Goal: Task Accomplishment & Management: Manage account settings

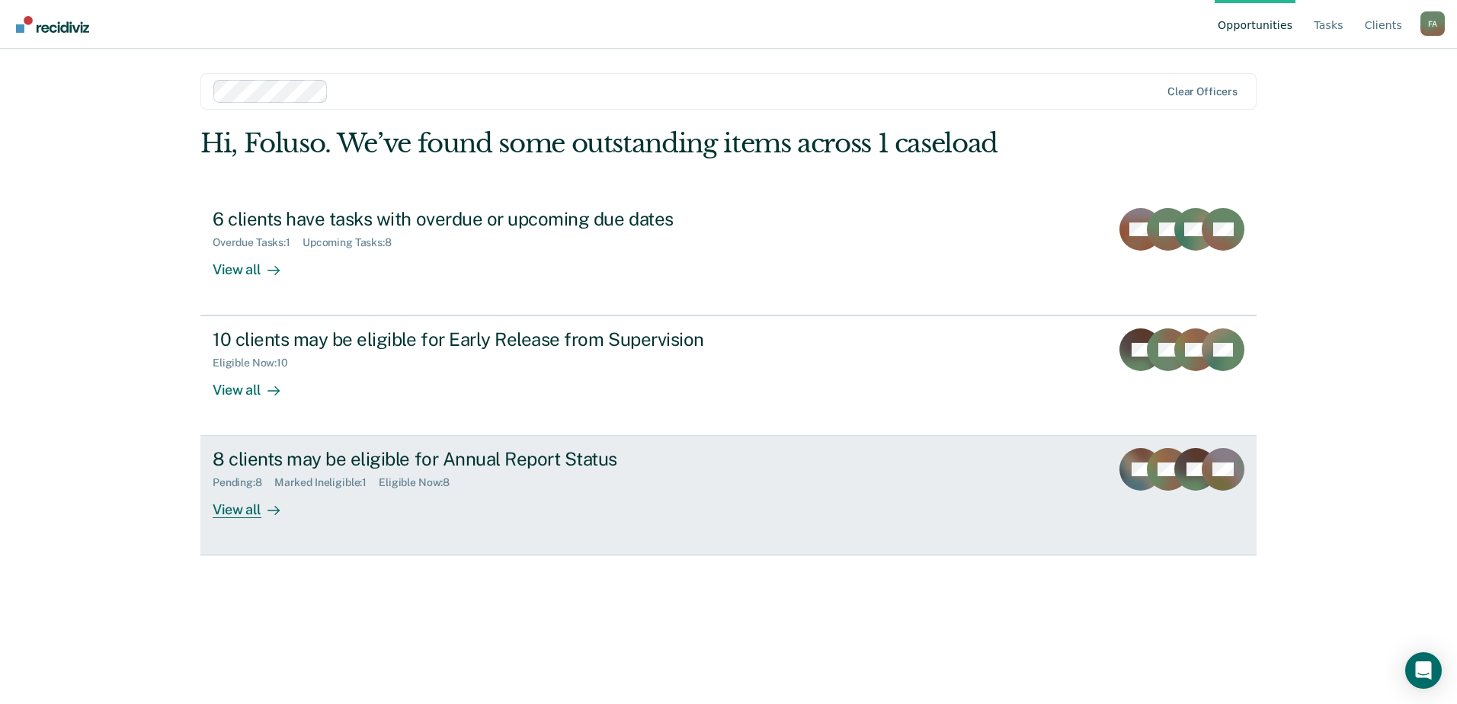
click at [460, 456] on div "8 clients may be eligible for Annual Report Status" at bounding box center [480, 459] width 535 height 22
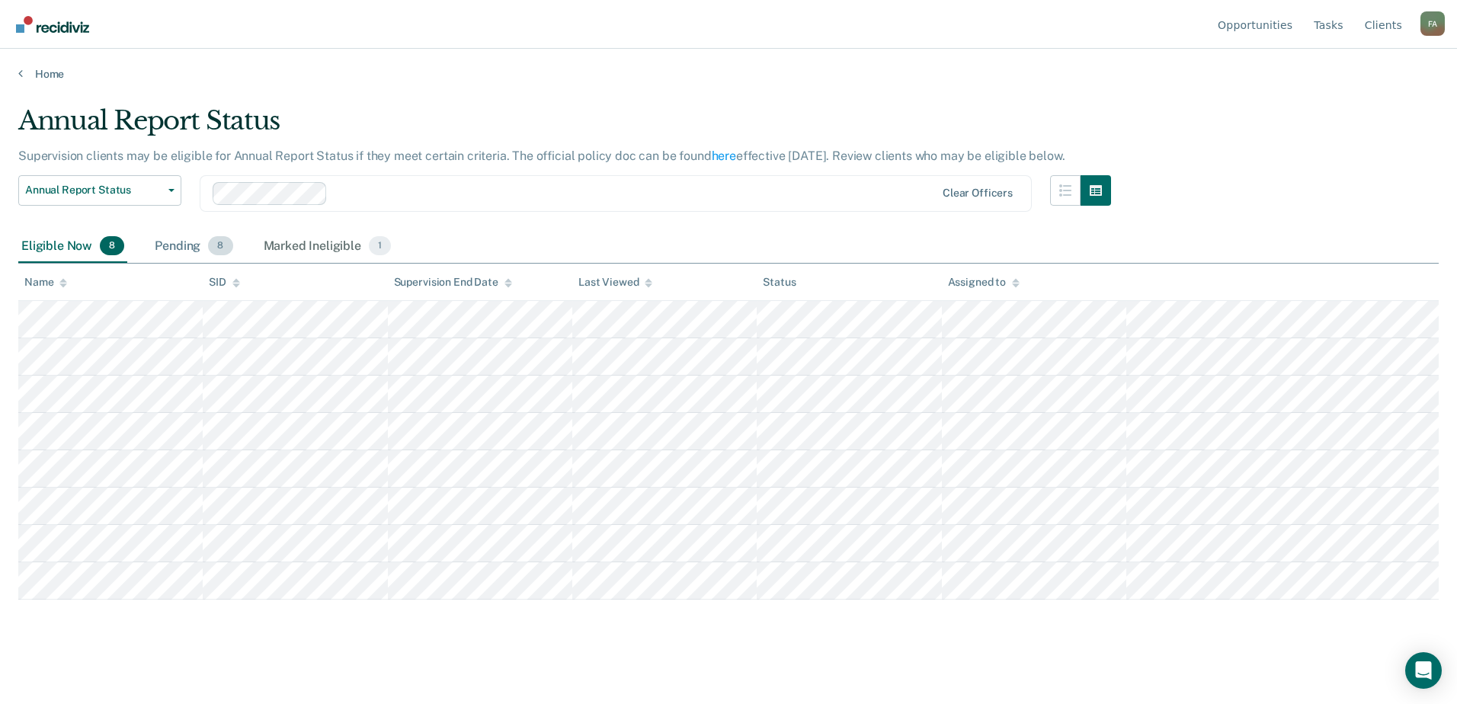
click at [177, 253] on div "Pending 8" at bounding box center [194, 247] width 84 height 34
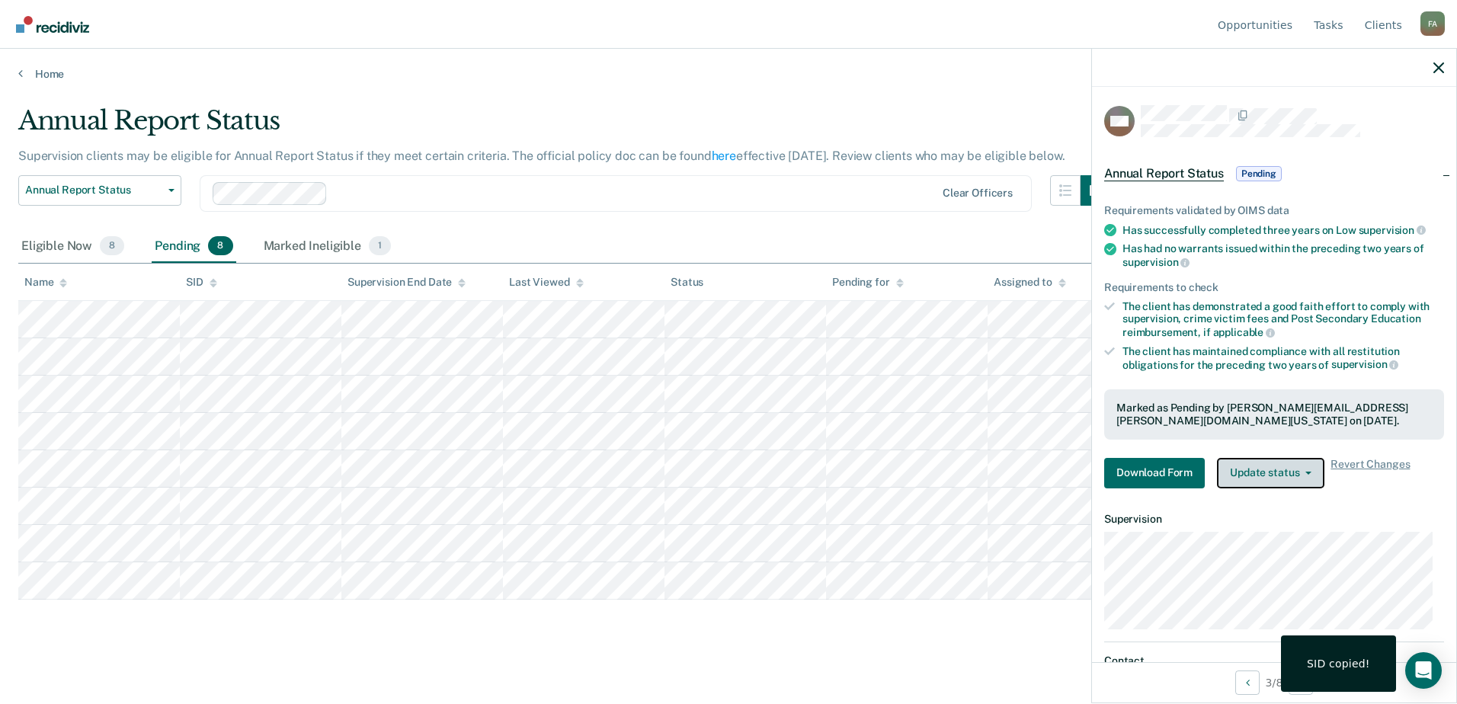
click at [1283, 470] on button "Update status" at bounding box center [1270, 473] width 107 height 30
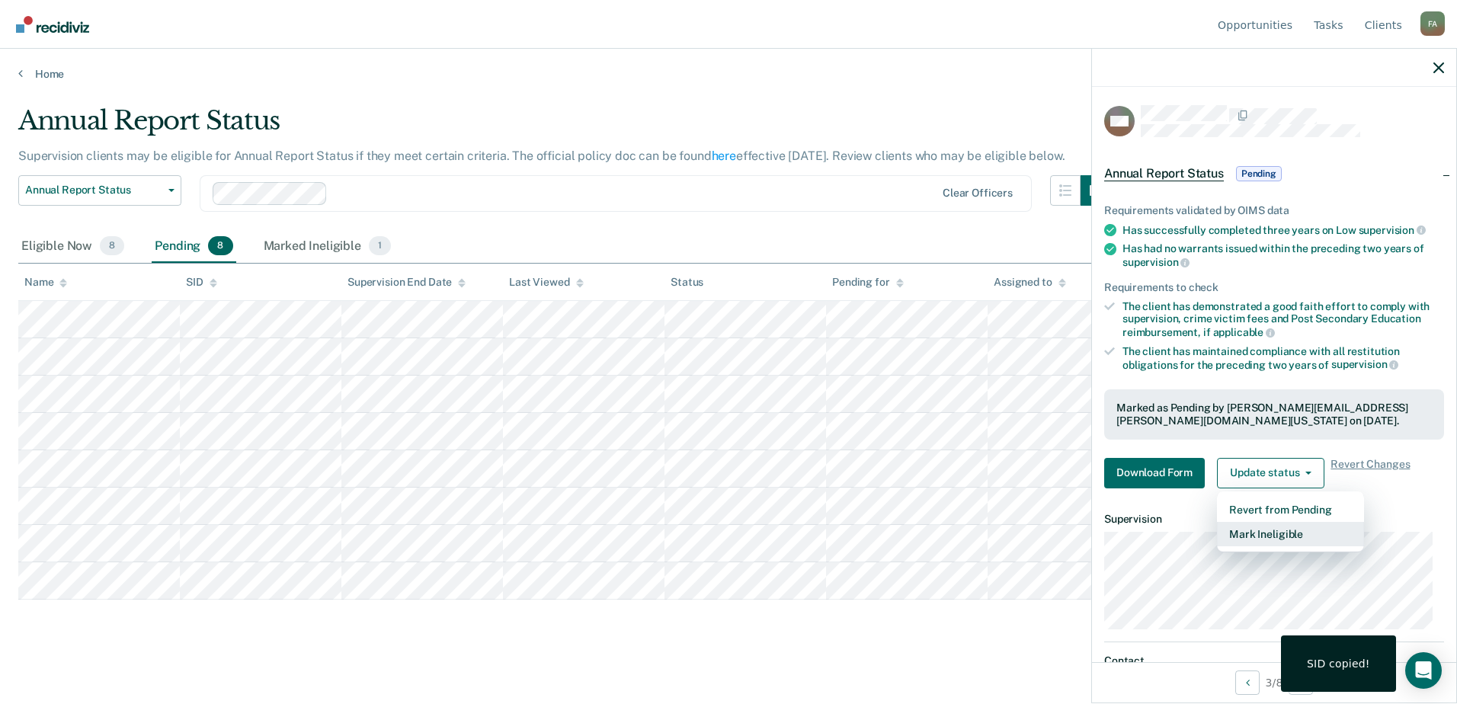
click at [1291, 534] on button "Mark Ineligible" at bounding box center [1290, 534] width 147 height 24
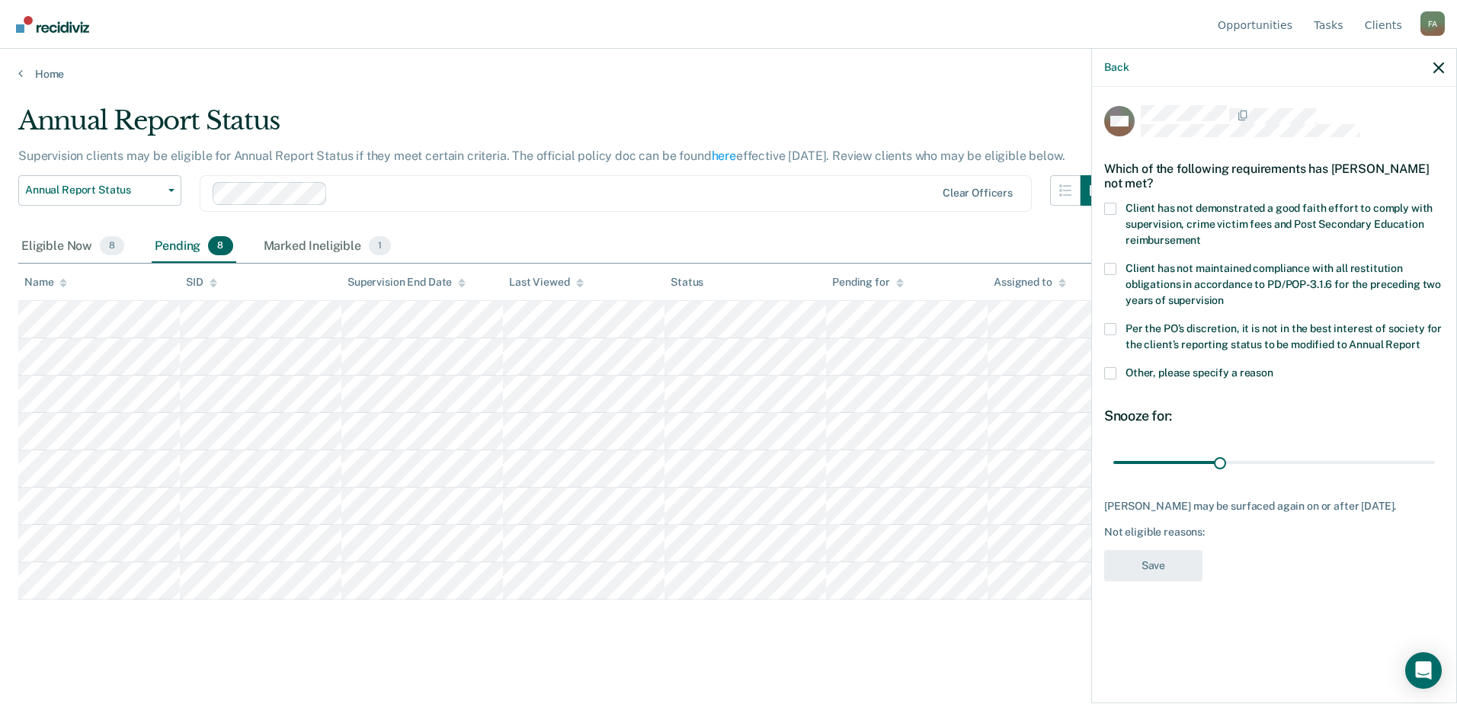
click at [1112, 207] on span at bounding box center [1110, 209] width 12 height 12
click at [1201, 235] on input "Client has not demonstrated a good faith effort to comply with supervision, cri…" at bounding box center [1201, 235] width 0 height 0
click at [1108, 367] on span at bounding box center [1110, 373] width 12 height 12
click at [1273, 367] on input "Other, please specify a reason" at bounding box center [1273, 367] width 0 height 0
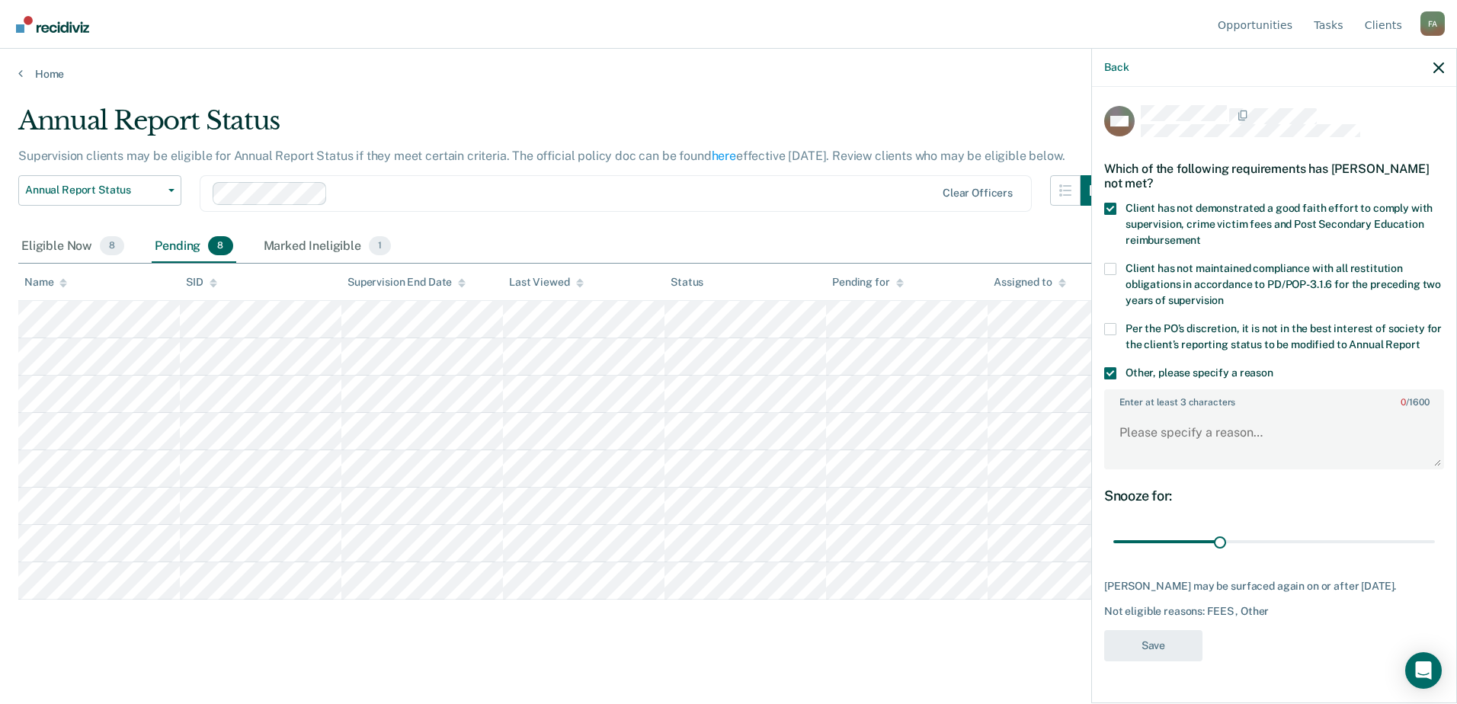
click at [1114, 371] on span at bounding box center [1110, 373] width 12 height 12
click at [1273, 367] on input "Other, please specify a reason" at bounding box center [1273, 367] width 0 height 0
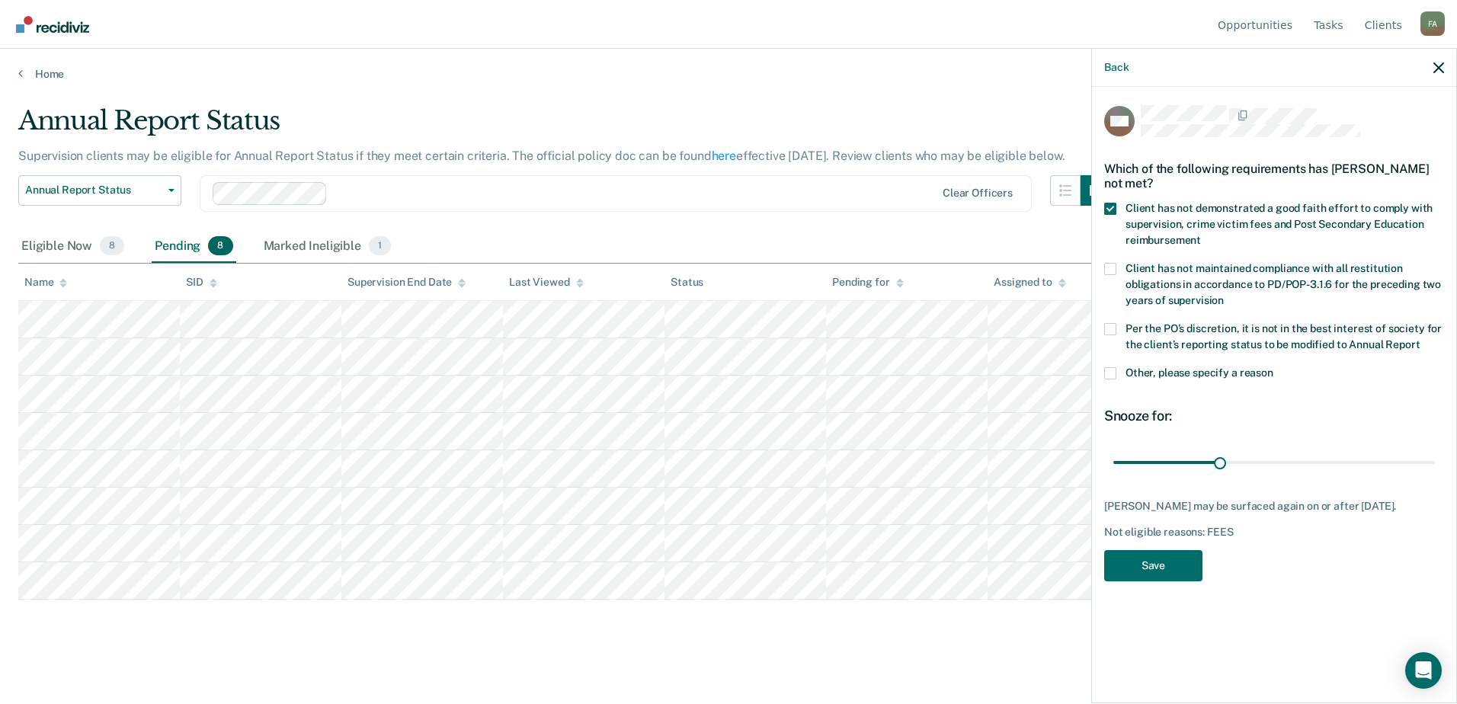
click at [1118, 327] on label "Per the PO’s discretion, it is not in the best interest of society for the clie…" at bounding box center [1274, 339] width 340 height 32
click at [1419, 339] on input "Per the PO’s discretion, it is not in the best interest of society for the clie…" at bounding box center [1419, 339] width 0 height 0
click at [1143, 565] on button "Save" at bounding box center [1153, 565] width 98 height 31
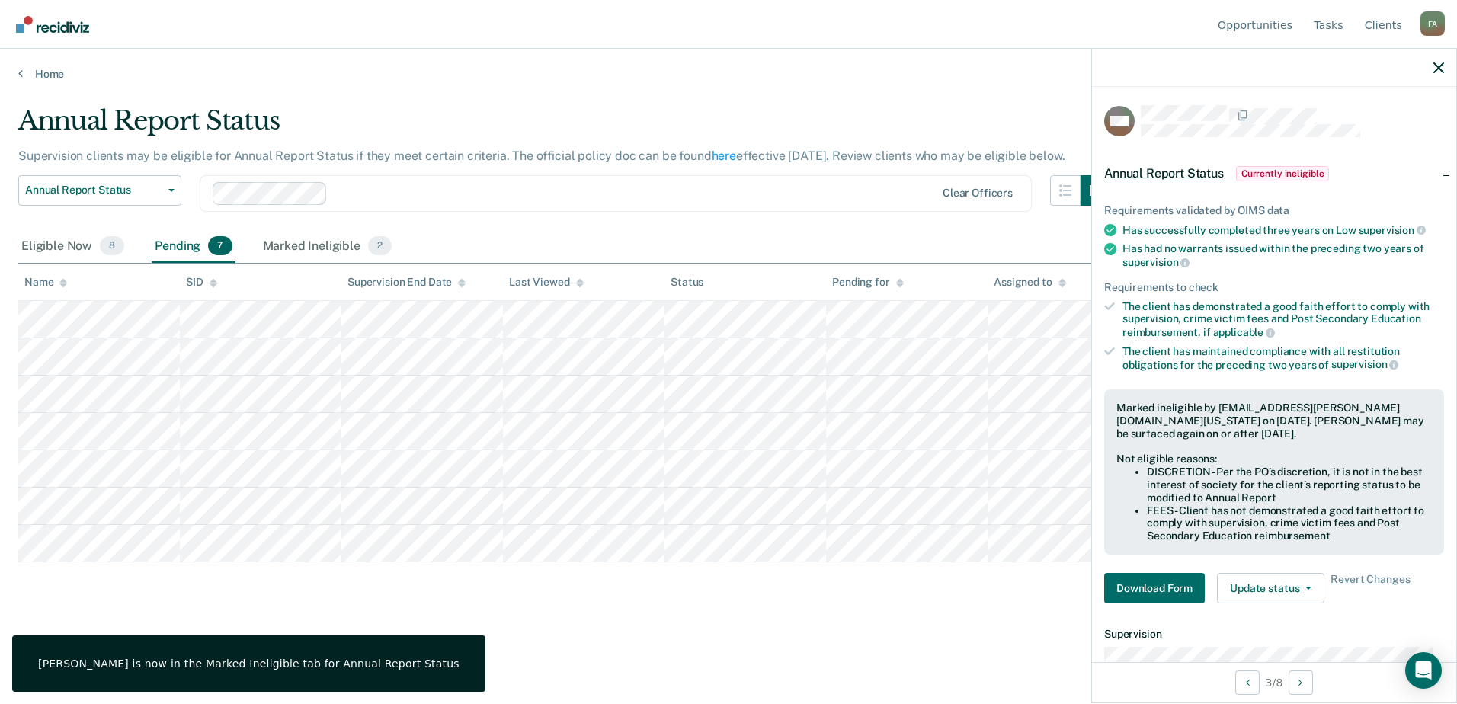
click at [168, 237] on div "Pending 7" at bounding box center [193, 247] width 83 height 34
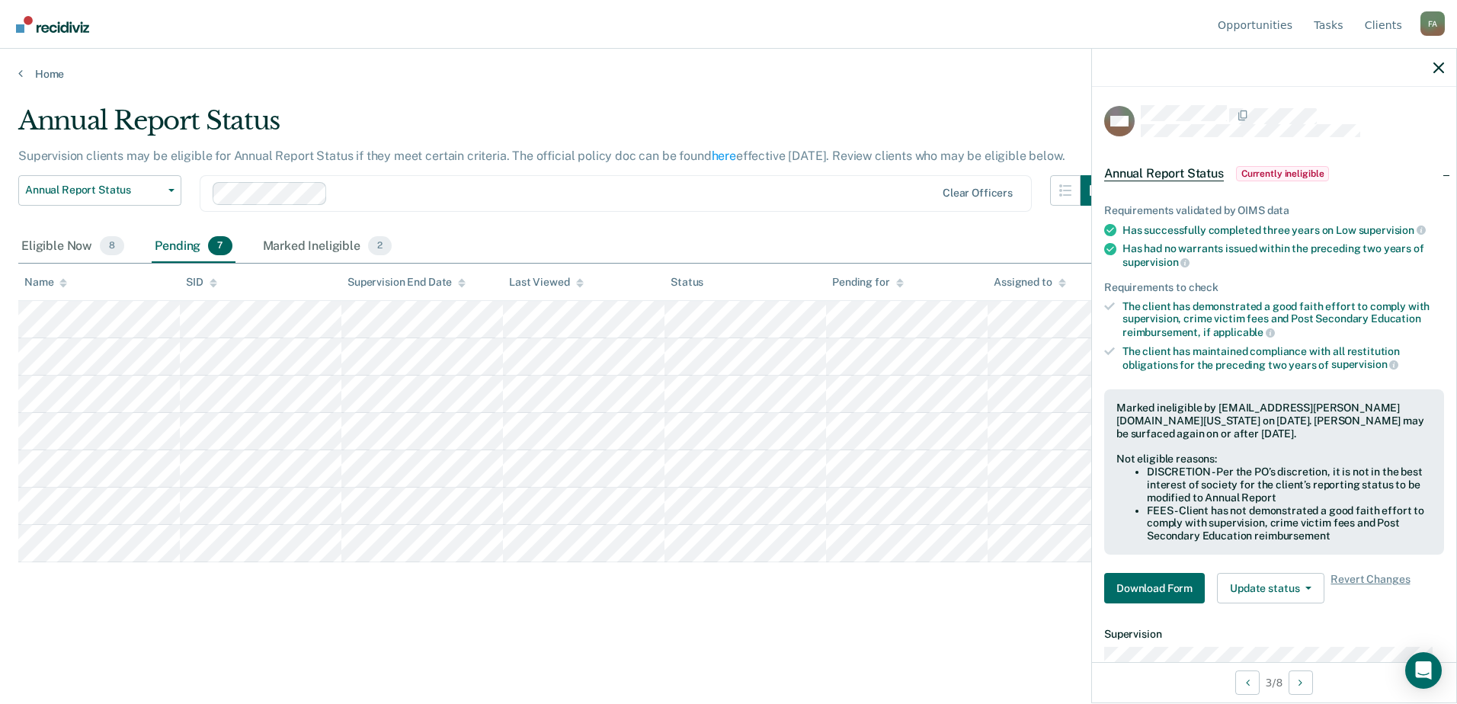
click at [208, 245] on span "7" at bounding box center [220, 246] width 24 height 20
click at [72, 245] on div "Eligible Now 8" at bounding box center [72, 247] width 109 height 34
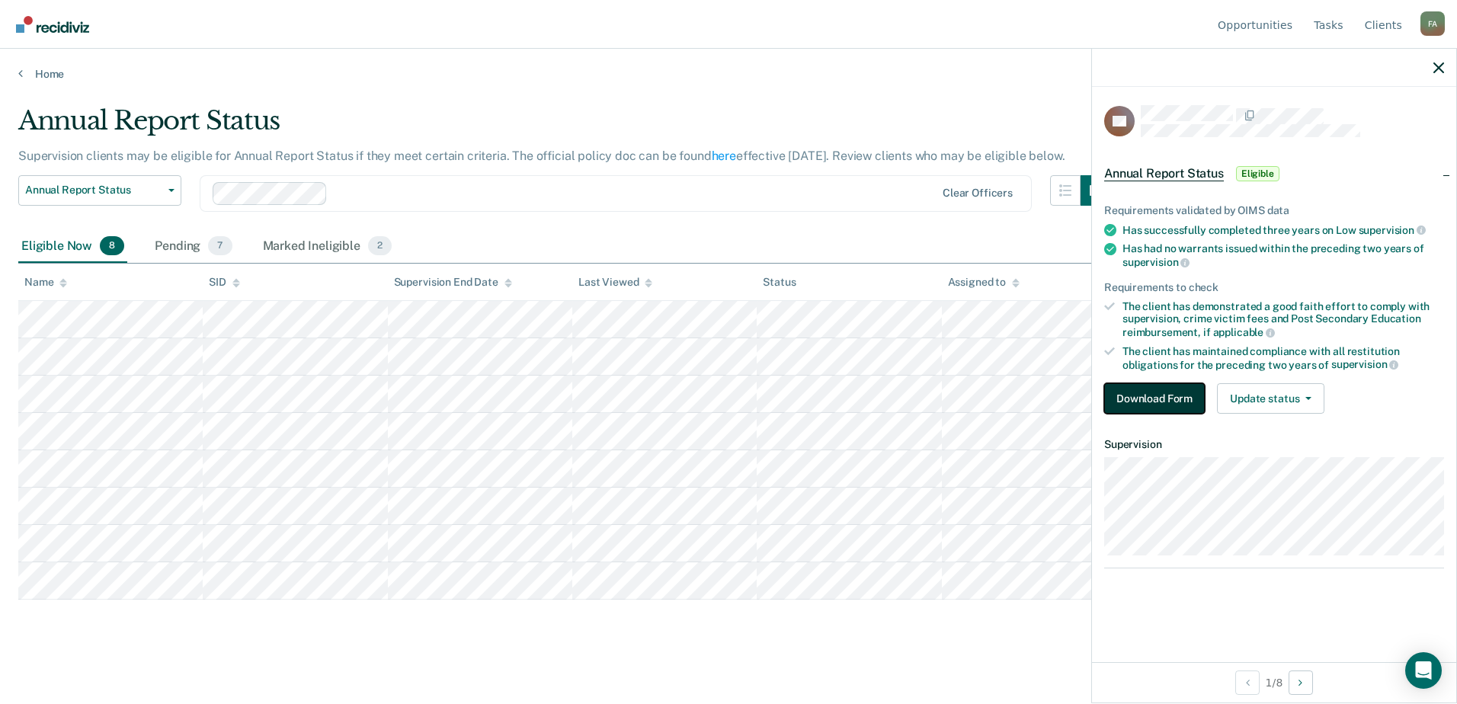
click at [1169, 389] on button "Download Form" at bounding box center [1154, 398] width 101 height 30
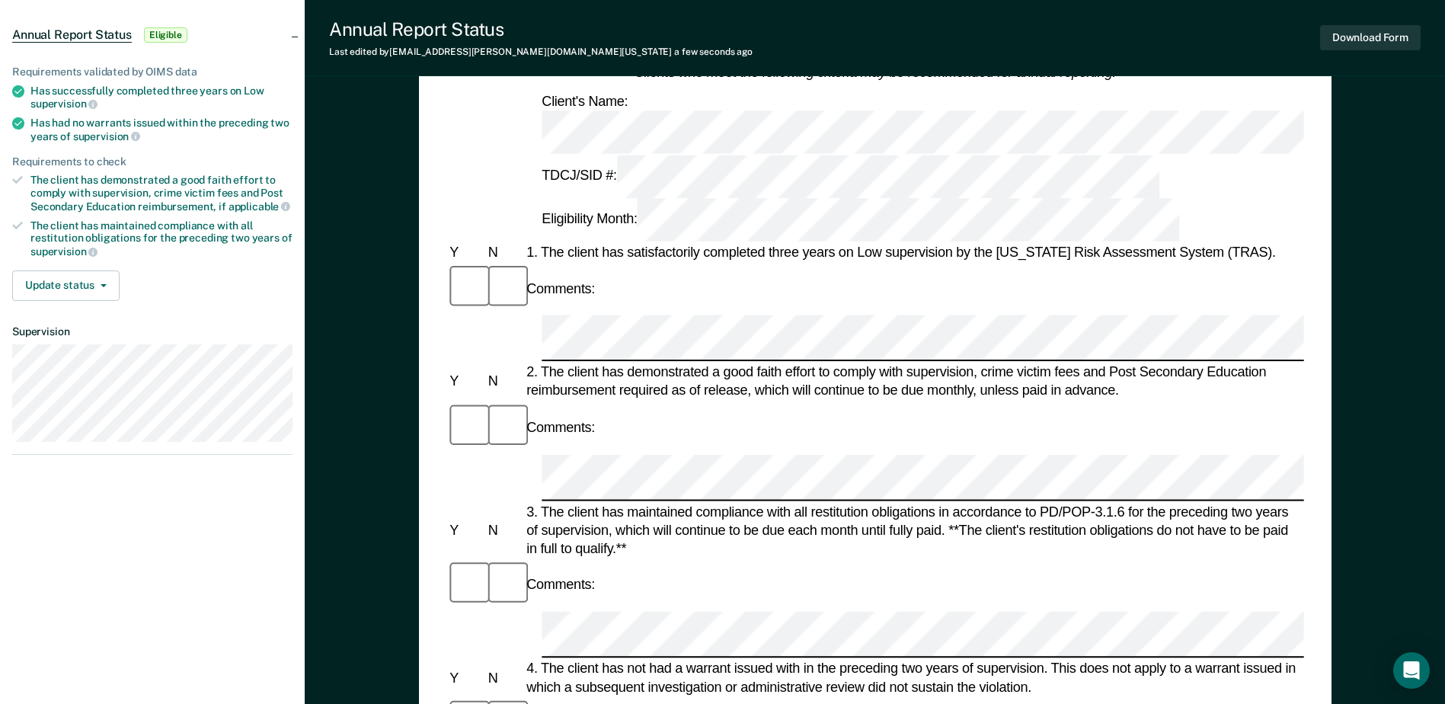
scroll to position [152, 0]
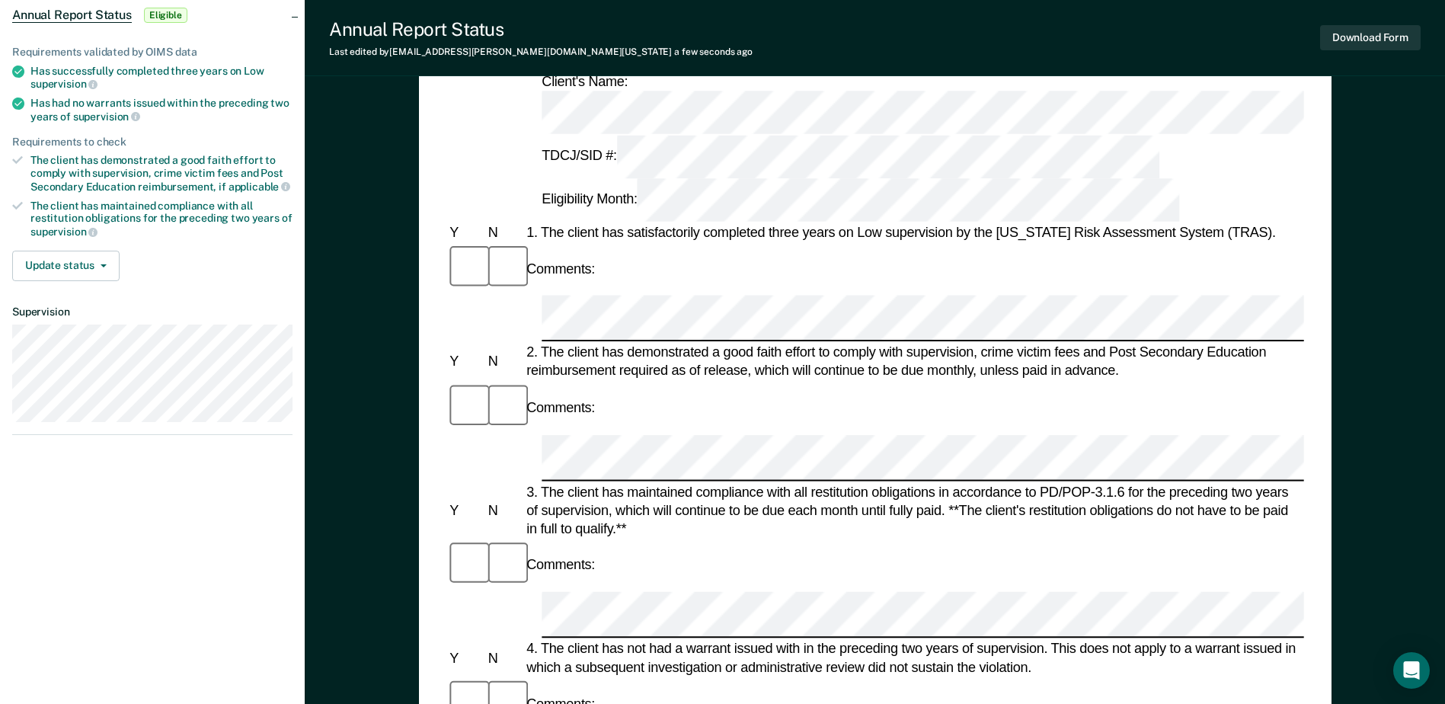
click at [398, 283] on div "Annual Reporting Checklist, Recommendation, and Determination Form Clients who …" at bounding box center [875, 612] width 1140 height 1340
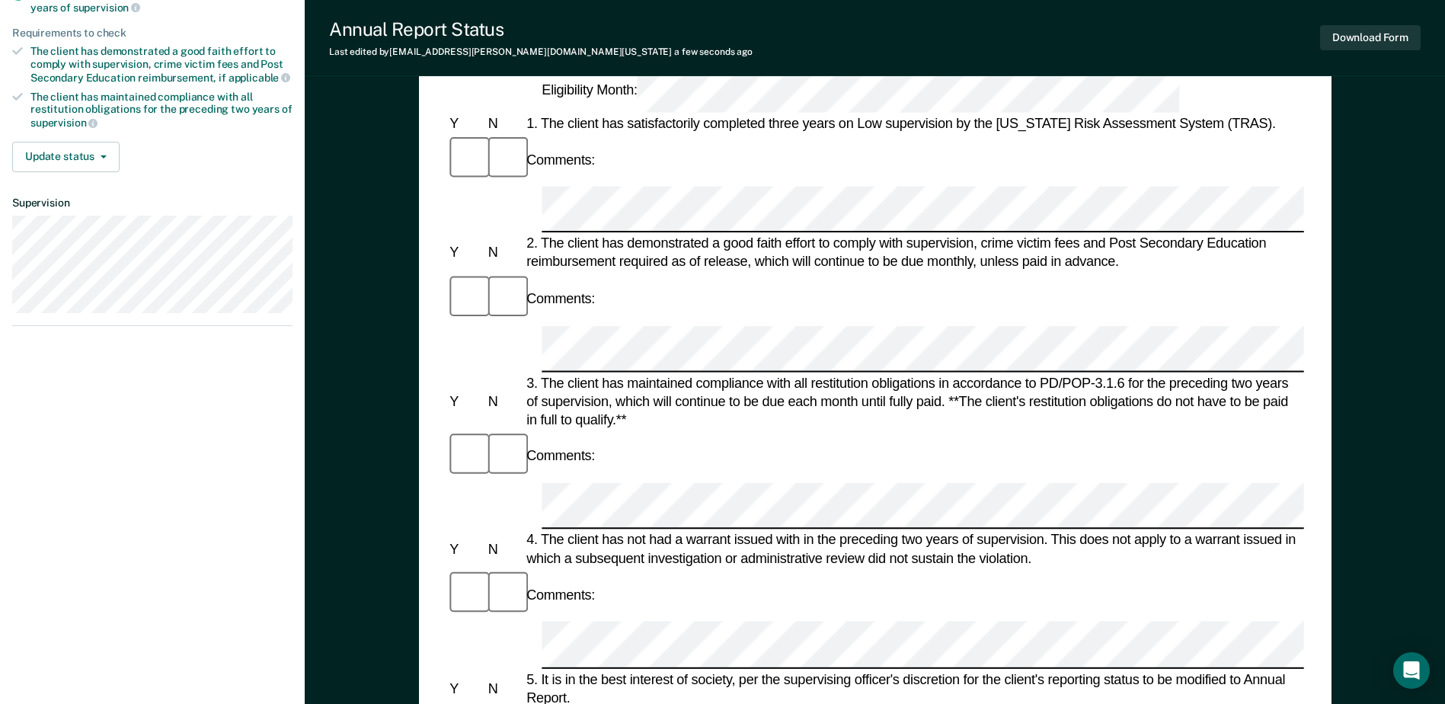
scroll to position [457, 0]
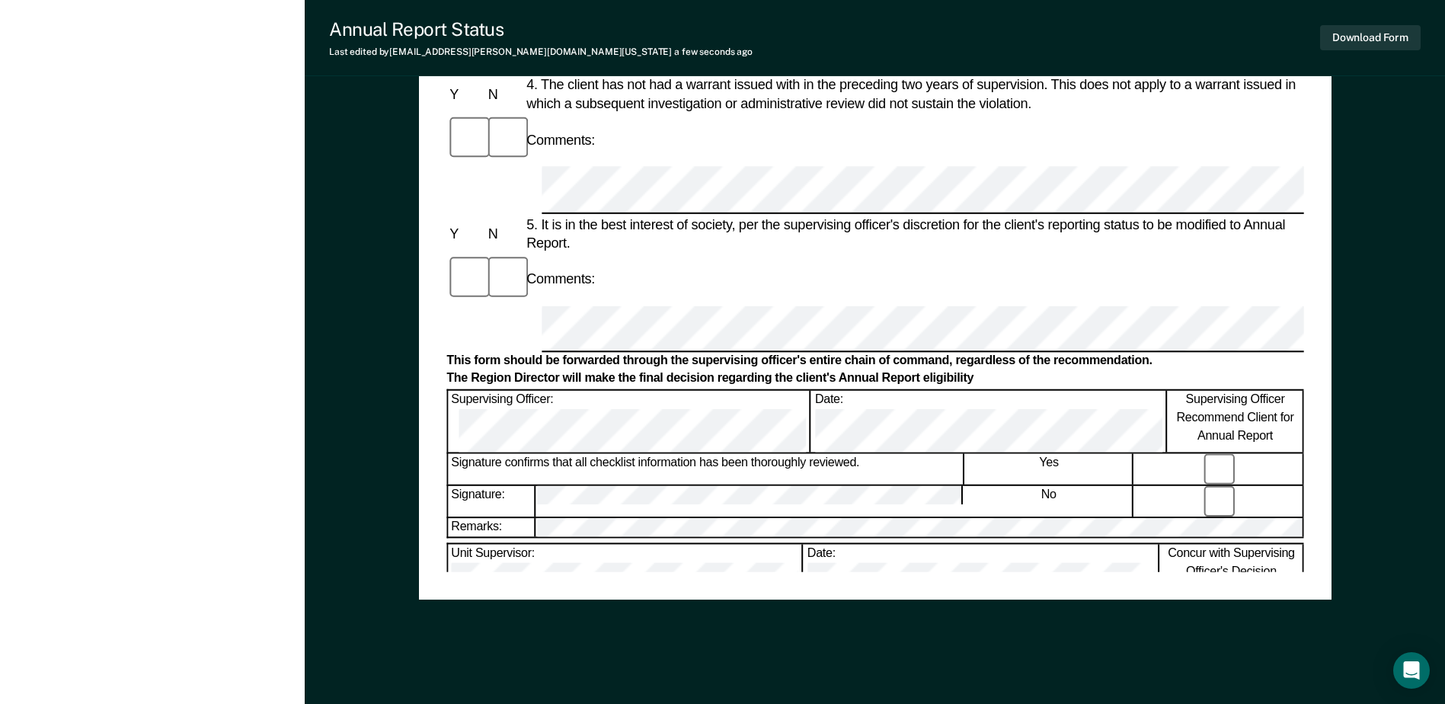
scroll to position [731, 0]
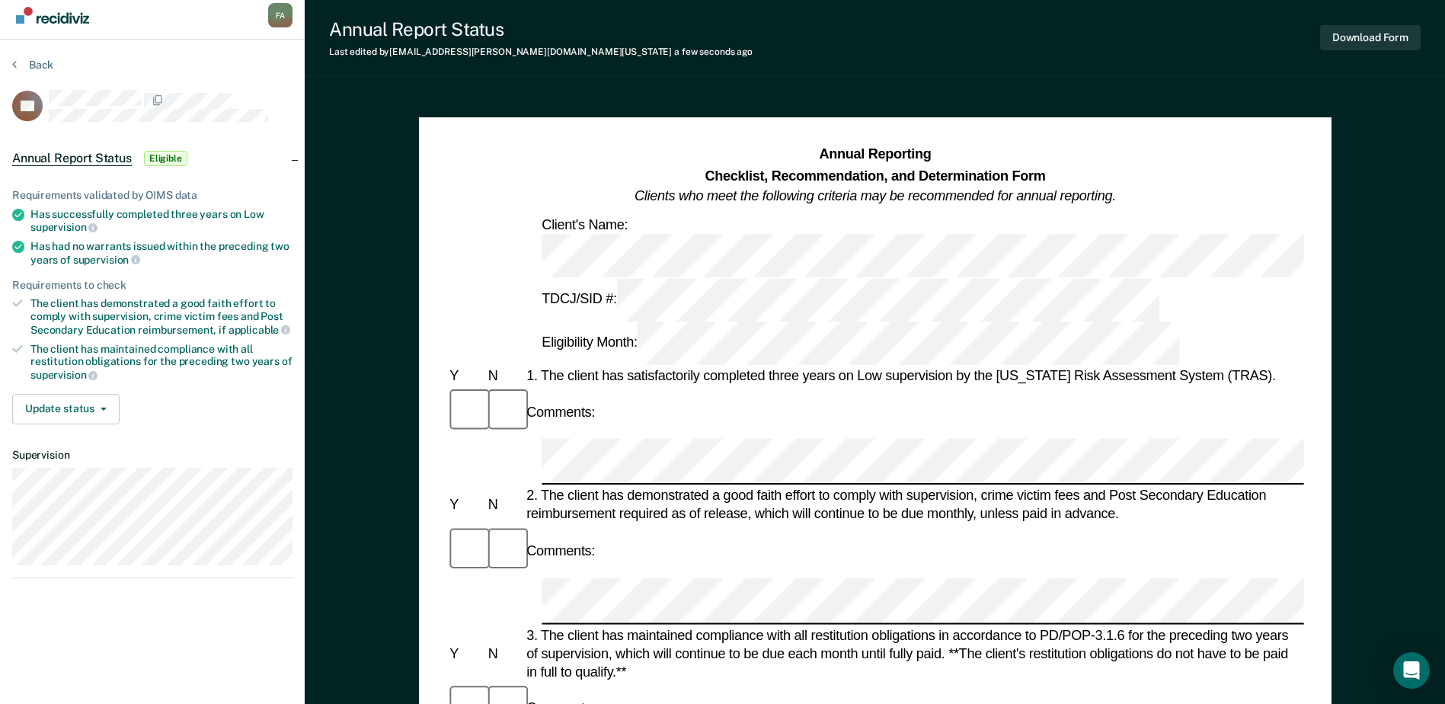
scroll to position [0, 0]
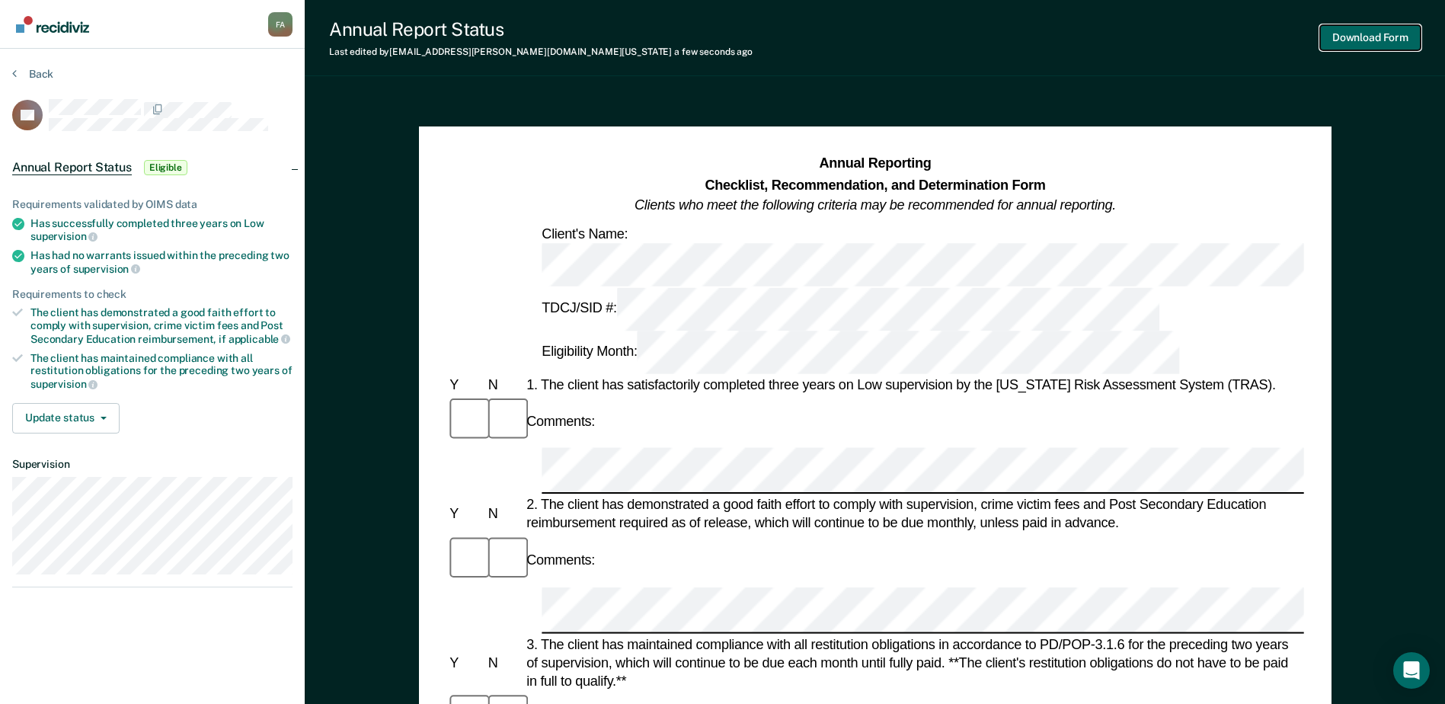
click at [1363, 37] on button "Download Form" at bounding box center [1370, 37] width 101 height 25
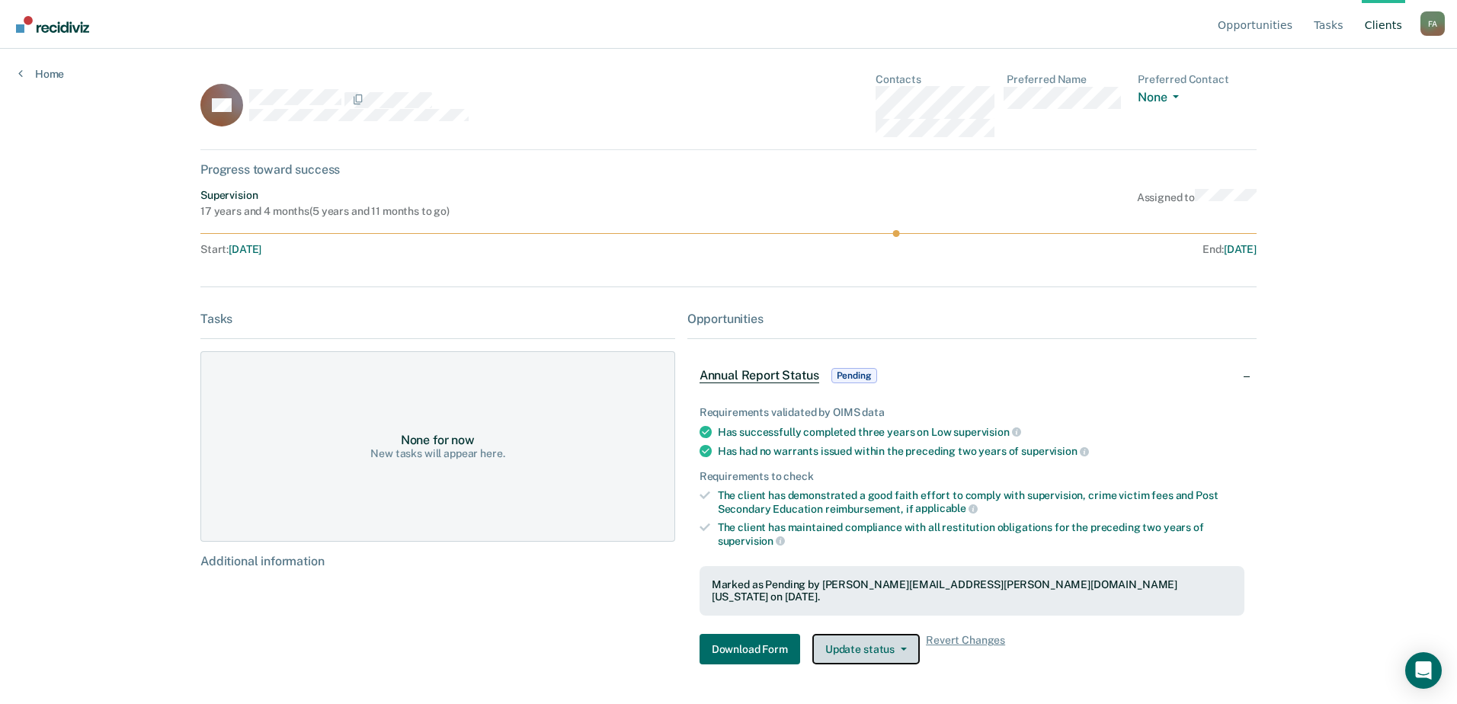
click at [854, 634] on button "Update status" at bounding box center [865, 649] width 107 height 30
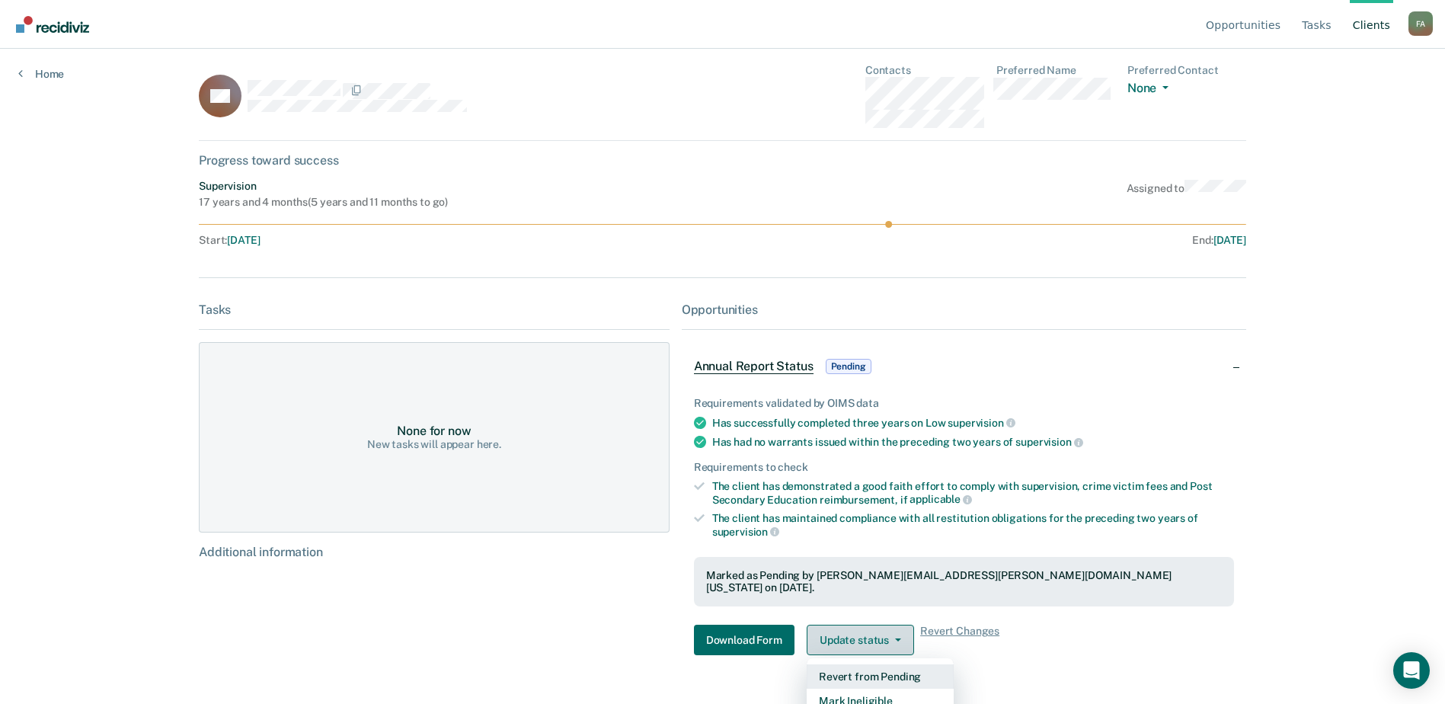
scroll to position [11, 0]
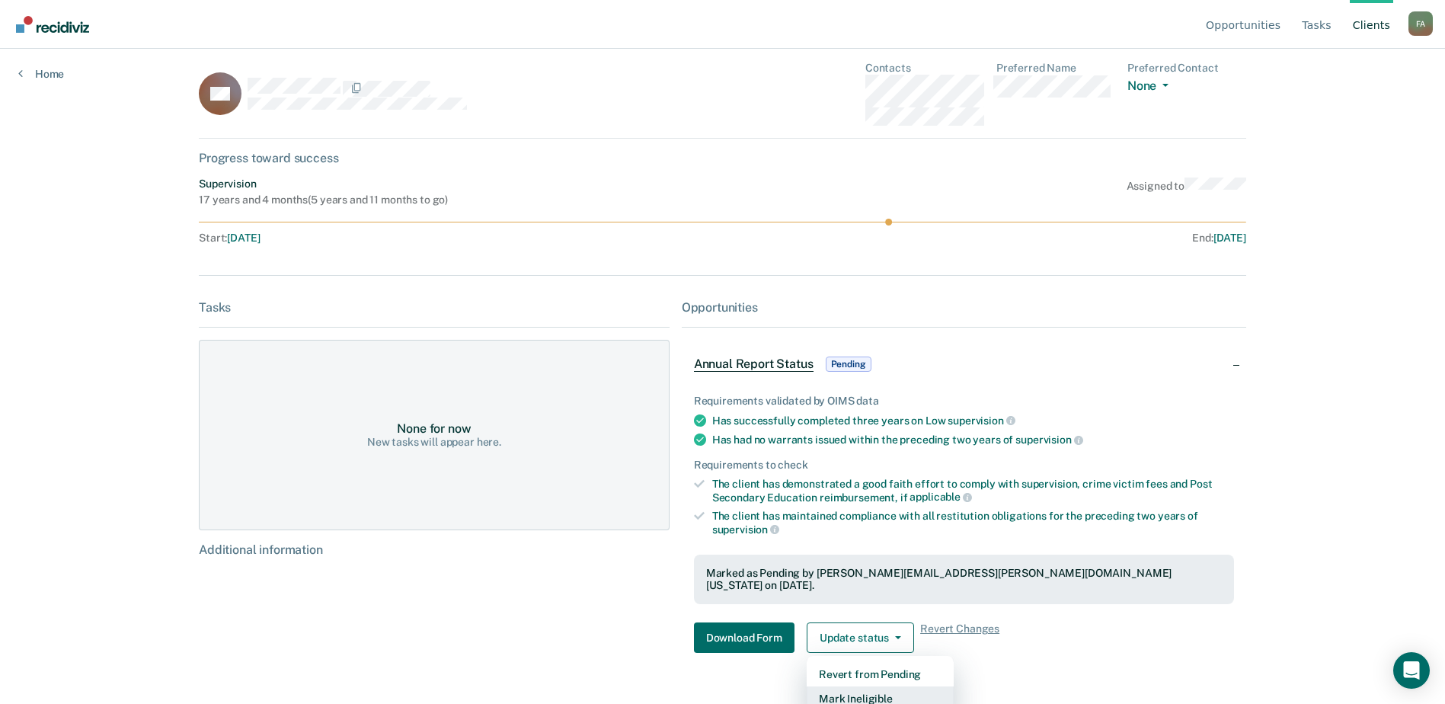
click at [867, 686] on button "Mark Ineligible" at bounding box center [880, 698] width 147 height 24
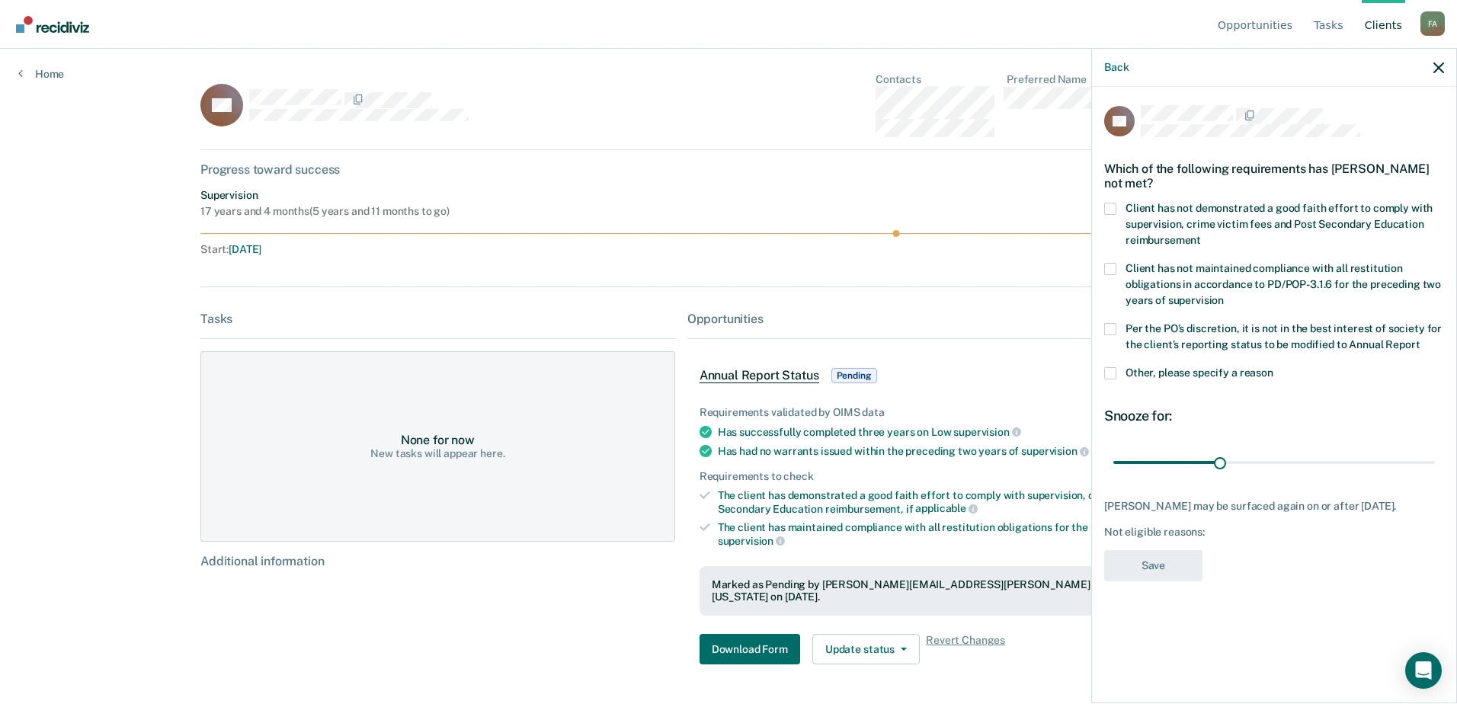
click at [1112, 203] on span at bounding box center [1110, 209] width 12 height 12
click at [1201, 235] on input "Client has not demonstrated a good faith effort to comply with supervision, cri…" at bounding box center [1201, 235] width 0 height 0
click at [1115, 328] on span at bounding box center [1110, 329] width 12 height 12
click at [1419, 339] on input "Per the PO’s discretion, it is not in the best interest of society for the clie…" at bounding box center [1419, 339] width 0 height 0
click at [1155, 567] on button "Save" at bounding box center [1153, 565] width 98 height 31
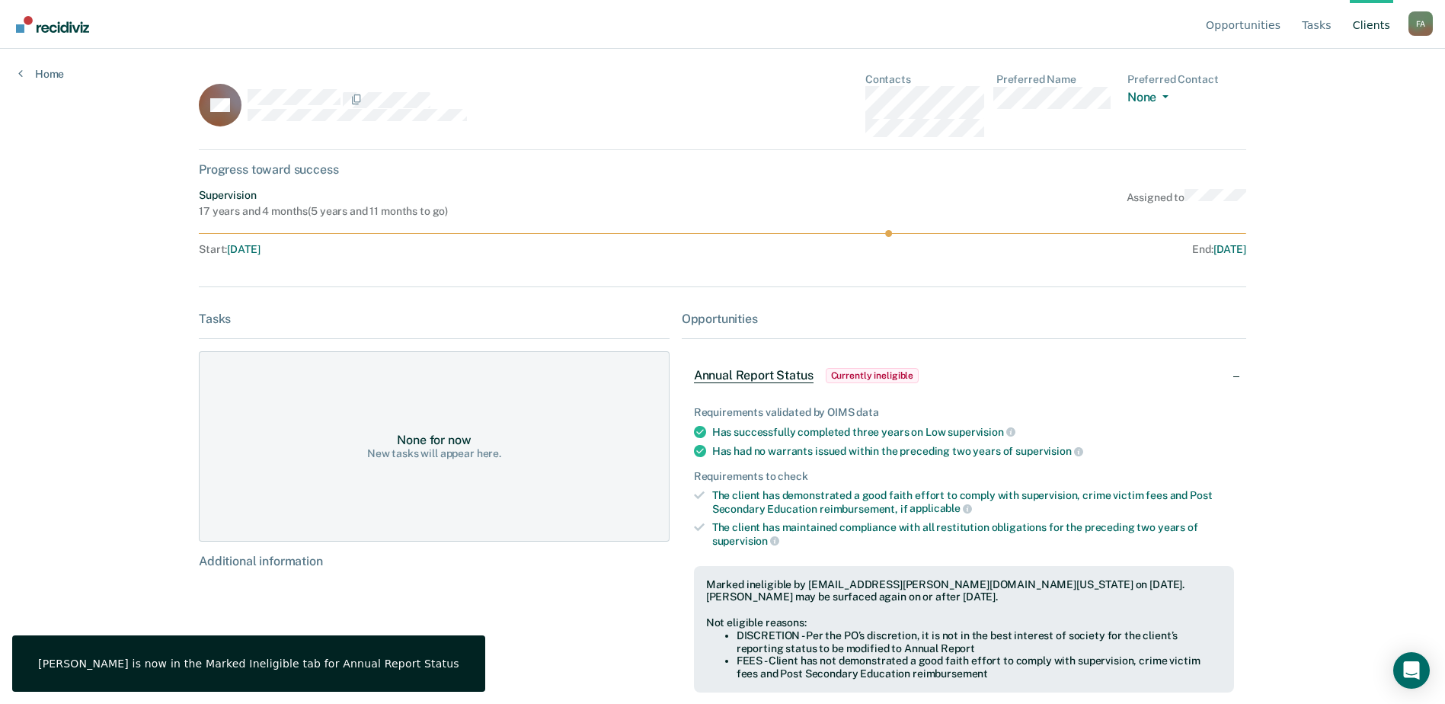
scroll to position [86, 0]
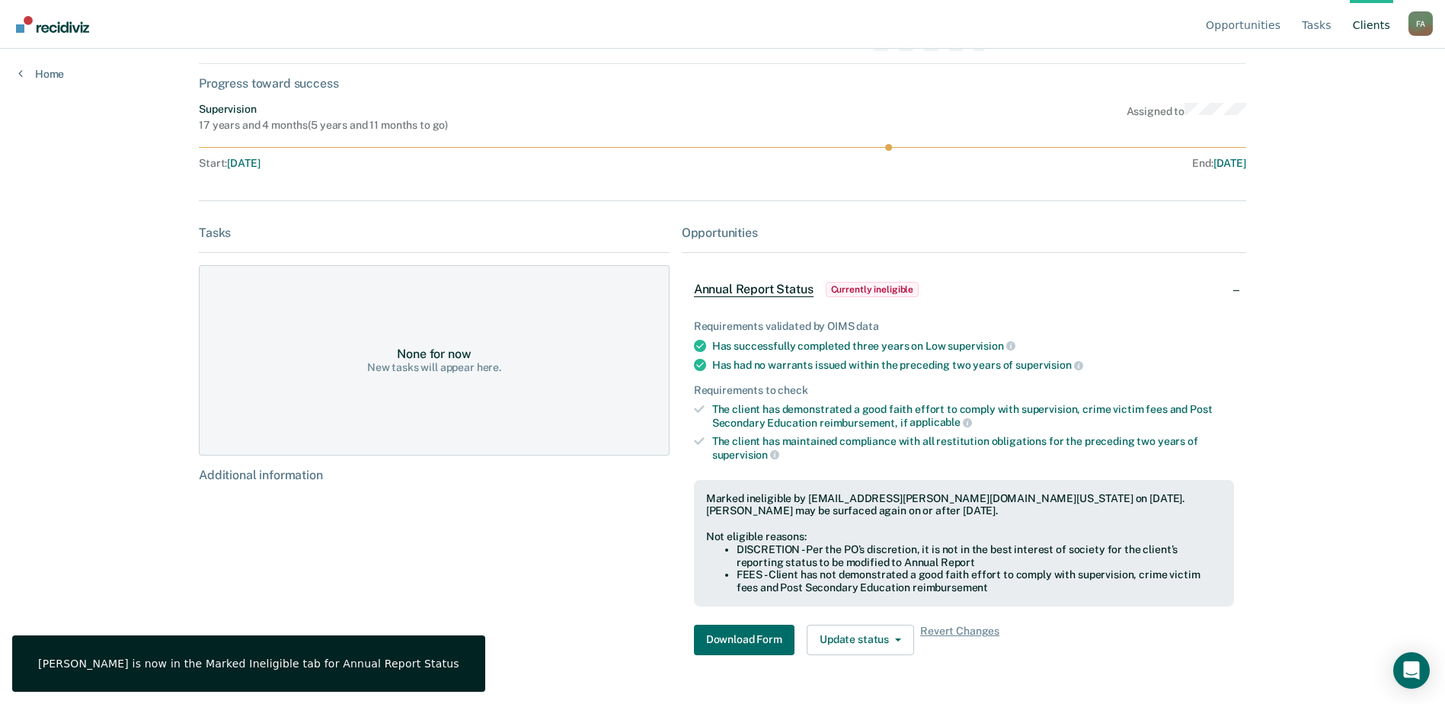
click at [65, 31] on img "Go to Recidiviz Home" at bounding box center [52, 24] width 73 height 17
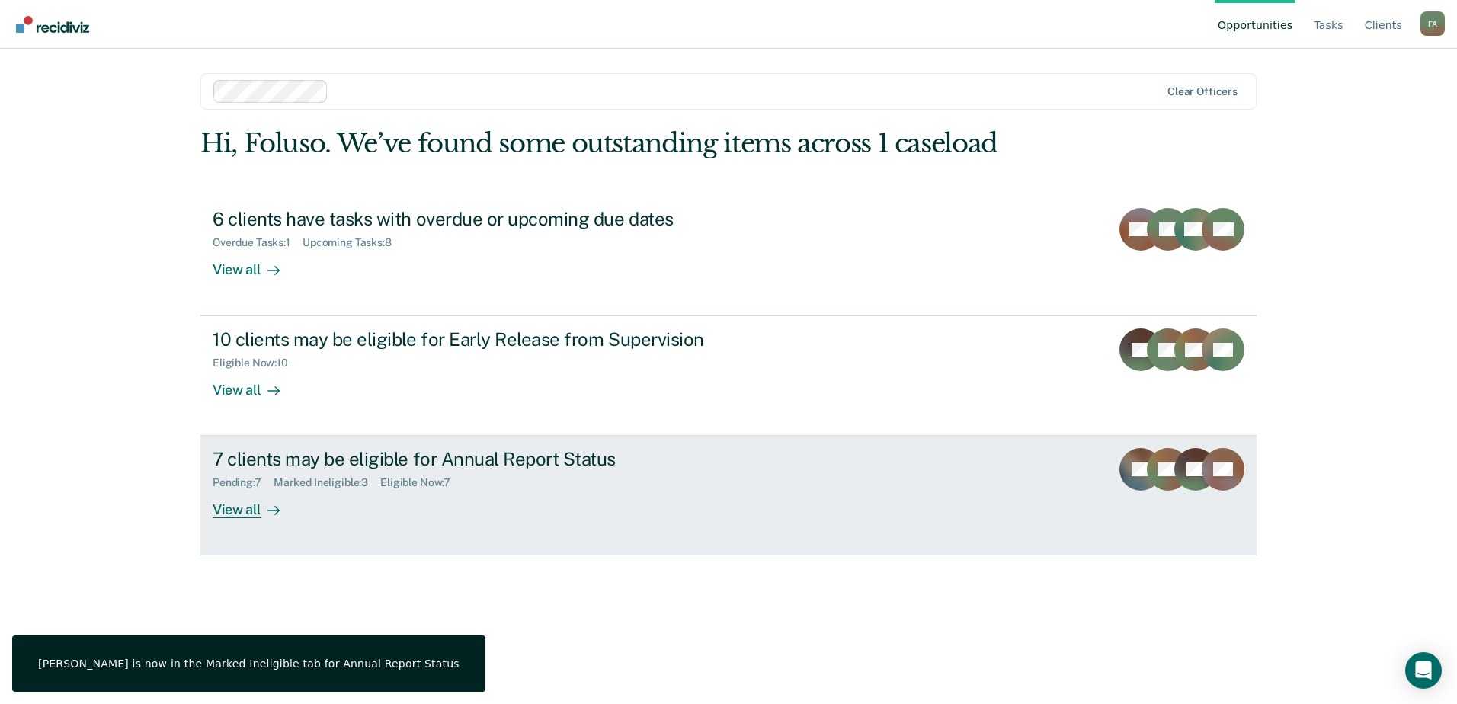
click at [373, 460] on div "7 clients may be eligible for Annual Report Status" at bounding box center [480, 459] width 535 height 22
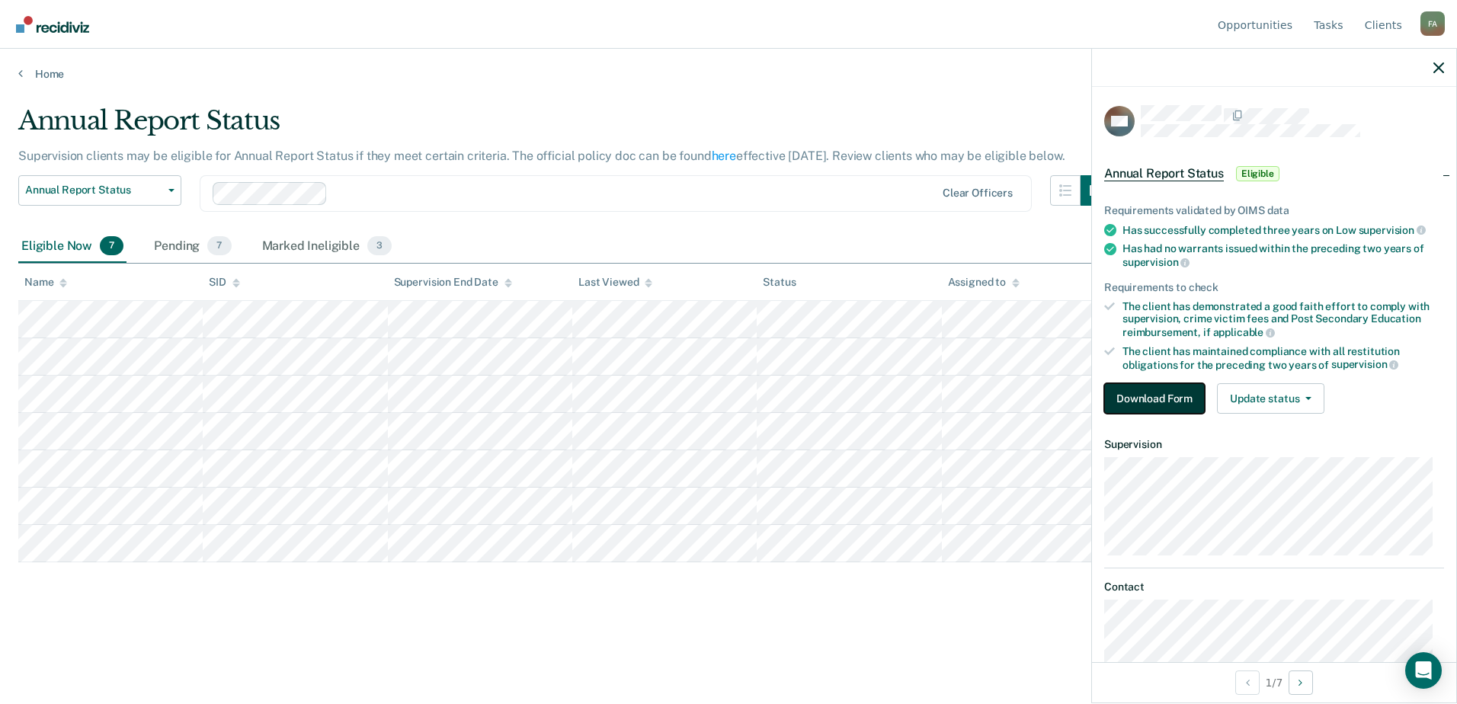
click at [1144, 391] on button "Download Form" at bounding box center [1154, 398] width 101 height 30
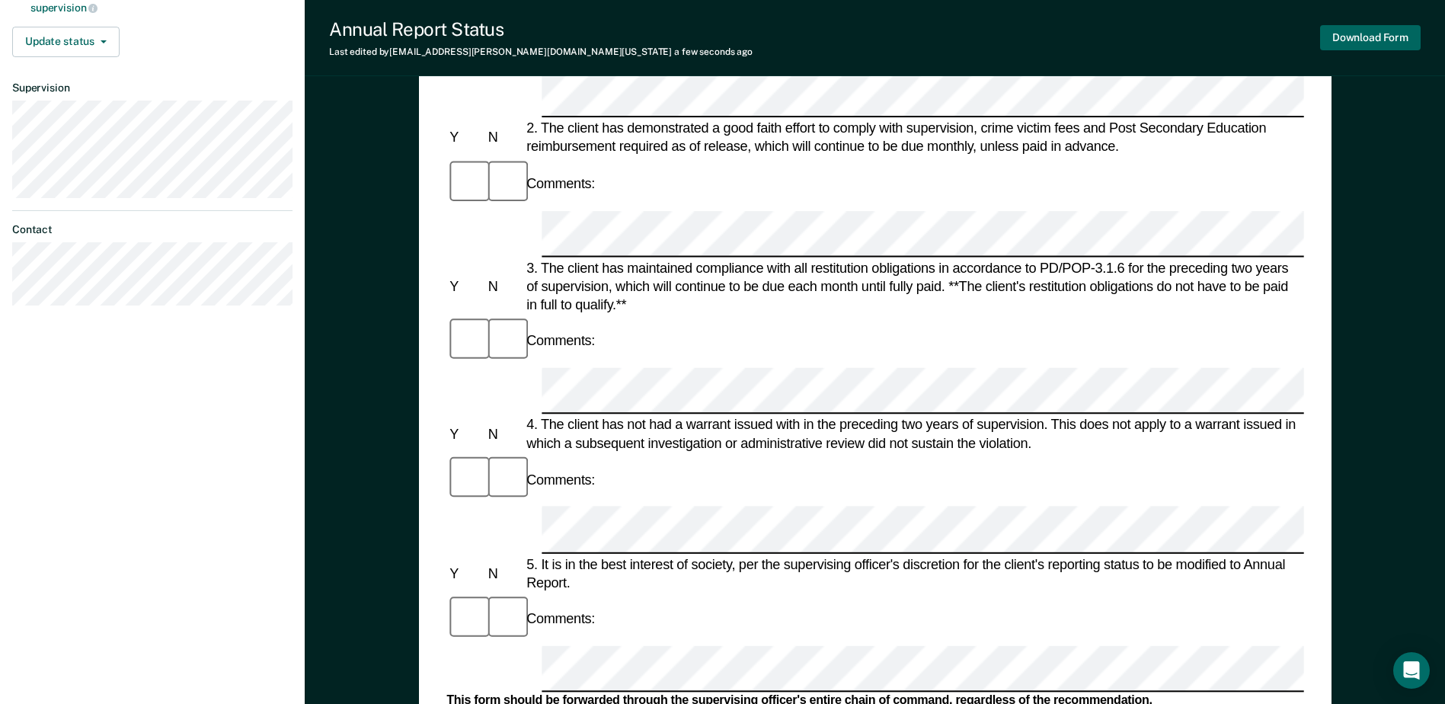
scroll to position [350, 0]
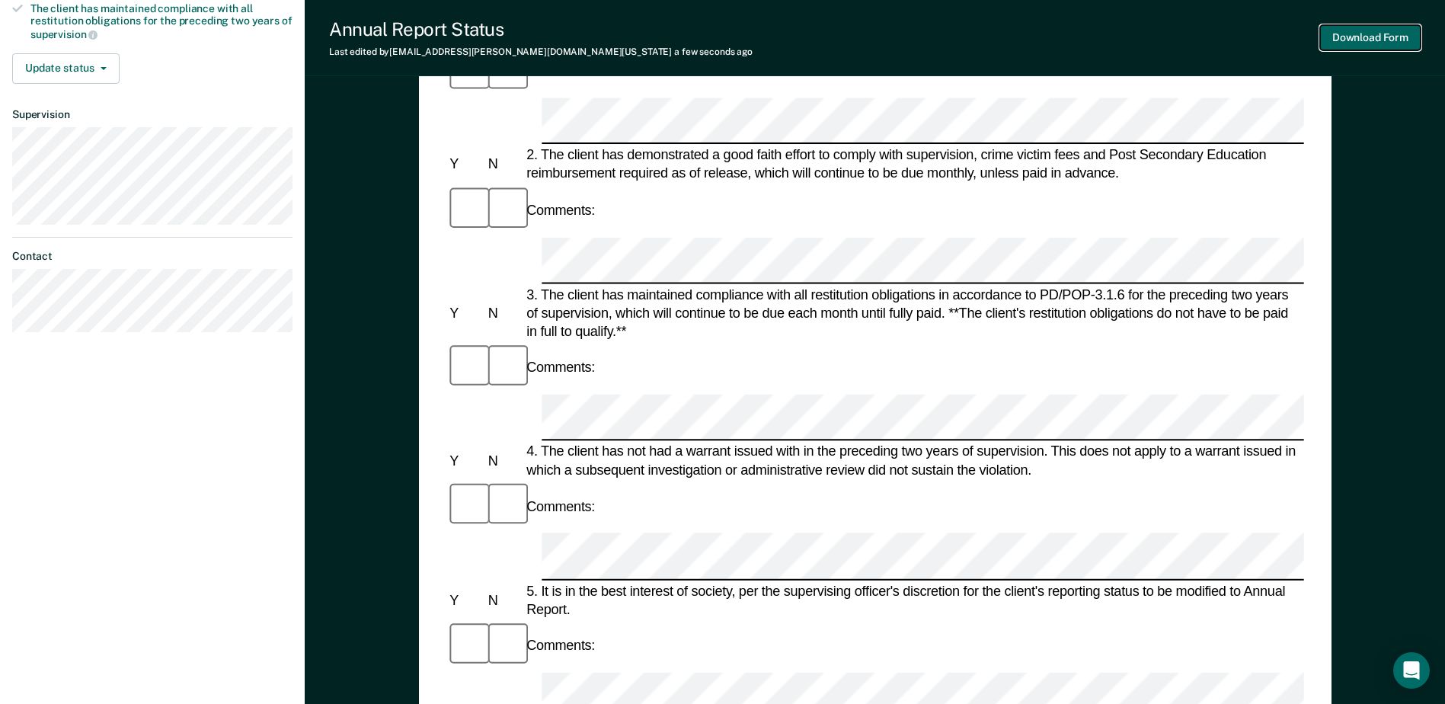
click at [1367, 40] on button "Download Form" at bounding box center [1370, 37] width 101 height 25
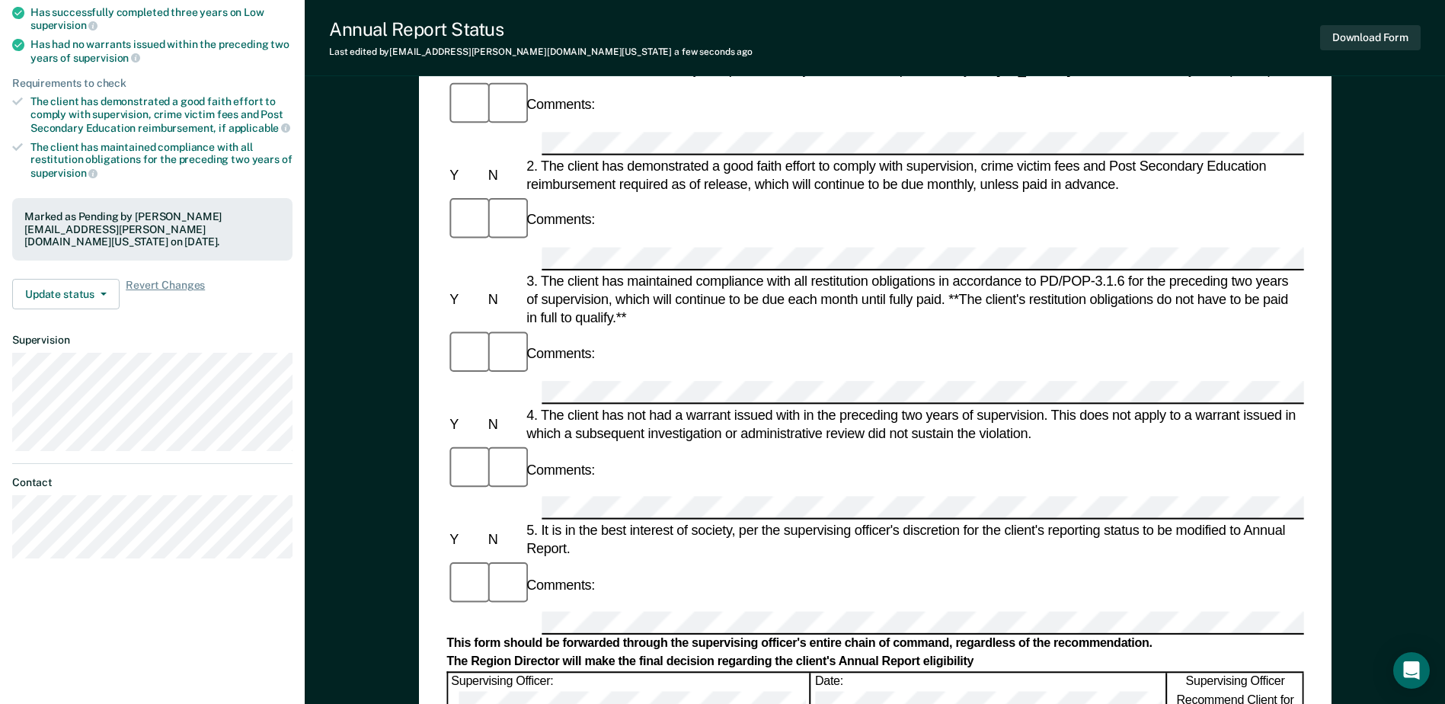
scroll to position [0, 0]
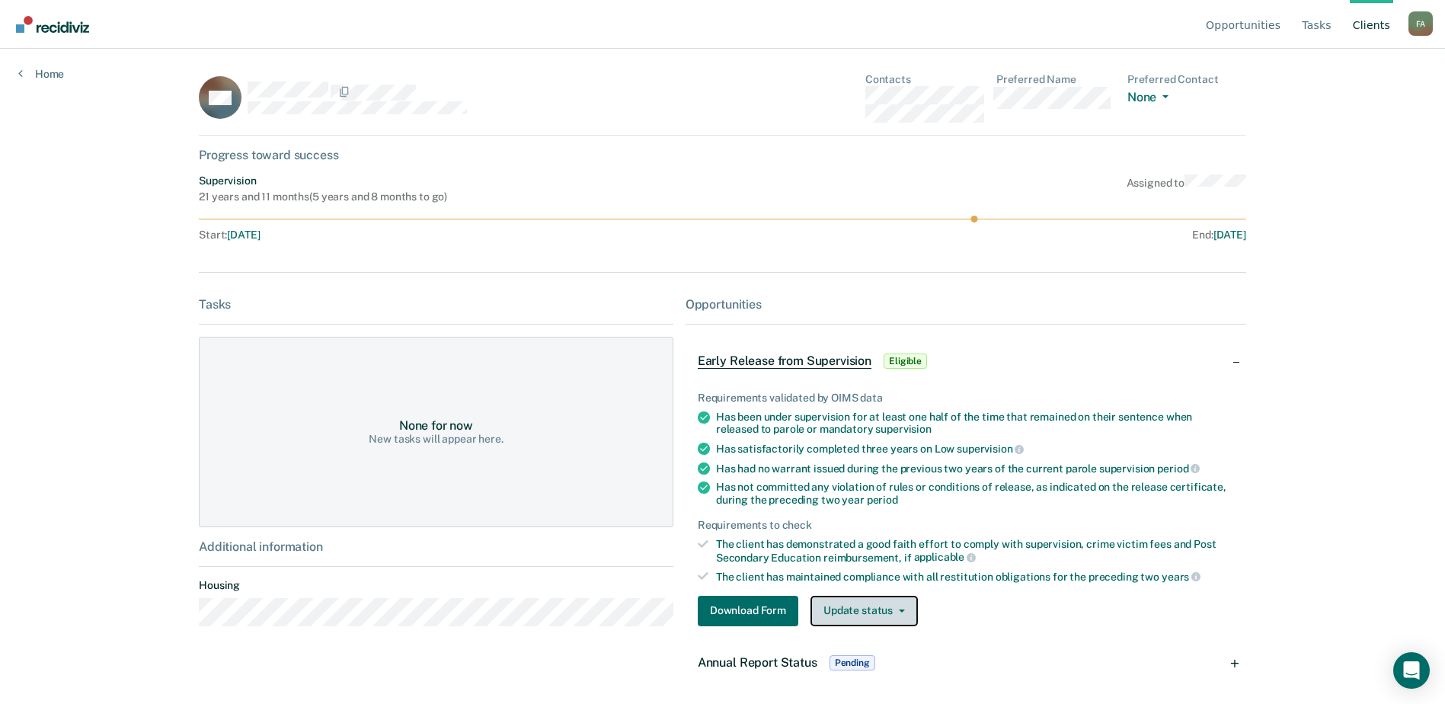
click at [873, 613] on button "Update status" at bounding box center [864, 611] width 107 height 30
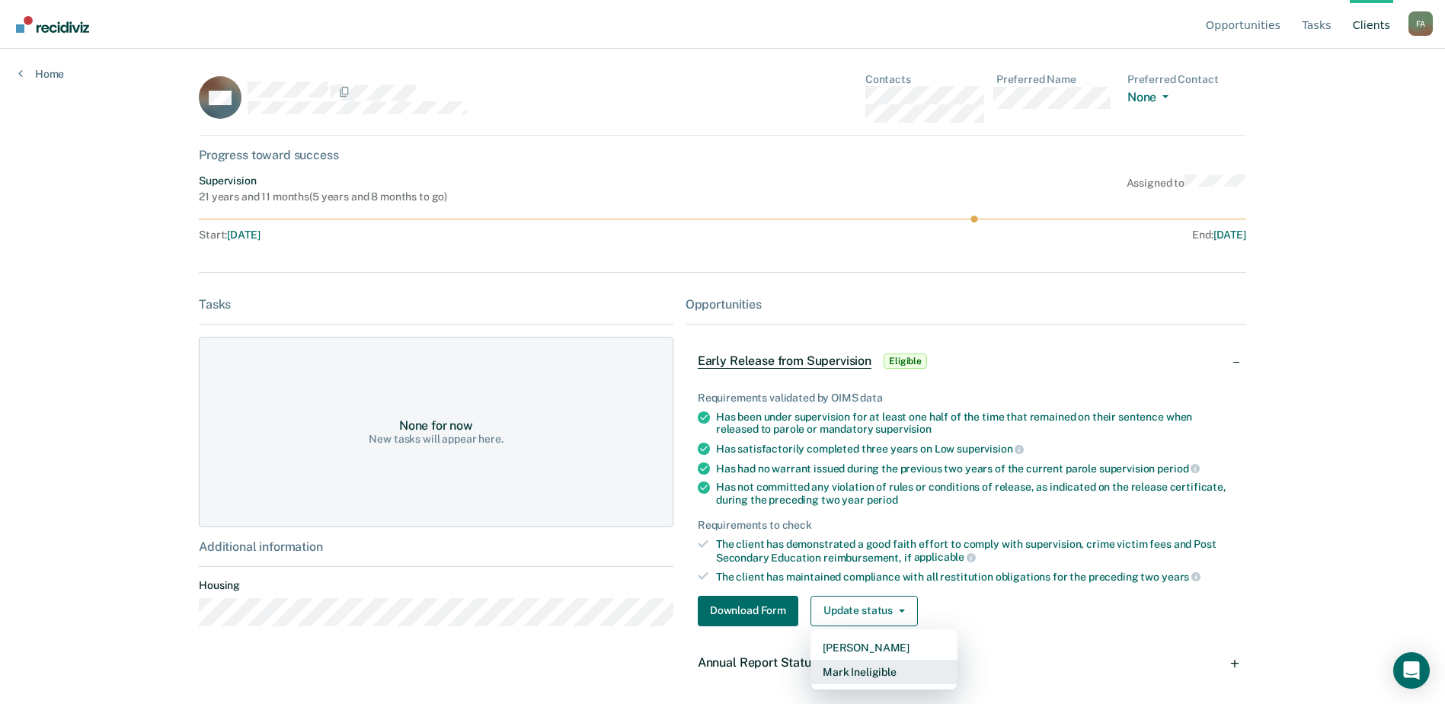
click at [880, 669] on button "Mark Ineligible" at bounding box center [884, 672] width 147 height 24
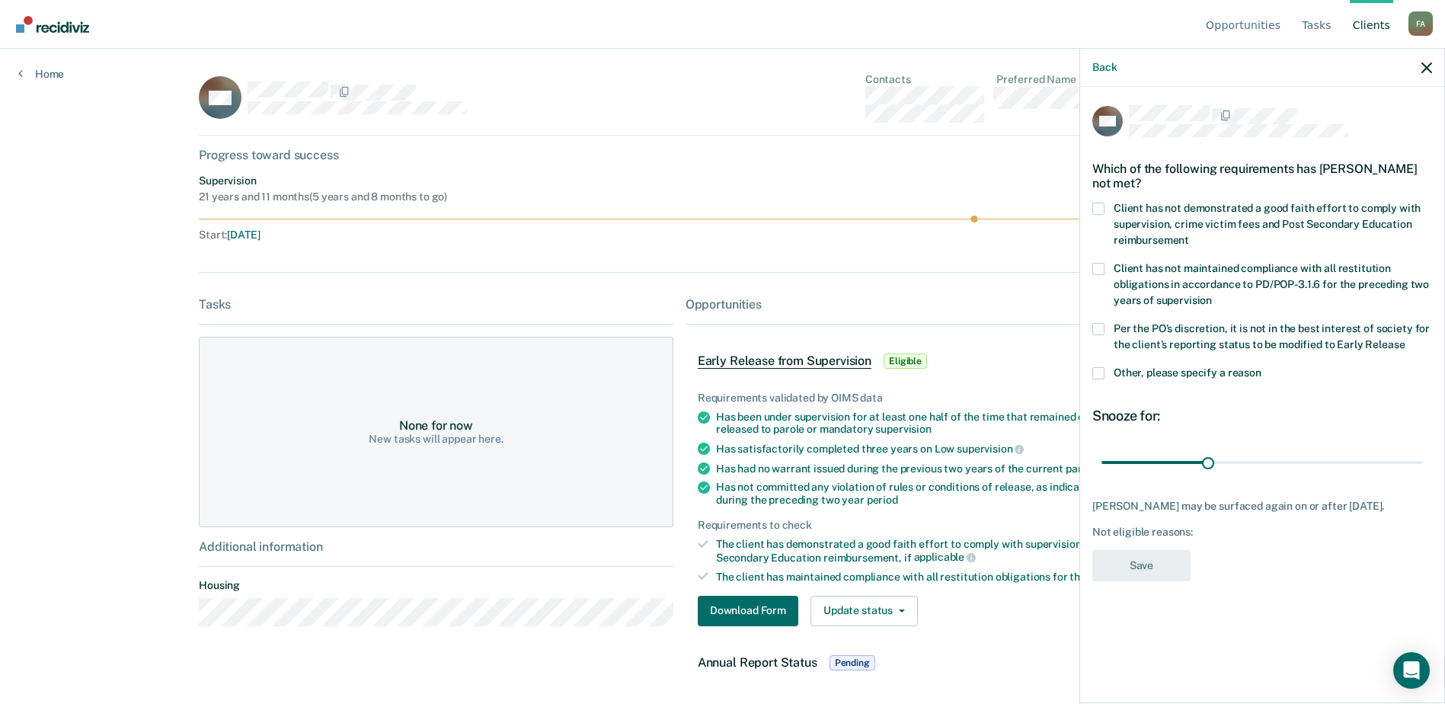
click at [1098, 203] on span at bounding box center [1098, 209] width 12 height 12
click at [1189, 235] on input "Client has not demonstrated a good faith effort to comply with supervision, cri…" at bounding box center [1189, 235] width 0 height 0
click at [1099, 327] on span at bounding box center [1098, 329] width 12 height 12
click at [1405, 339] on input "Per the PO’s discretion, it is not in the best interest of society for the clie…" at bounding box center [1405, 339] width 0 height 0
click at [1099, 327] on span at bounding box center [1098, 329] width 12 height 12
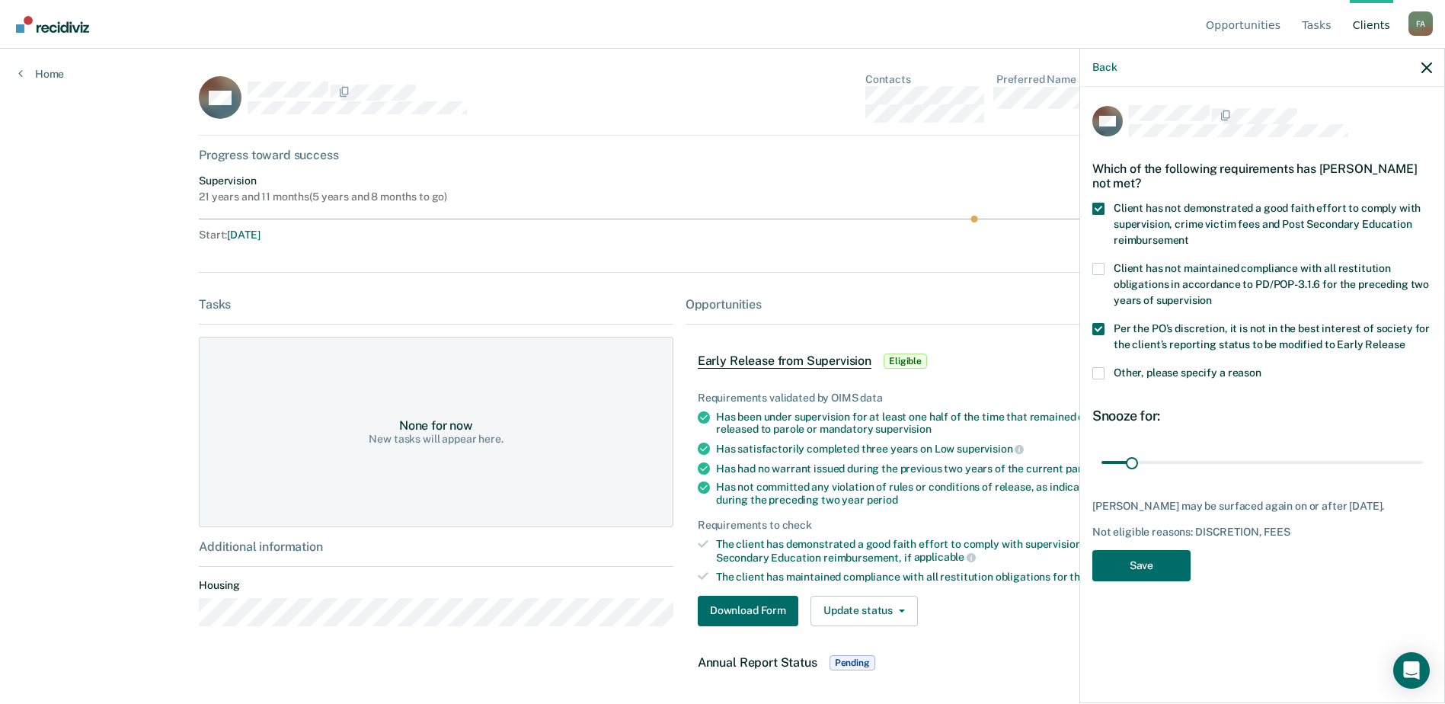
click at [1405, 339] on input "Per the PO’s discretion, it is not in the best interest of society for the clie…" at bounding box center [1405, 339] width 0 height 0
click at [1154, 564] on button "Save" at bounding box center [1141, 565] width 98 height 31
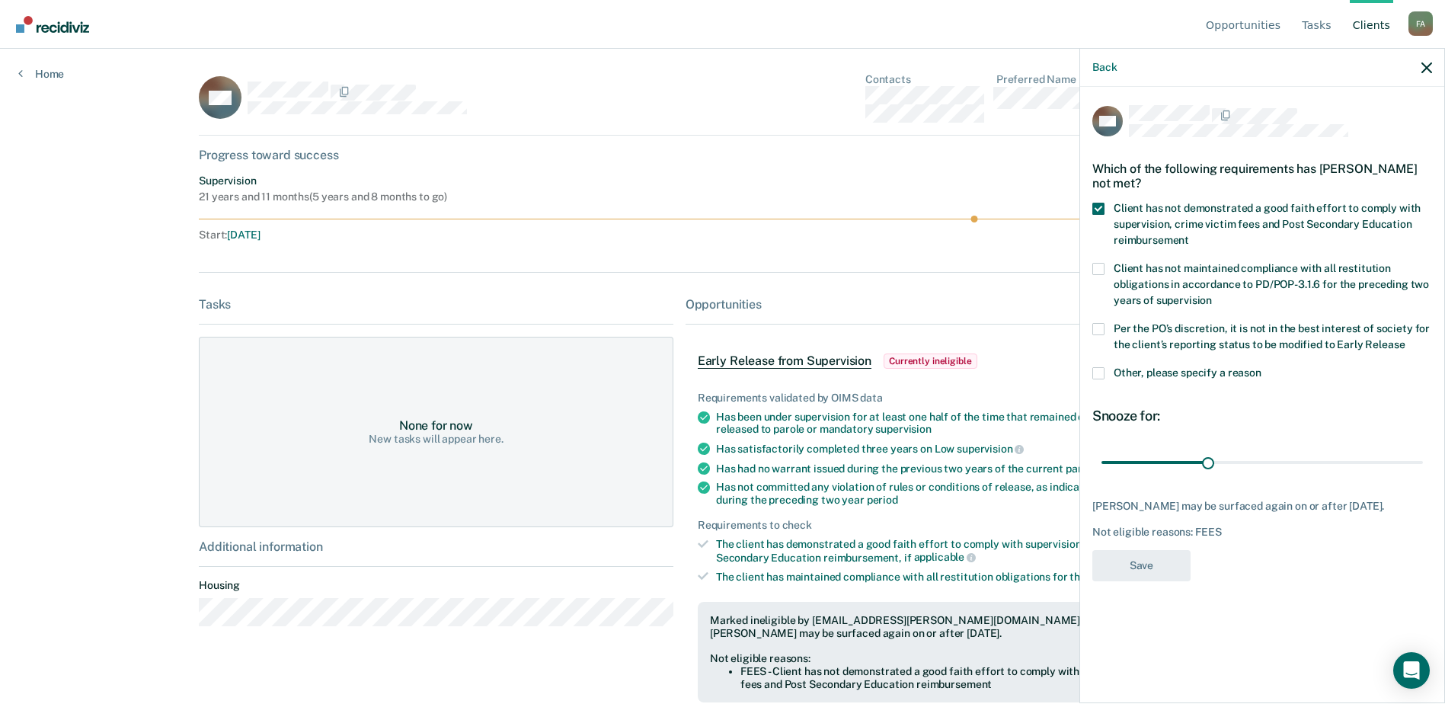
scroll to position [127, 0]
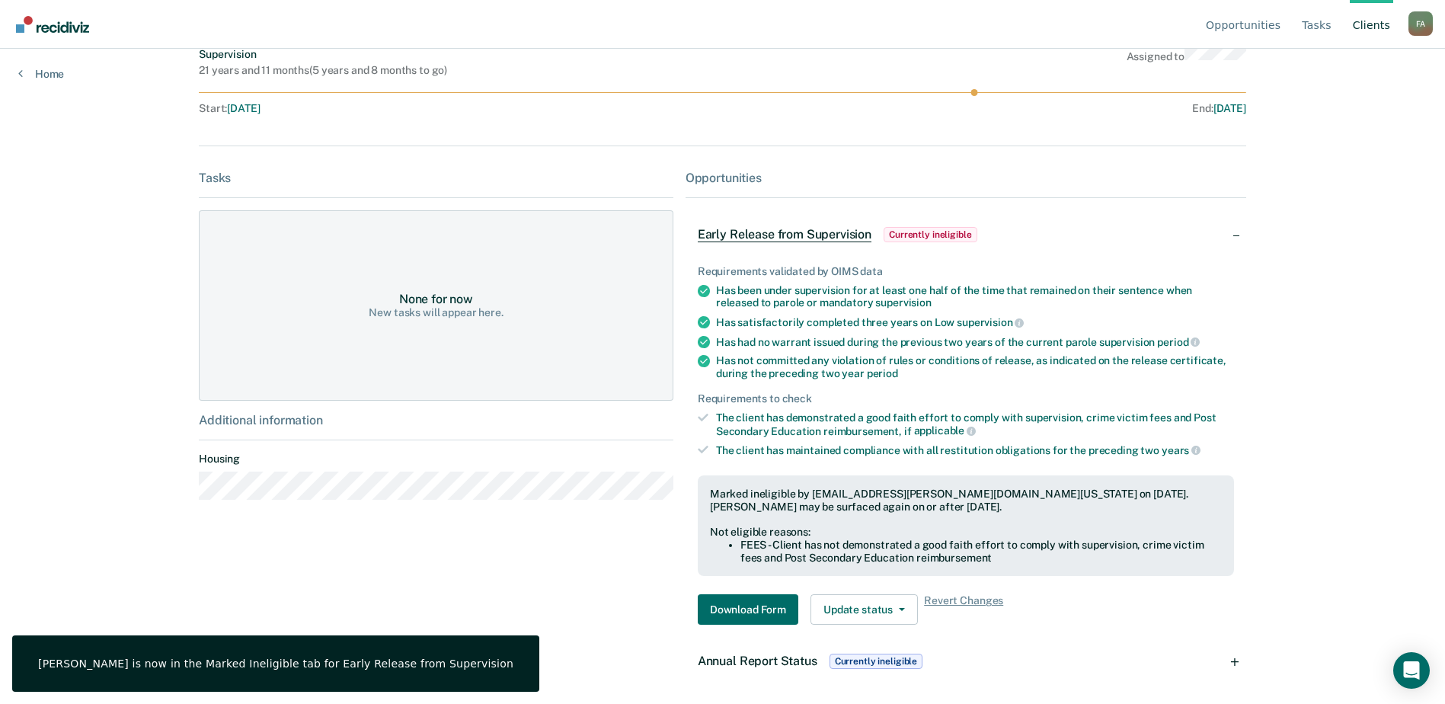
click at [67, 20] on img "Go to Recidiviz Home" at bounding box center [52, 24] width 73 height 17
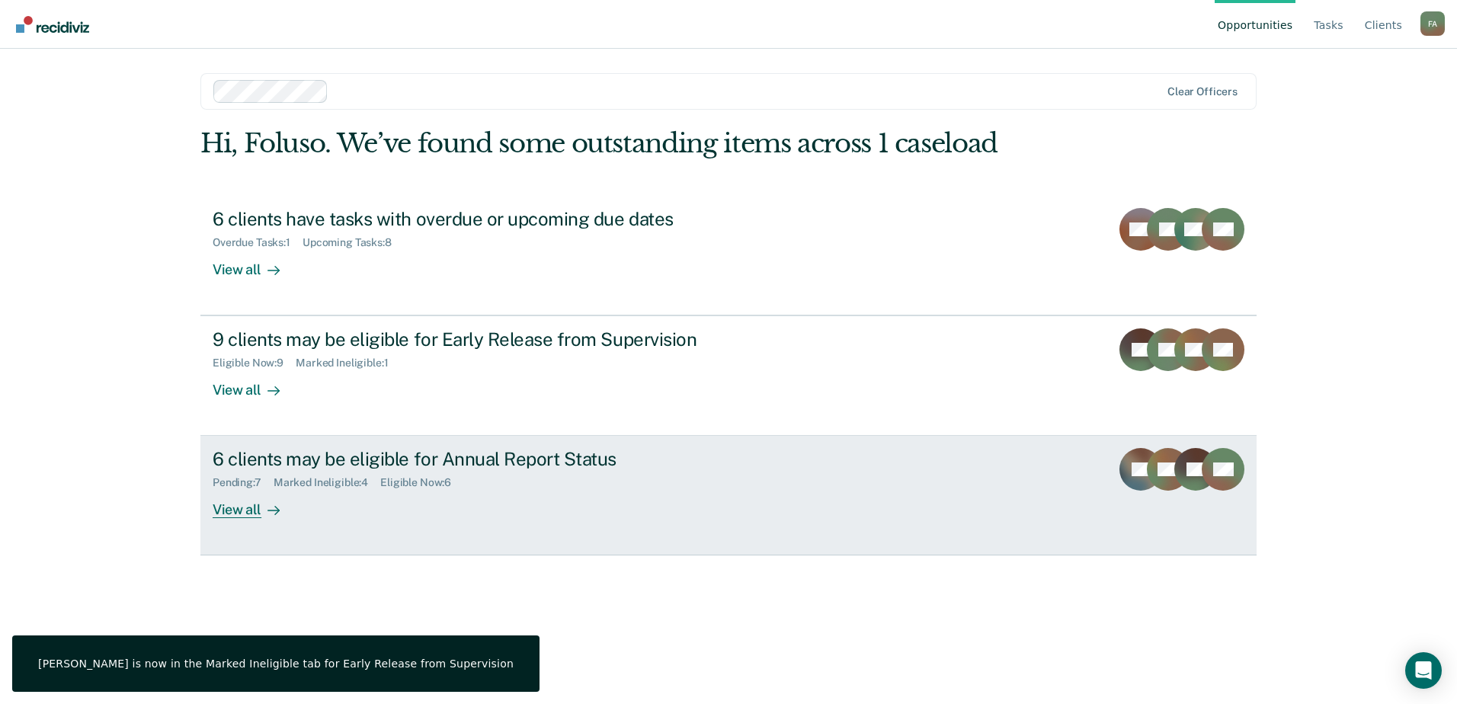
click at [427, 462] on div "6 clients may be eligible for Annual Report Status" at bounding box center [480, 459] width 535 height 22
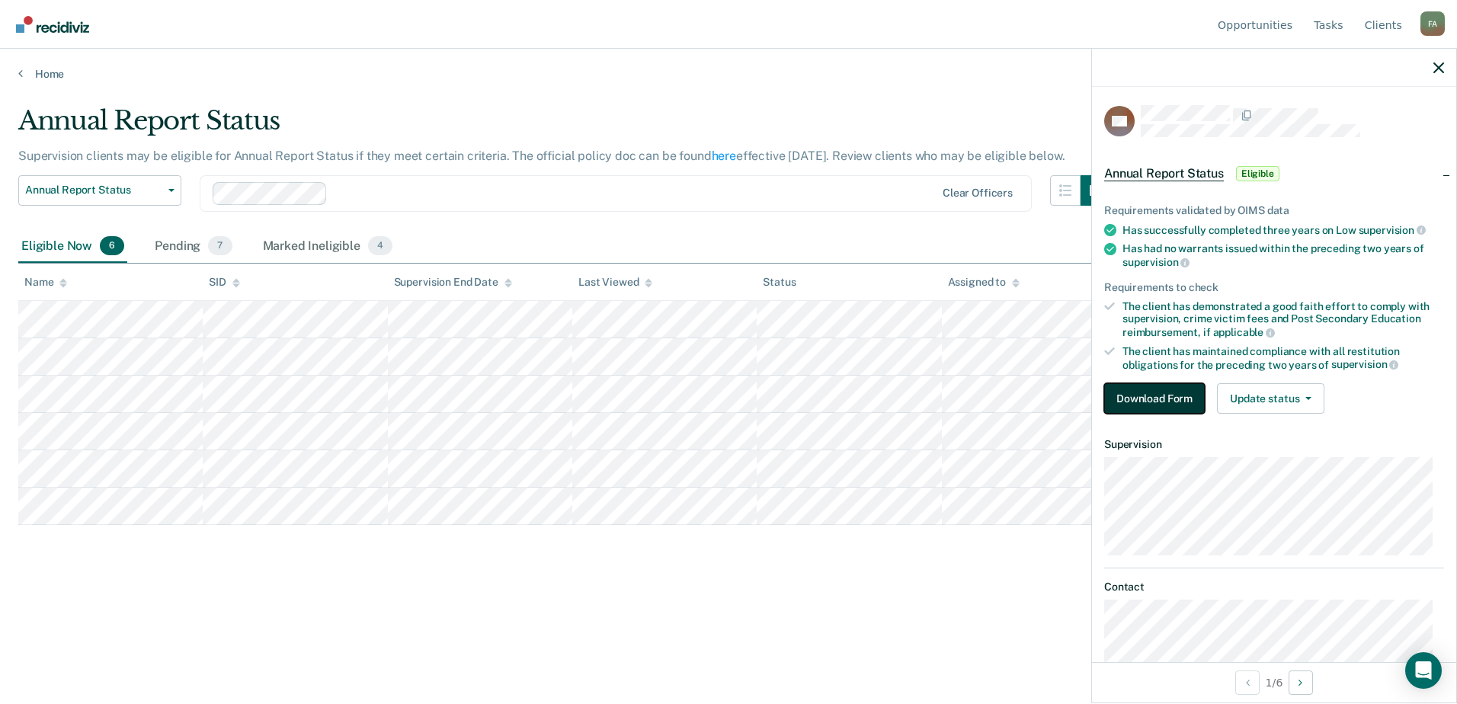
click at [1162, 398] on button "Download Form" at bounding box center [1154, 398] width 101 height 30
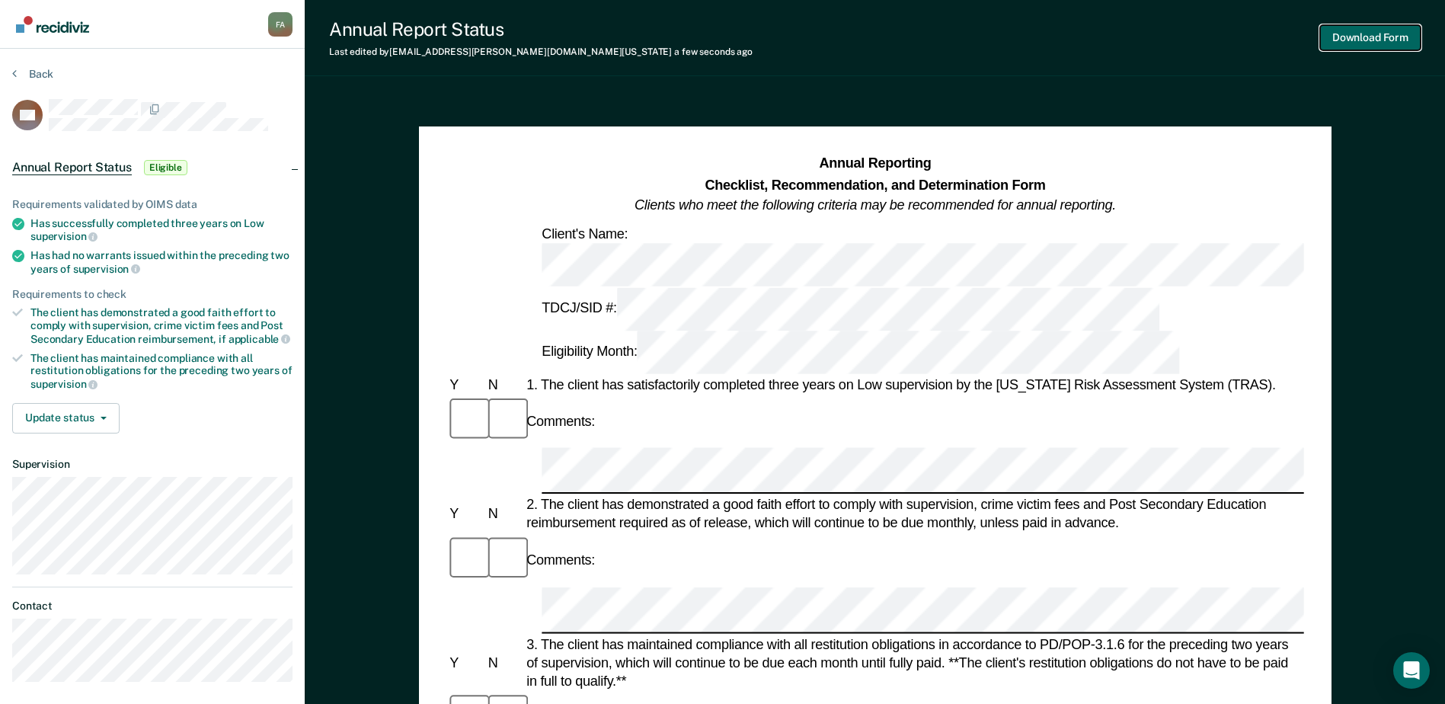
click at [1383, 34] on button "Download Form" at bounding box center [1370, 37] width 101 height 25
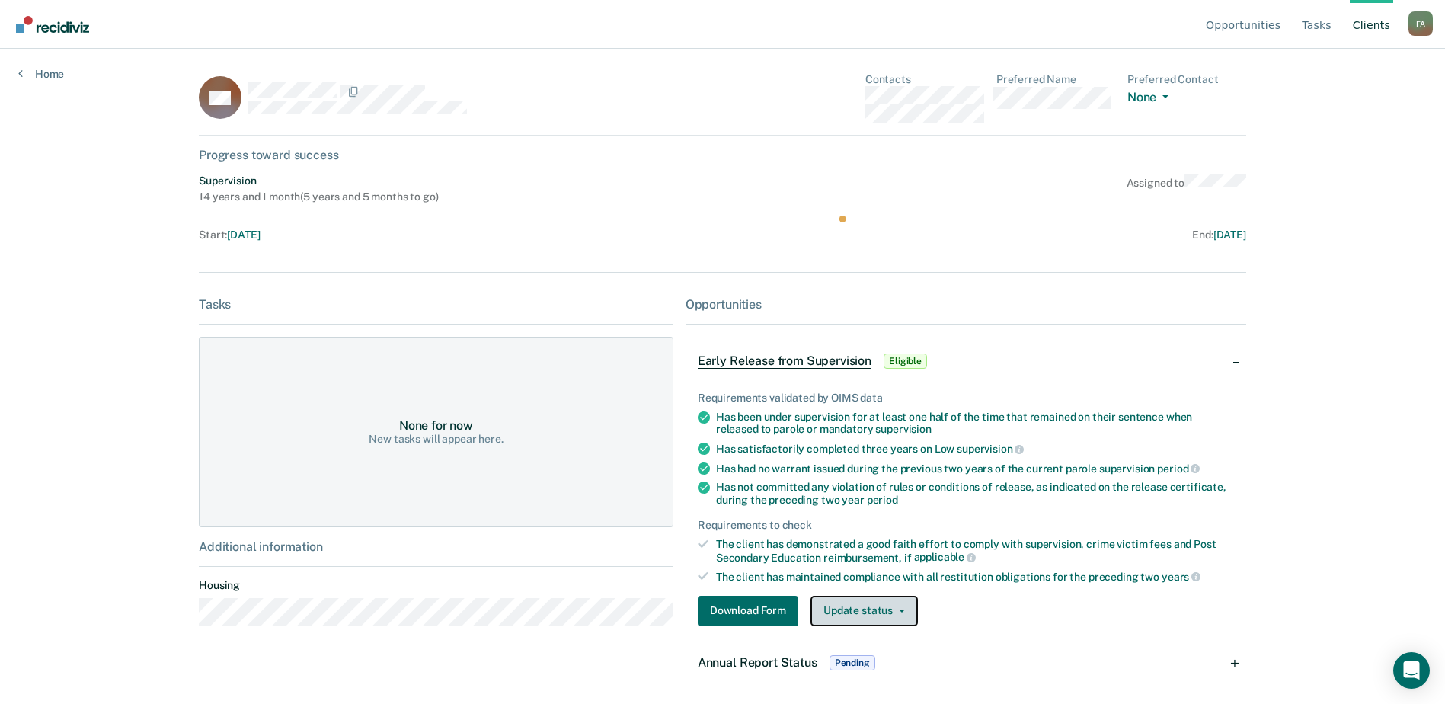
click at [872, 609] on button "Update status" at bounding box center [864, 611] width 107 height 30
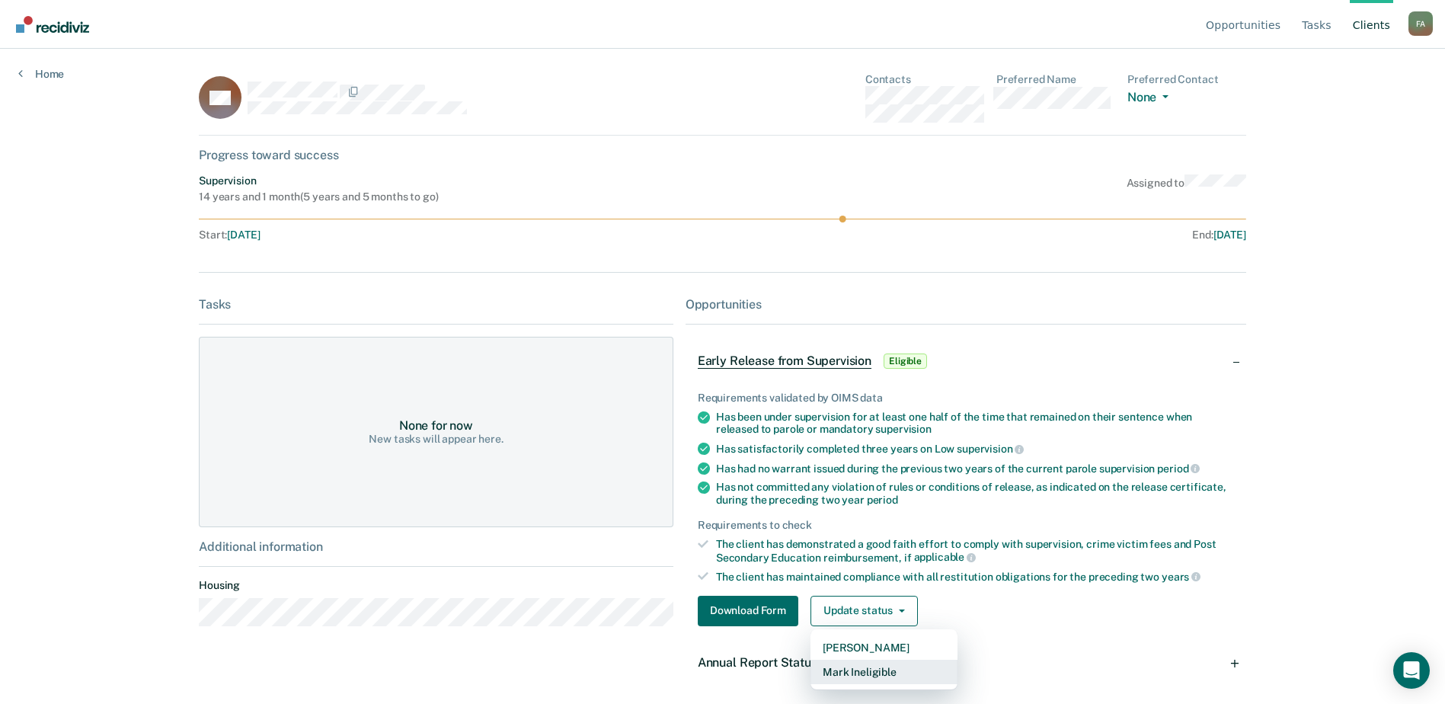
click at [873, 670] on button "Mark Ineligible" at bounding box center [884, 672] width 147 height 24
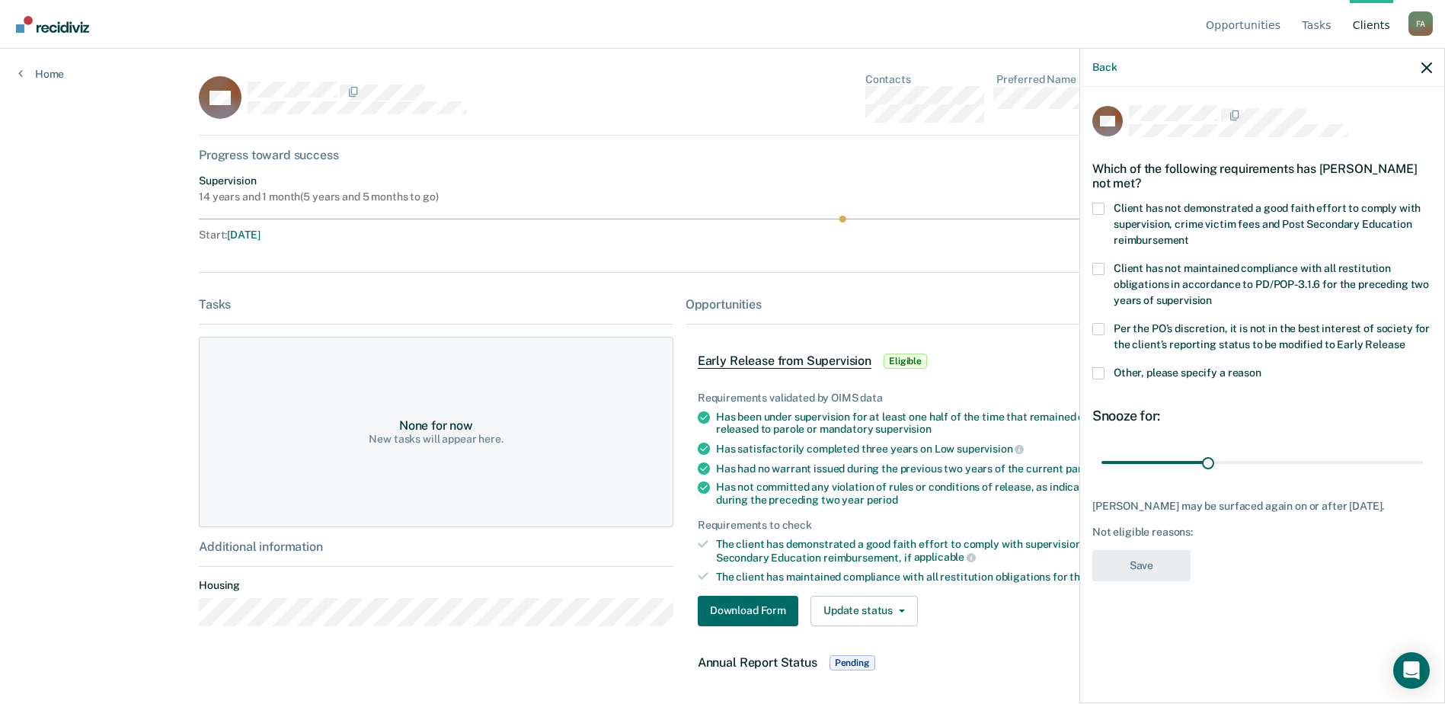
click at [1105, 204] on label "Client has not demonstrated a good faith effort to comply with supervision, cri…" at bounding box center [1262, 227] width 340 height 48
click at [1189, 235] on input "Client has not demonstrated a good faith effort to comply with supervision, cri…" at bounding box center [1189, 235] width 0 height 0
click at [1102, 328] on span at bounding box center [1098, 329] width 12 height 12
click at [1405, 339] on input "Per the PO’s discretion, it is not in the best interest of society for the clie…" at bounding box center [1405, 339] width 0 height 0
click at [1134, 568] on button "Save" at bounding box center [1141, 565] width 98 height 31
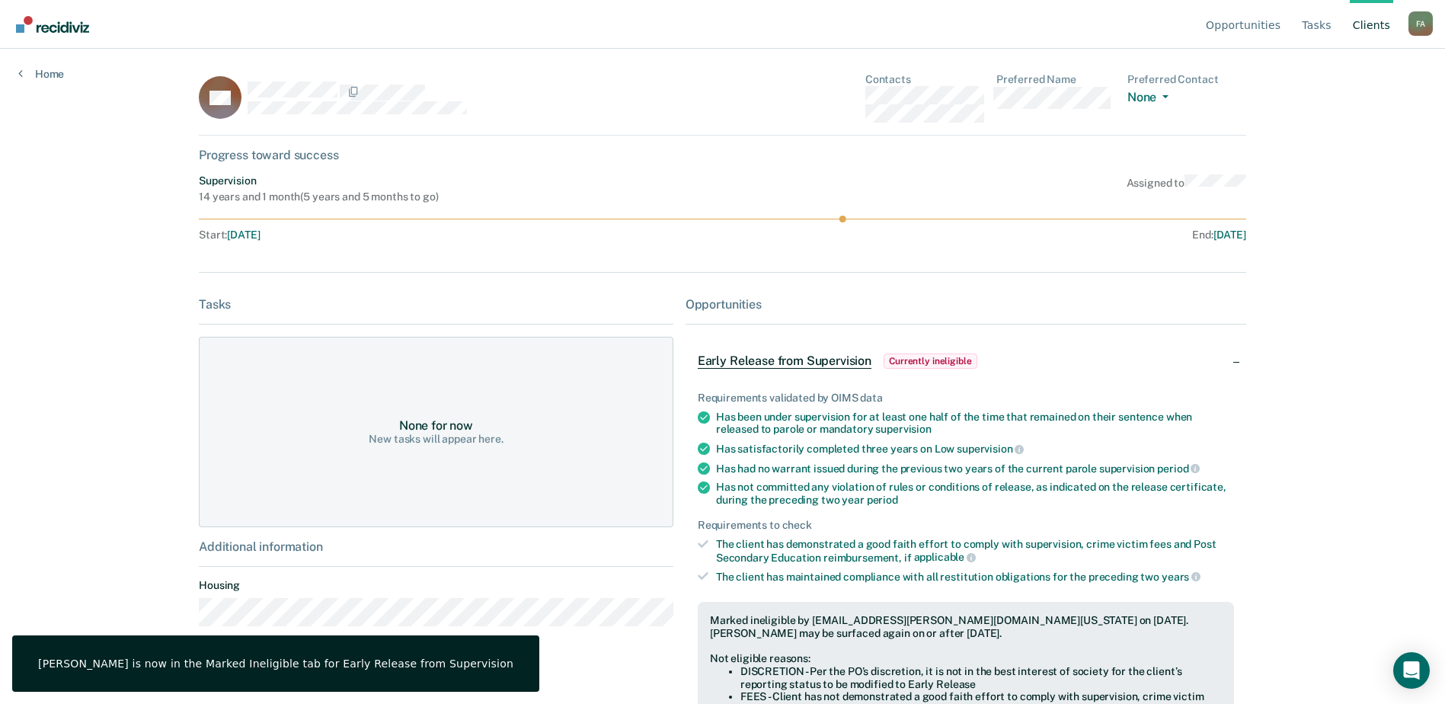
scroll to position [152, 0]
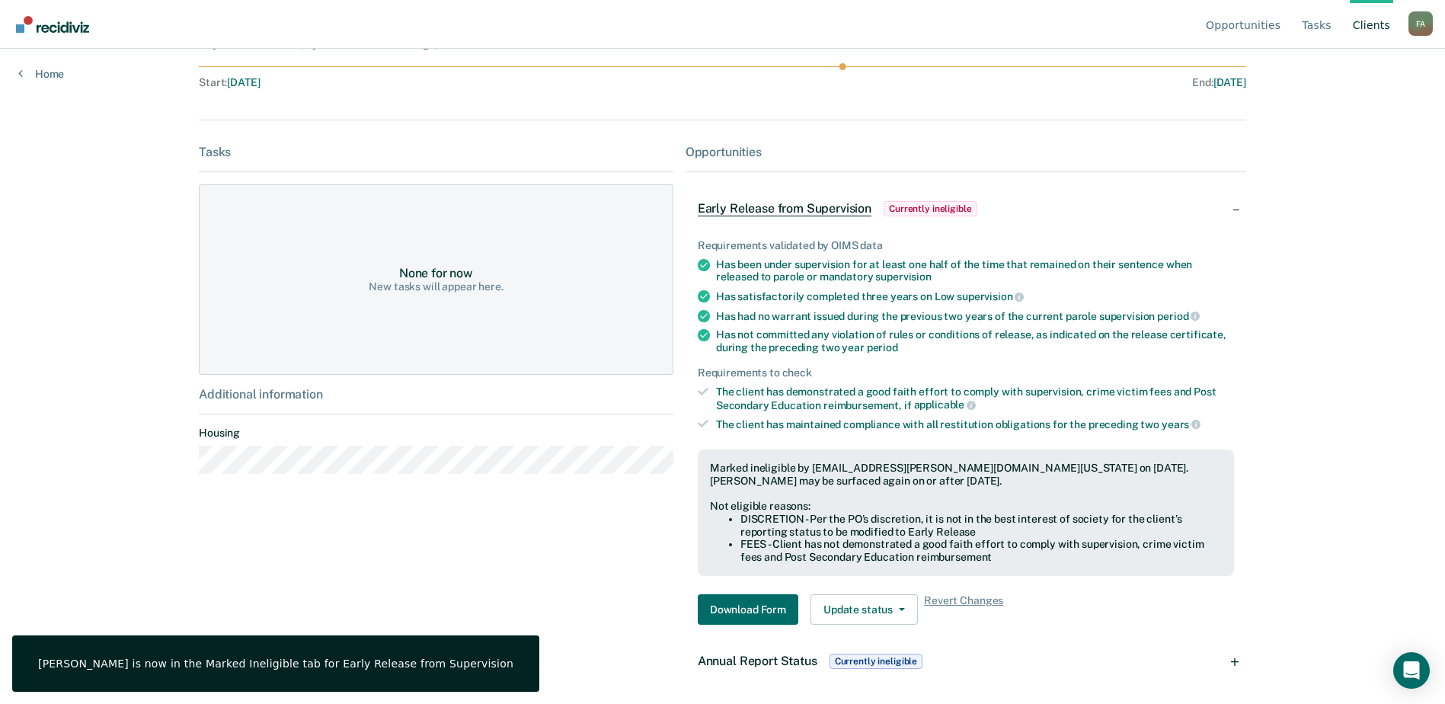
click at [45, 24] on img "Go to Recidiviz Home" at bounding box center [52, 24] width 73 height 17
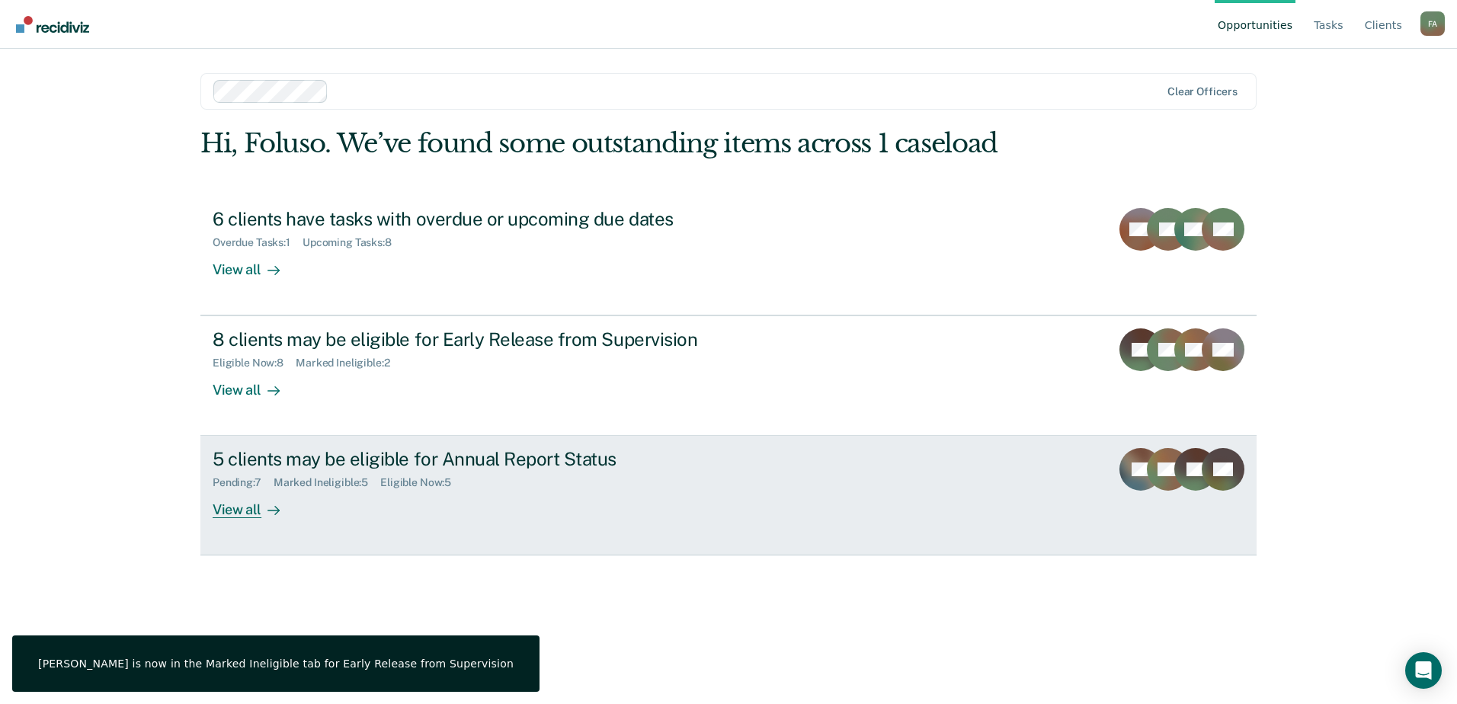
click at [308, 459] on div "5 clients may be eligible for Annual Report Status" at bounding box center [480, 459] width 535 height 22
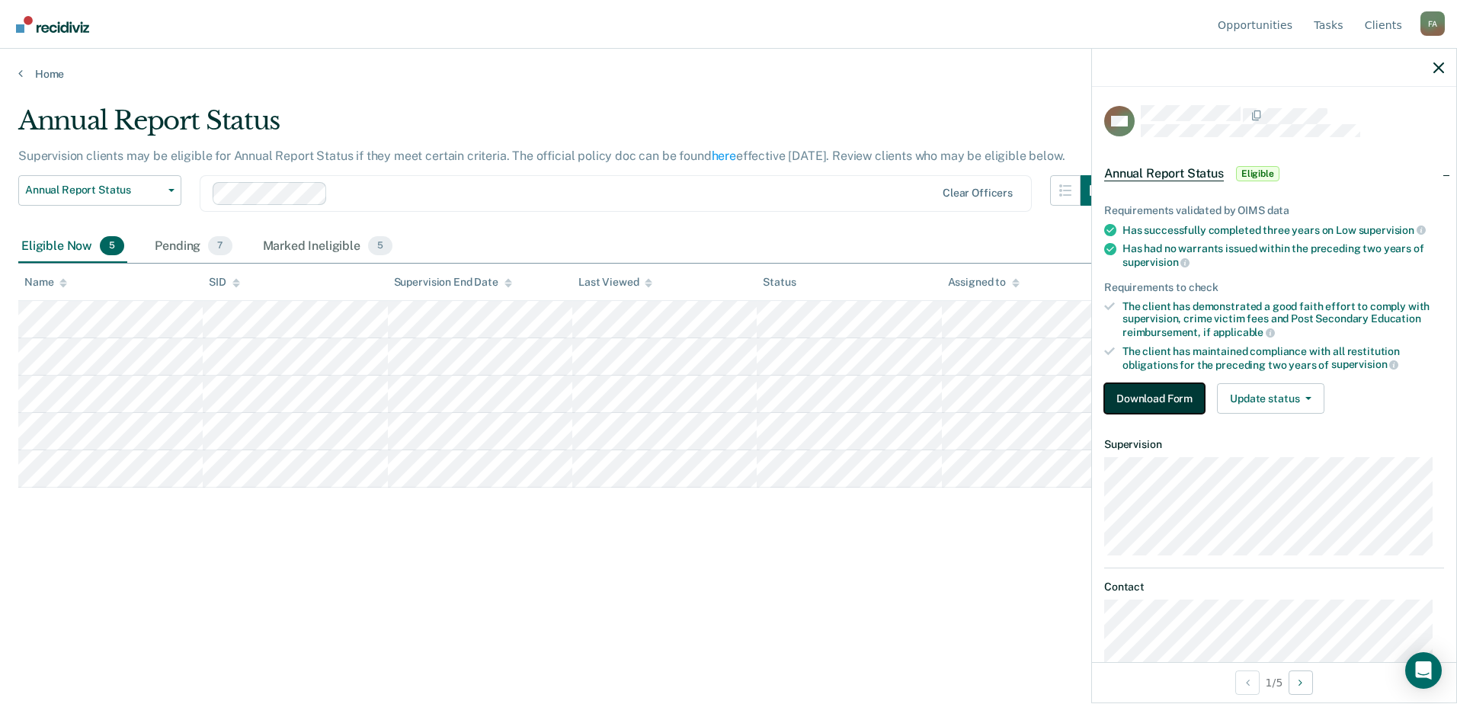
click at [1170, 391] on button "Download Form" at bounding box center [1154, 398] width 101 height 30
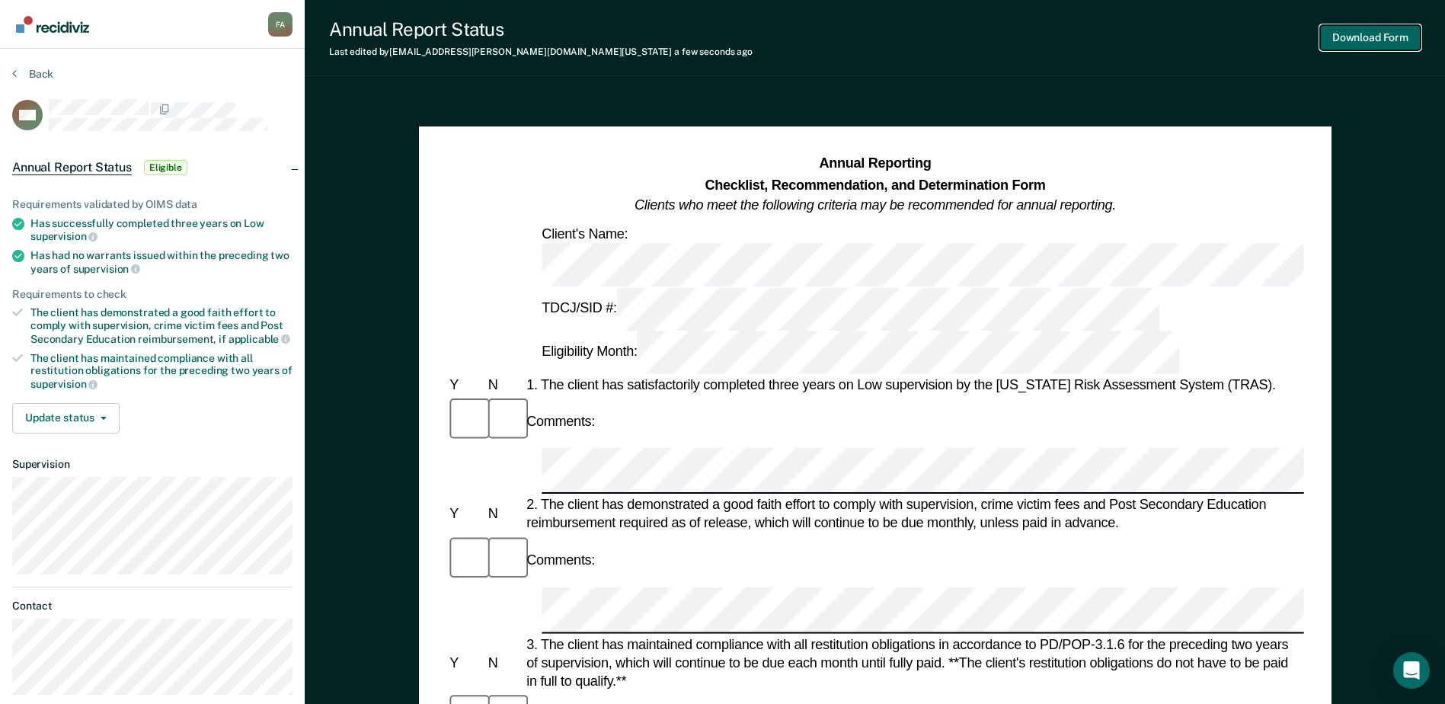
click at [1374, 34] on button "Download Form" at bounding box center [1370, 37] width 101 height 25
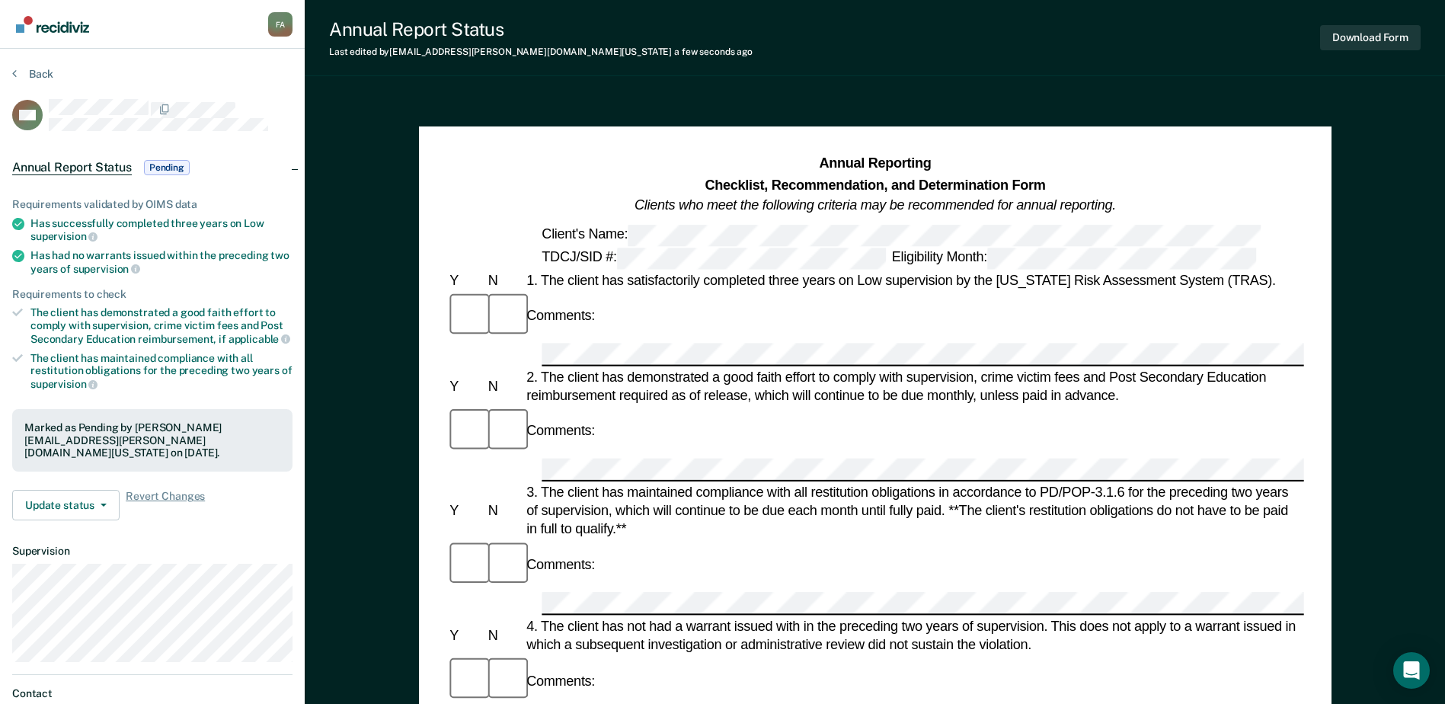
click at [85, 29] on img "Go to Recidiviz Home" at bounding box center [52, 24] width 73 height 17
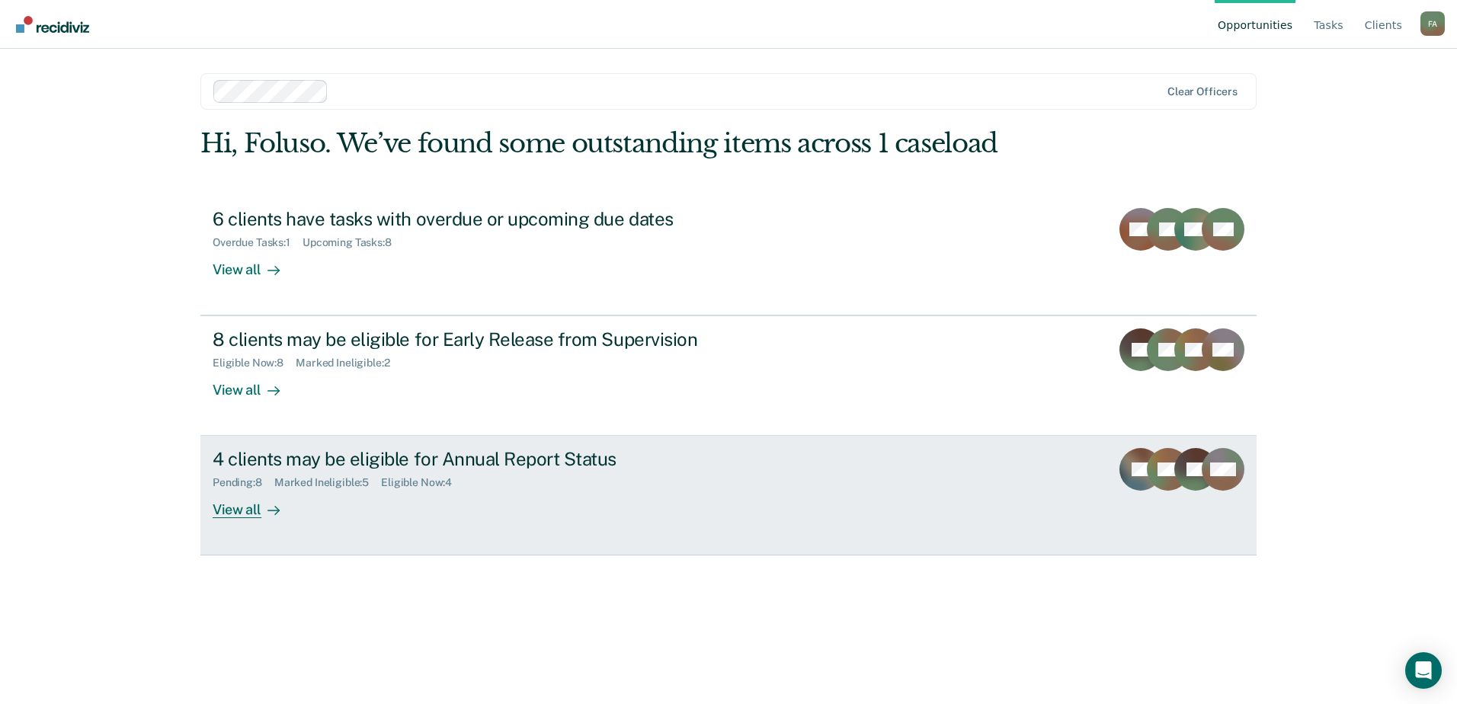
click at [404, 464] on div "4 clients may be eligible for Annual Report Status" at bounding box center [480, 459] width 535 height 22
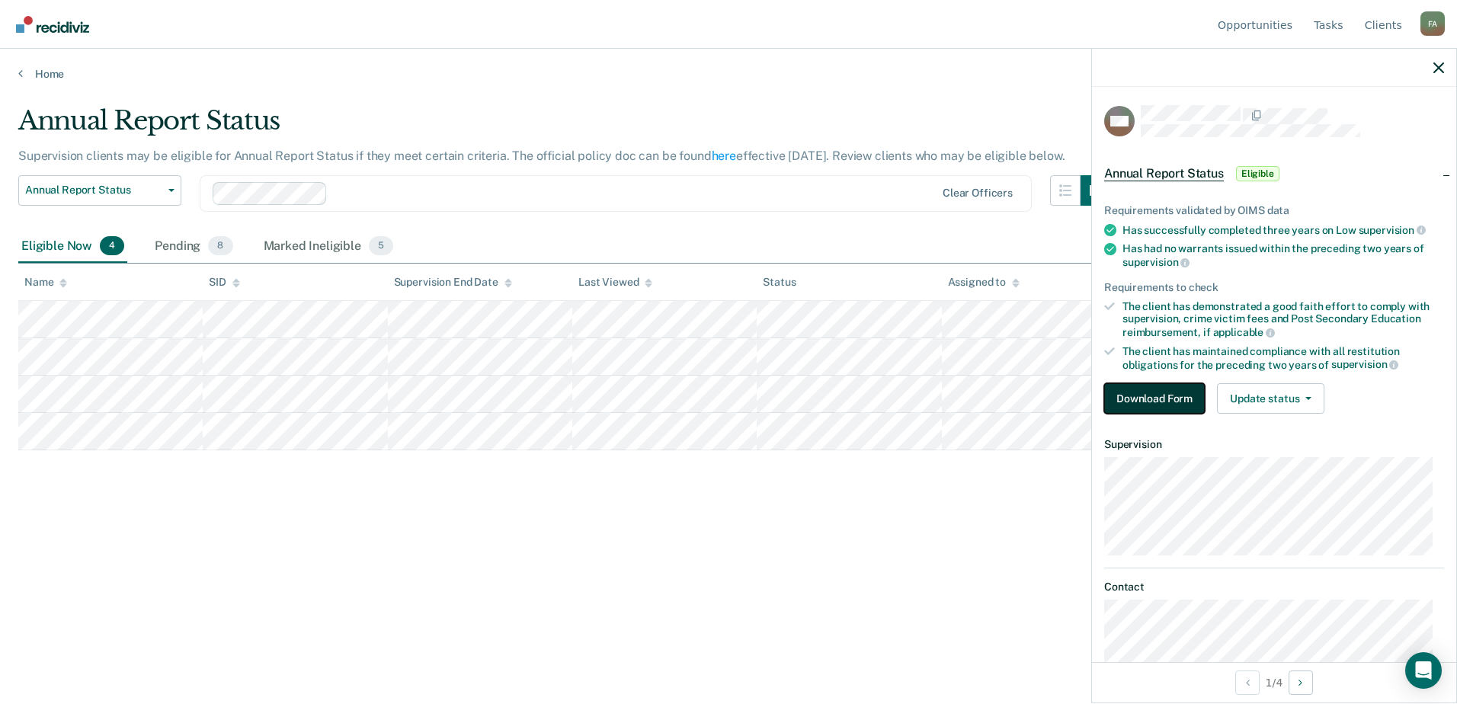
click at [1163, 400] on button "Download Form" at bounding box center [1154, 398] width 101 height 30
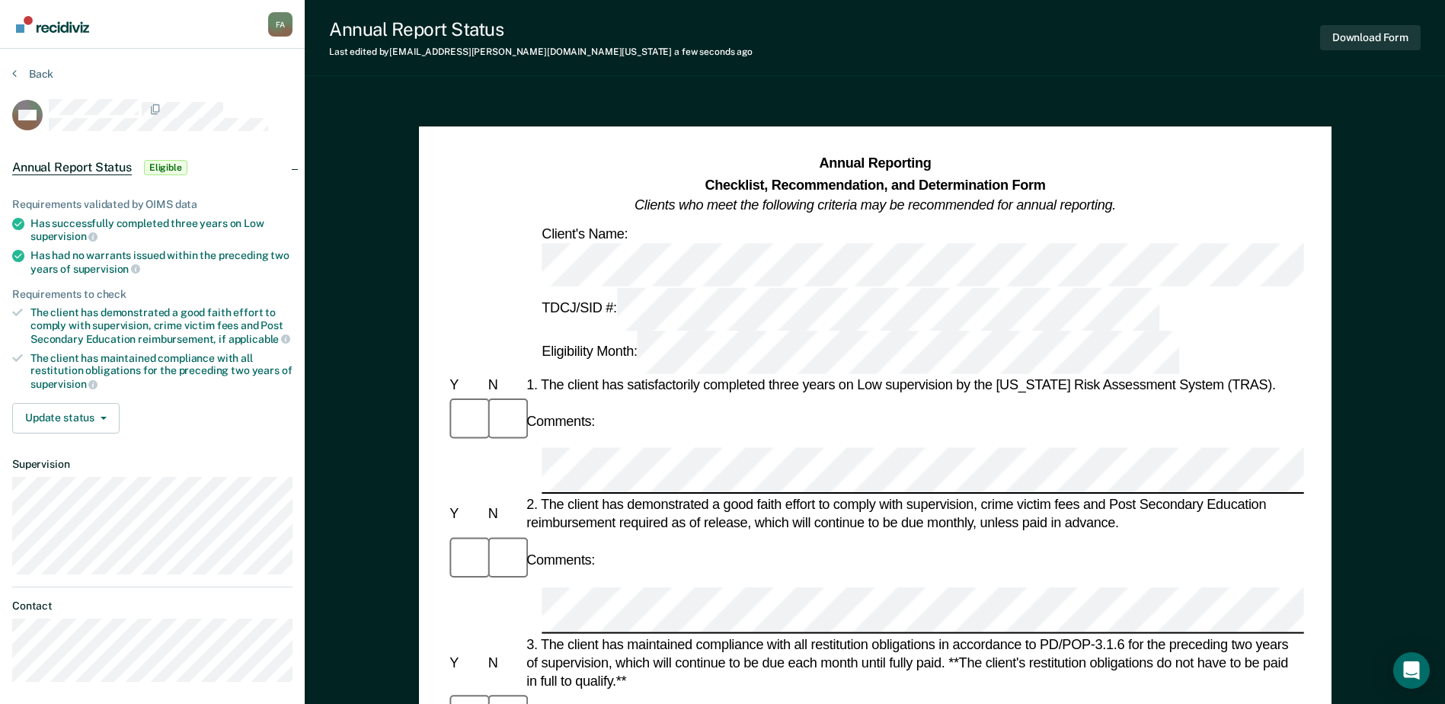
click at [810, 635] on div "3. The client has maintained compliance with all restitution obligations in acc…" at bounding box center [913, 663] width 781 height 56
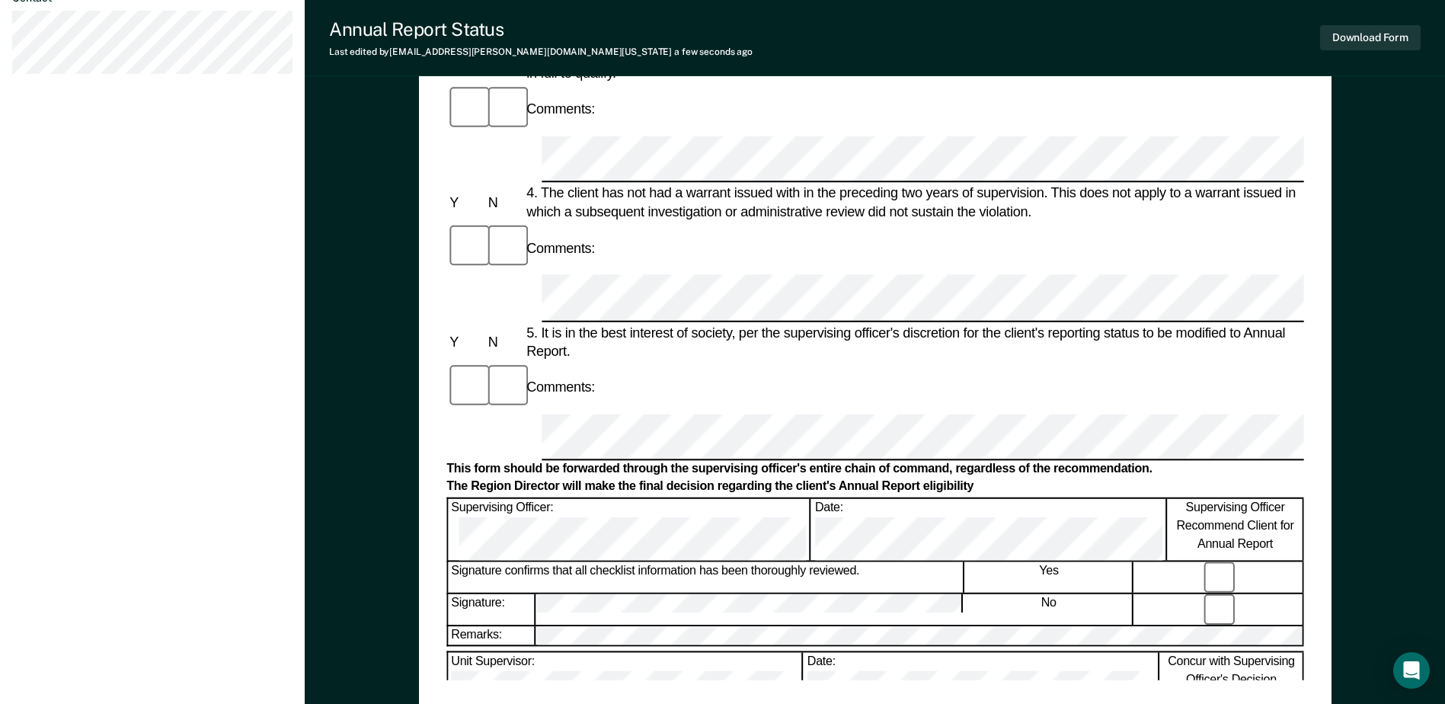
scroll to position [609, 0]
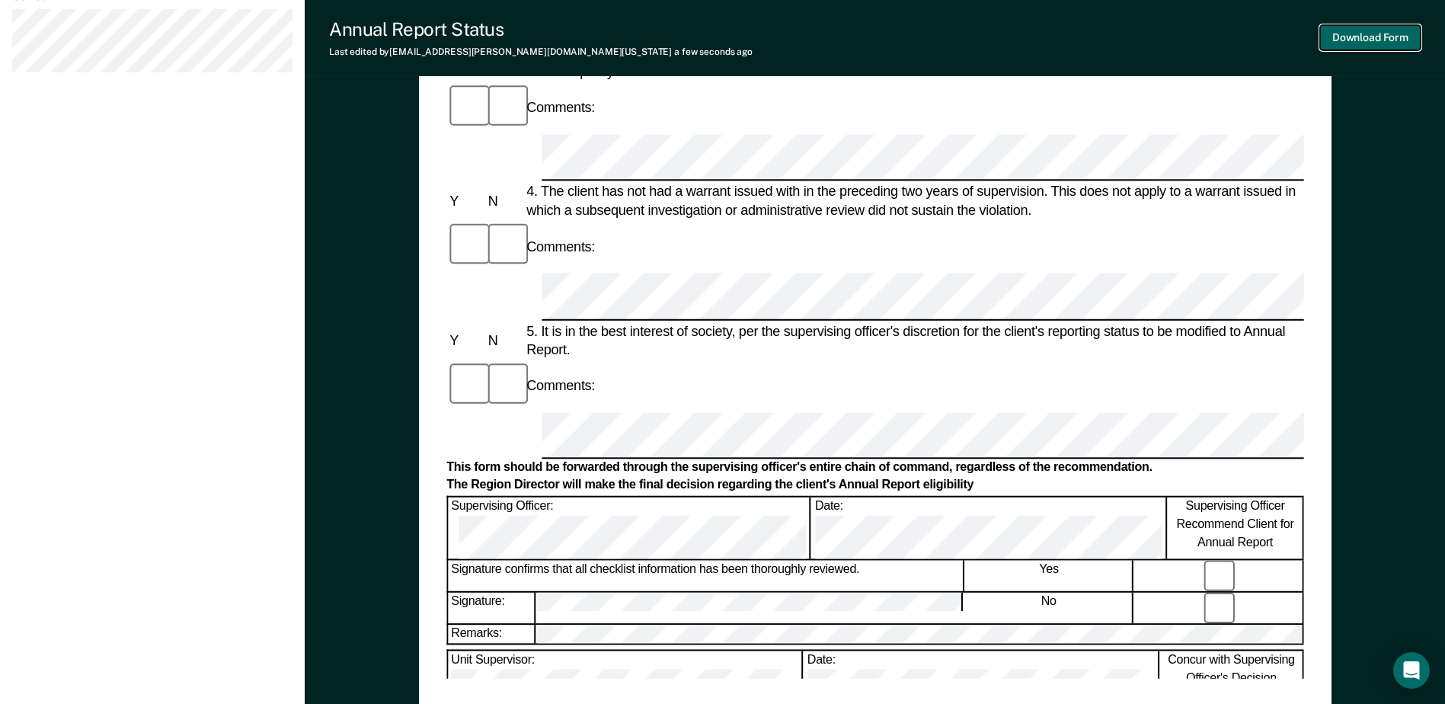
click at [1363, 37] on button "Download Form" at bounding box center [1370, 37] width 101 height 25
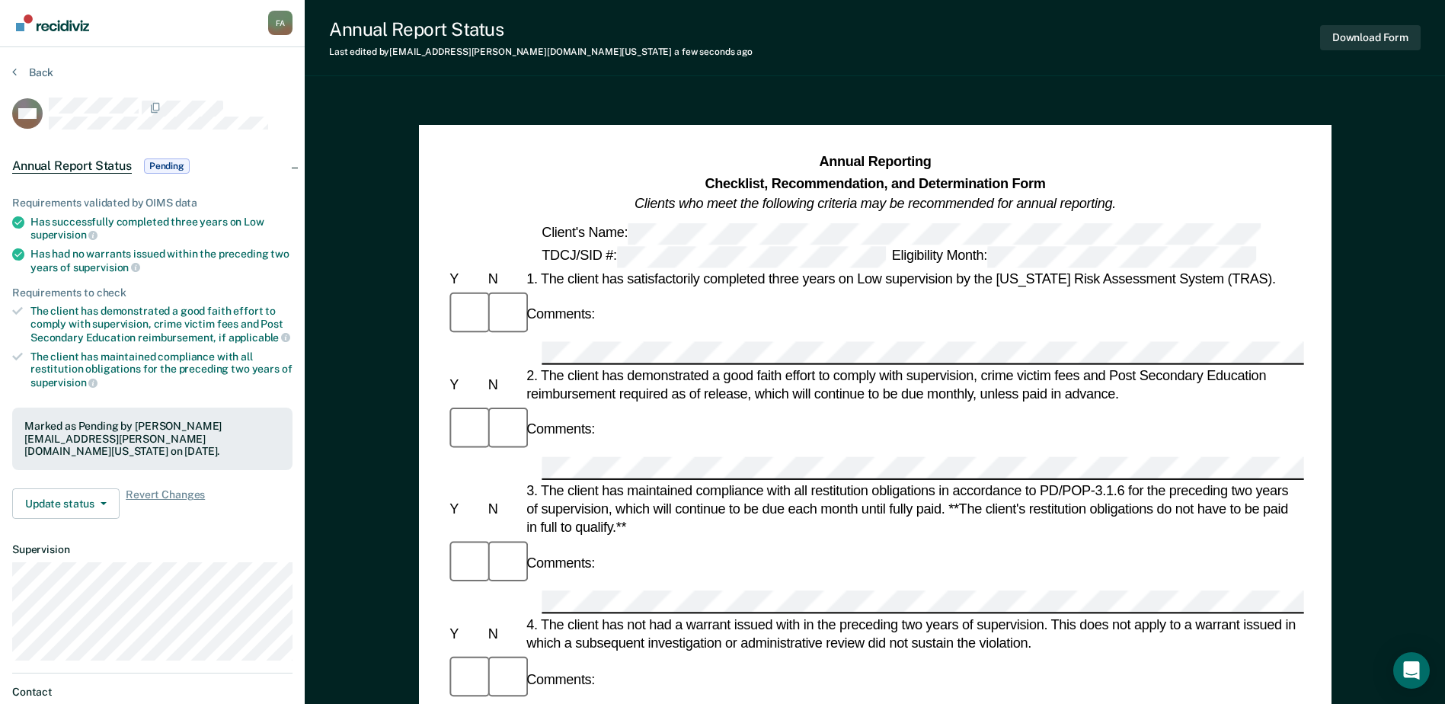
scroll to position [0, 0]
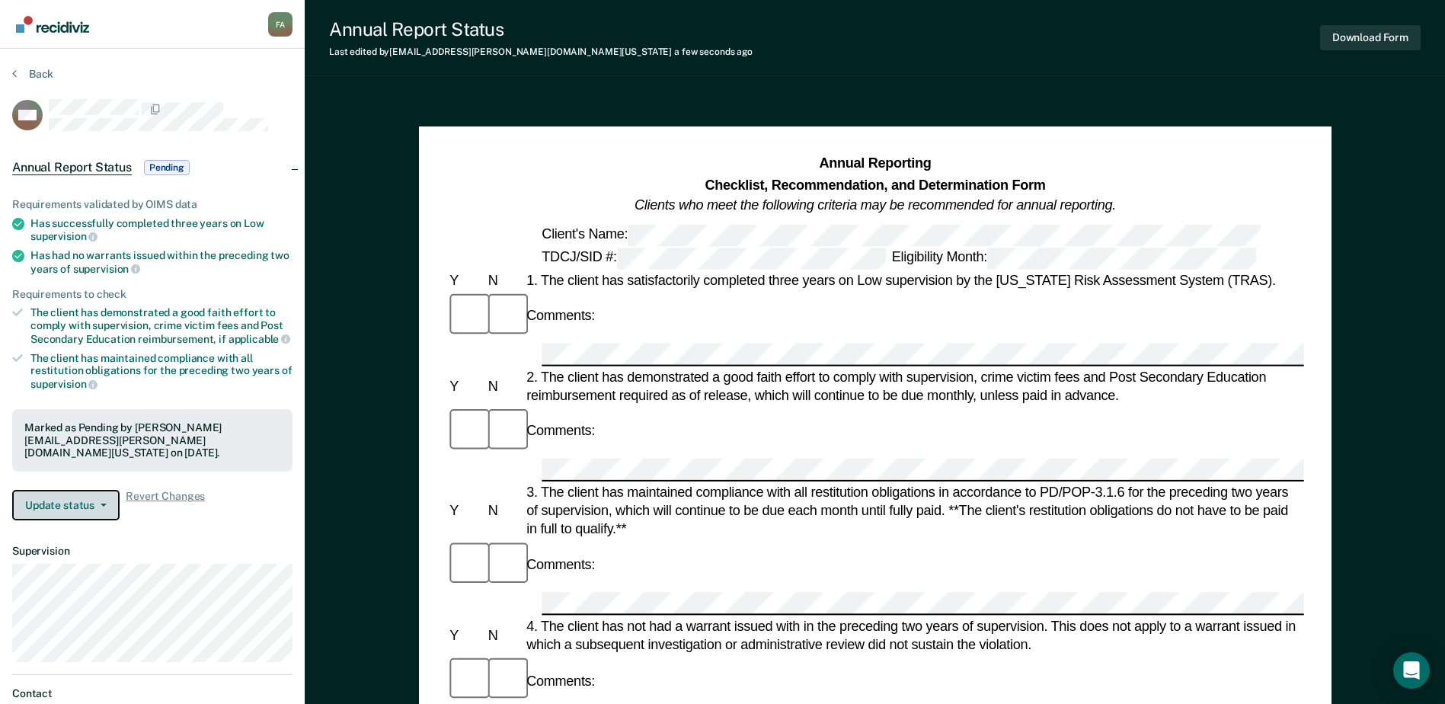
click at [84, 495] on button "Update status" at bounding box center [65, 505] width 107 height 30
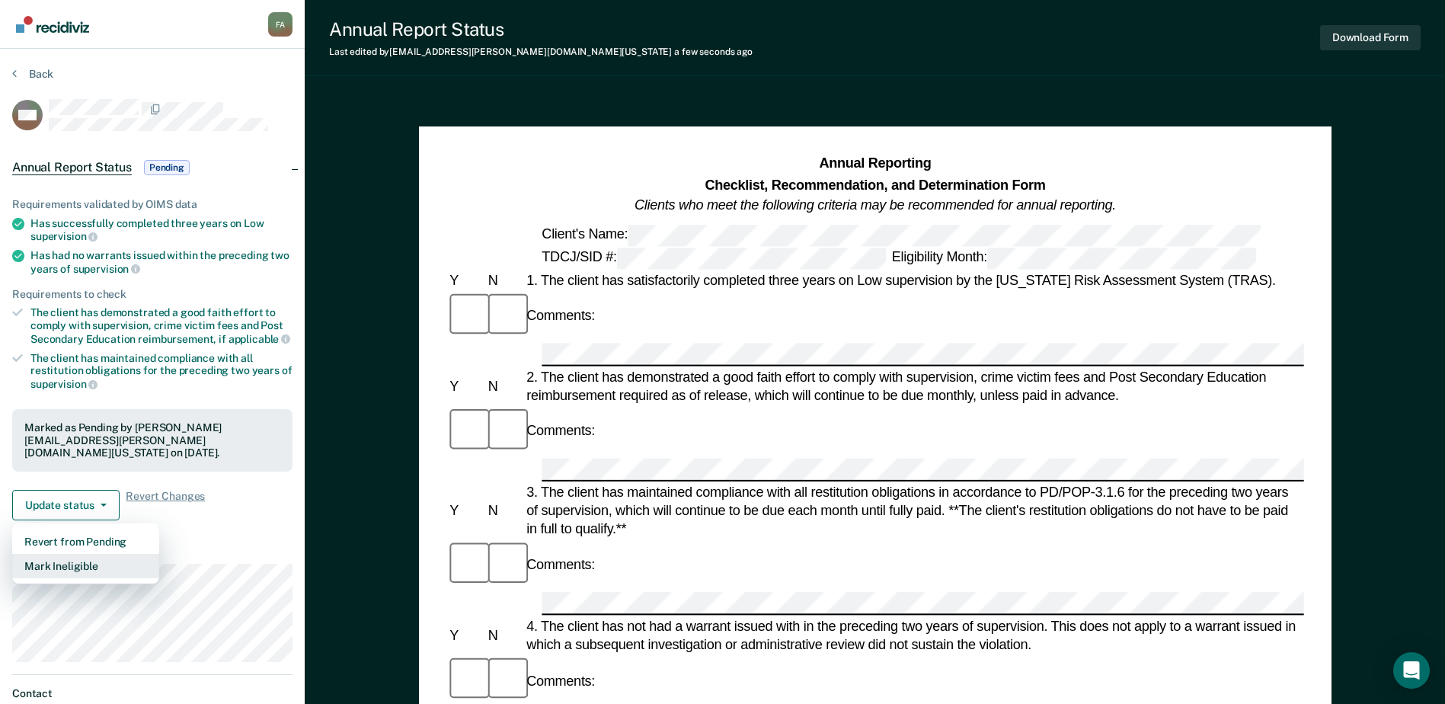
click at [72, 554] on button "Mark Ineligible" at bounding box center [85, 566] width 147 height 24
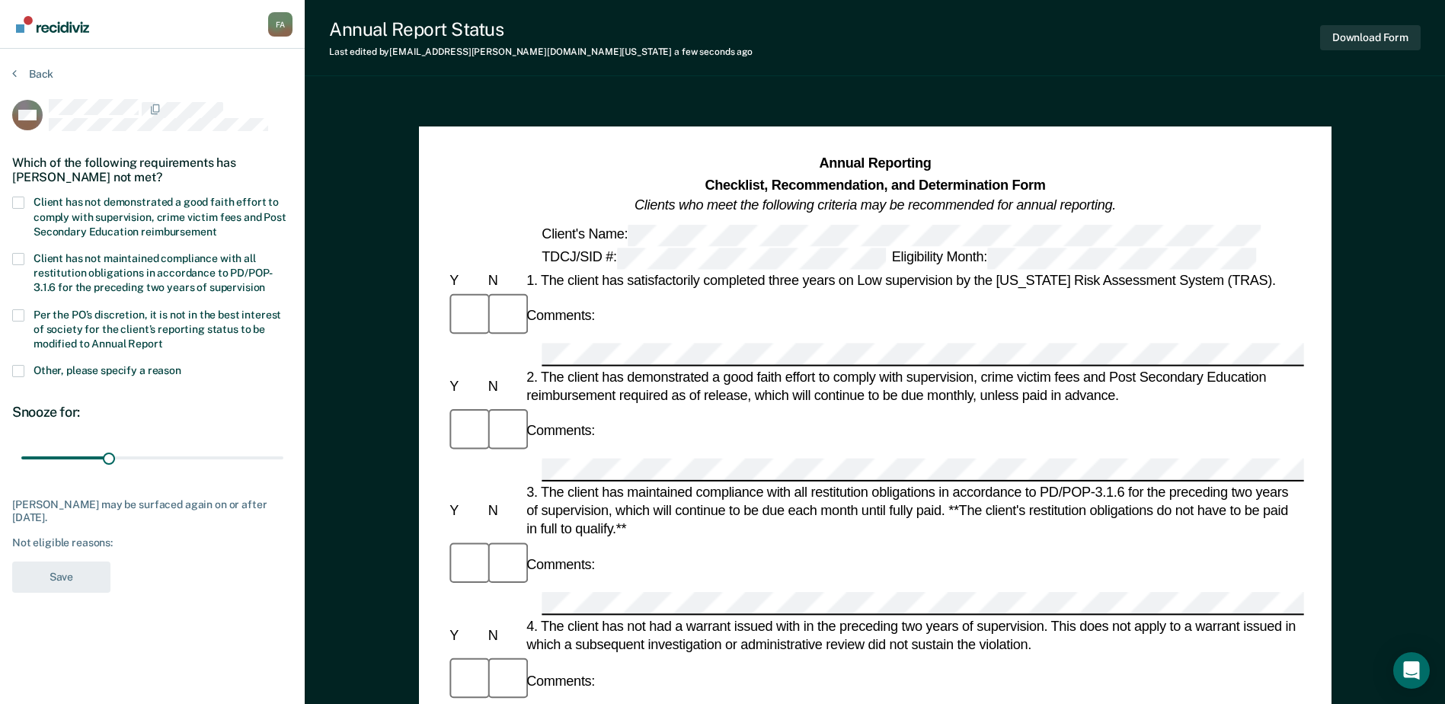
click at [15, 205] on span at bounding box center [18, 203] width 12 height 12
click at [216, 226] on input "Client has not demonstrated a good faith effort to comply with supervision, cri…" at bounding box center [216, 226] width 0 height 0
click at [21, 315] on span at bounding box center [18, 315] width 12 height 12
click at [163, 338] on input "Per the PO’s discretion, it is not in the best interest of society for the clie…" at bounding box center [163, 338] width 0 height 0
click at [56, 577] on button "Save" at bounding box center [61, 576] width 98 height 31
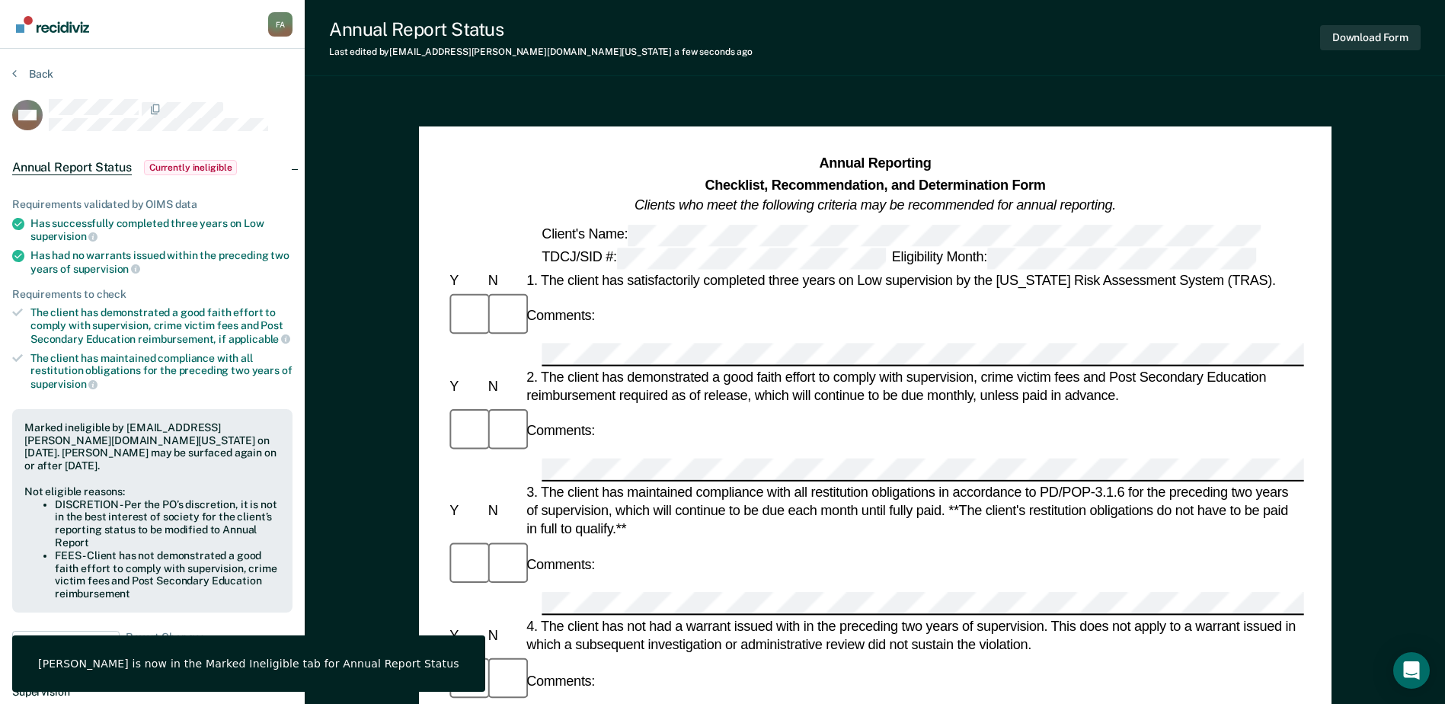
click at [56, 28] on img "Go to Recidiviz Home" at bounding box center [52, 24] width 73 height 17
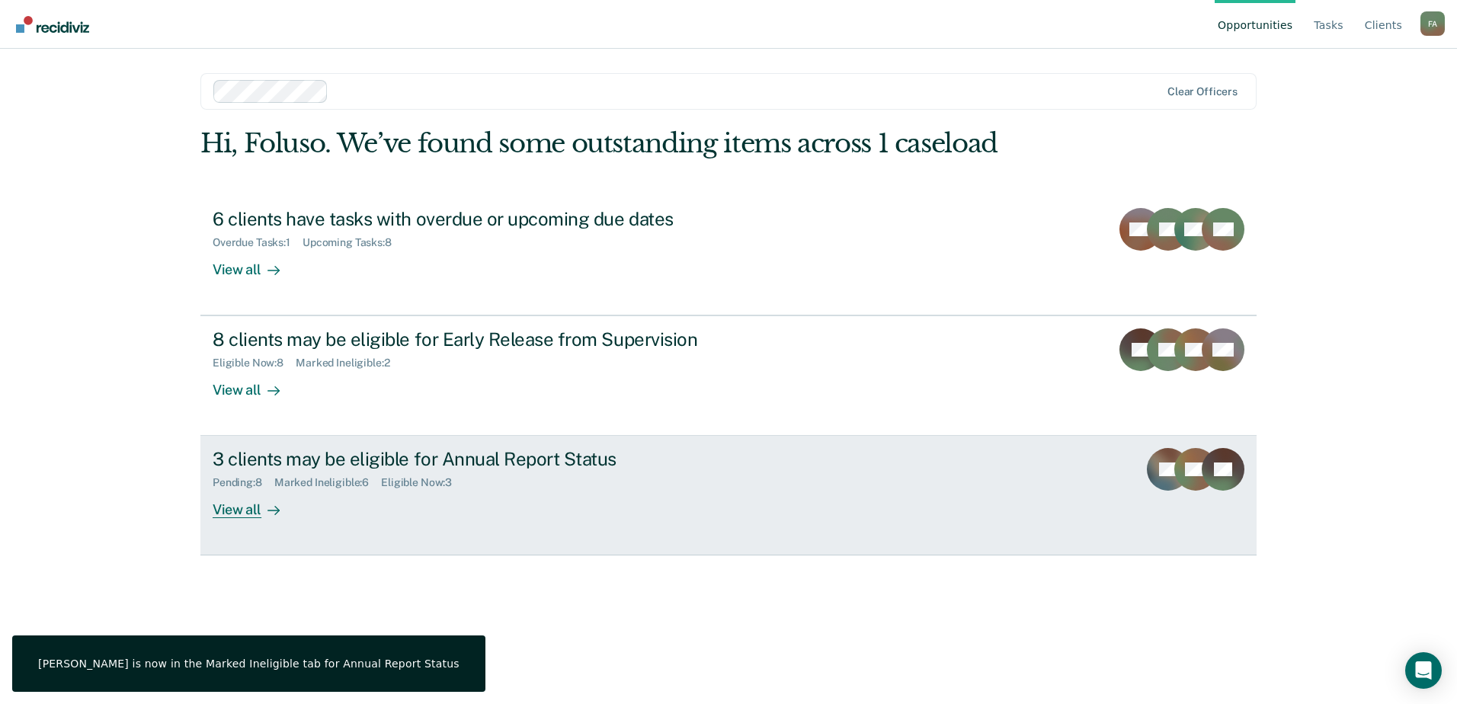
click at [486, 458] on div "3 clients may be eligible for Annual Report Status" at bounding box center [480, 459] width 535 height 22
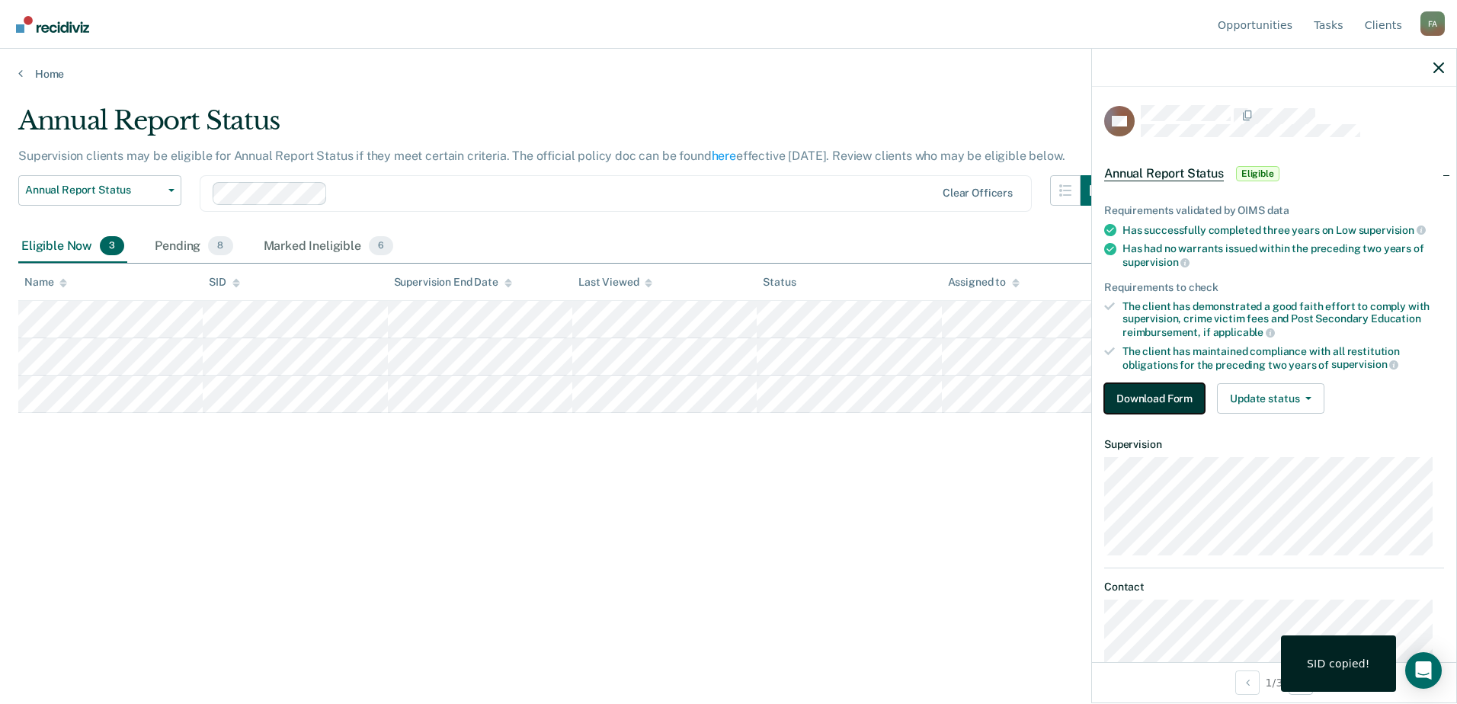
click at [1144, 395] on button "Download Form" at bounding box center [1154, 398] width 101 height 30
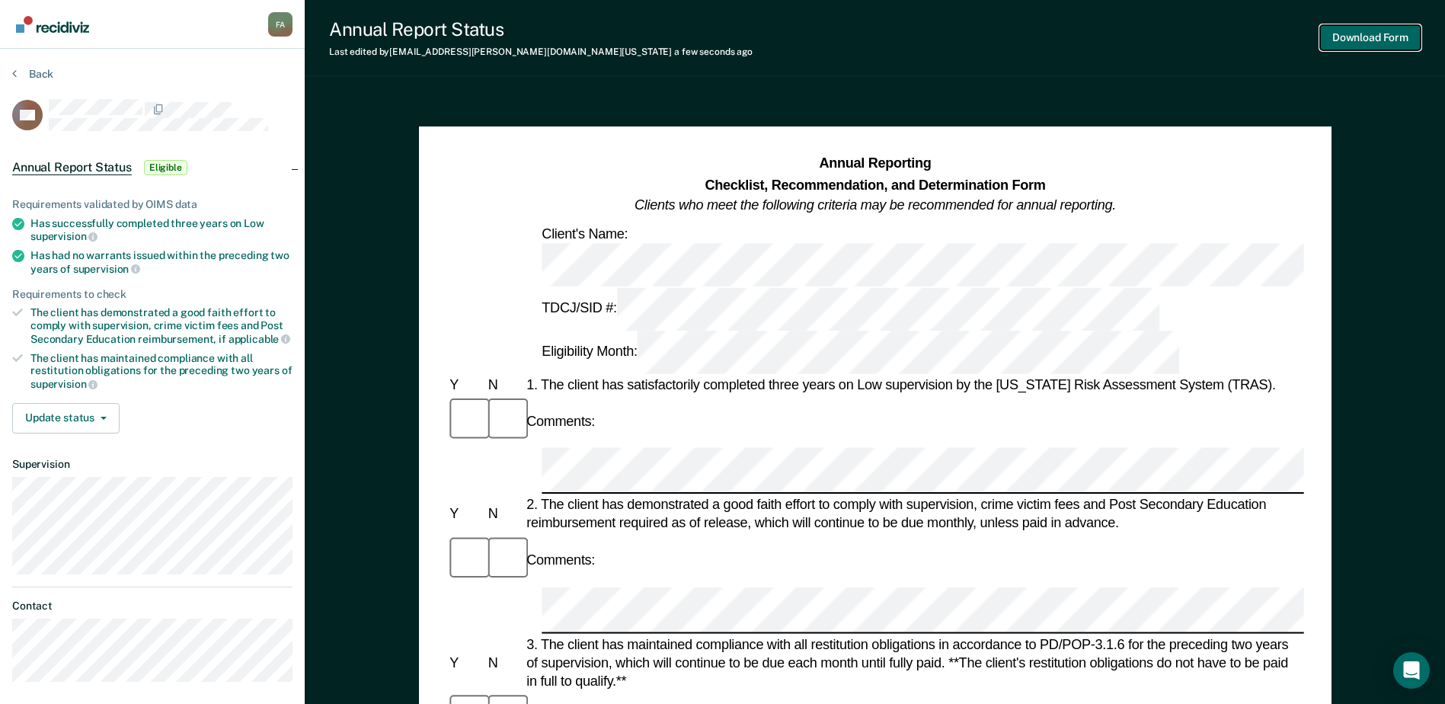
click at [1386, 42] on button "Download Form" at bounding box center [1370, 37] width 101 height 25
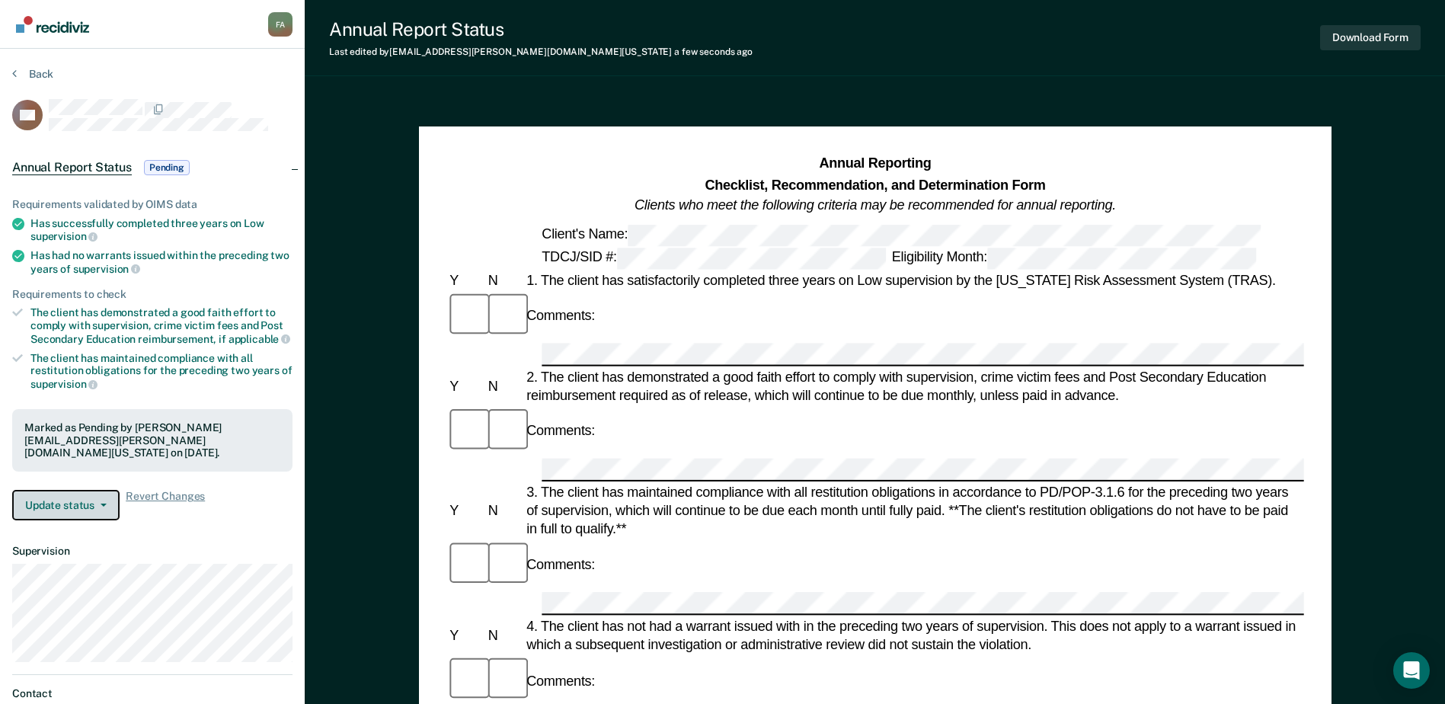
click at [68, 491] on button "Update status" at bounding box center [65, 505] width 107 height 30
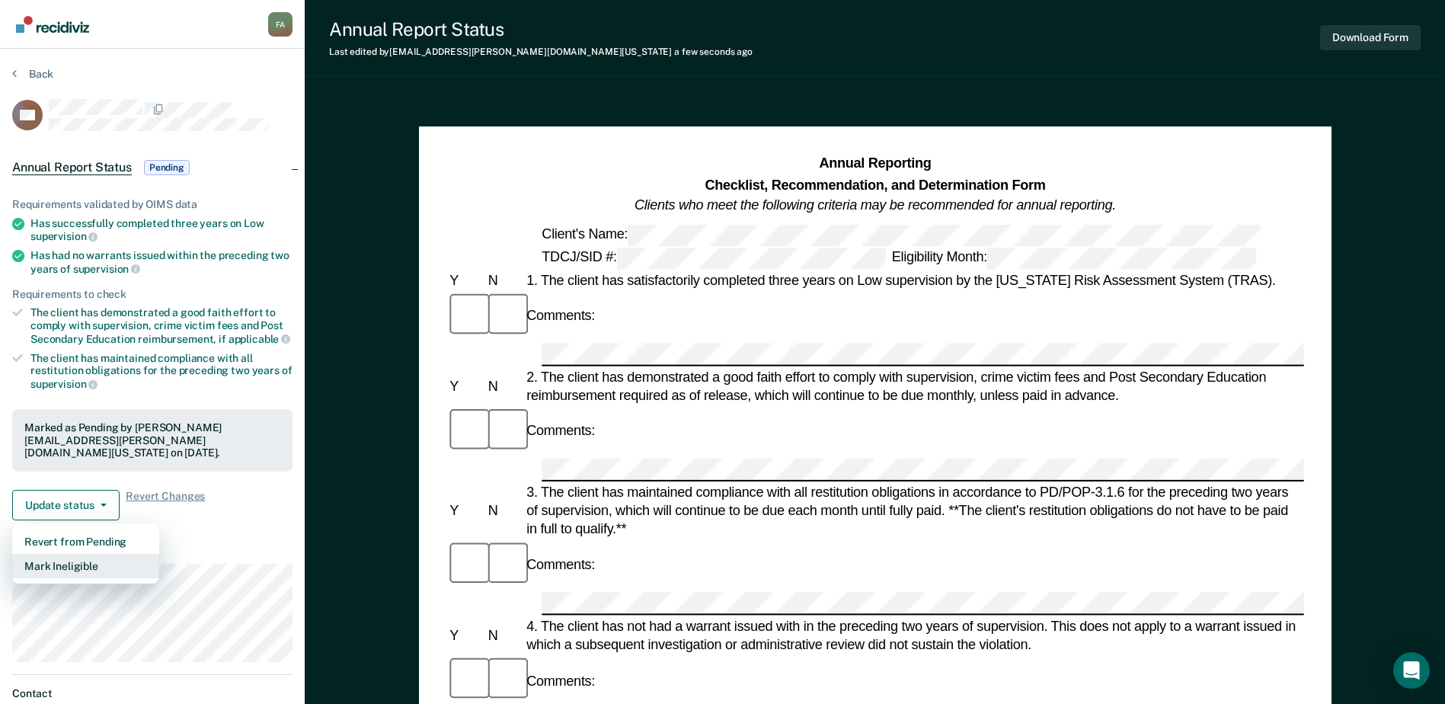
click at [72, 554] on button "Mark Ineligible" at bounding box center [85, 566] width 147 height 24
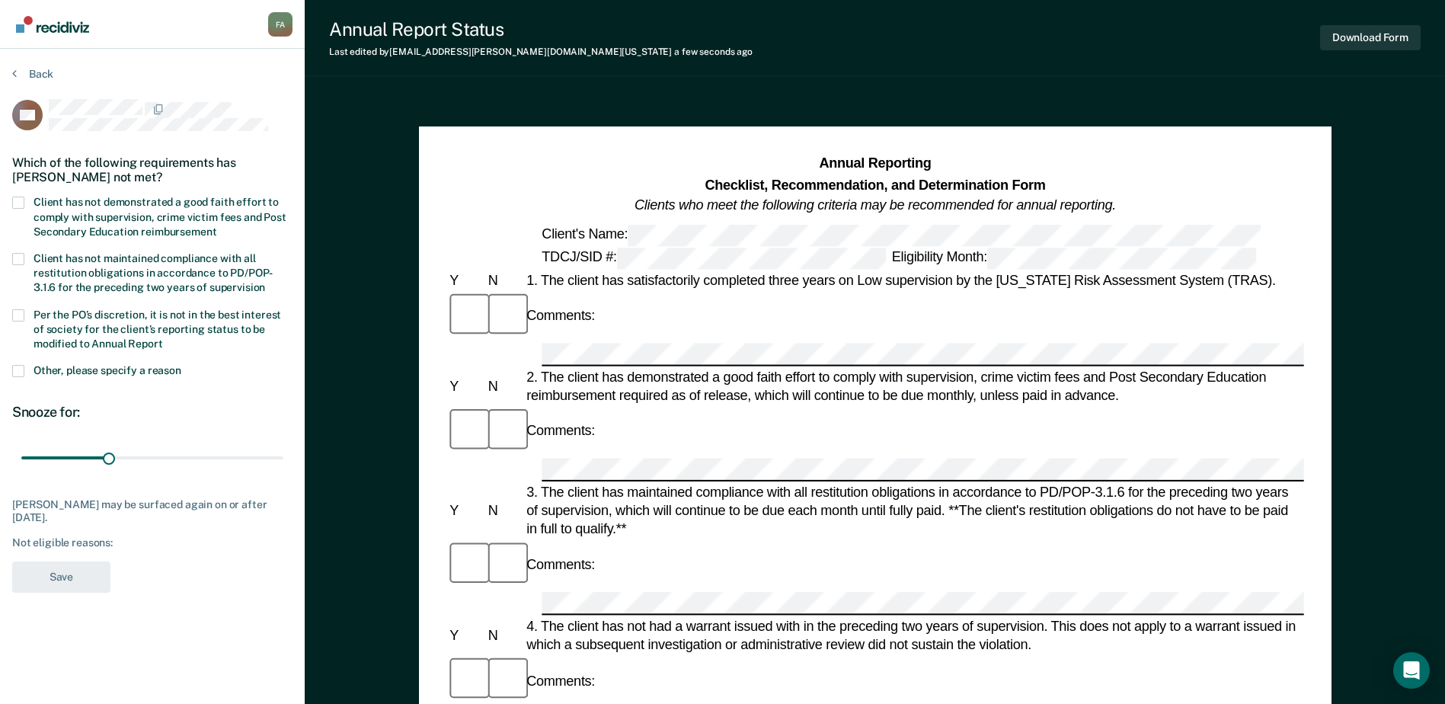
click at [19, 200] on span at bounding box center [18, 203] width 12 height 12
click at [216, 226] on input "Client has not demonstrated a good faith effort to comply with supervision, cri…" at bounding box center [216, 226] width 0 height 0
drag, startPoint x: 12, startPoint y: 302, endPoint x: 20, endPoint y: 319, distance: 19.1
click at [14, 304] on div "Client has not maintained compliance with all restitution obligations in accord…" at bounding box center [152, 281] width 280 height 56
click at [13, 296] on div "Client has not maintained compliance with all restitution obligations in accord…" at bounding box center [152, 281] width 280 height 56
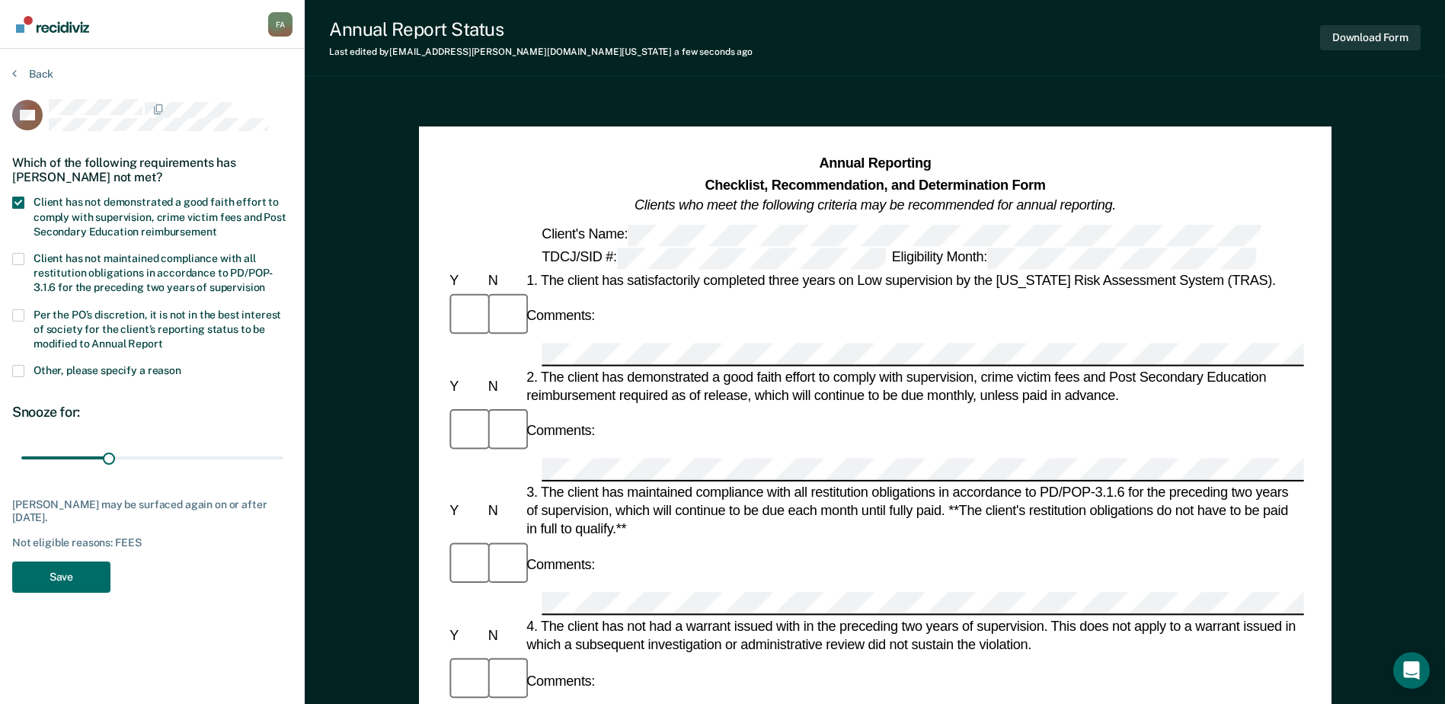
click at [12, 309] on span at bounding box center [18, 315] width 12 height 12
click at [163, 338] on input "Per the PO’s discretion, it is not in the best interest of society for the clie…" at bounding box center [163, 338] width 0 height 0
drag, startPoint x: 46, startPoint y: 456, endPoint x: 133, endPoint y: 463, distance: 87.9
click at [133, 463] on input "range" at bounding box center [152, 458] width 262 height 27
drag, startPoint x: 133, startPoint y: 463, endPoint x: 151, endPoint y: 460, distance: 17.8
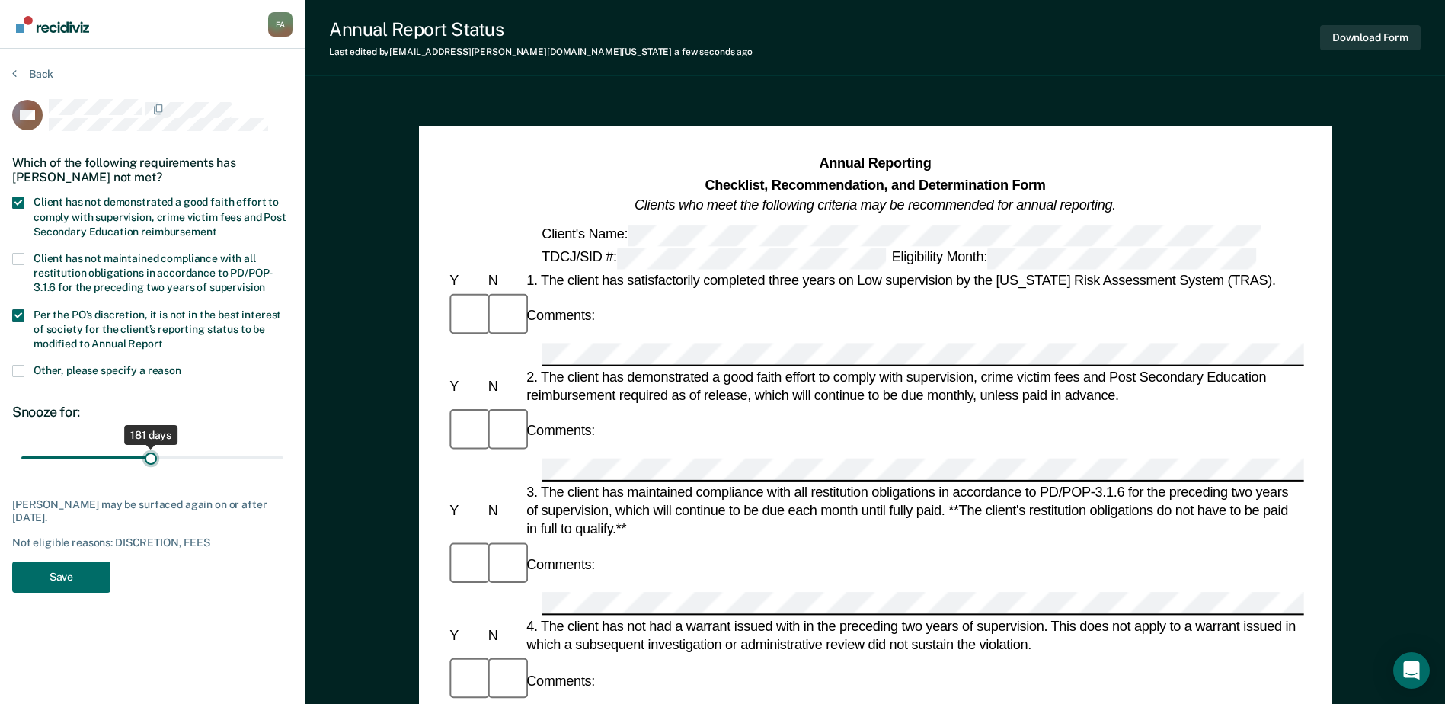
type input "181"
click at [151, 460] on input "range" at bounding box center [152, 458] width 262 height 27
click at [56, 575] on button "Save" at bounding box center [61, 576] width 98 height 31
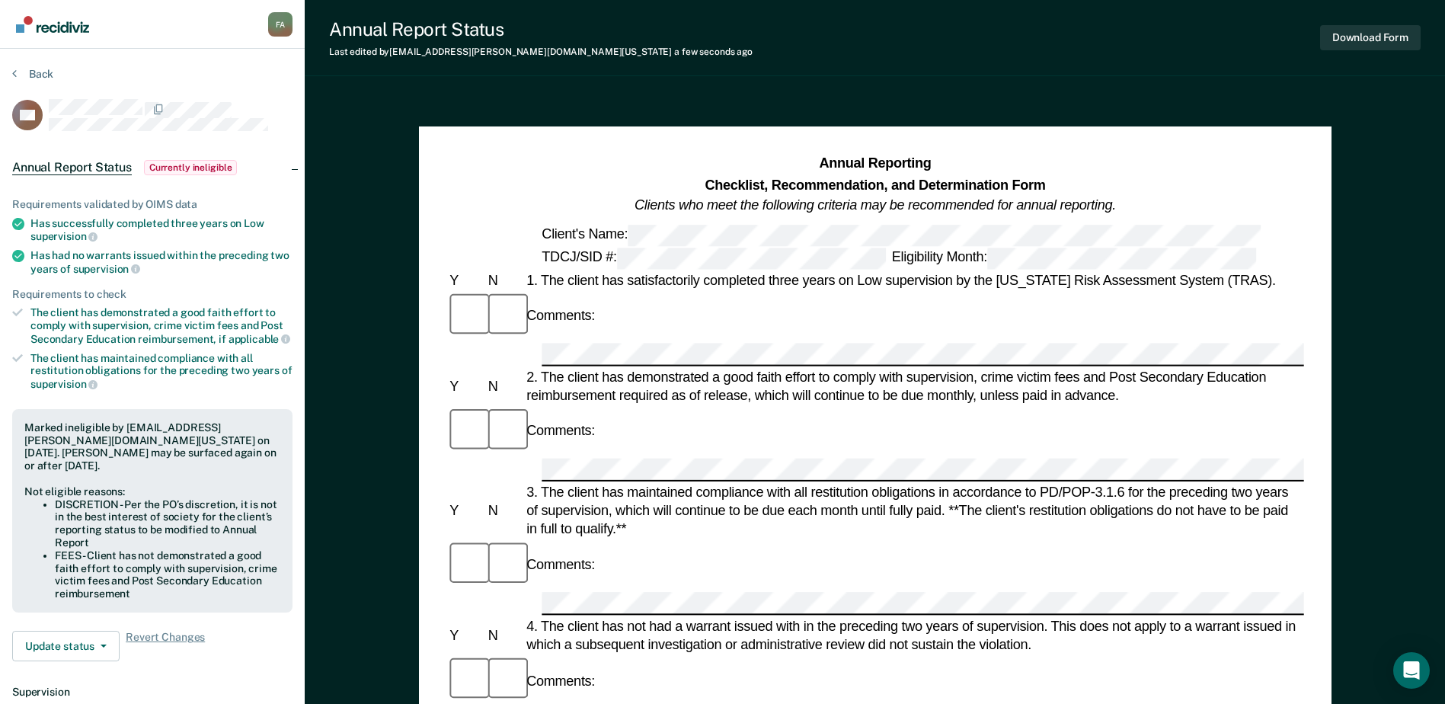
click at [56, 28] on img "Go to Recidiviz Home" at bounding box center [52, 24] width 73 height 17
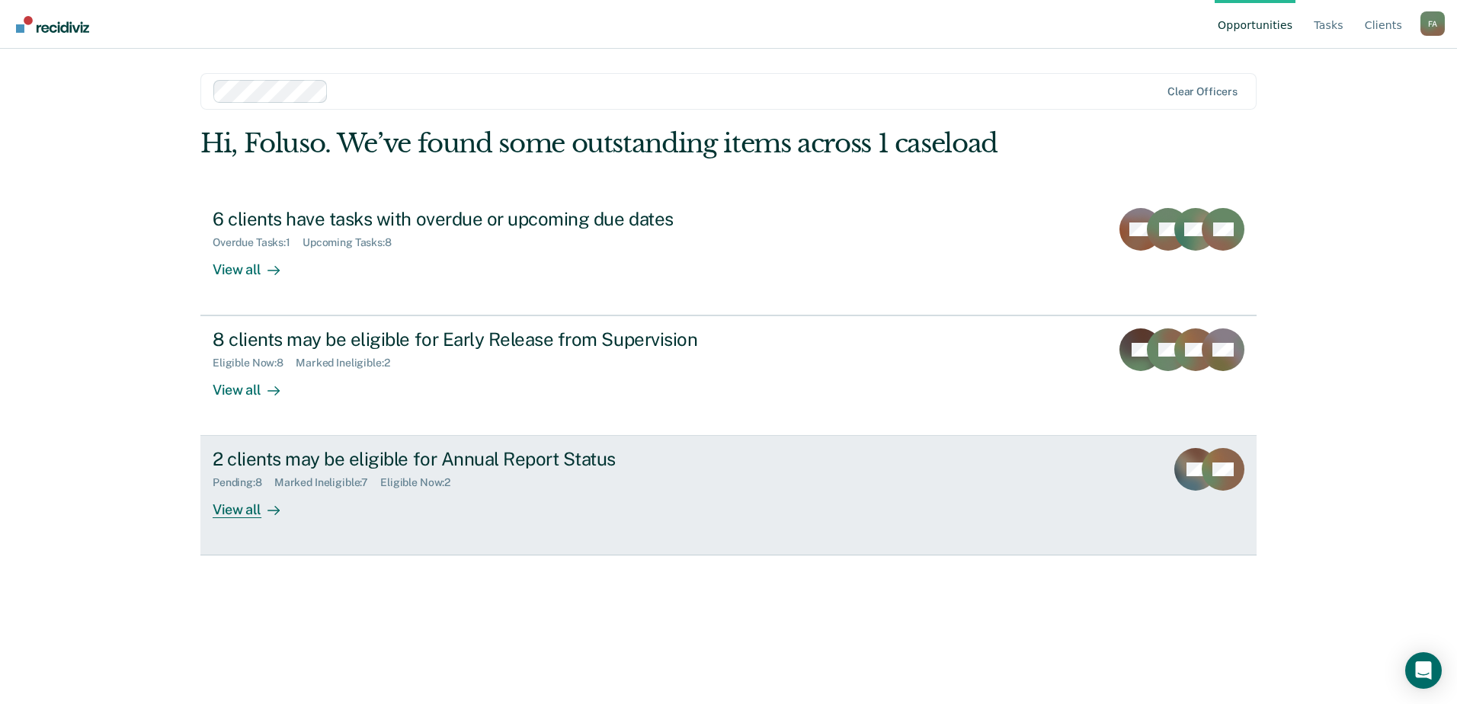
click at [428, 463] on div "2 clients may be eligible for Annual Report Status" at bounding box center [480, 459] width 535 height 22
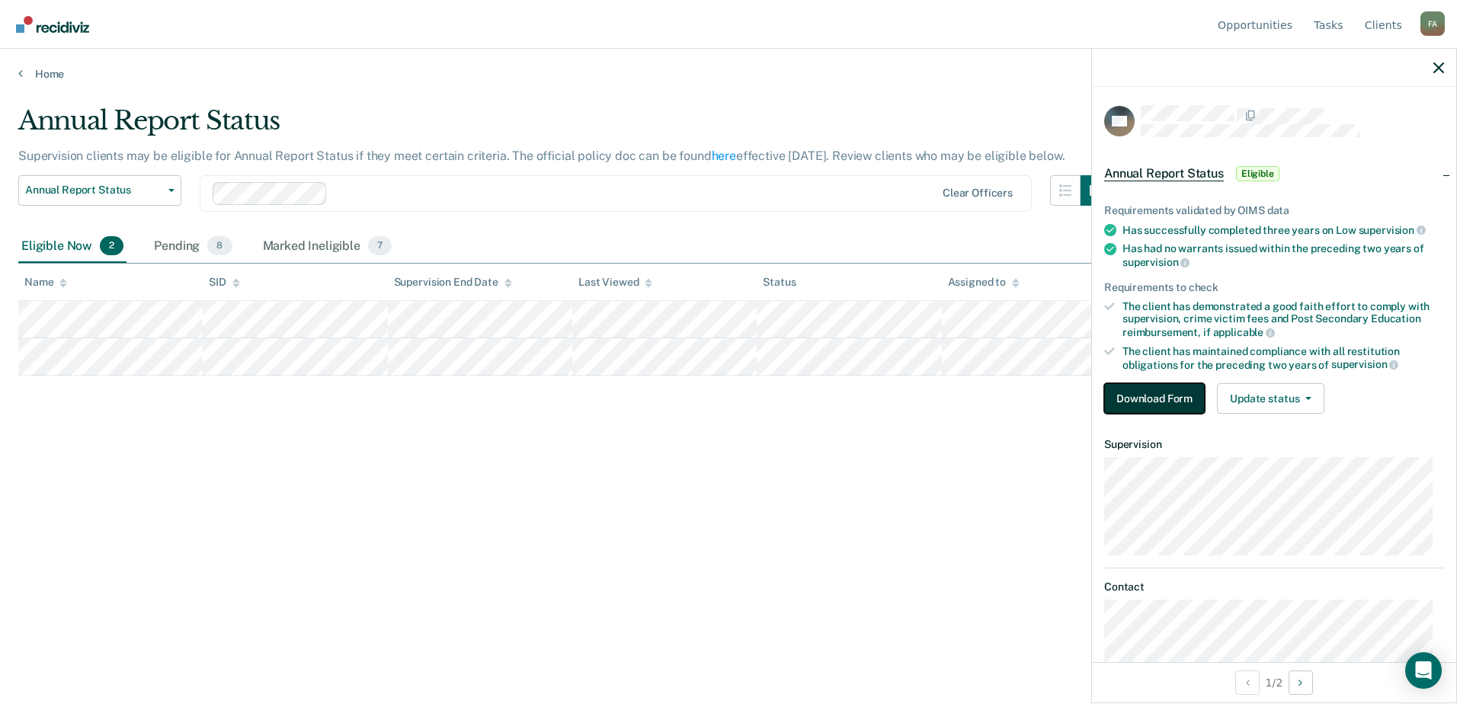
click at [1157, 393] on button "Download Form" at bounding box center [1154, 398] width 101 height 30
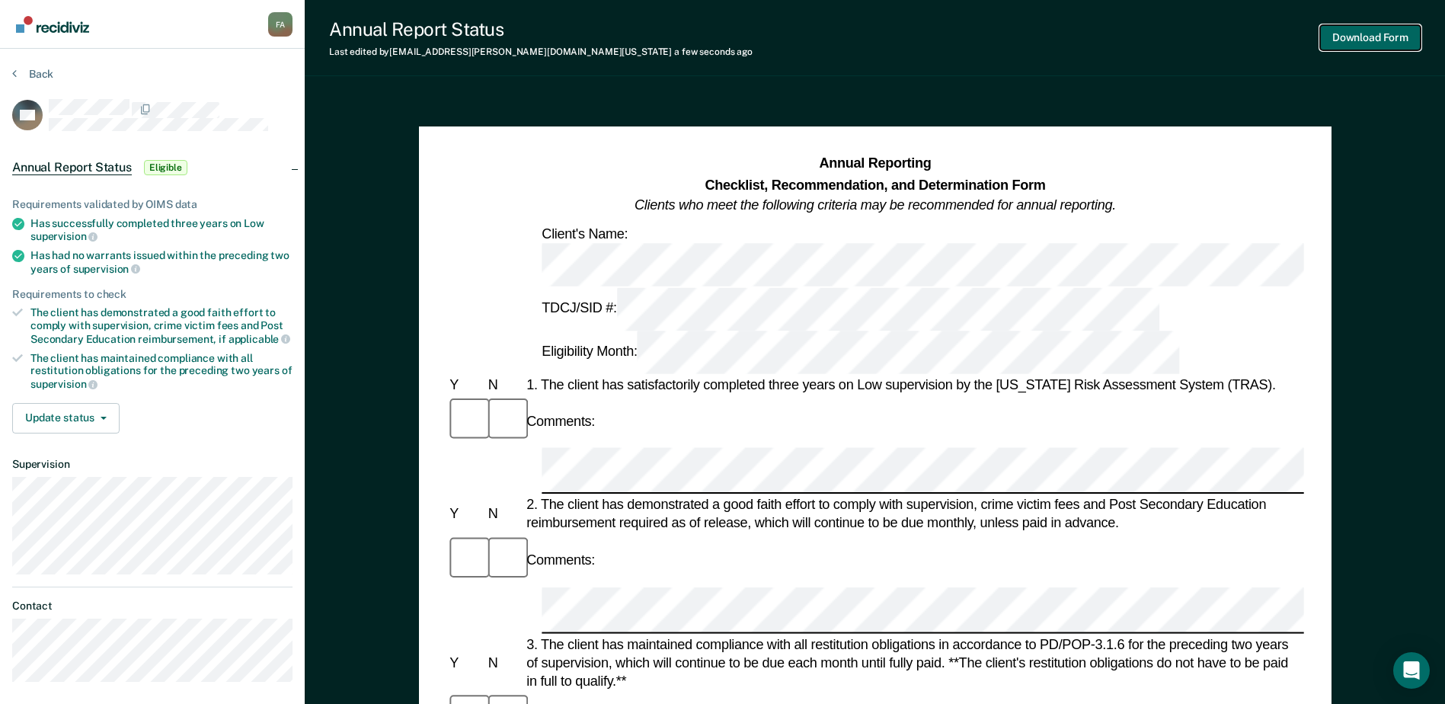
click at [1365, 30] on button "Download Form" at bounding box center [1370, 37] width 101 height 25
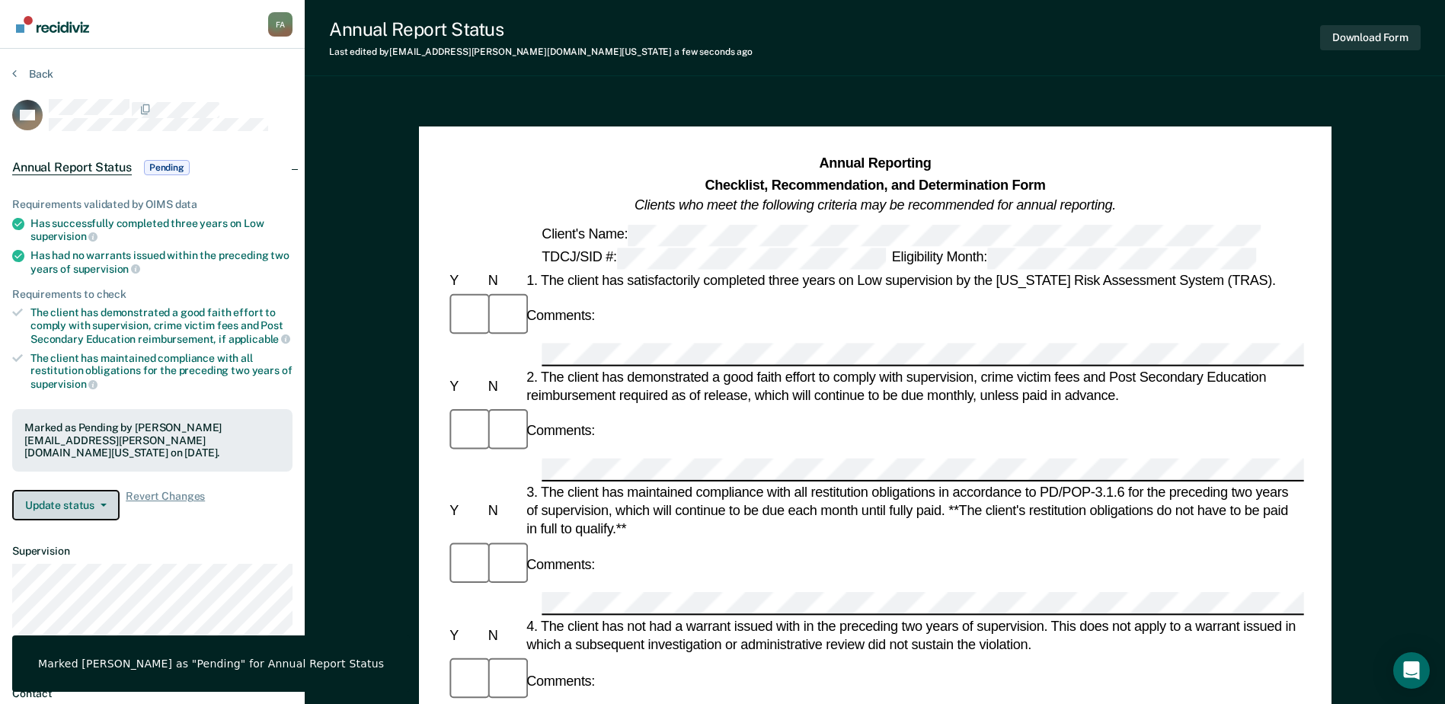
click at [71, 491] on button "Update status" at bounding box center [65, 505] width 107 height 30
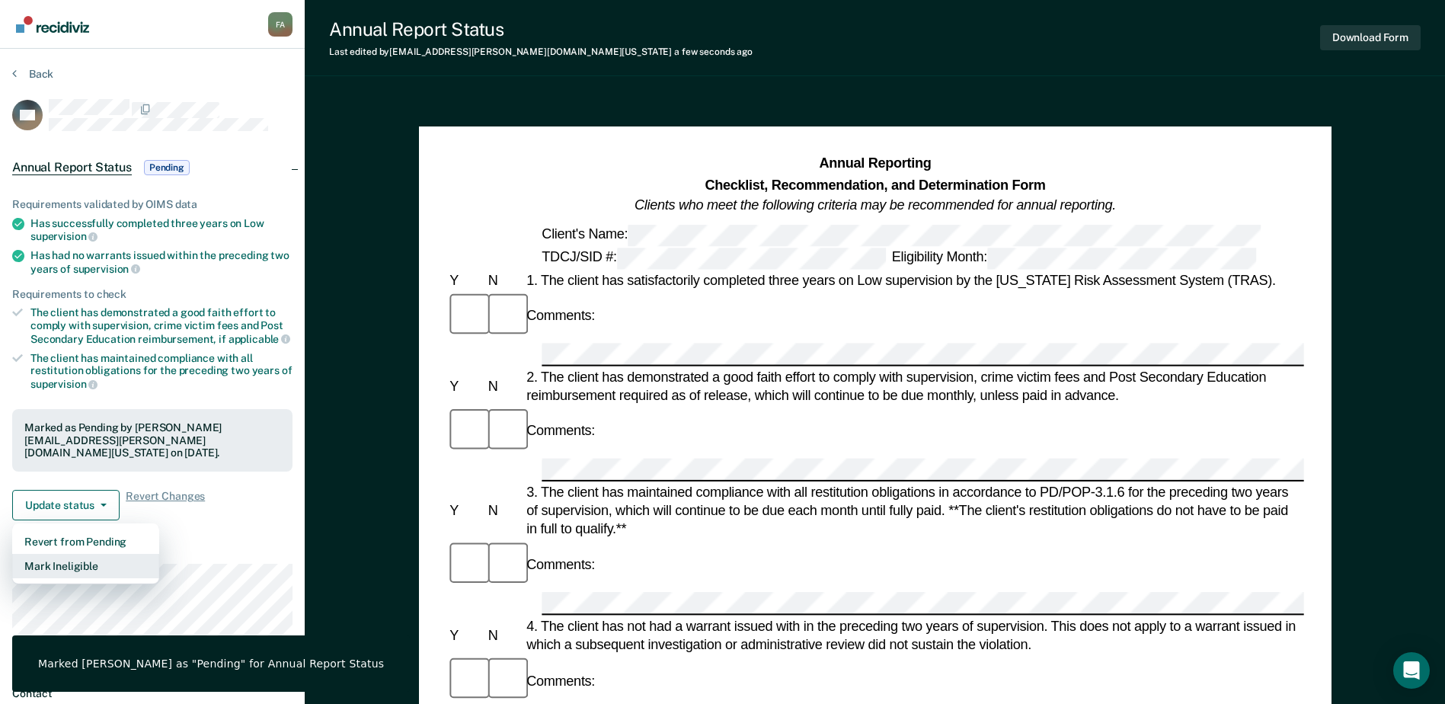
click at [73, 554] on button "Mark Ineligible" at bounding box center [85, 566] width 147 height 24
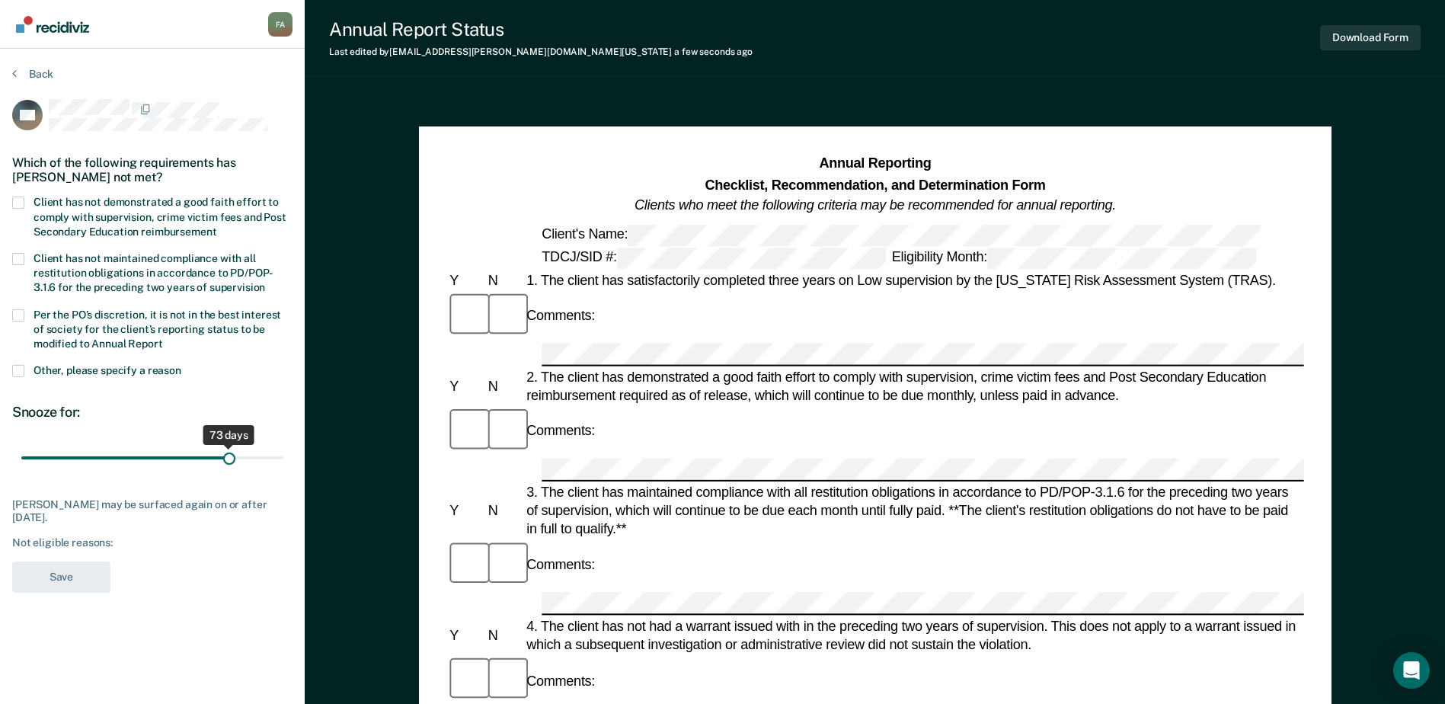
drag, startPoint x: 108, startPoint y: 456, endPoint x: 229, endPoint y: 457, distance: 120.4
click at [229, 457] on input "range" at bounding box center [152, 458] width 262 height 27
drag, startPoint x: 229, startPoint y: 457, endPoint x: 297, endPoint y: 459, distance: 68.6
click at [283, 459] on input "range" at bounding box center [152, 458] width 262 height 27
click at [25, 199] on label "Client has not demonstrated a good faith effort to comply with supervision, cri…" at bounding box center [152, 219] width 280 height 44
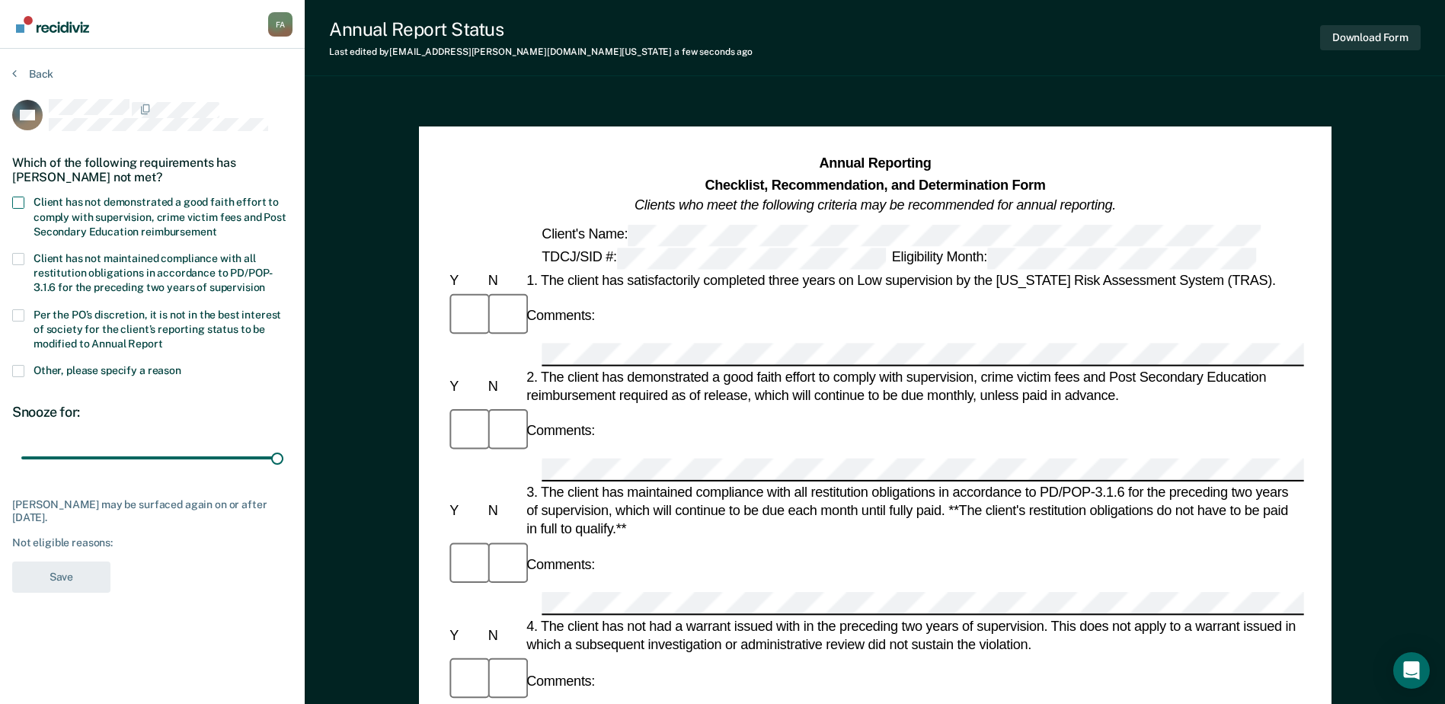
click at [216, 226] on input "Client has not demonstrated a good faith effort to comply with supervision, cri…" at bounding box center [216, 226] width 0 height 0
click at [18, 321] on label "Per the PO’s discretion, it is not in the best interest of society for the clie…" at bounding box center [152, 331] width 280 height 44
click at [163, 338] on input "Per the PO’s discretion, it is not in the best interest of society for the clie…" at bounding box center [163, 338] width 0 height 0
drag, startPoint x: 87, startPoint y: 459, endPoint x: 150, endPoint y: 462, distance: 63.3
type input "180"
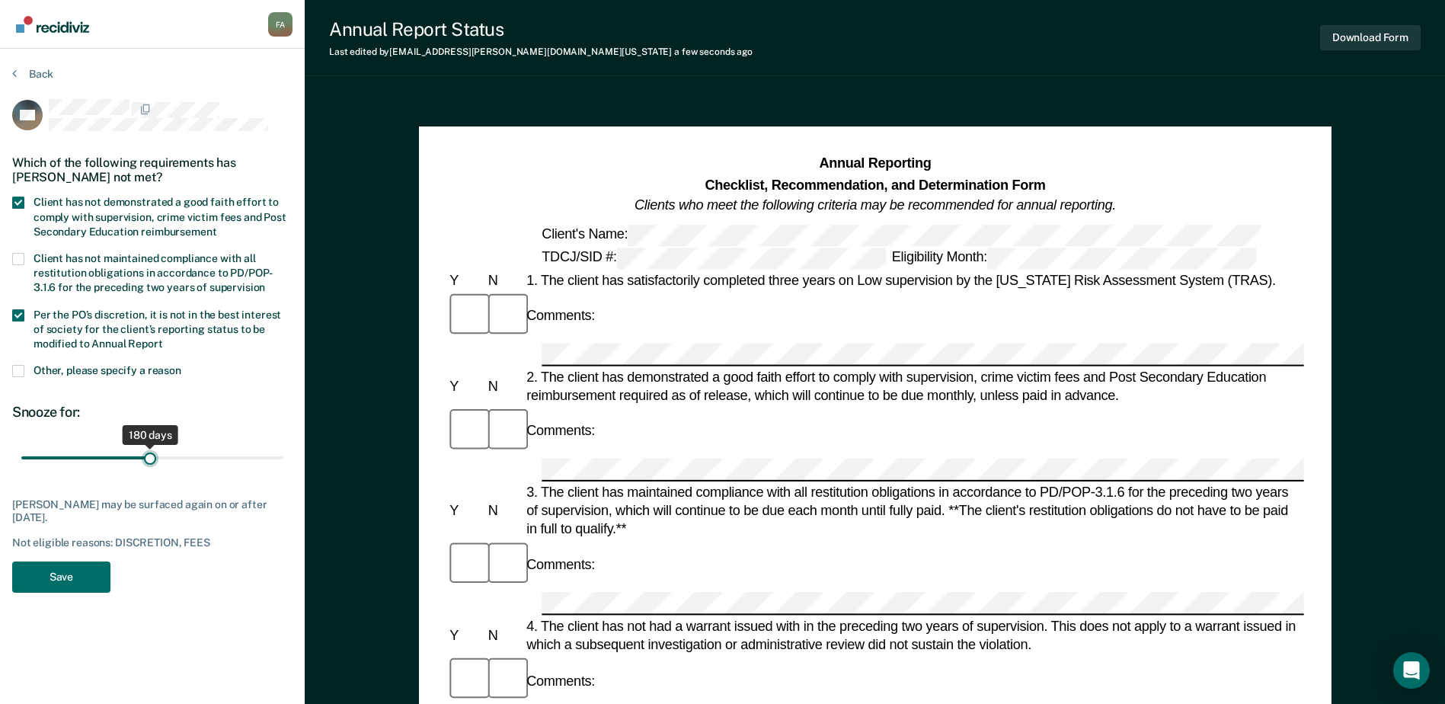
click at [150, 462] on input "range" at bounding box center [152, 458] width 262 height 27
click at [71, 569] on button "Save" at bounding box center [61, 576] width 98 height 31
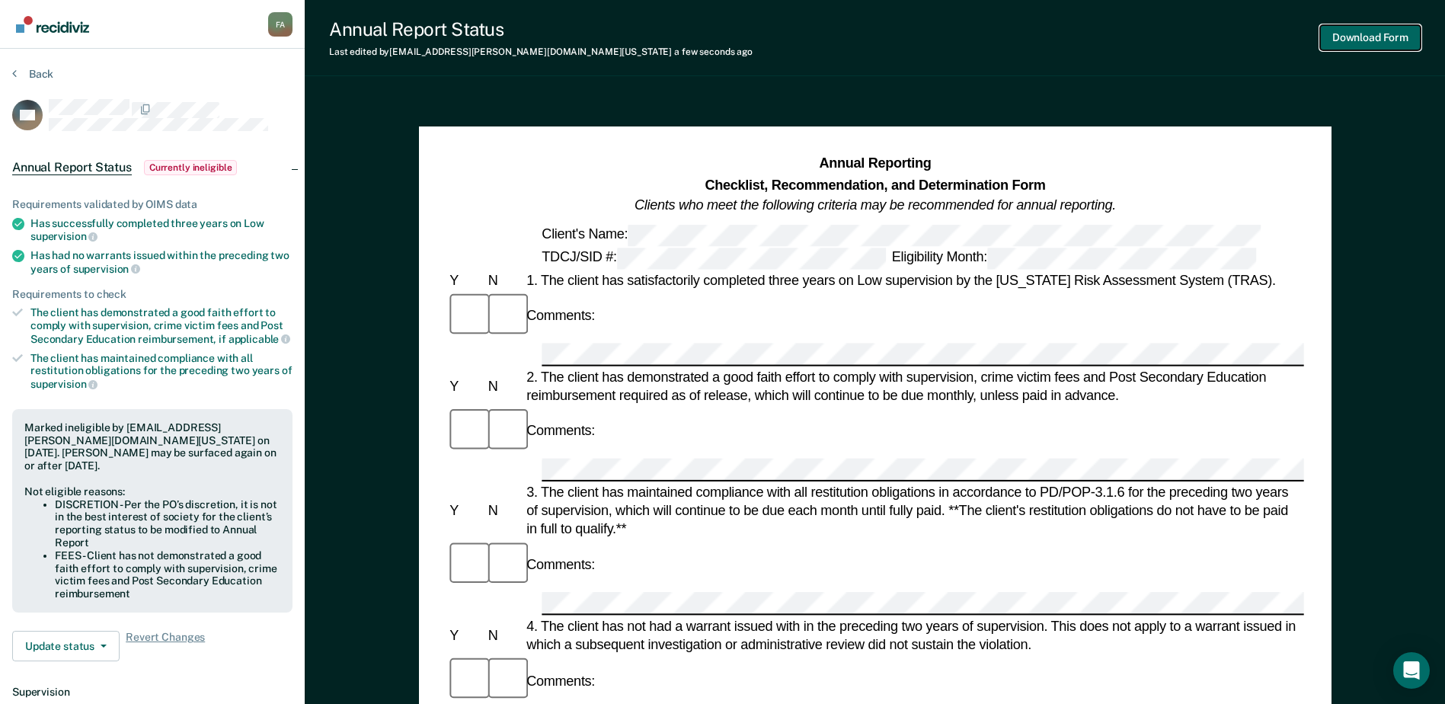
click at [1377, 36] on button "Download Form" at bounding box center [1370, 37] width 101 height 25
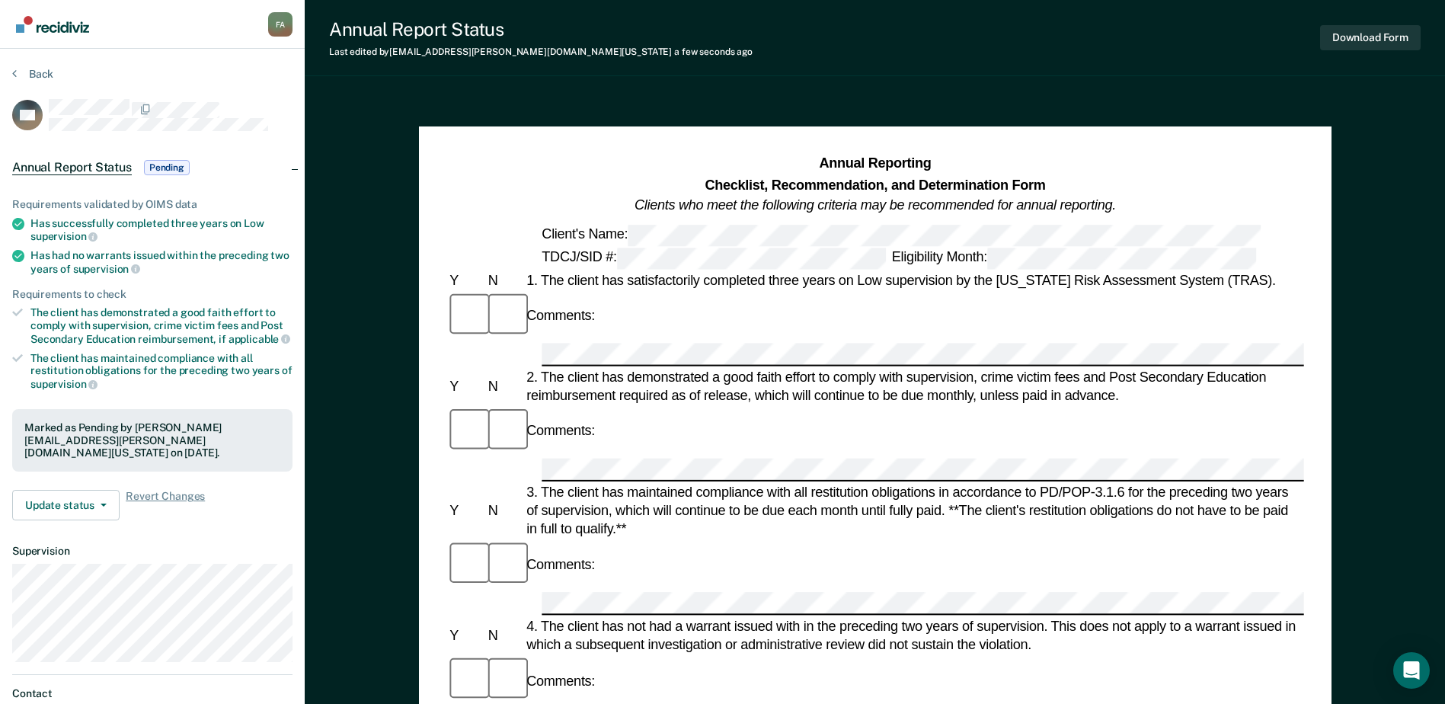
click at [78, 27] on img "Go to Recidiviz Home" at bounding box center [52, 24] width 73 height 17
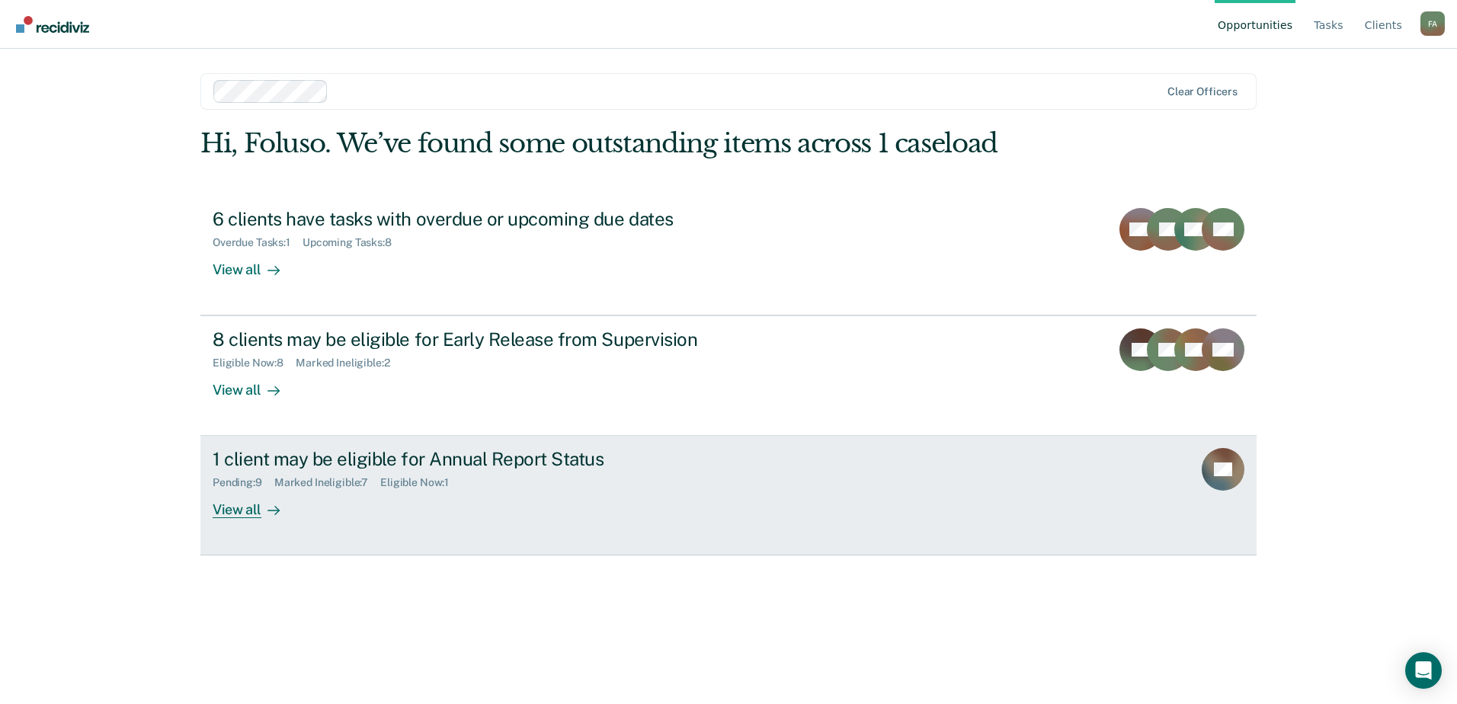
click at [325, 456] on div "1 client may be eligible for Annual Report Status" at bounding box center [480, 459] width 535 height 22
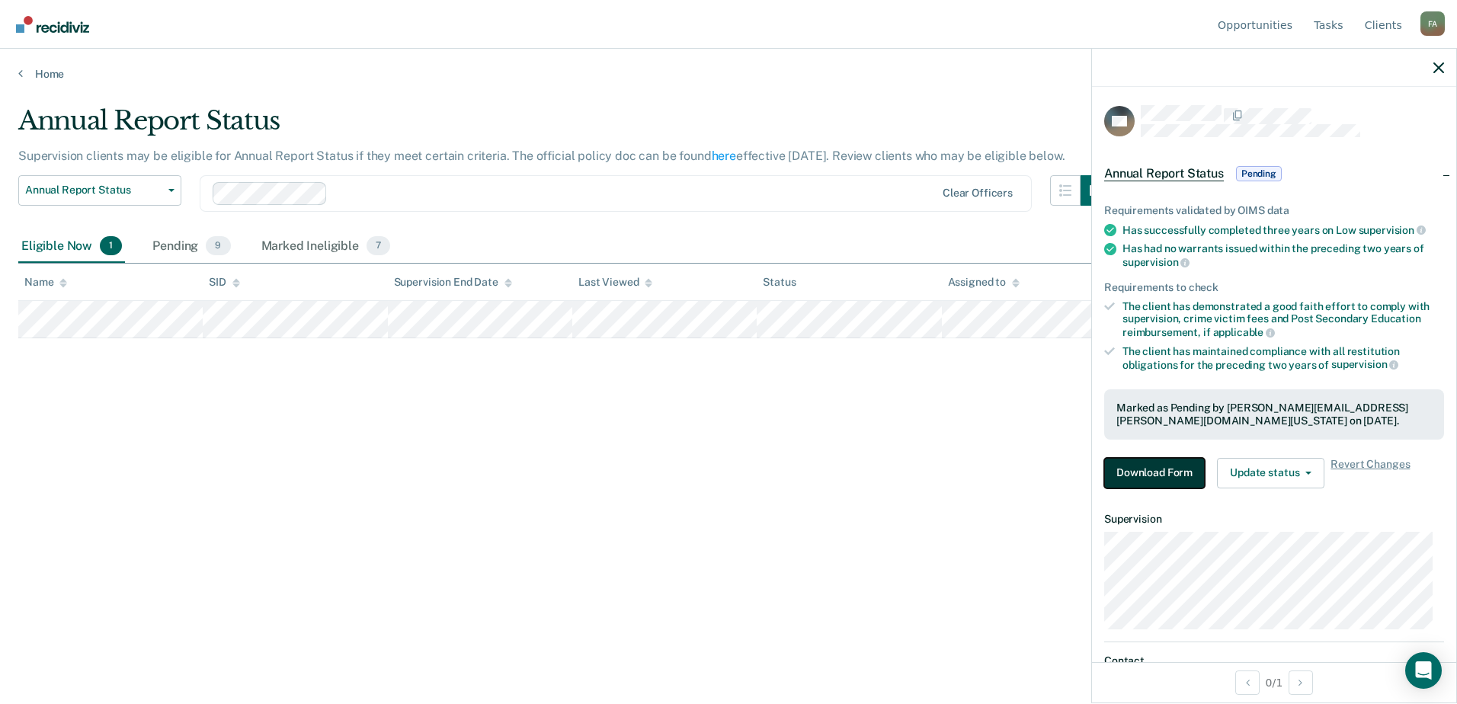
click at [1161, 467] on button "Download Form" at bounding box center [1154, 473] width 101 height 30
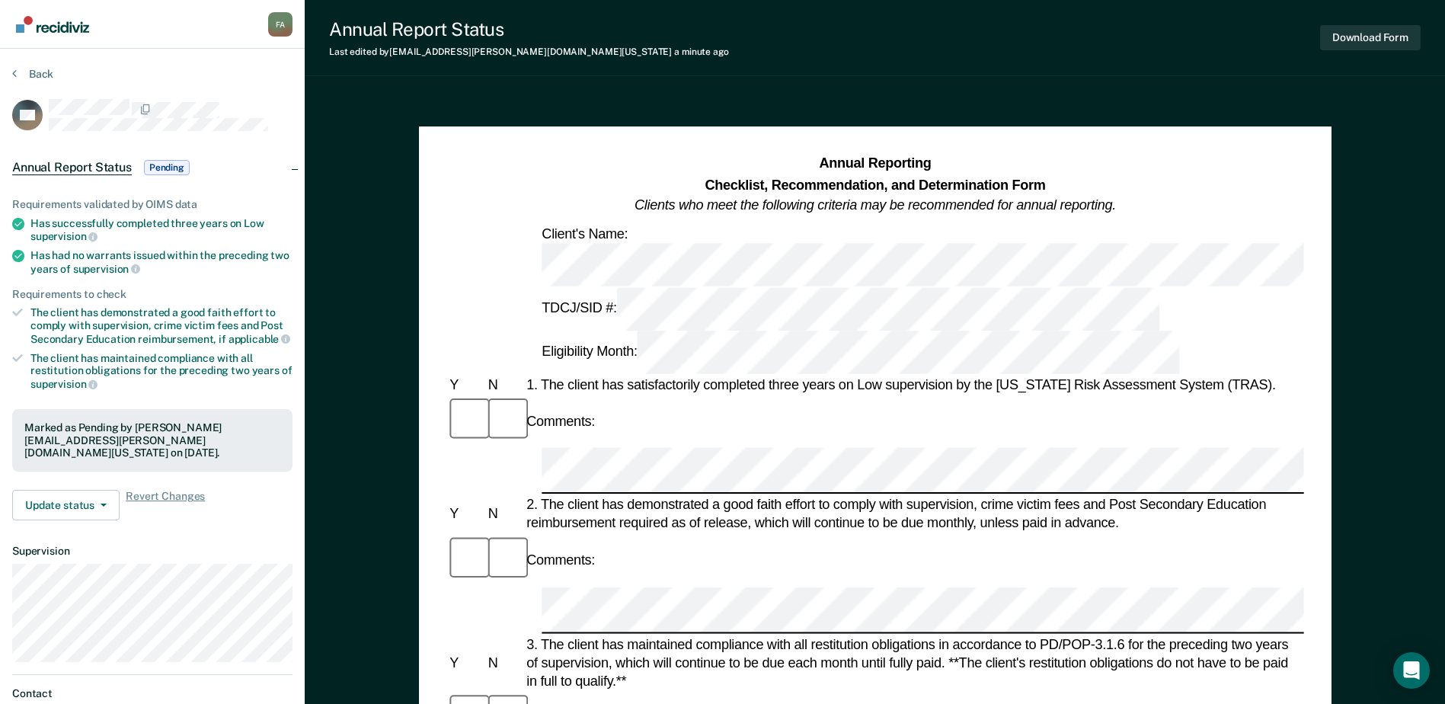
click at [45, 24] on img "Go to Recidiviz Home" at bounding box center [52, 24] width 73 height 17
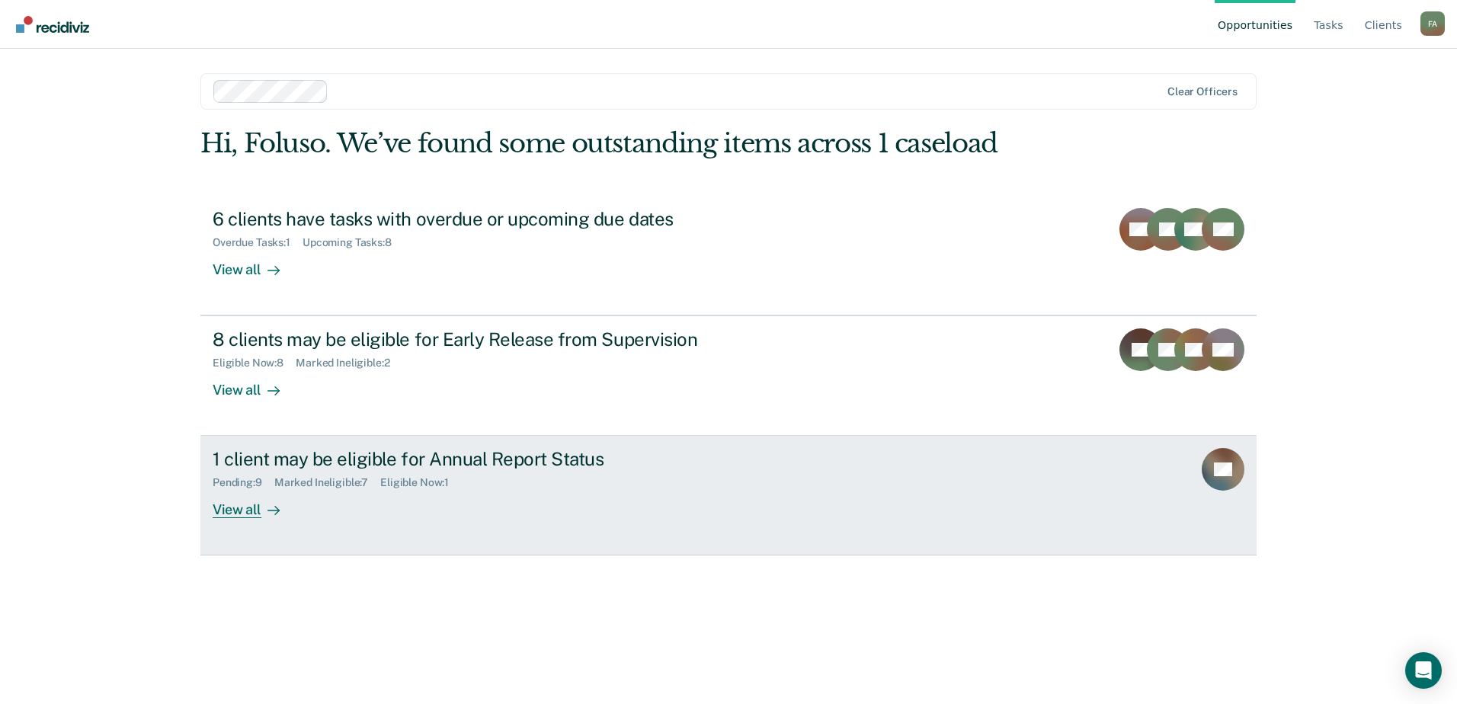
click at [362, 469] on div "1 client may be eligible for Annual Report Status" at bounding box center [480, 459] width 535 height 22
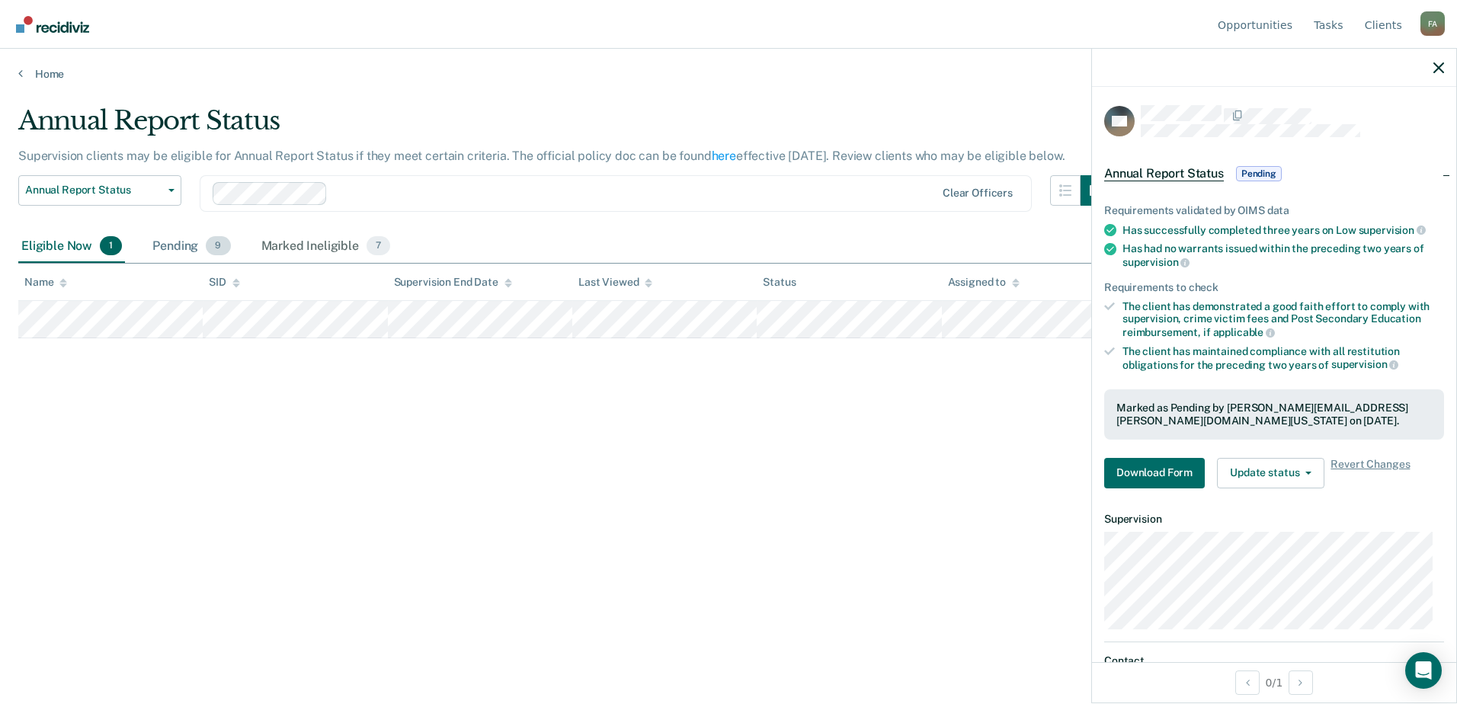
click at [197, 245] on div "Pending 9" at bounding box center [191, 247] width 84 height 34
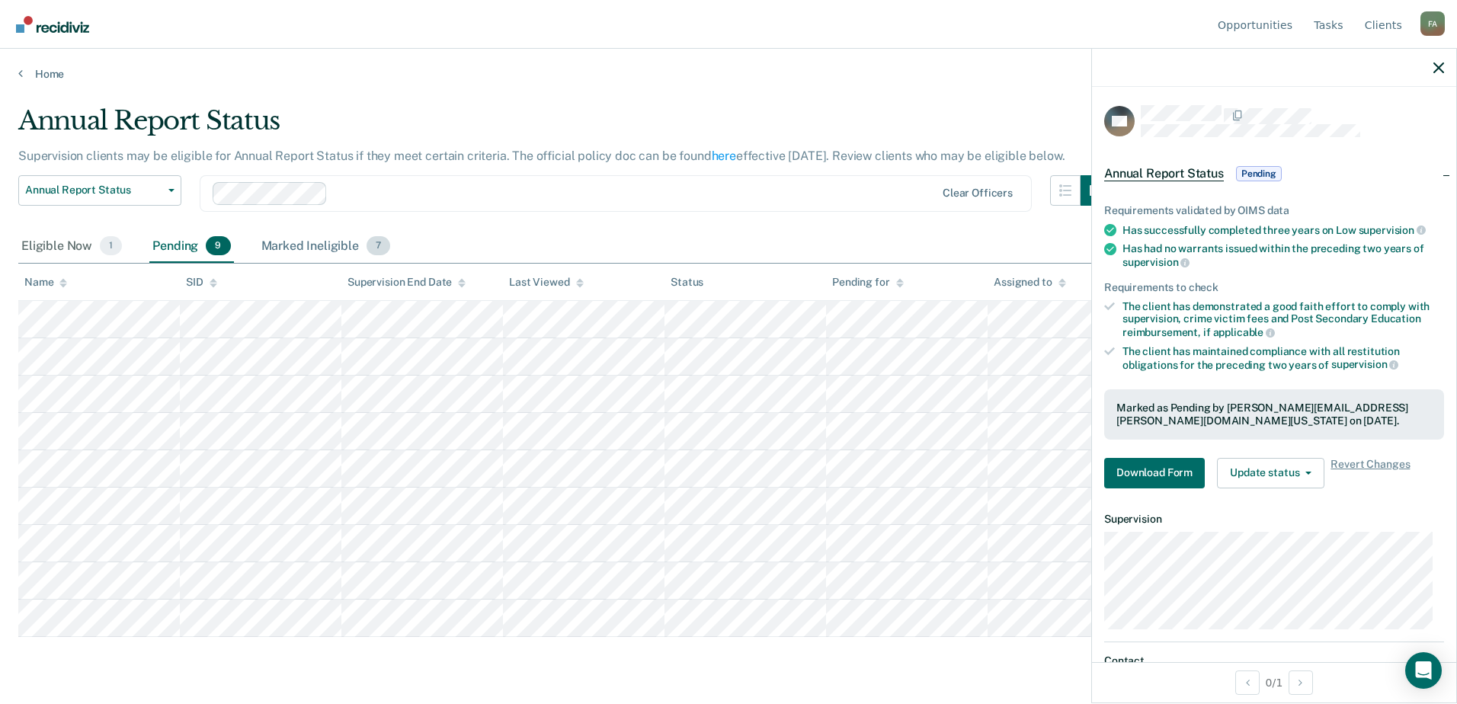
click at [356, 243] on div "Marked Ineligible 7" at bounding box center [326, 247] width 136 height 34
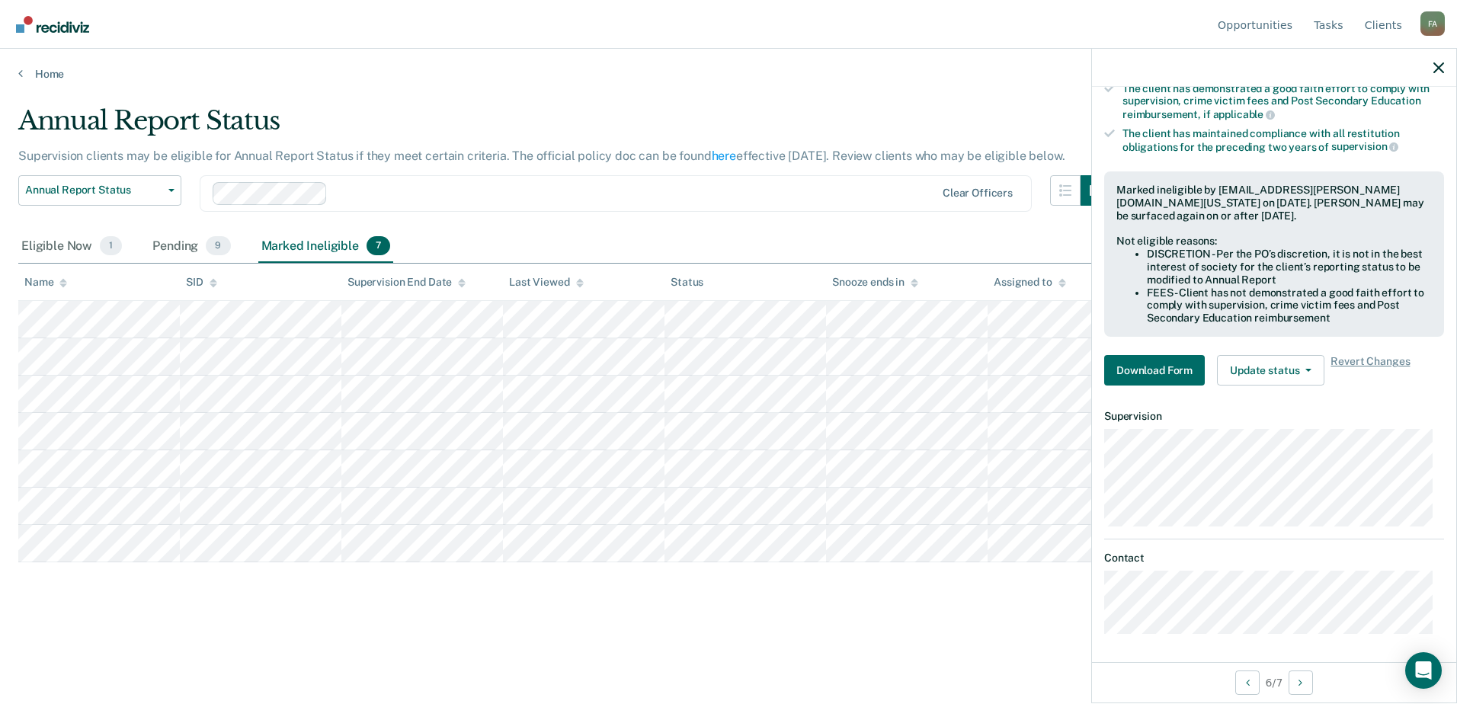
scroll to position [219, 0]
click at [1297, 363] on button "Update status" at bounding box center [1270, 369] width 107 height 30
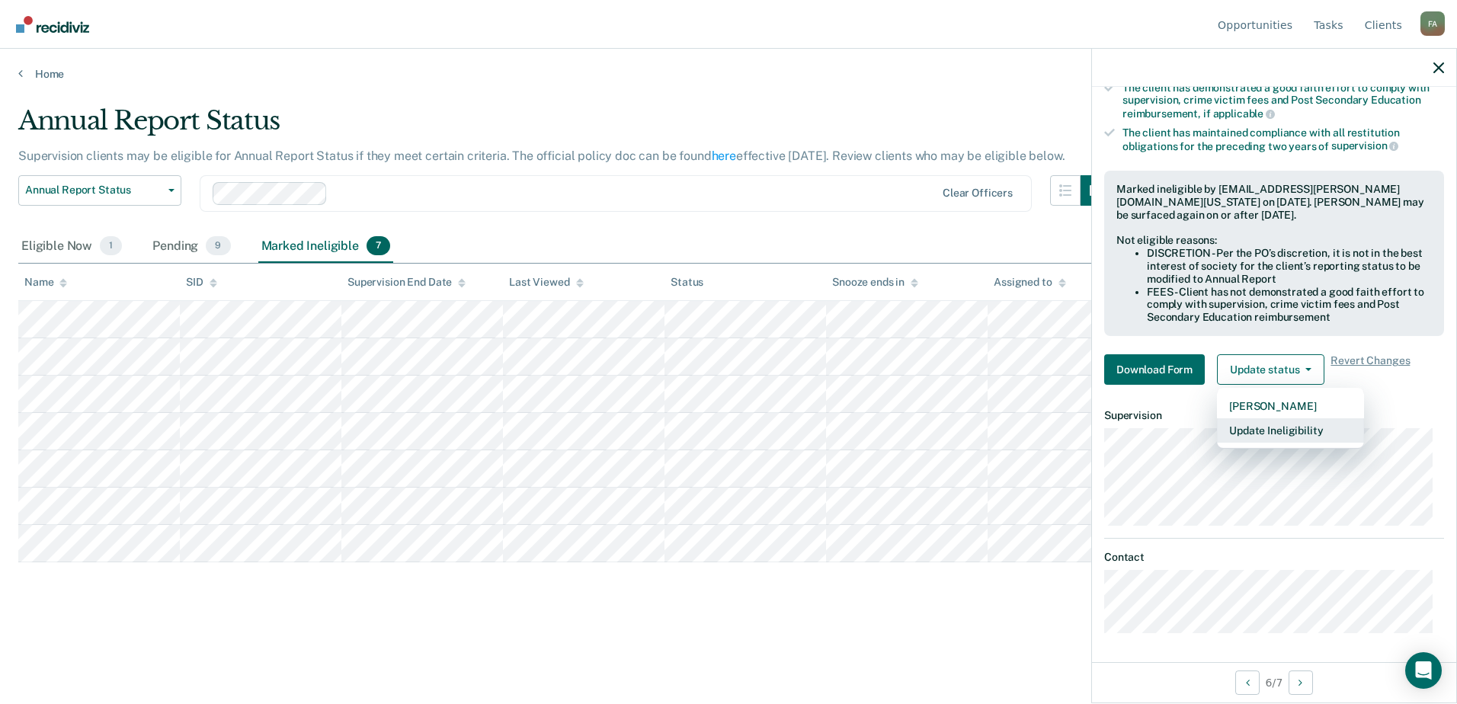
click at [1293, 431] on button "Update Ineligibility" at bounding box center [1290, 430] width 147 height 24
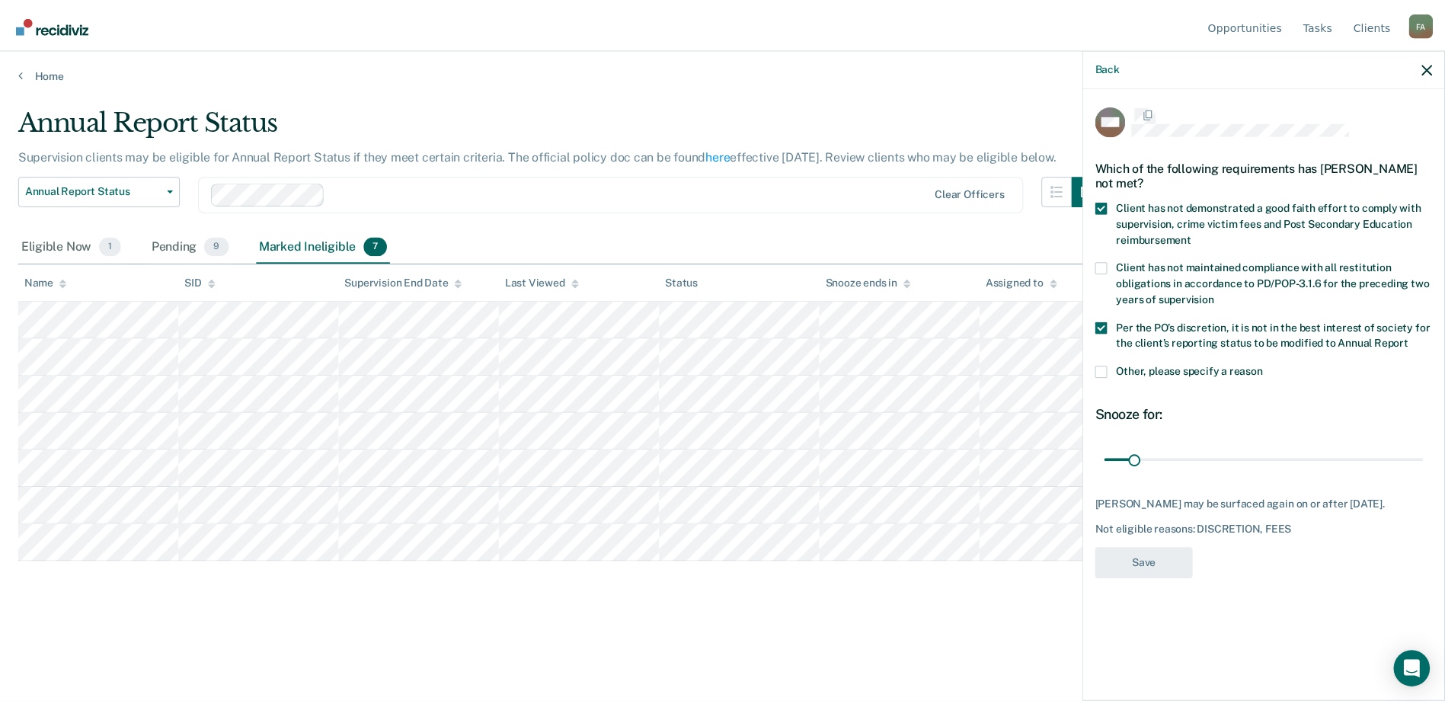
scroll to position [0, 0]
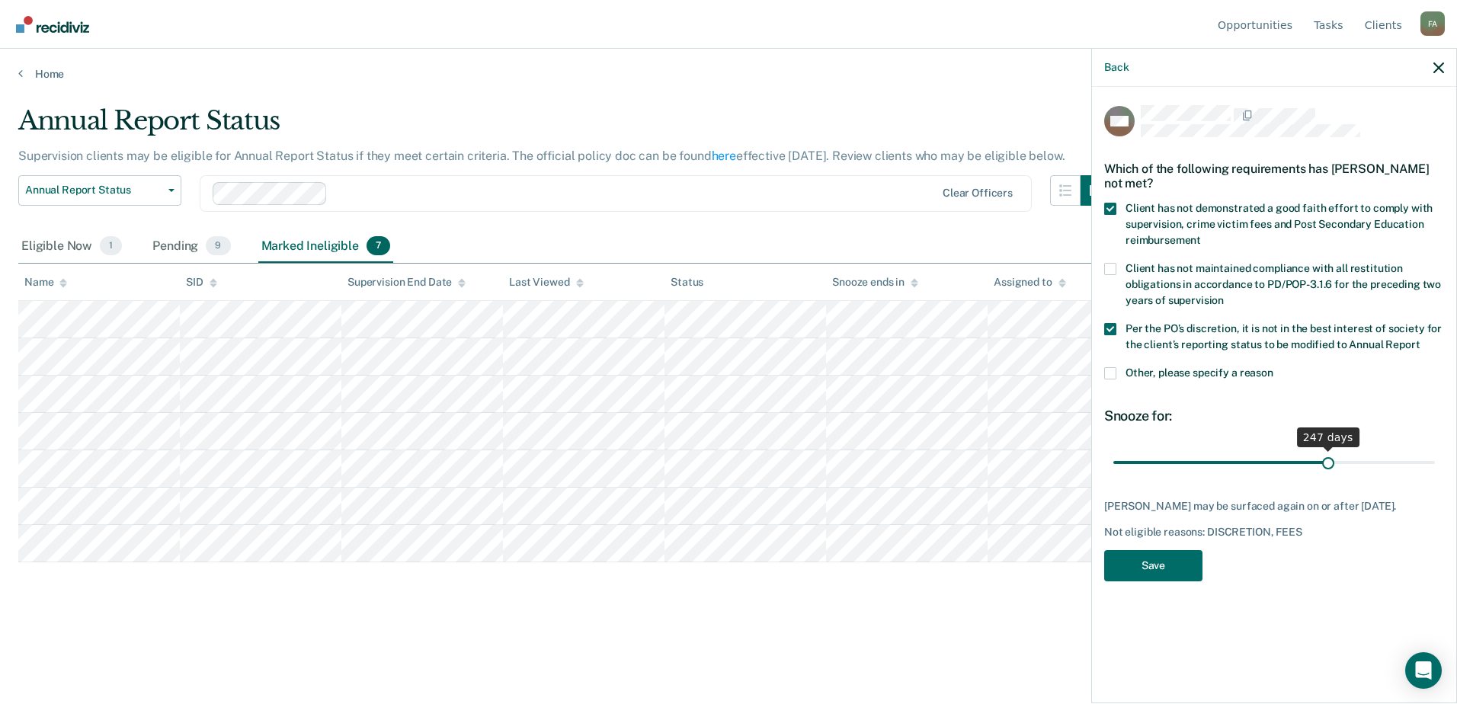
drag, startPoint x: 1143, startPoint y: 459, endPoint x: 1328, endPoint y: 440, distance: 186.1
click at [1328, 449] on input "range" at bounding box center [1273, 462] width 321 height 27
drag, startPoint x: 1328, startPoint y: 440, endPoint x: 1336, endPoint y: 449, distance: 11.9
click at [1336, 449] on span "247 days" at bounding box center [1273, 462] width 321 height 27
click at [1280, 461] on input "range" at bounding box center [1273, 462] width 321 height 27
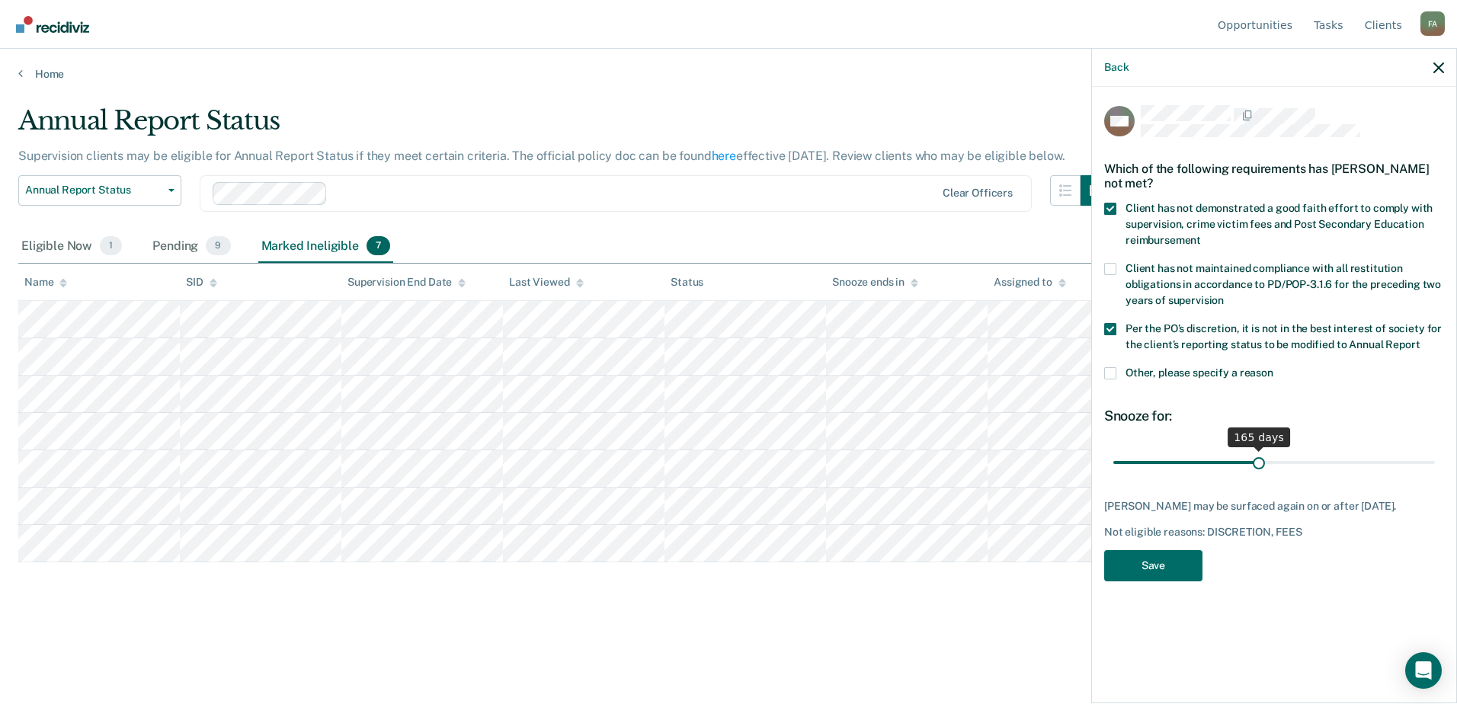
click at [1259, 459] on input "range" at bounding box center [1273, 462] width 321 height 27
click at [1268, 455] on input "range" at bounding box center [1273, 462] width 321 height 27
click at [1280, 459] on input "range" at bounding box center [1273, 462] width 321 height 27
click at [1268, 457] on input "range" at bounding box center [1273, 462] width 321 height 27
click at [1269, 457] on input "range" at bounding box center [1273, 462] width 321 height 27
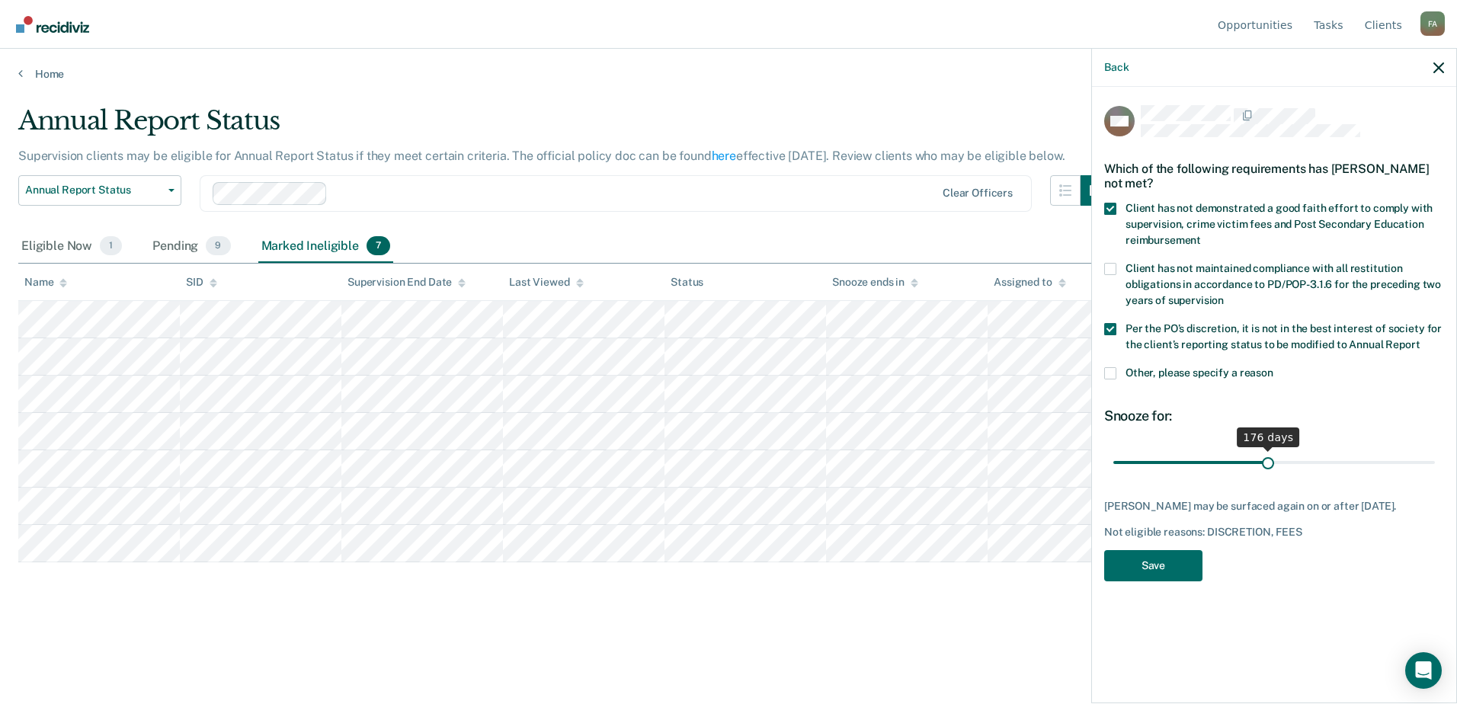
click at [1271, 456] on input "range" at bounding box center [1273, 462] width 321 height 27
click at [1277, 457] on input "range" at bounding box center [1273, 462] width 321 height 27
click at [1265, 459] on input "range" at bounding box center [1273, 462] width 321 height 27
type input "181"
click at [1159, 558] on button "Save" at bounding box center [1153, 565] width 98 height 31
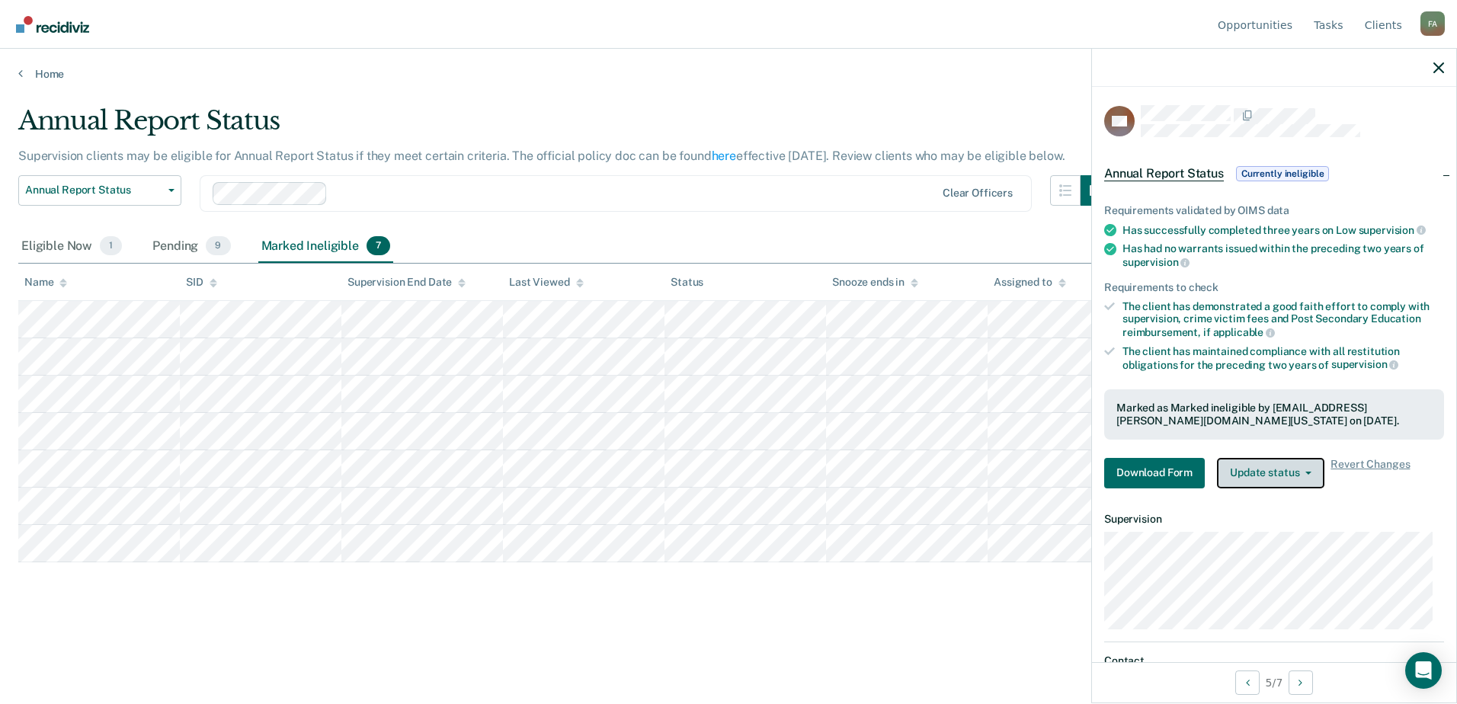
click at [1266, 466] on button "Update status" at bounding box center [1270, 473] width 107 height 30
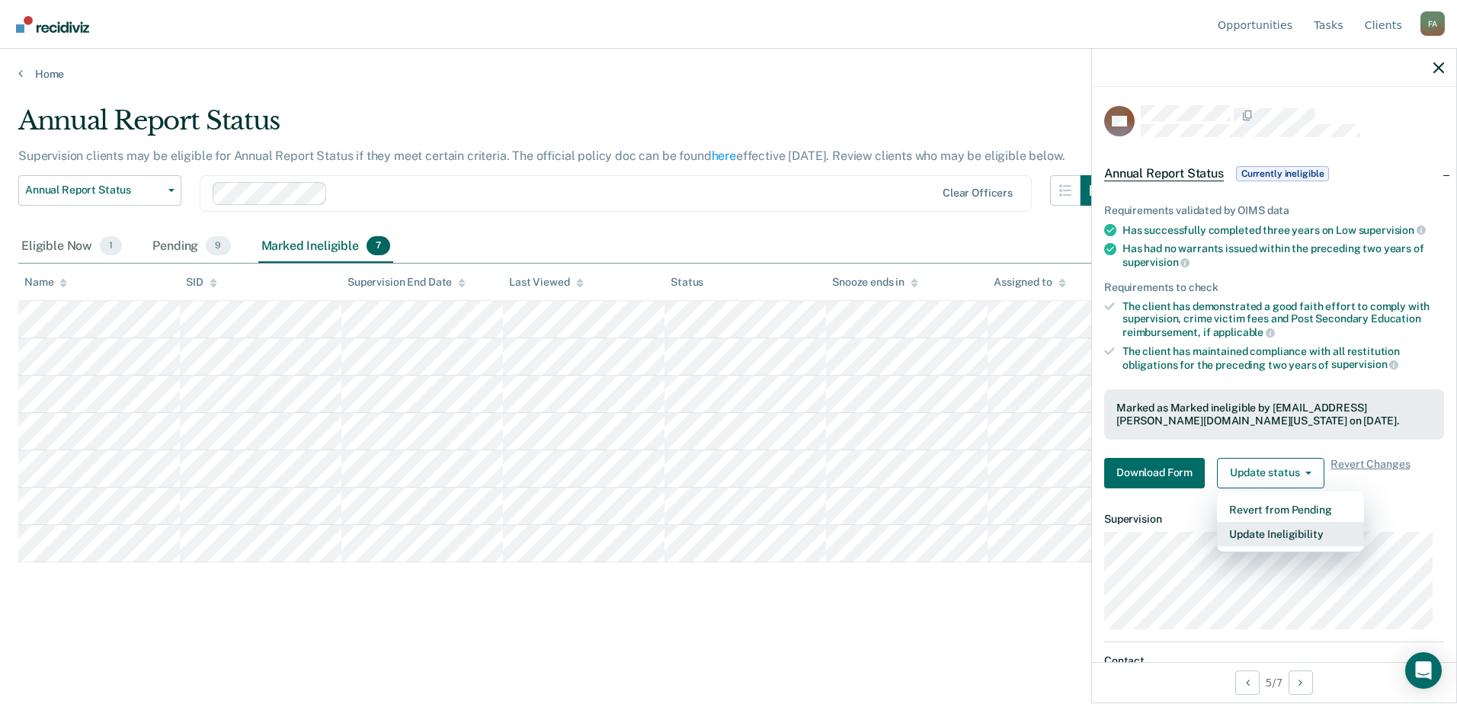
click at [1263, 531] on button "Update Ineligibility" at bounding box center [1290, 534] width 147 height 24
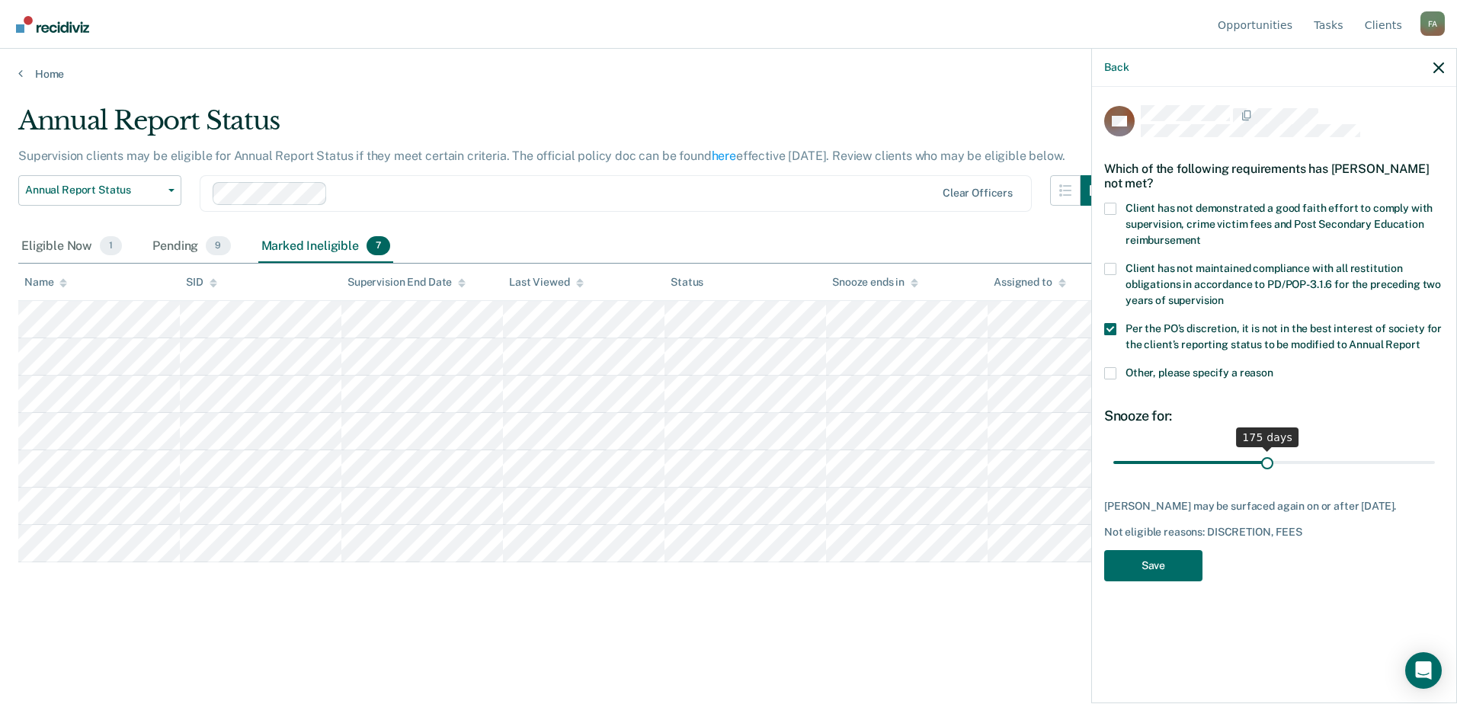
click at [1267, 458] on input "range" at bounding box center [1273, 462] width 321 height 27
type input "181"
click at [1272, 460] on input "range" at bounding box center [1273, 462] width 321 height 27
click at [1181, 557] on button "Save" at bounding box center [1153, 565] width 98 height 31
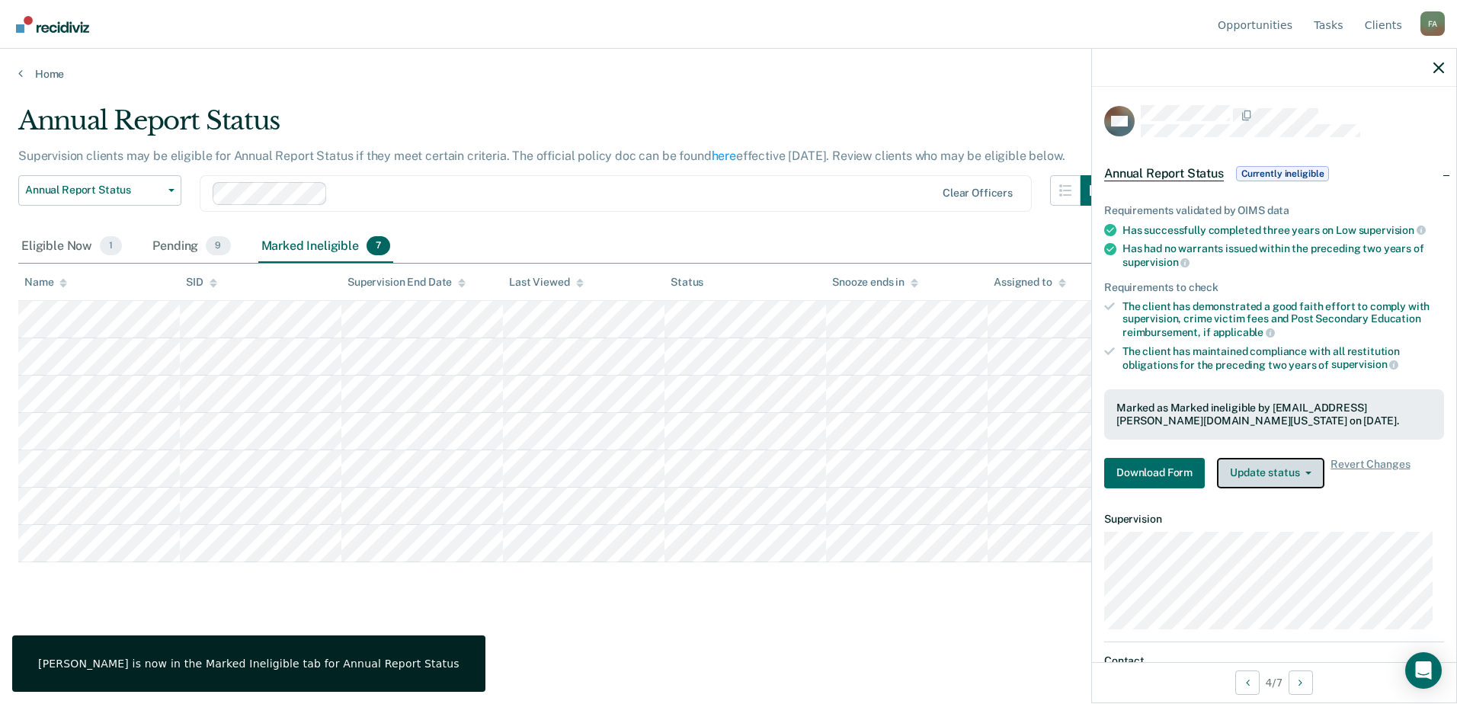
click at [1300, 465] on button "Update status" at bounding box center [1270, 473] width 107 height 30
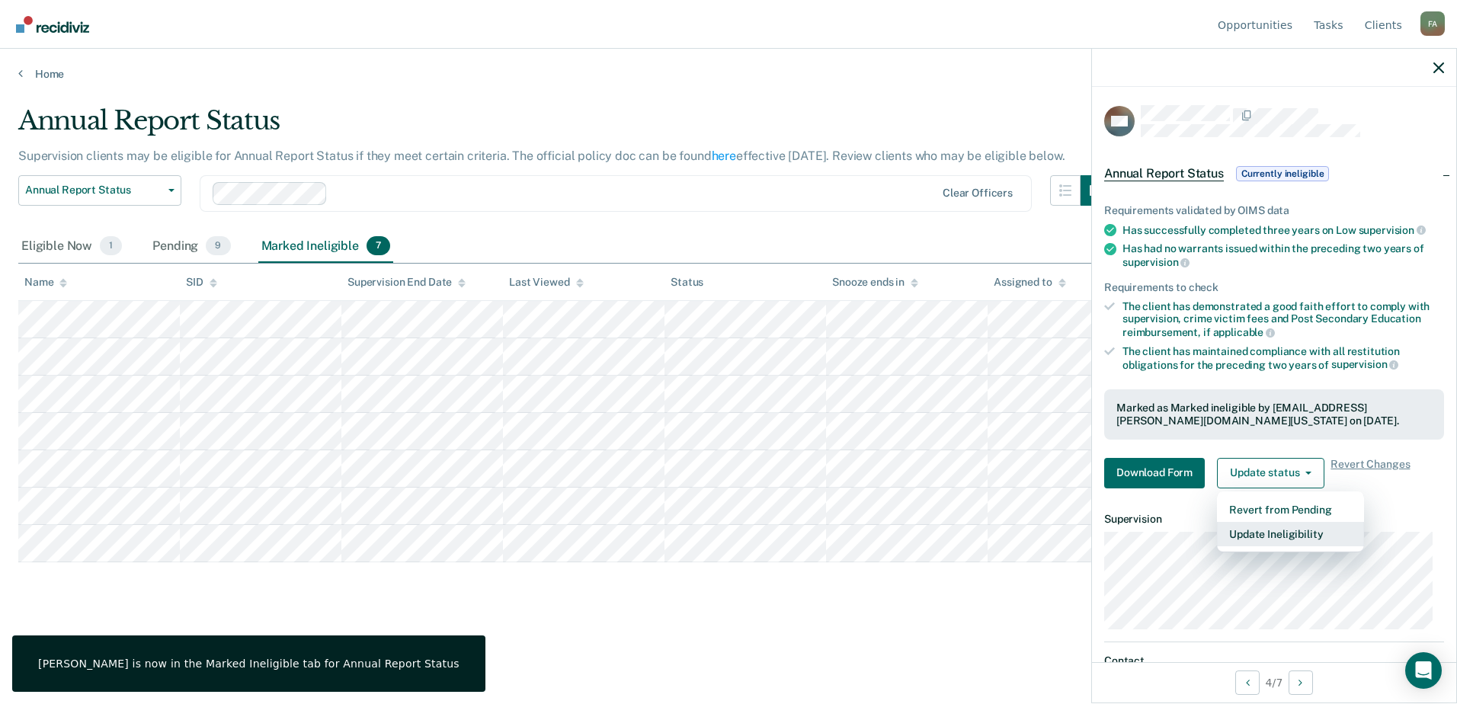
click at [1290, 529] on button "Update Ineligibility" at bounding box center [1290, 534] width 147 height 24
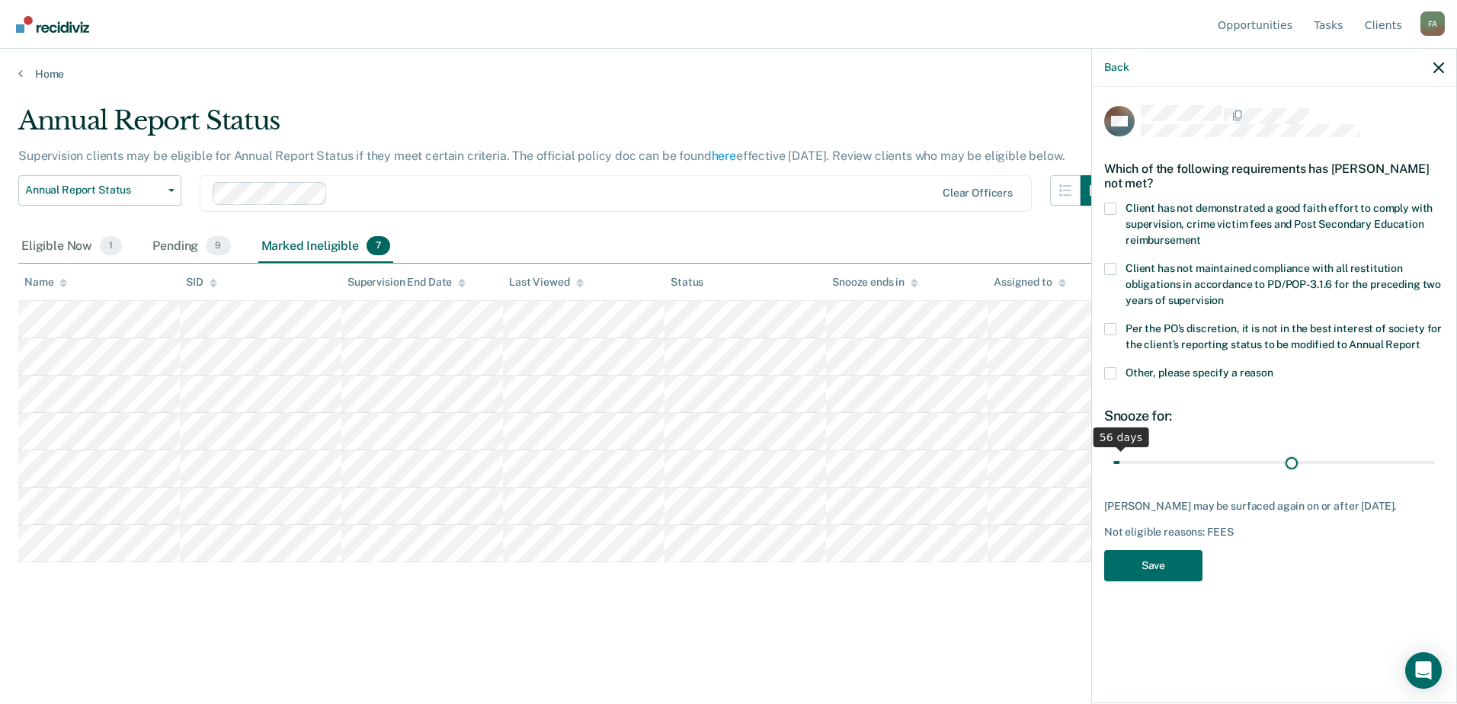
drag, startPoint x: 1118, startPoint y: 458, endPoint x: 1292, endPoint y: 459, distance: 174.5
click at [1292, 459] on input "range" at bounding box center [1273, 462] width 321 height 27
drag, startPoint x: 1147, startPoint y: 459, endPoint x: 1139, endPoint y: 459, distance: 8.4
click at [1147, 459] on input "range" at bounding box center [1273, 462] width 321 height 27
click at [1115, 456] on input "range" at bounding box center [1273, 462] width 321 height 27
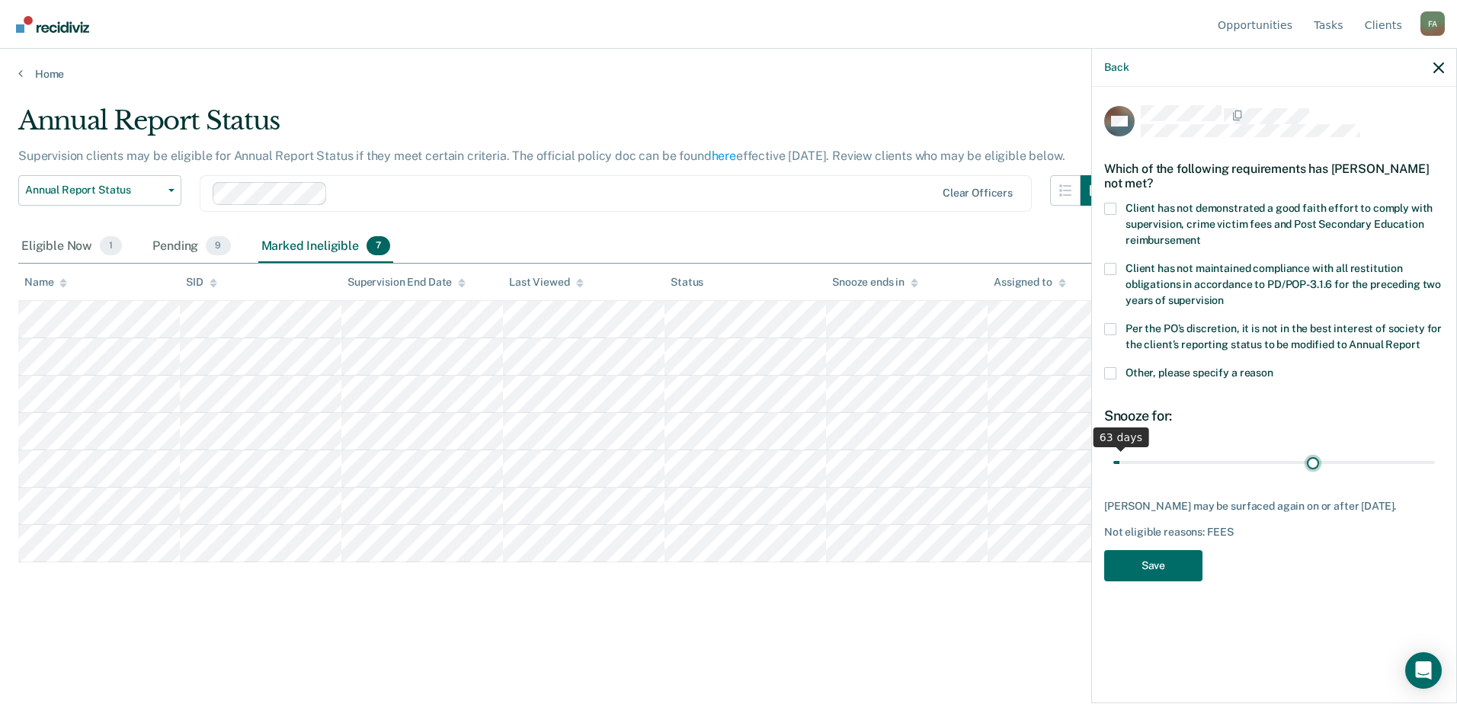
drag, startPoint x: 1115, startPoint y: 459, endPoint x: 1313, endPoint y: 455, distance: 198.1
click at [1313, 455] on input "range" at bounding box center [1273, 462] width 321 height 27
drag, startPoint x: 1313, startPoint y: 455, endPoint x: 1281, endPoint y: 456, distance: 32.8
click at [1393, 449] on input "range" at bounding box center [1273, 462] width 321 height 27
click at [1115, 199] on div "Which of the following requirements has Betty Marton not met?" at bounding box center [1274, 175] width 340 height 53
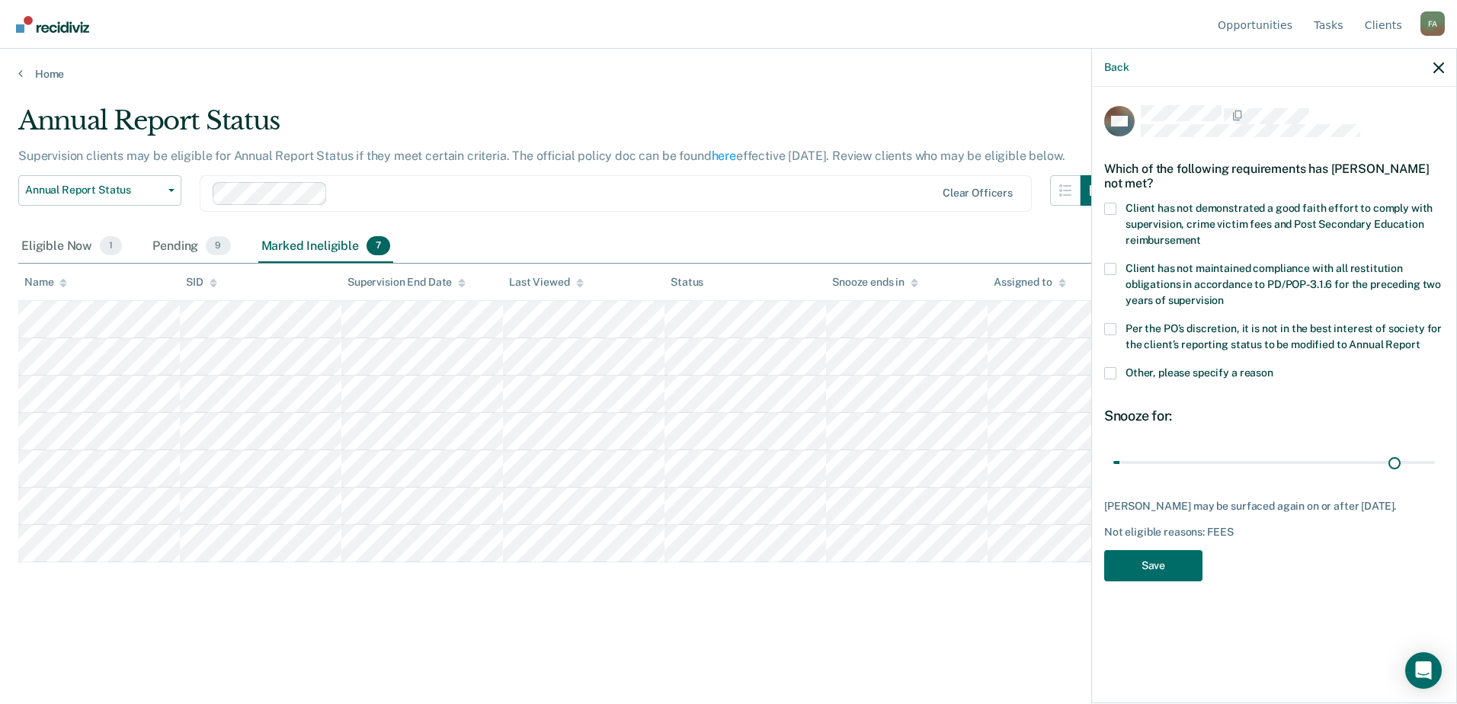
click at [1115, 210] on span at bounding box center [1110, 209] width 12 height 12
click at [1201, 235] on input "Client has not demonstrated a good faith effort to comply with supervision, cri…" at bounding box center [1201, 235] width 0 height 0
click at [1112, 333] on span at bounding box center [1110, 329] width 12 height 12
click at [1419, 339] on input "Per the PO’s discretion, it is not in the best interest of society for the clie…" at bounding box center [1419, 339] width 0 height 0
drag, startPoint x: 1193, startPoint y: 462, endPoint x: 1272, endPoint y: 456, distance: 79.5
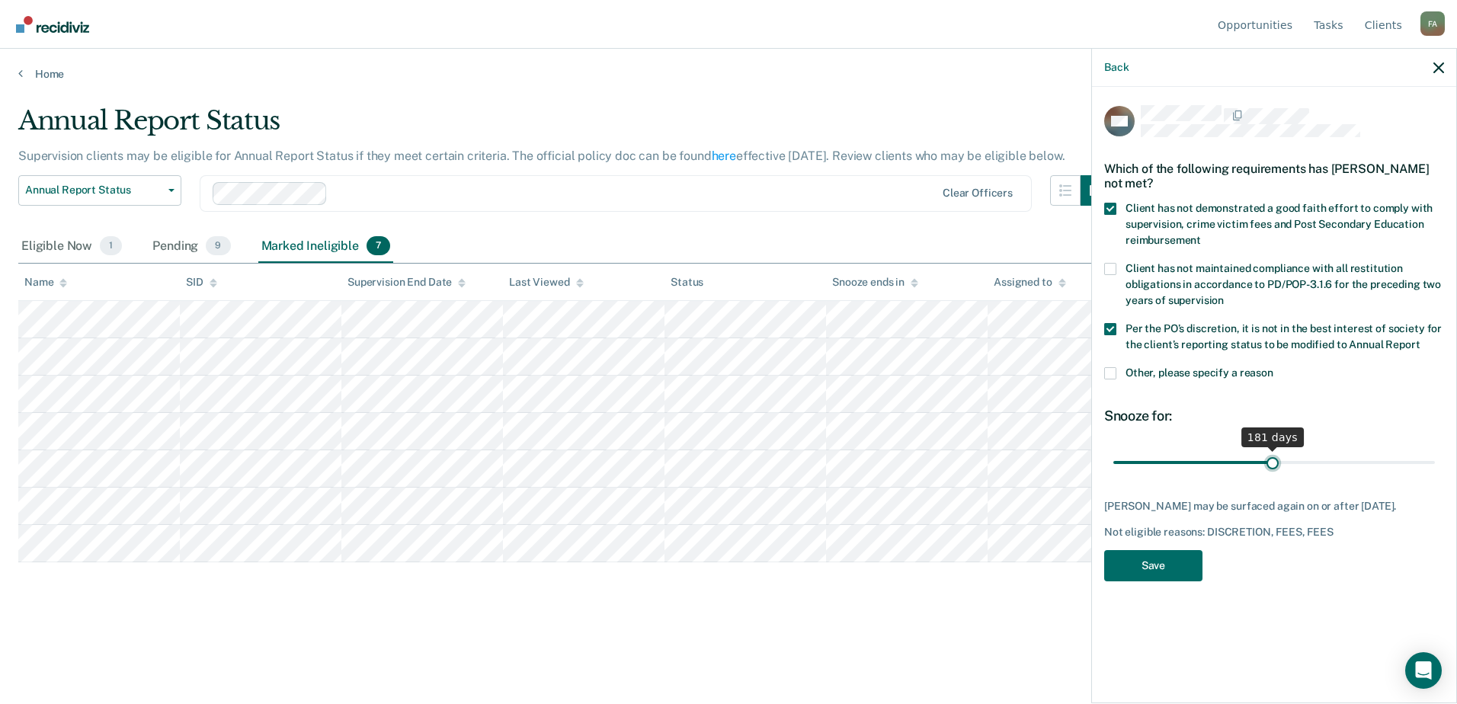
type input "181"
click at [1272, 456] on input "range" at bounding box center [1273, 462] width 321 height 27
click at [1180, 559] on button "Save" at bounding box center [1153, 565] width 98 height 31
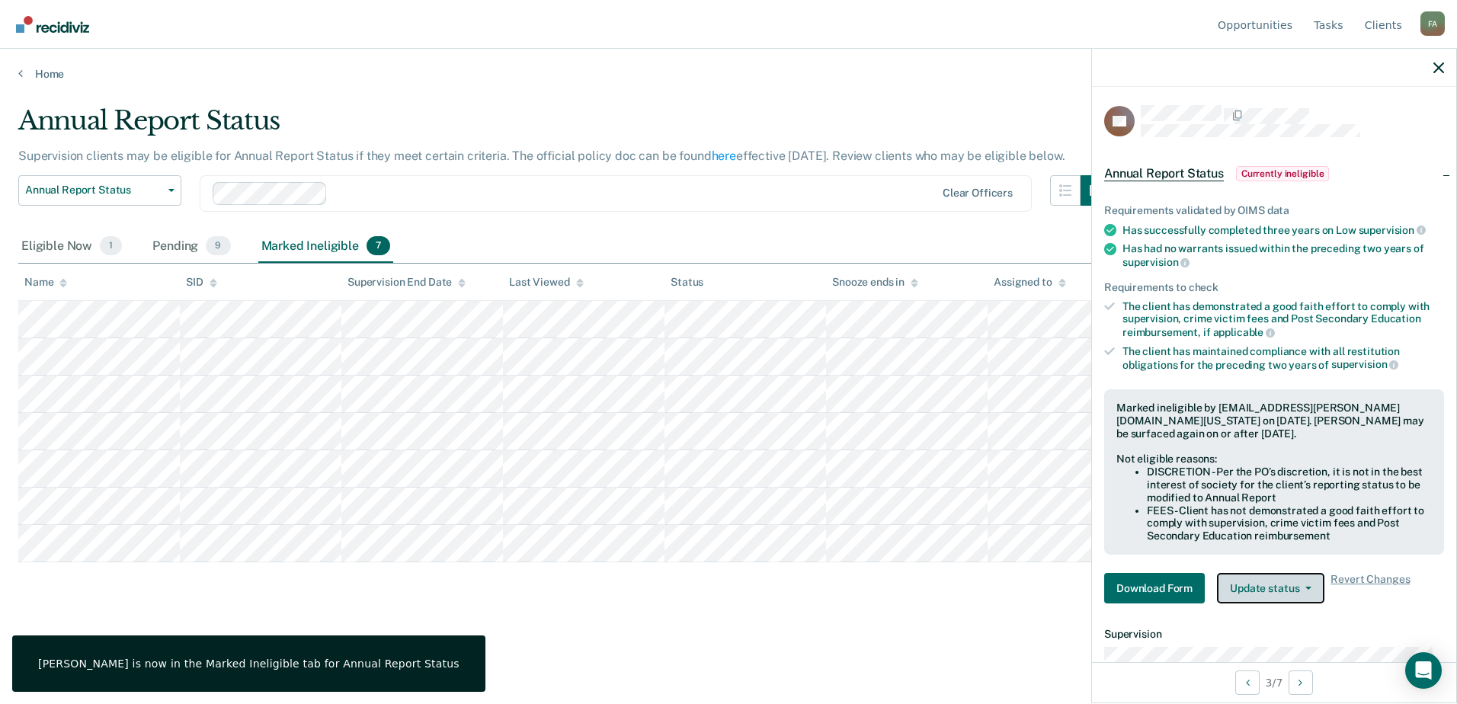
click at [1258, 578] on button "Update status" at bounding box center [1270, 588] width 107 height 30
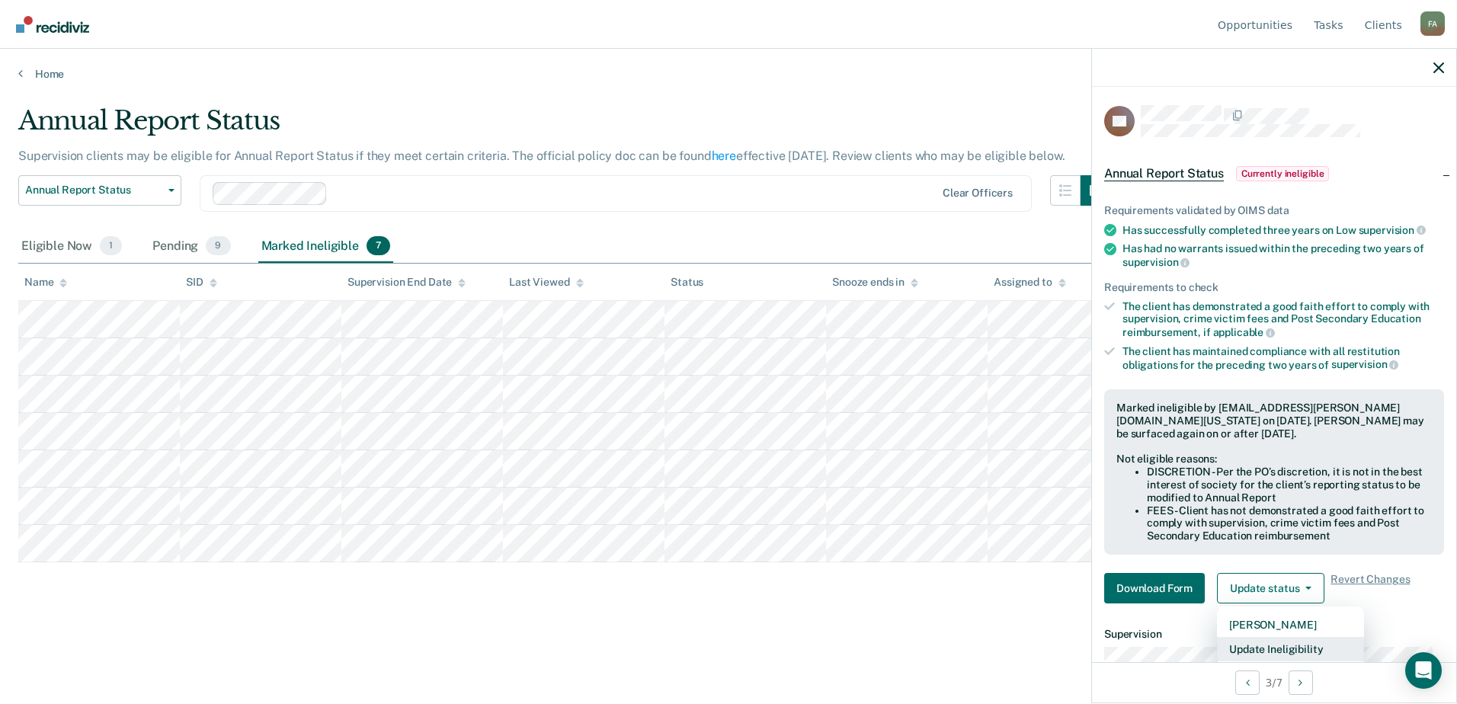
click at [1261, 641] on button "Update Ineligibility" at bounding box center [1290, 649] width 147 height 24
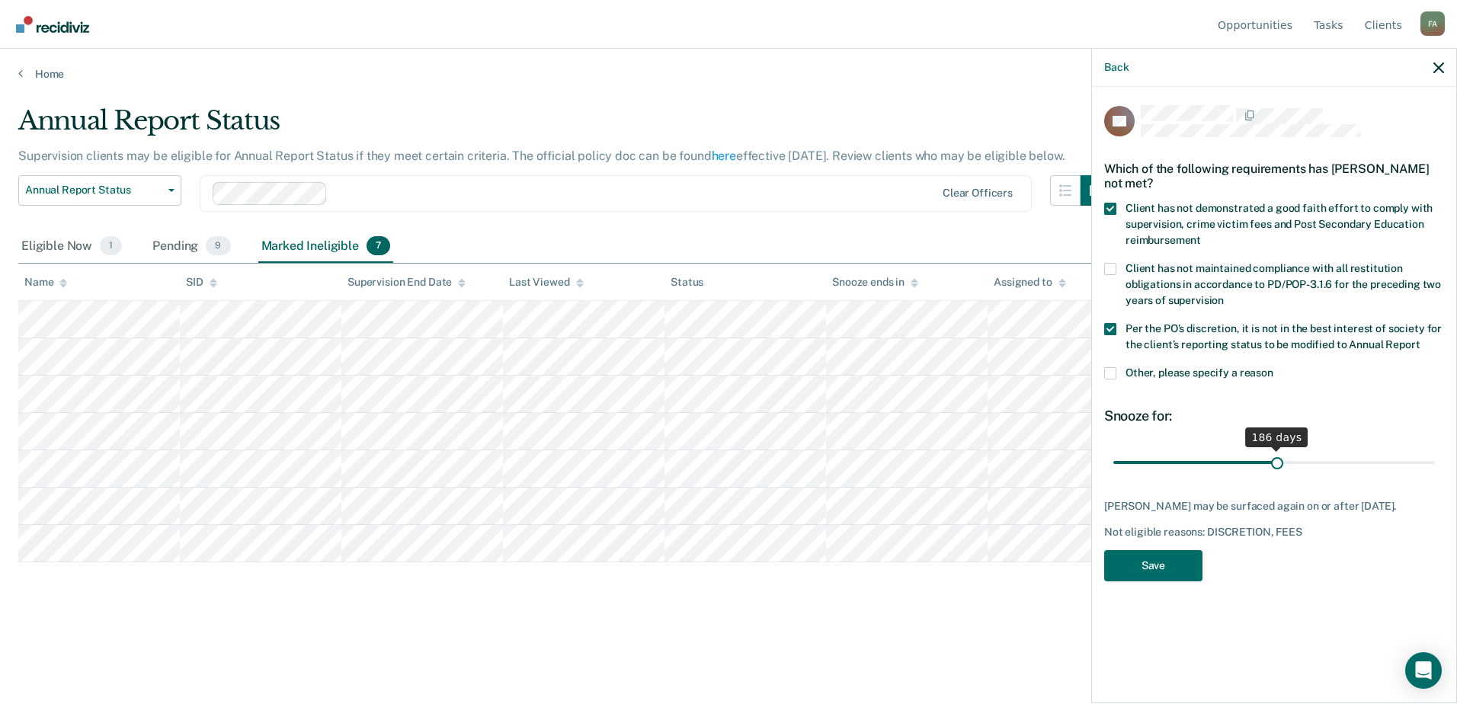
drag, startPoint x: 1144, startPoint y: 458, endPoint x: 1277, endPoint y: 451, distance: 133.5
click at [1277, 451] on input "range" at bounding box center [1273, 462] width 321 height 27
drag, startPoint x: 1277, startPoint y: 451, endPoint x: 1259, endPoint y: 453, distance: 17.7
click at [1259, 453] on input "range" at bounding box center [1273, 462] width 321 height 27
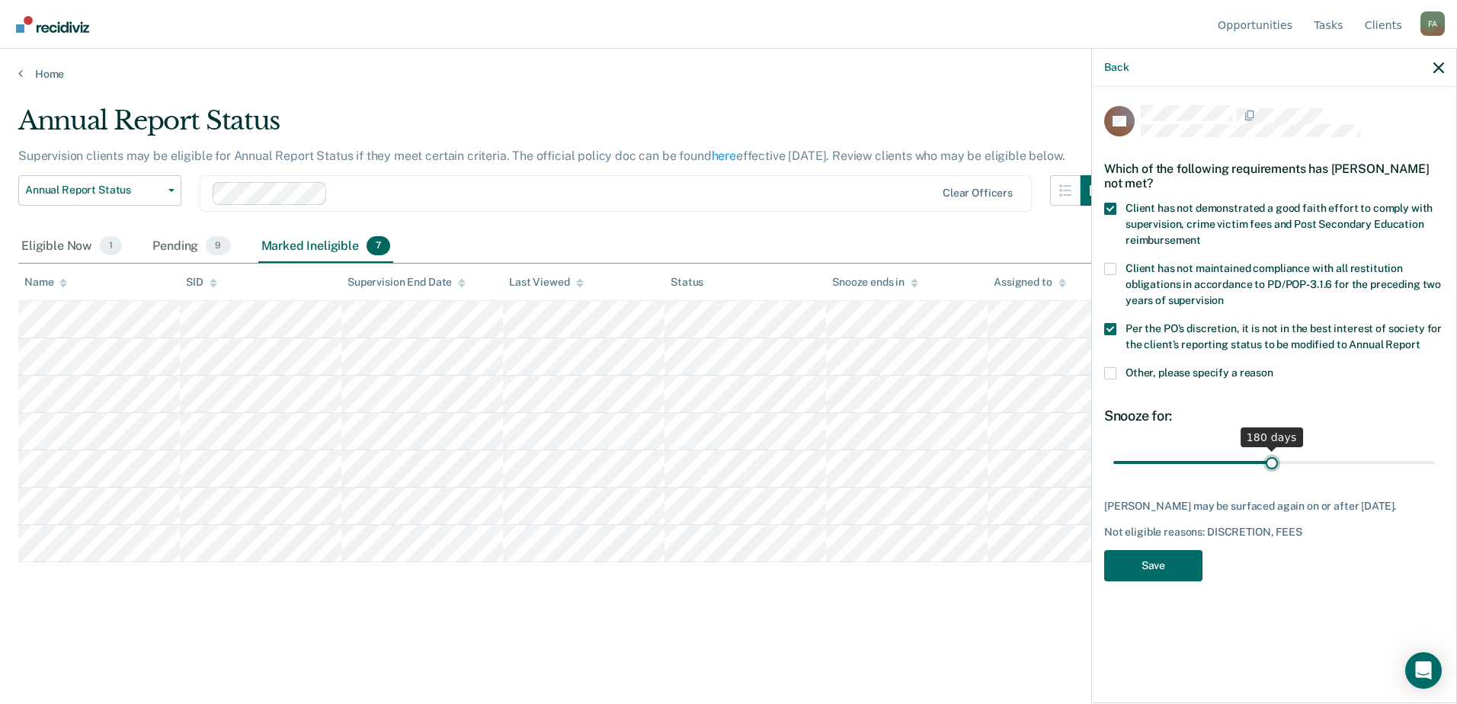
drag, startPoint x: 1259, startPoint y: 453, endPoint x: 1271, endPoint y: 456, distance: 12.4
type input "180"
click at [1271, 456] on input "range" at bounding box center [1273, 462] width 321 height 27
click at [1173, 559] on button "Save" at bounding box center [1153, 565] width 98 height 31
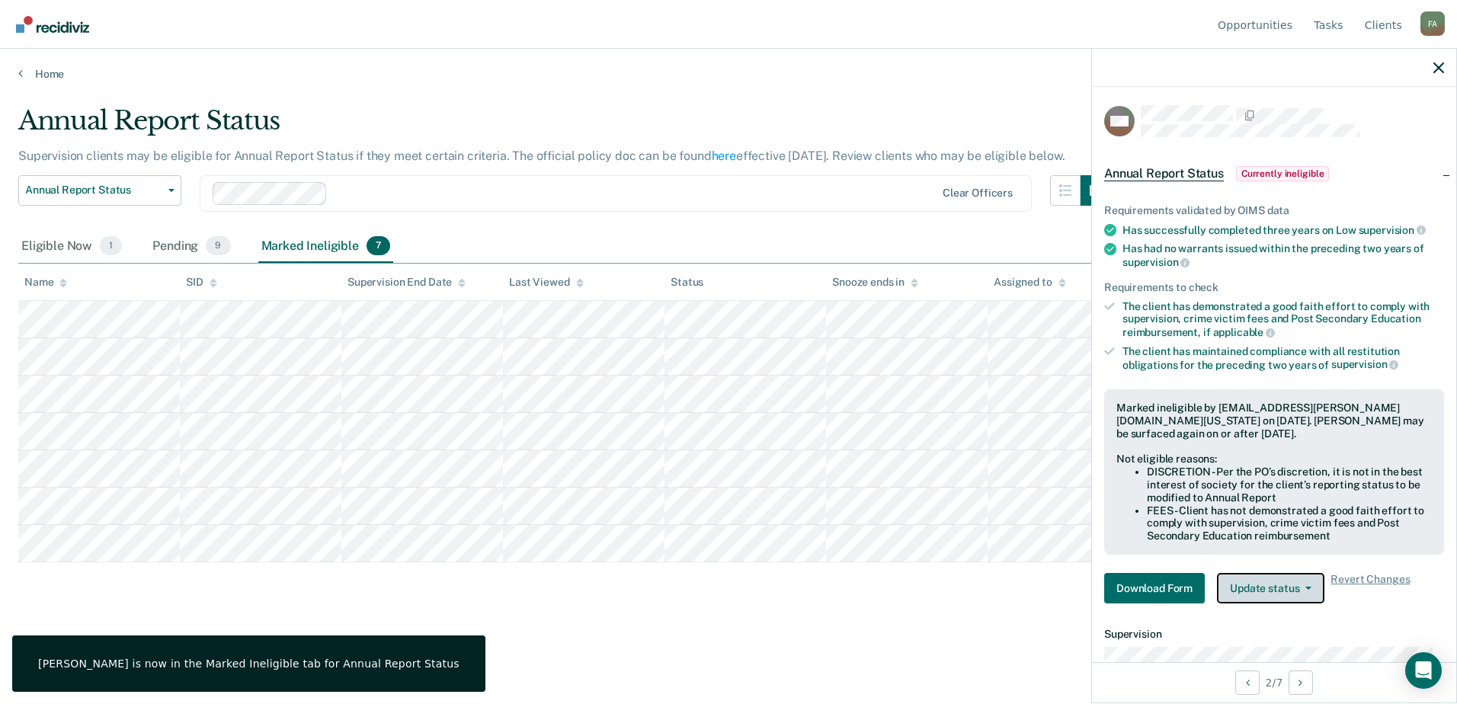
click at [1290, 587] on button "Update status" at bounding box center [1270, 588] width 107 height 30
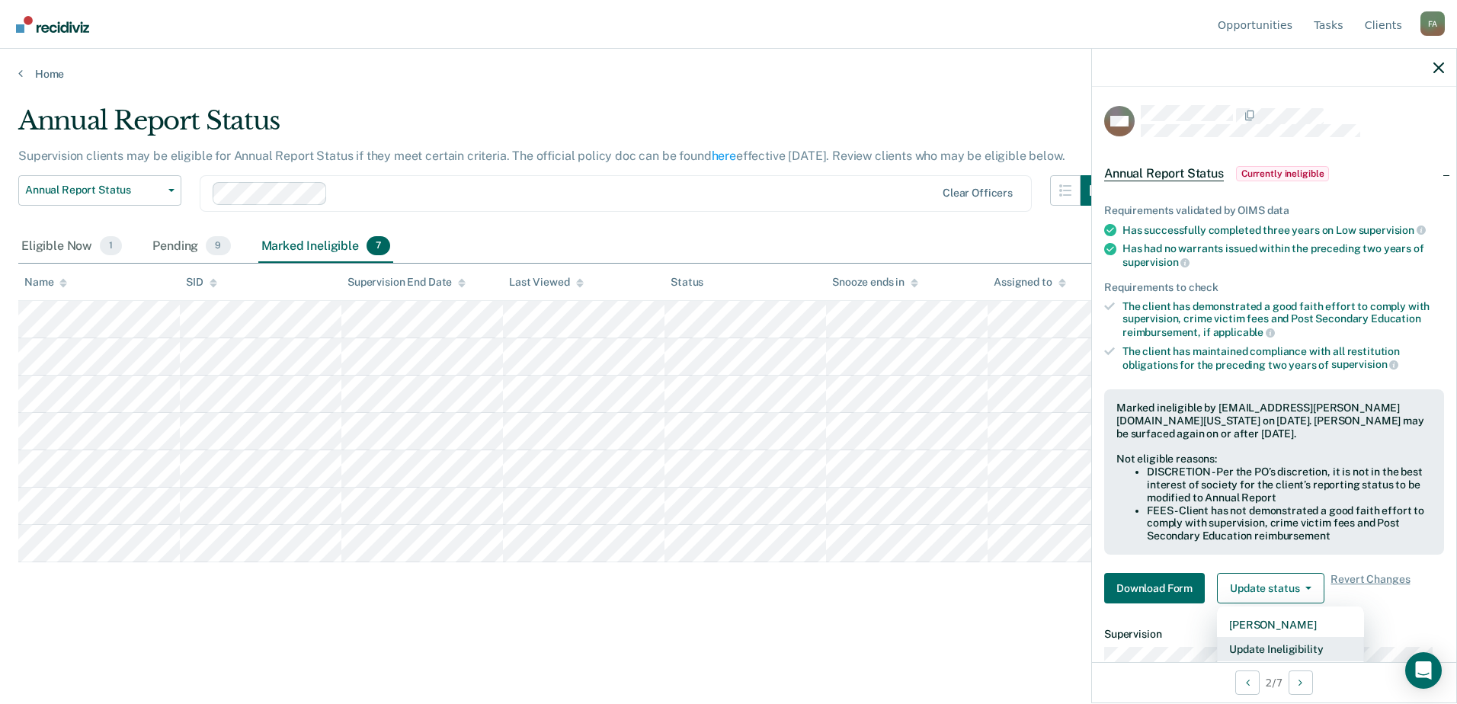
click at [1274, 639] on button "Update Ineligibility" at bounding box center [1290, 649] width 147 height 24
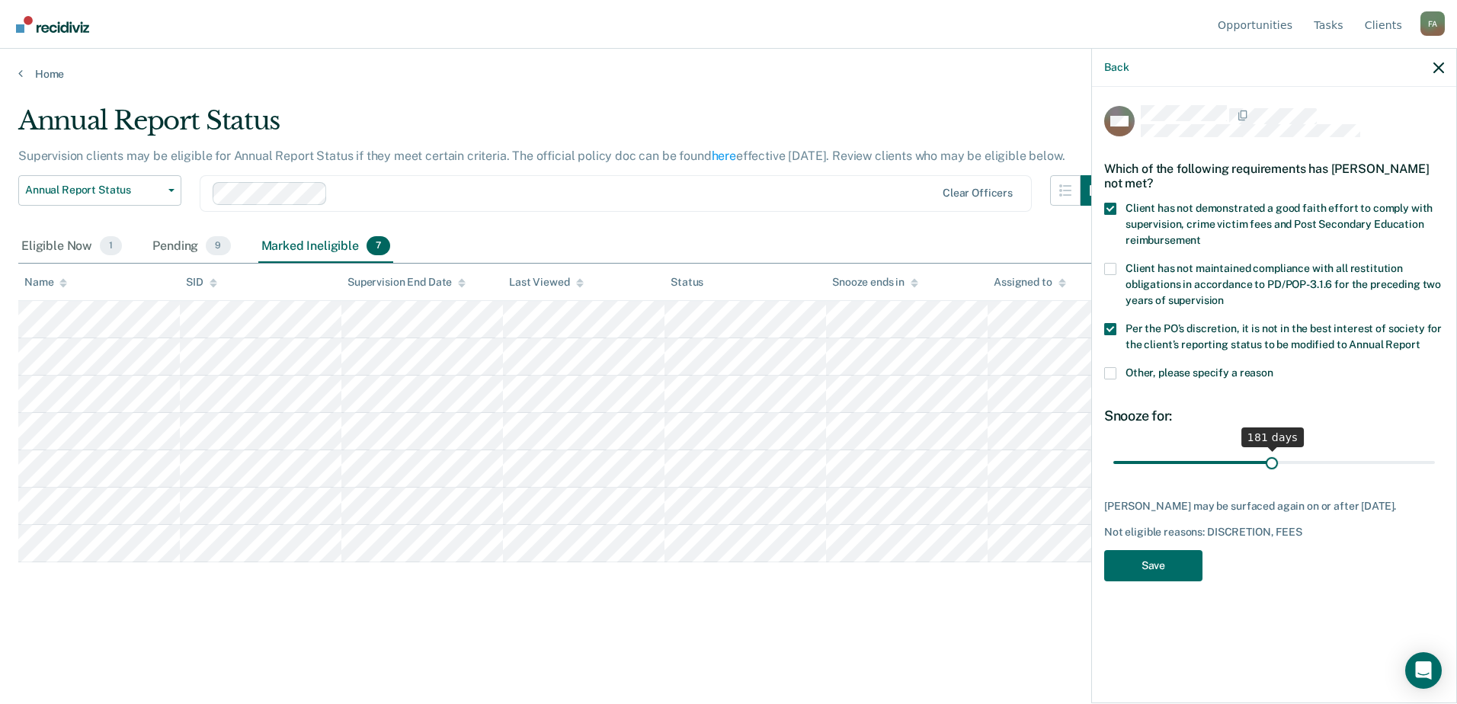
drag, startPoint x: 1147, startPoint y: 461, endPoint x: 1271, endPoint y: 467, distance: 124.3
type input "180"
click at [1271, 467] on input "range" at bounding box center [1273, 462] width 321 height 27
click at [1184, 564] on button "Save" at bounding box center [1153, 565] width 98 height 31
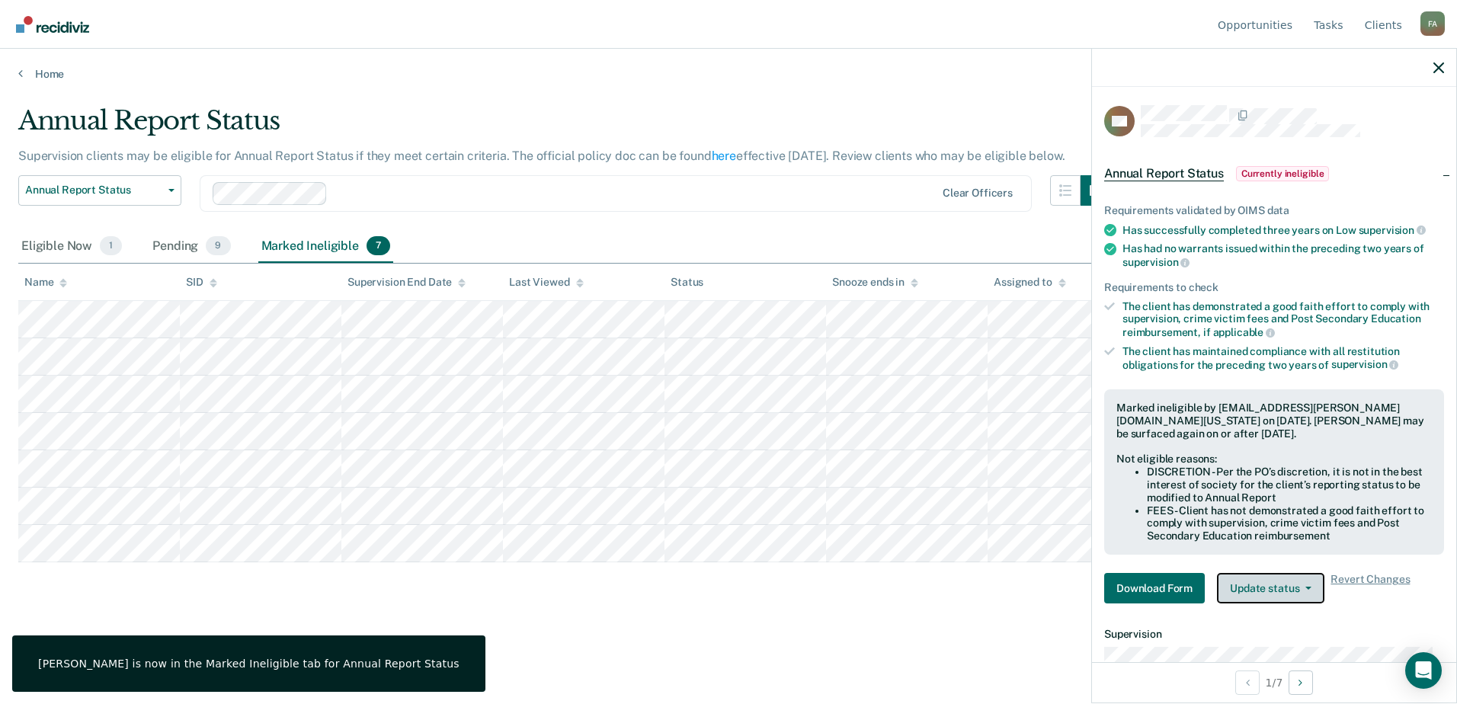
click at [1289, 589] on button "Update status" at bounding box center [1270, 588] width 107 height 30
click at [1277, 645] on button "Update Ineligibility" at bounding box center [1290, 649] width 147 height 24
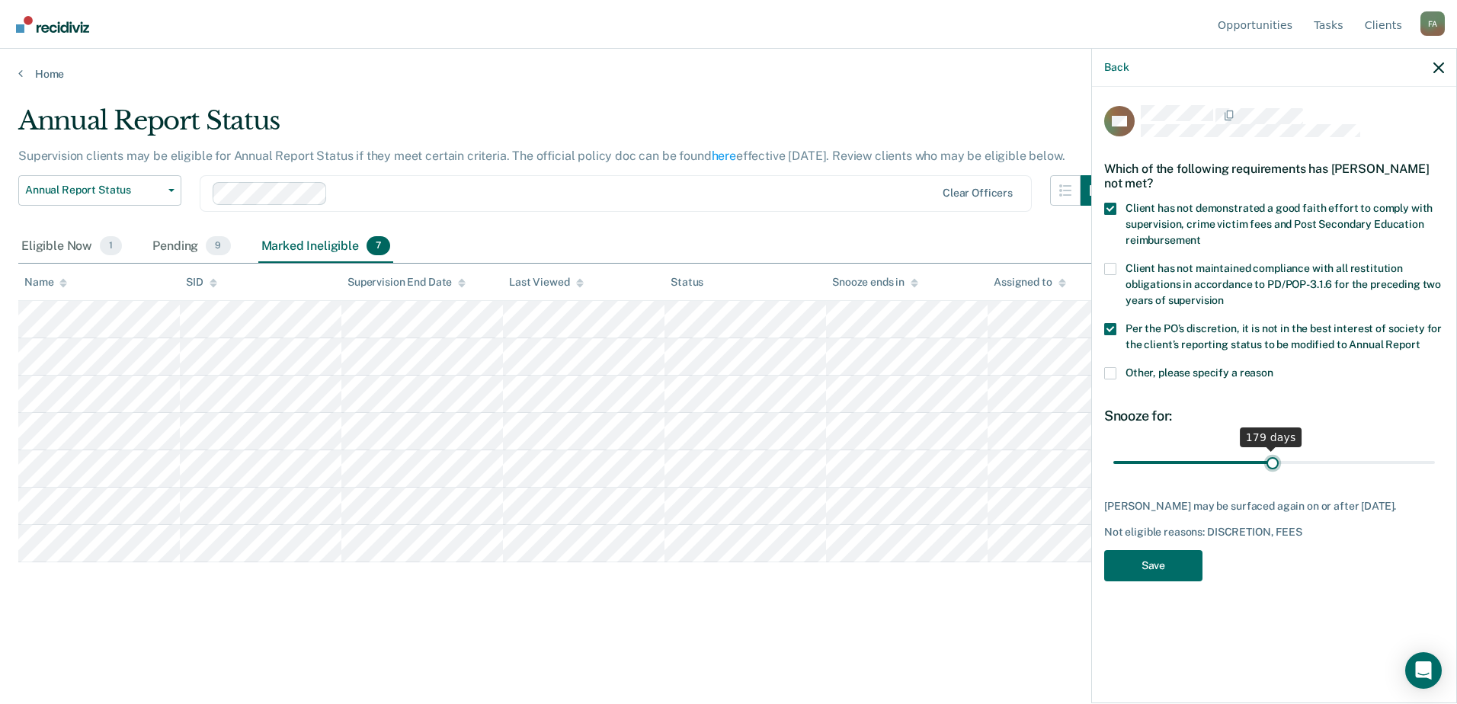
drag, startPoint x: 1142, startPoint y: 458, endPoint x: 1272, endPoint y: 458, distance: 130.3
type input "181"
click at [1272, 459] on input "range" at bounding box center [1273, 462] width 321 height 27
click at [1272, 458] on input "range" at bounding box center [1273, 462] width 321 height 27
click at [1172, 562] on button "Save" at bounding box center [1153, 565] width 98 height 31
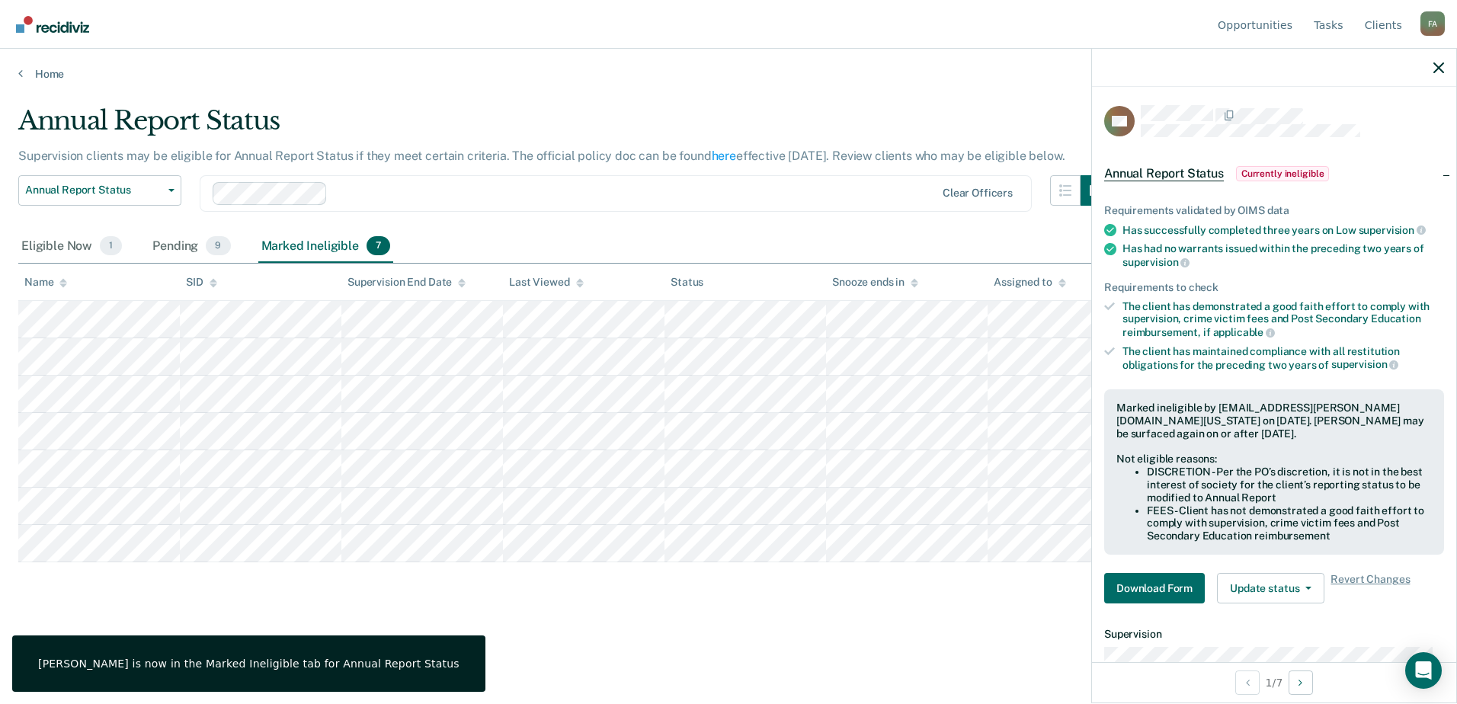
click at [899, 614] on div "Annual Report Status Supervision clients may be eligible for Annual Report Stat…" at bounding box center [728, 371] width 1420 height 533
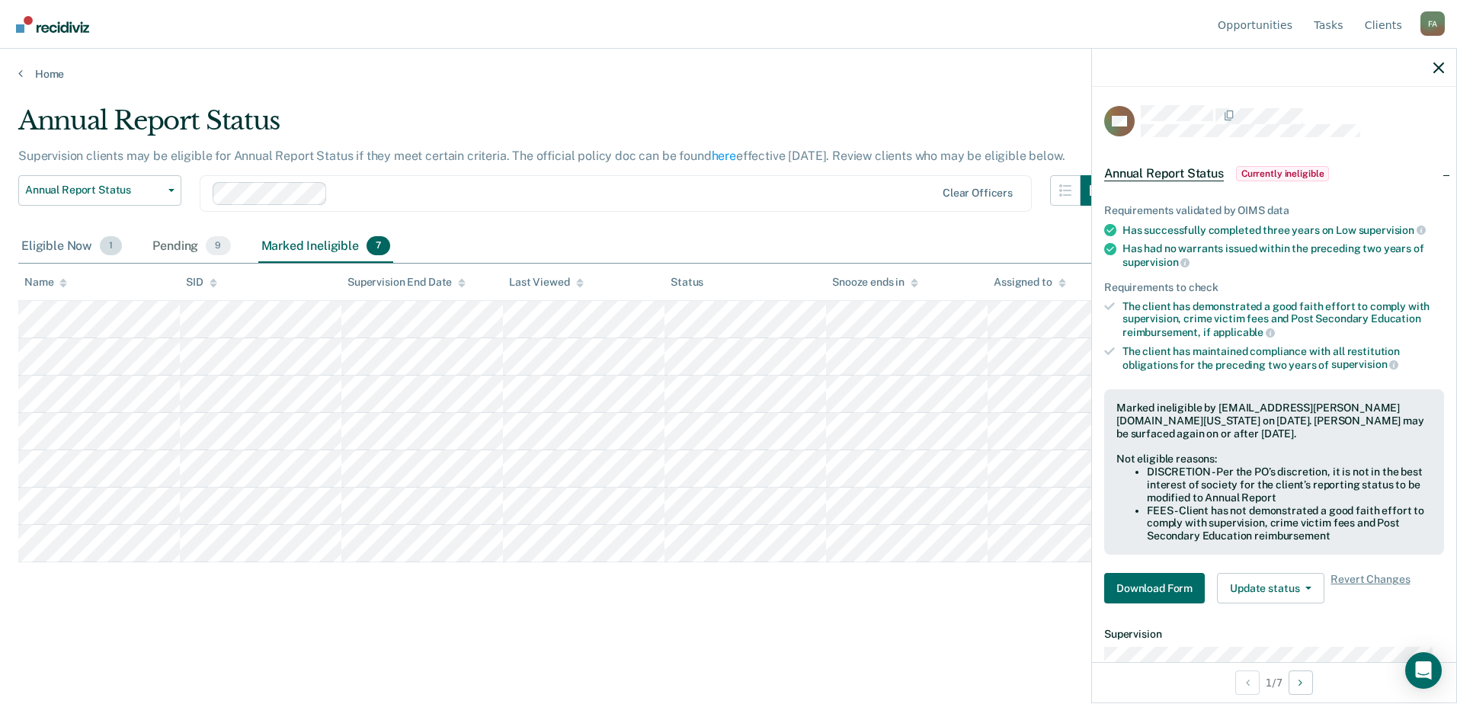
click at [56, 241] on div "Eligible Now 1" at bounding box center [71, 247] width 107 height 34
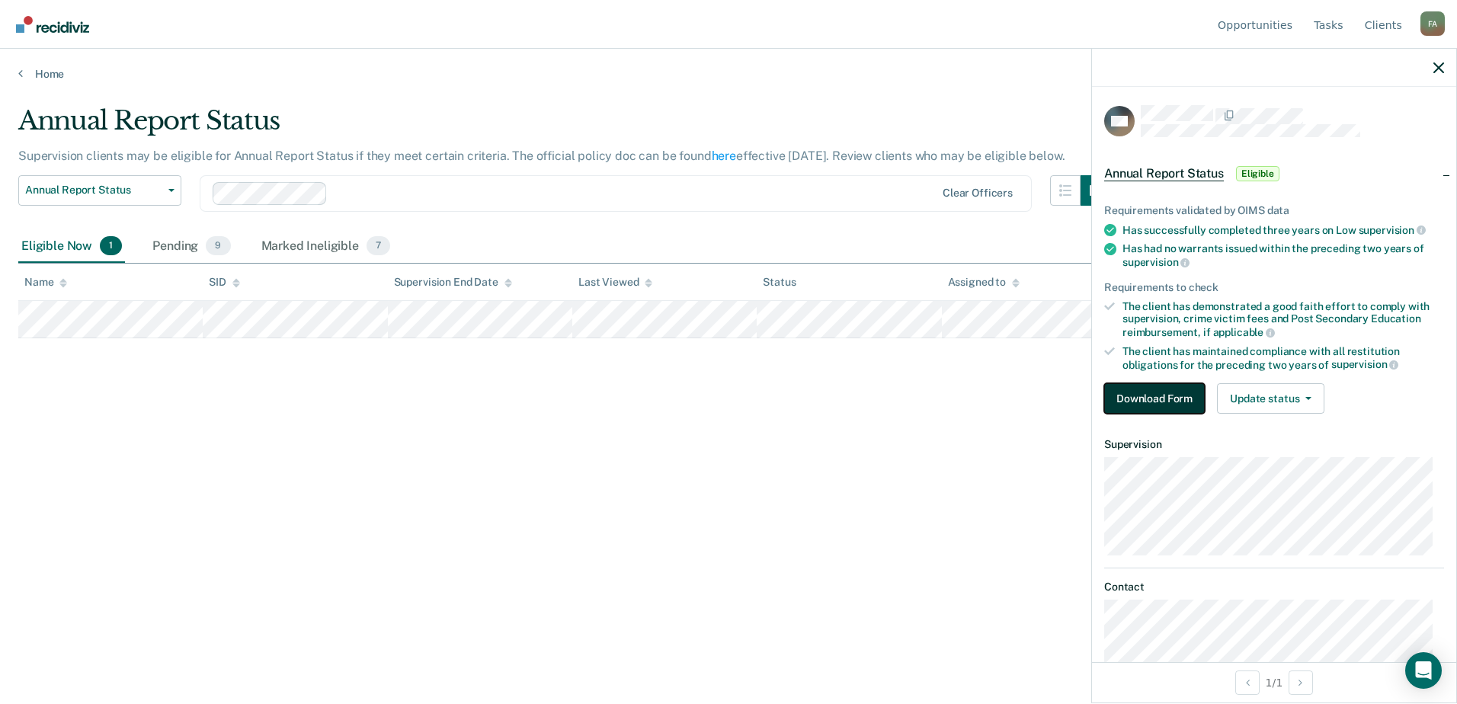
click at [1171, 395] on button "Download Form" at bounding box center [1154, 398] width 101 height 30
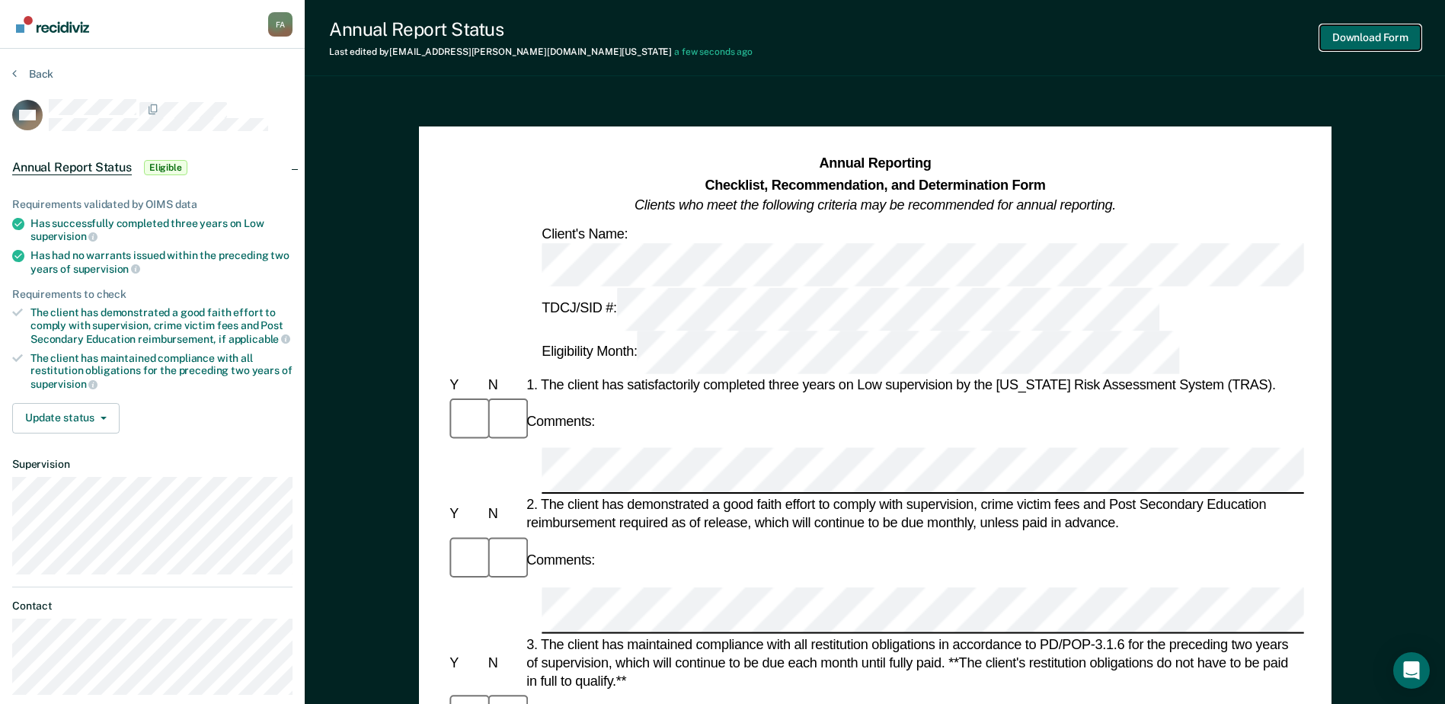
click at [1355, 46] on button "Download Form" at bounding box center [1370, 37] width 101 height 25
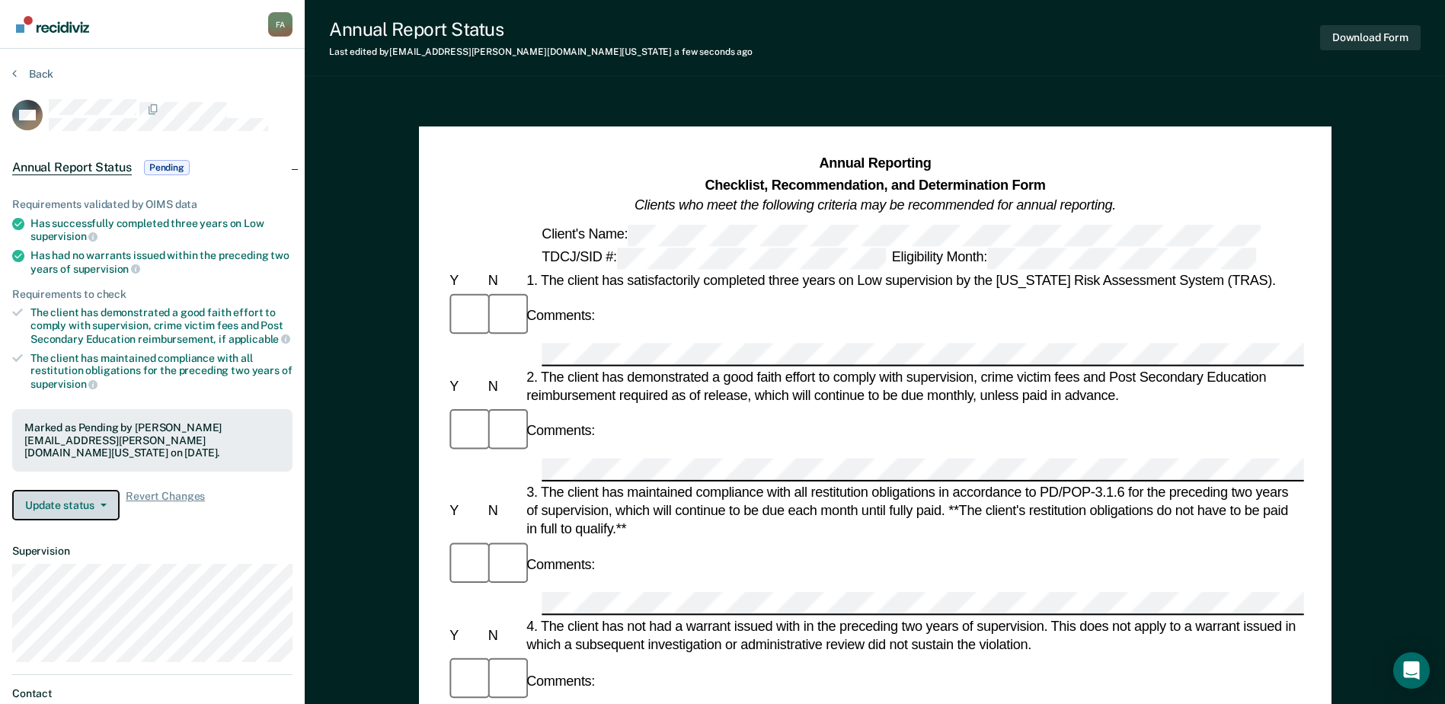
click at [82, 490] on button "Update status" at bounding box center [65, 505] width 107 height 30
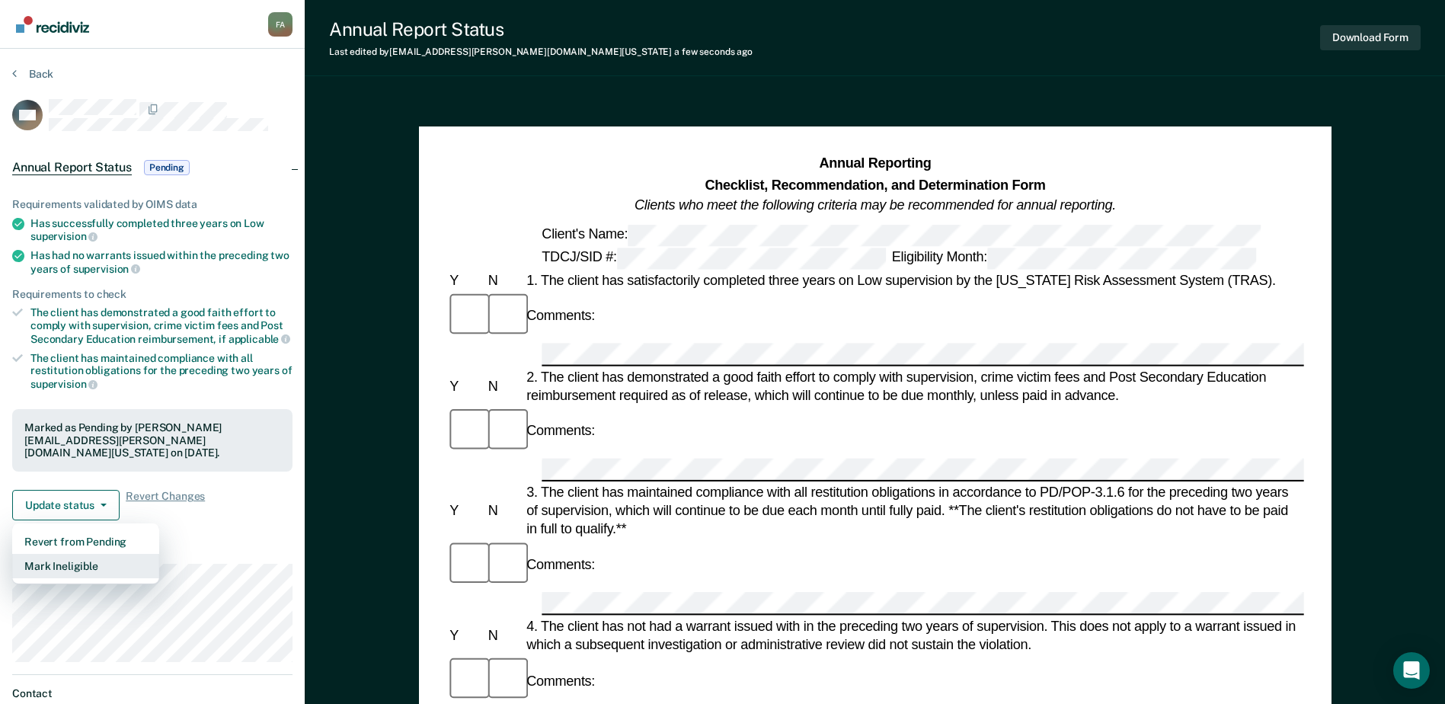
click at [60, 554] on button "Mark Ineligible" at bounding box center [85, 566] width 147 height 24
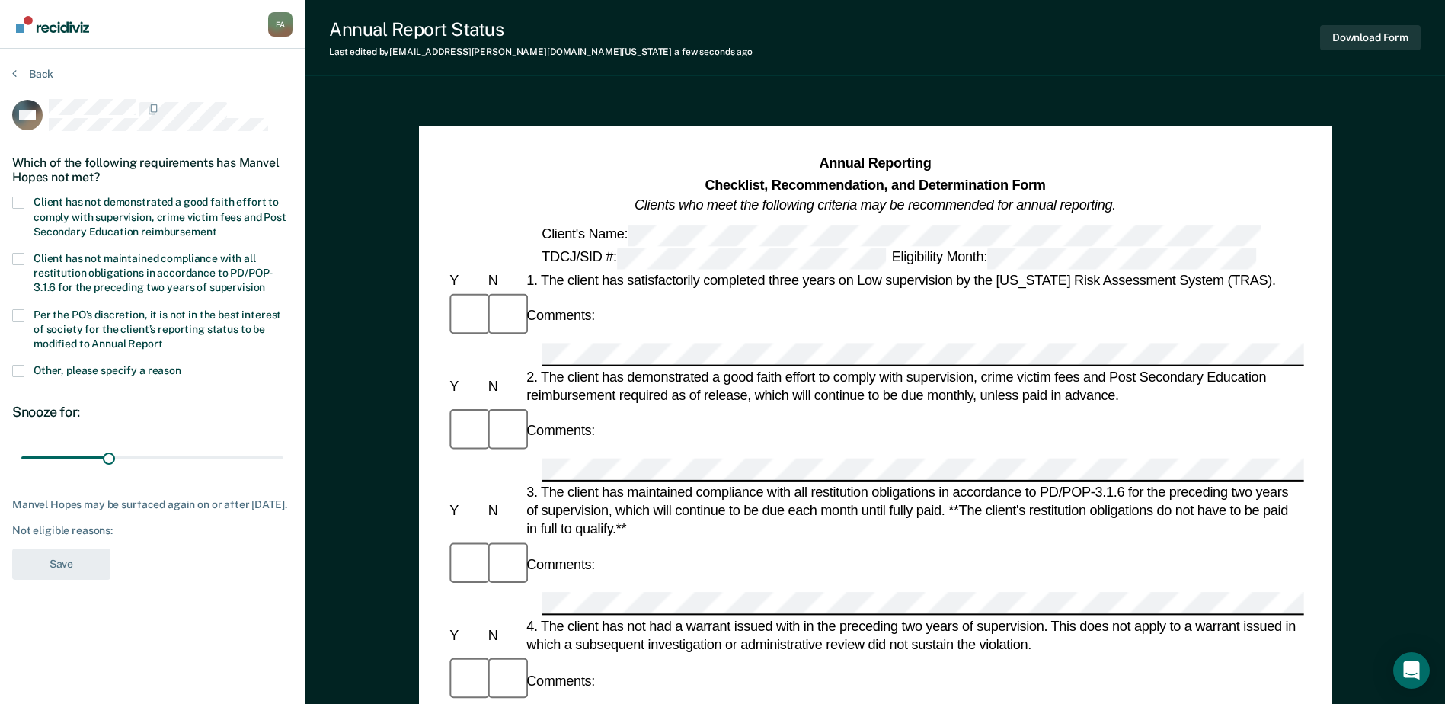
click at [19, 198] on span at bounding box center [18, 203] width 12 height 12
click at [216, 226] on input "Client has not demonstrated a good faith effort to comply with supervision, cri…" at bounding box center [216, 226] width 0 height 0
click at [22, 309] on span at bounding box center [18, 315] width 12 height 12
click at [163, 338] on input "Per the PO’s discretion, it is not in the best interest of society for the clie…" at bounding box center [163, 338] width 0 height 0
drag, startPoint x: 44, startPoint y: 454, endPoint x: 150, endPoint y: 453, distance: 105.9
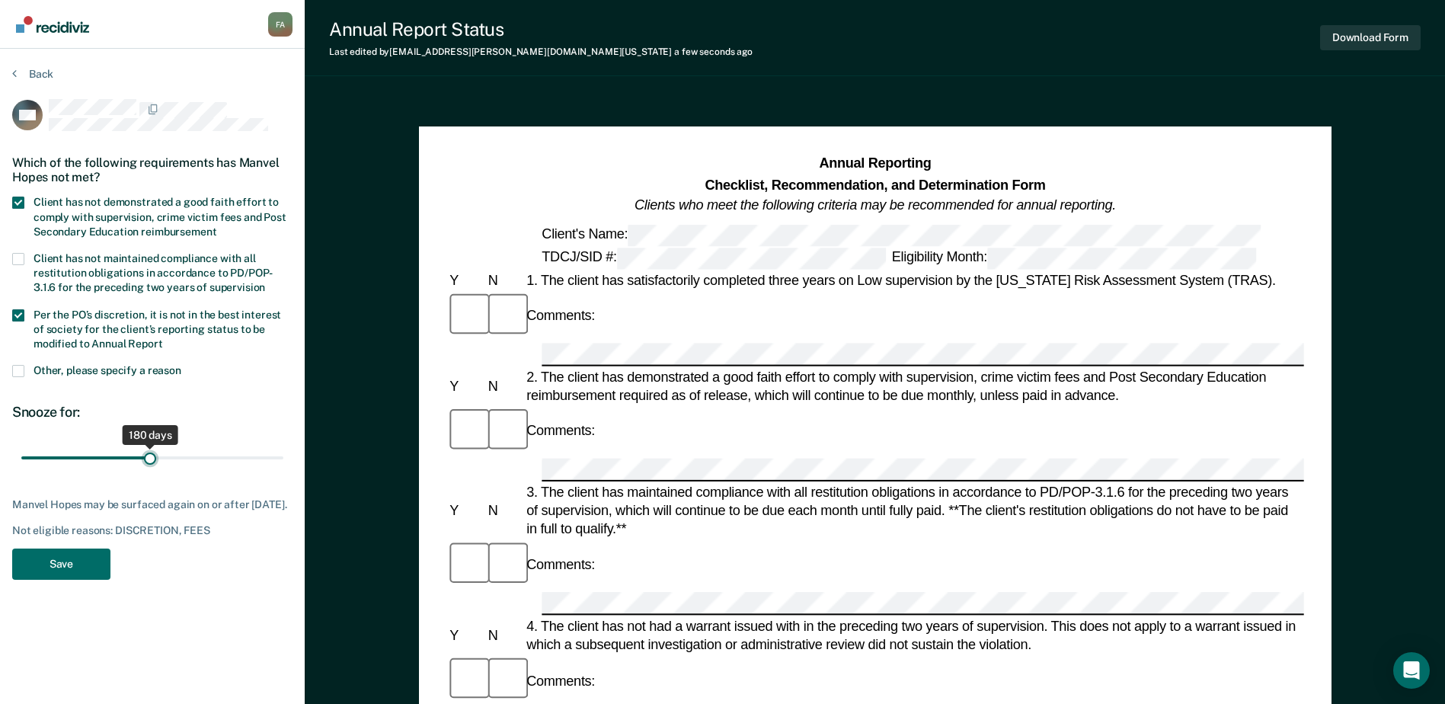
type input "180"
click at [150, 453] on input "range" at bounding box center [152, 458] width 262 height 27
click at [63, 571] on button "Save" at bounding box center [61, 564] width 98 height 31
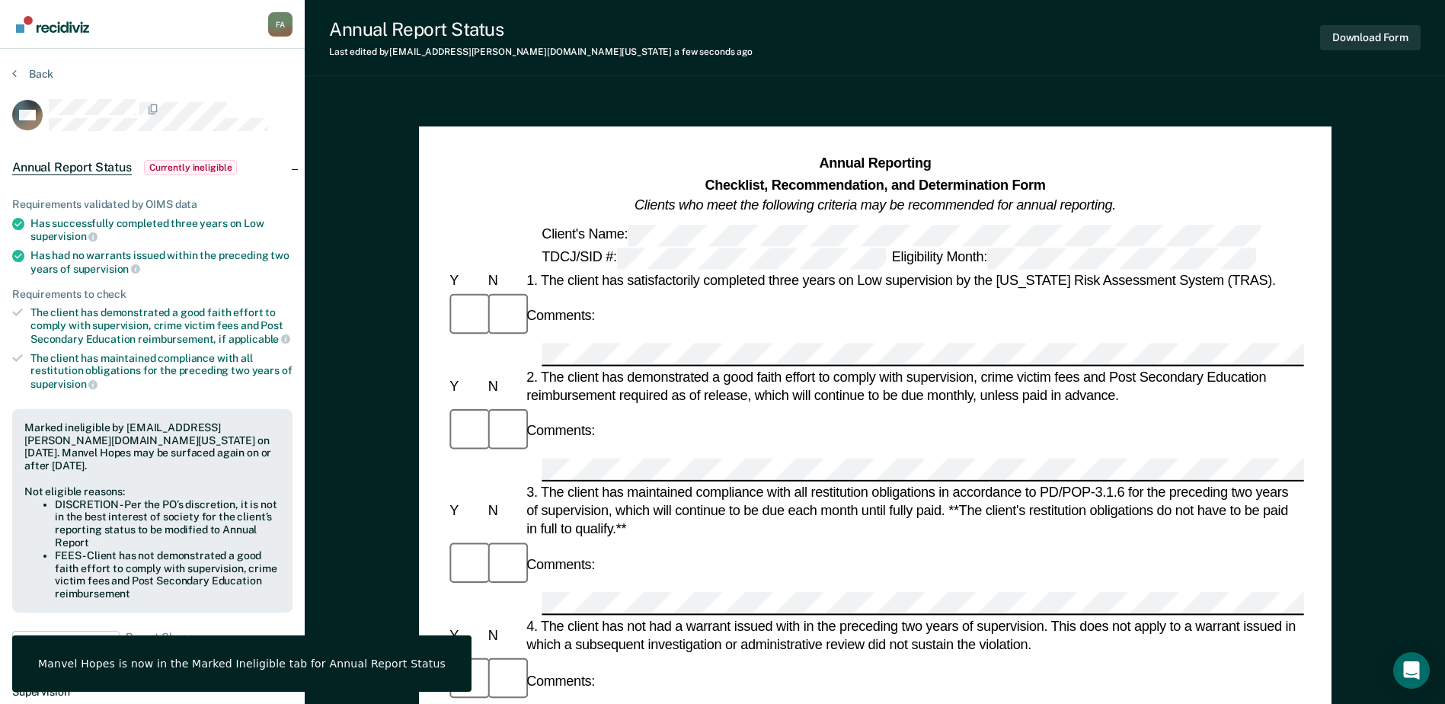
click at [65, 19] on img "Go to Recidiviz Home" at bounding box center [52, 24] width 73 height 17
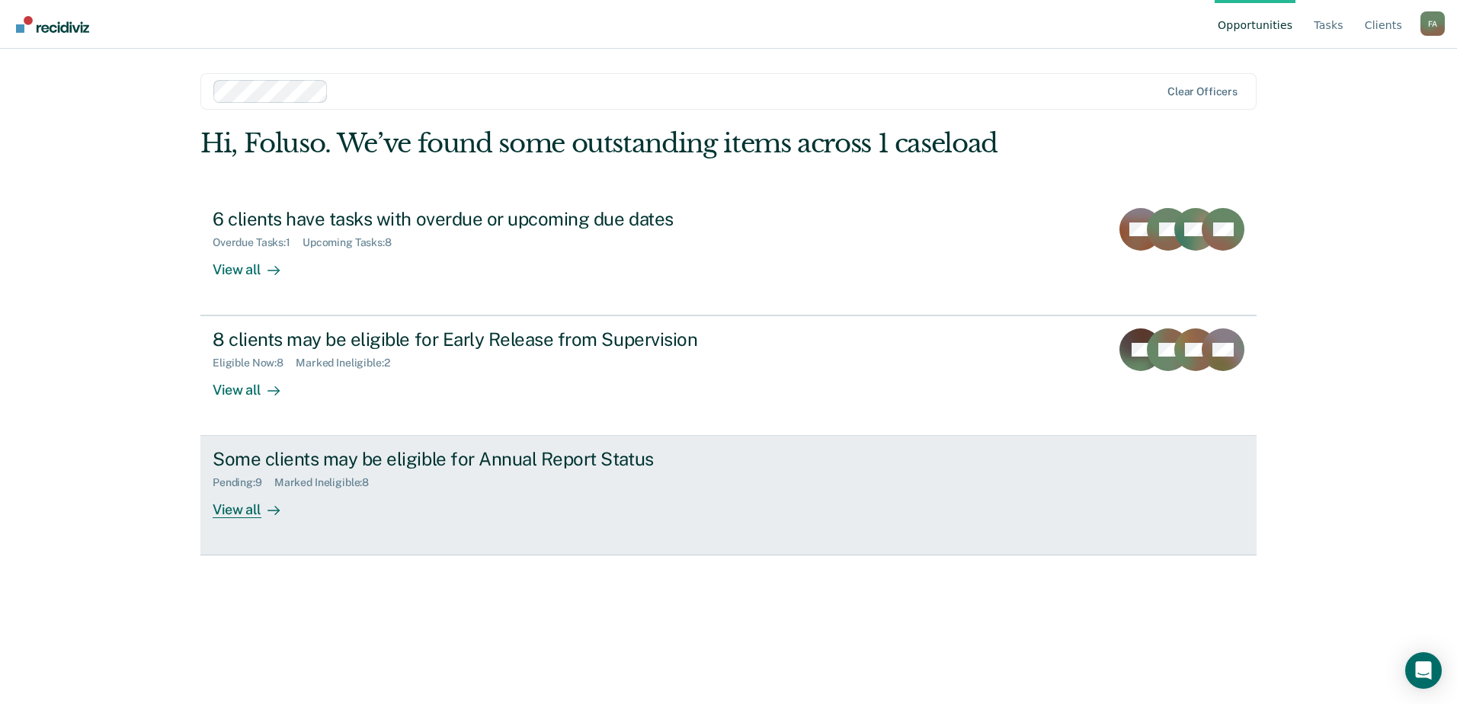
click at [360, 461] on div "Some clients may be eligible for Annual Report Status" at bounding box center [480, 459] width 535 height 22
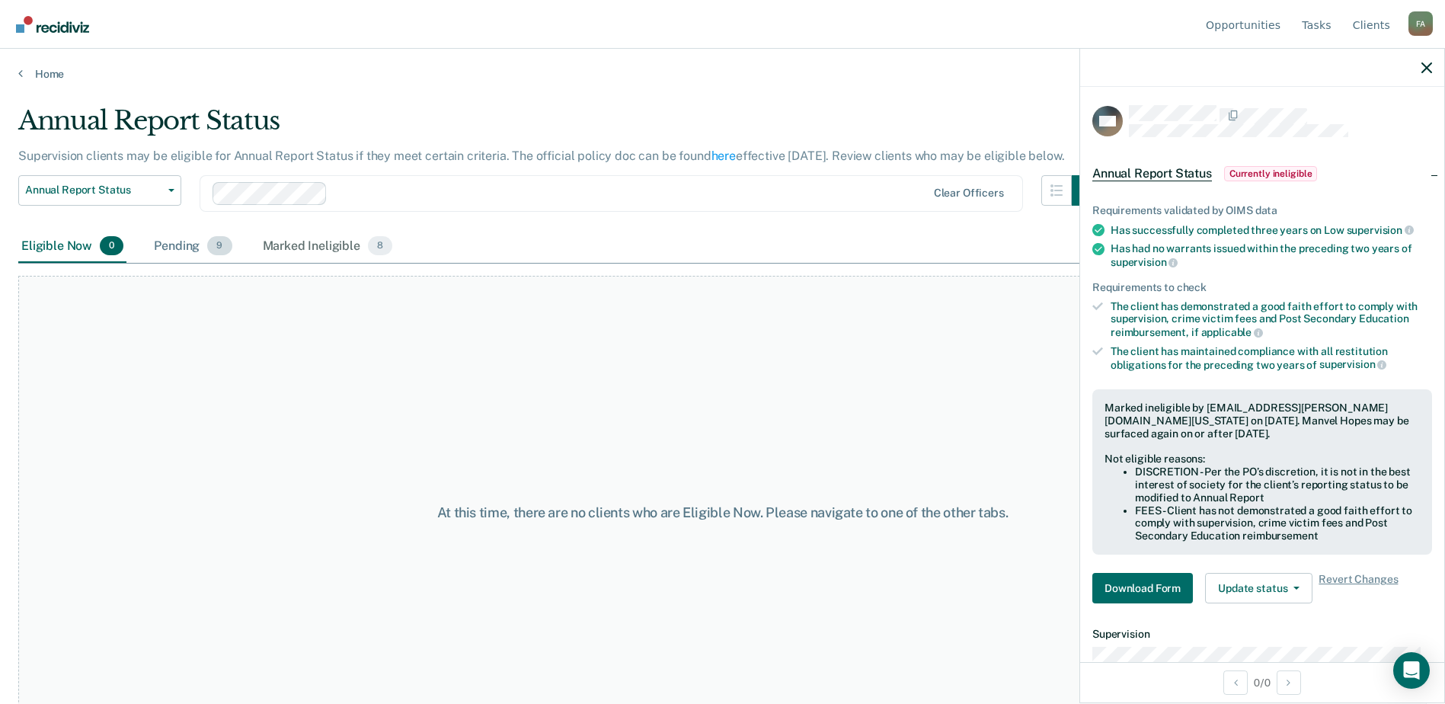
click at [203, 250] on div "Pending 9" at bounding box center [193, 247] width 84 height 34
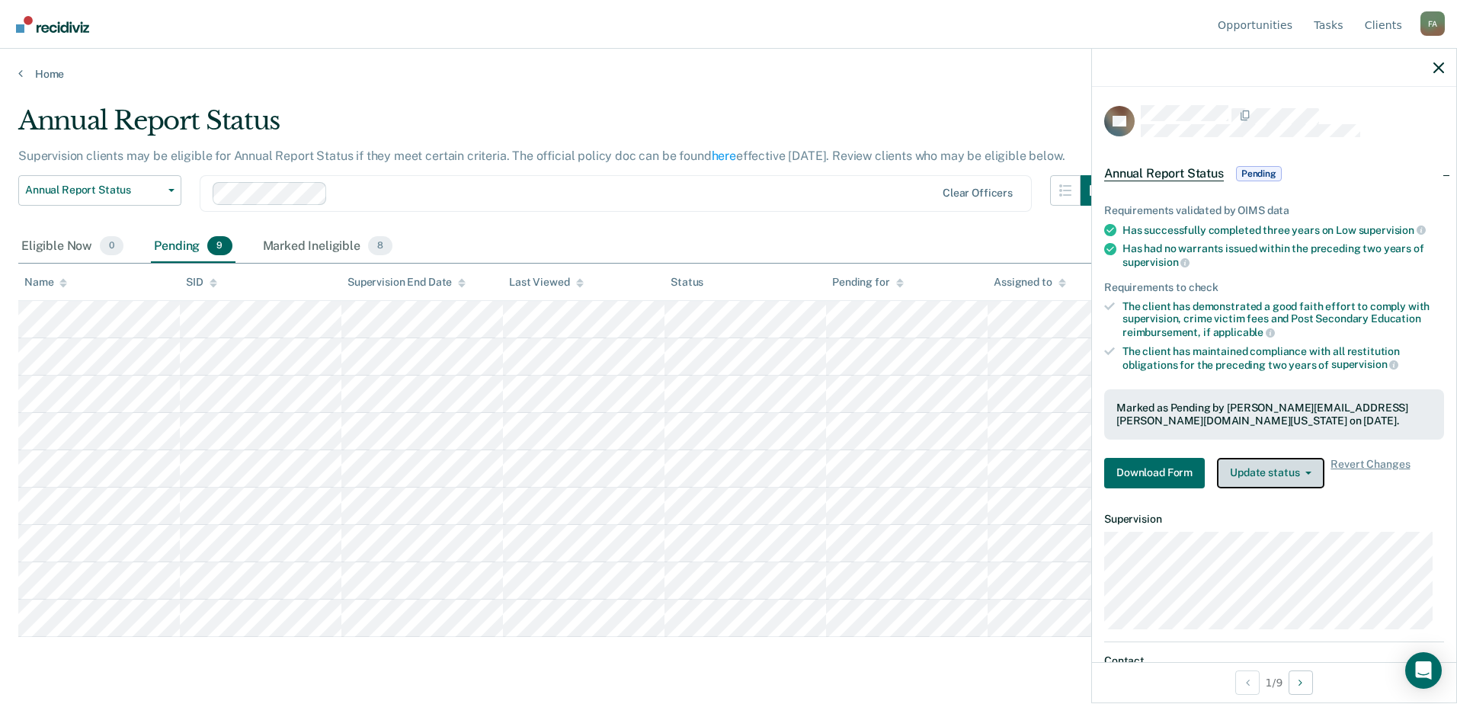
click at [1305, 472] on icon "button" at bounding box center [1308, 473] width 6 height 3
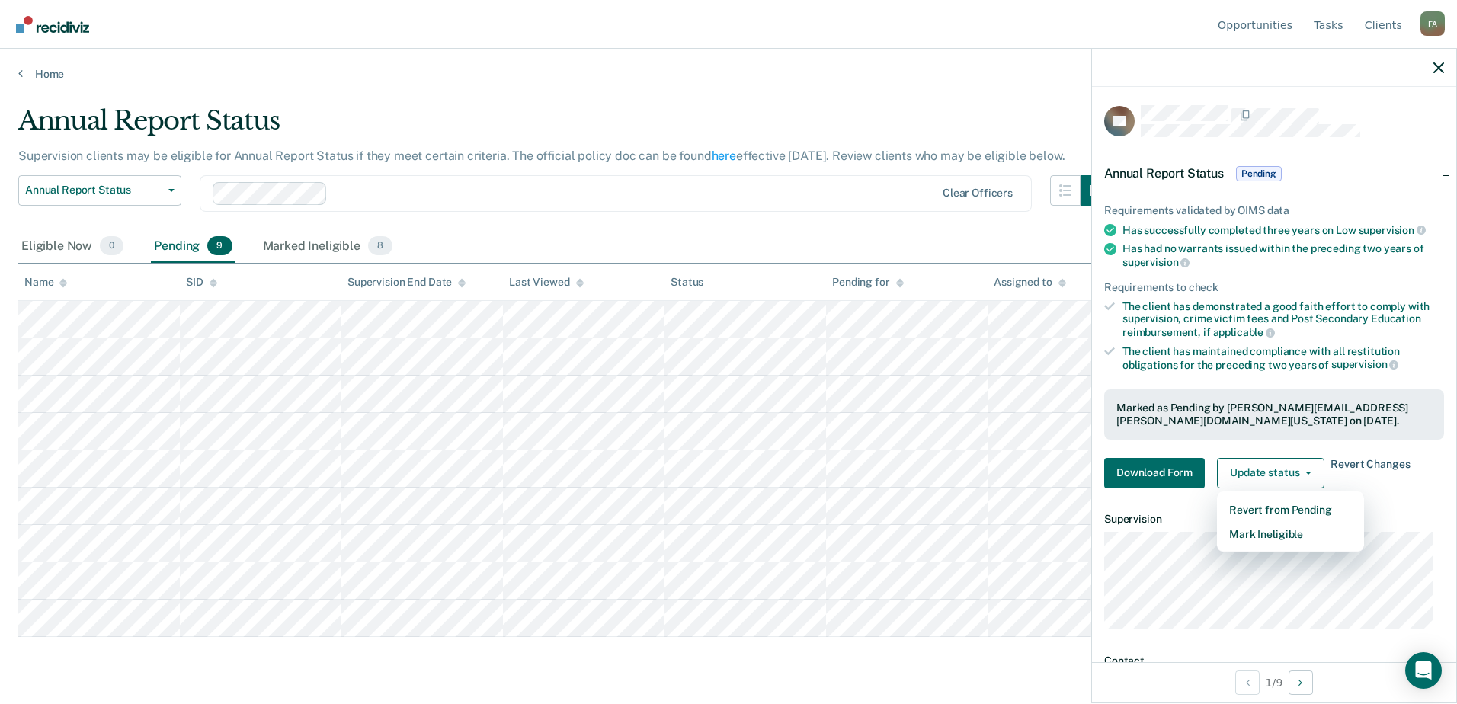
click at [1398, 479] on span "Revert Changes" at bounding box center [1369, 473] width 79 height 30
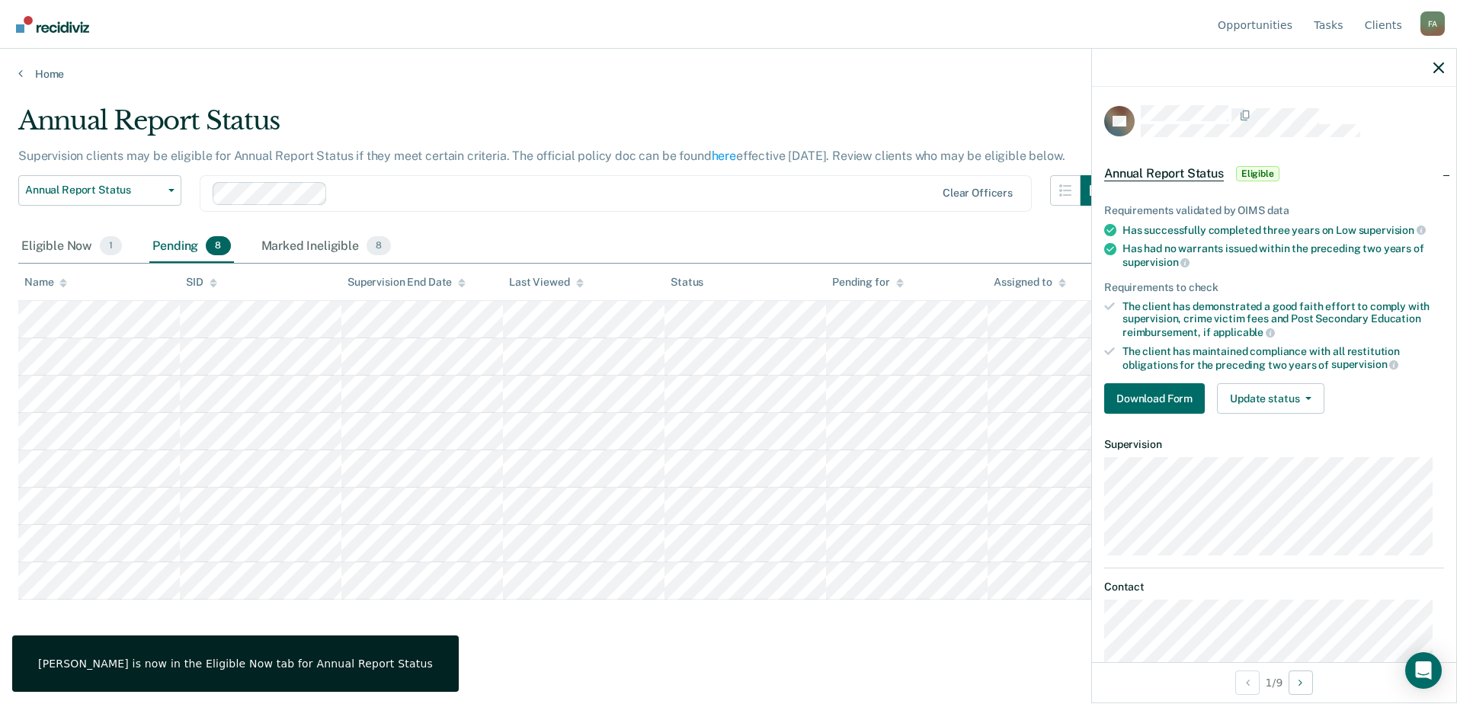
click at [53, 30] on img "Go to Recidiviz Home" at bounding box center [52, 24] width 73 height 17
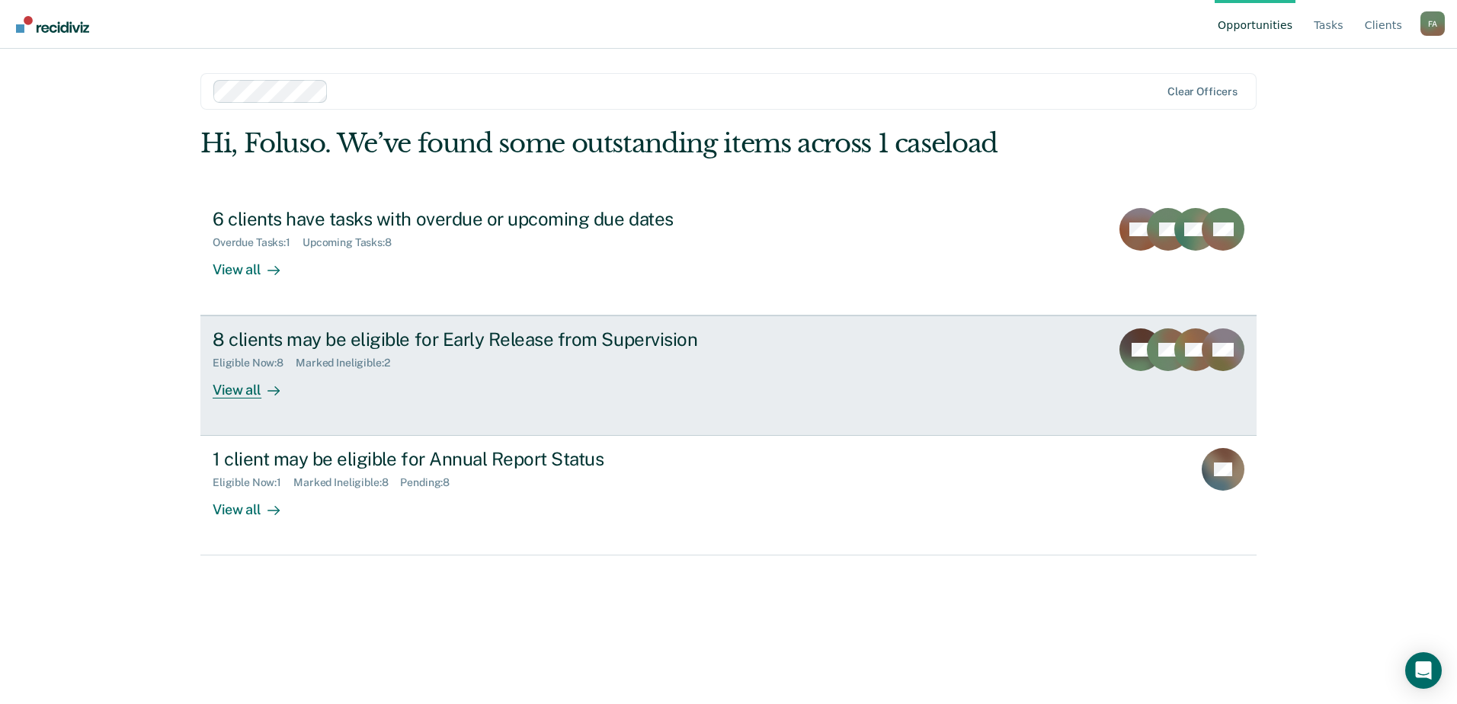
click at [342, 345] on div "8 clients may be eligible for Early Release from Supervision" at bounding box center [480, 339] width 535 height 22
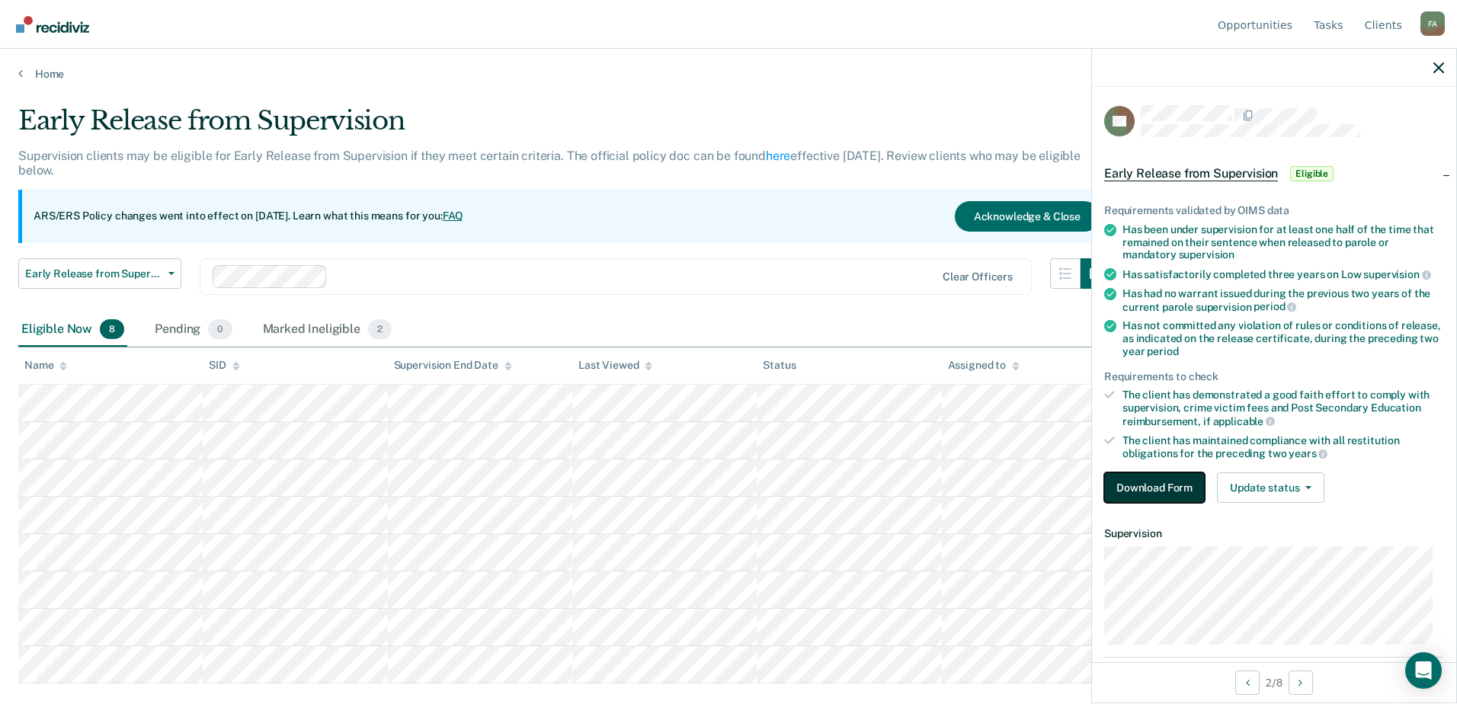
click at [1156, 481] on button "Download Form" at bounding box center [1154, 487] width 101 height 30
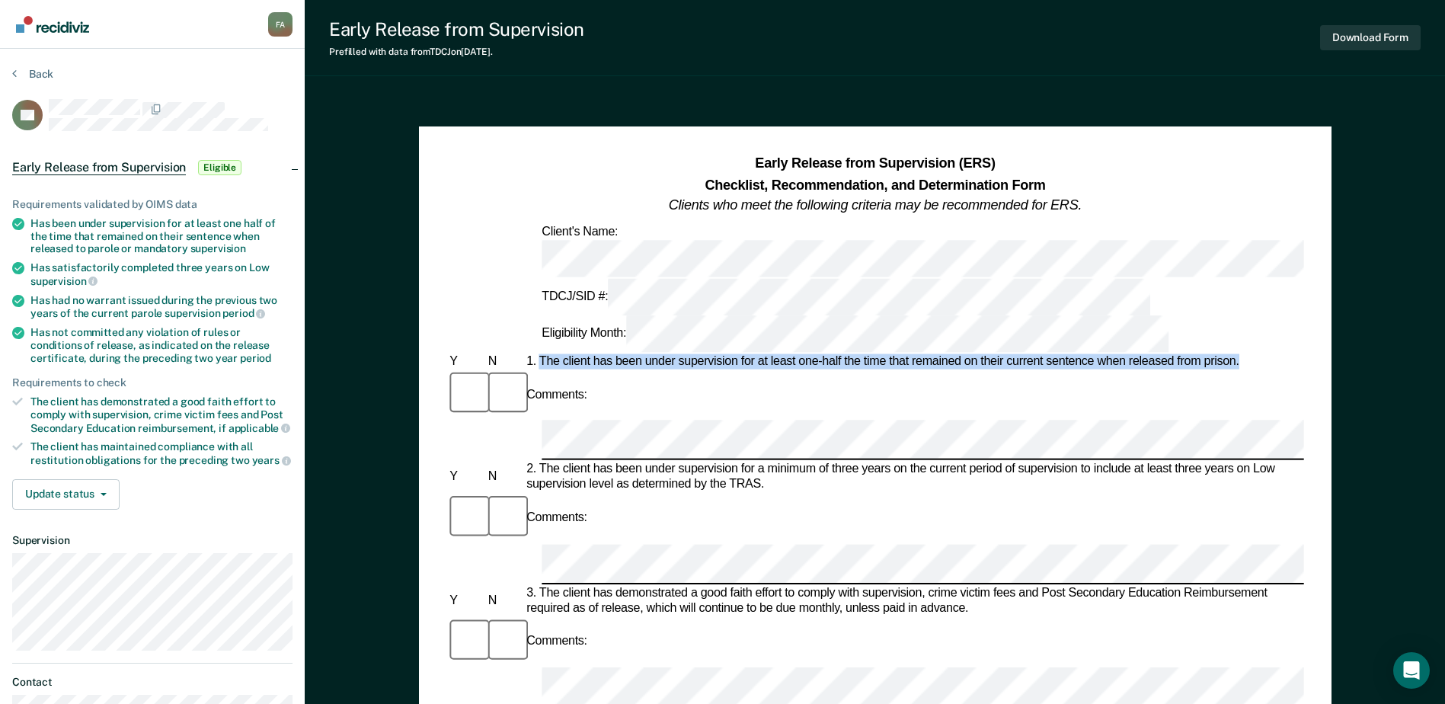
drag, startPoint x: 542, startPoint y: 270, endPoint x: 1243, endPoint y: 277, distance: 700.9
click at [1243, 354] on div "1. The client has been under supervision for at least one-half the time that re…" at bounding box center [913, 361] width 781 height 15
copy div "The client has been under supervision for at least one-half the time that remai…"
click at [73, 497] on button "Update status" at bounding box center [65, 494] width 107 height 30
click at [65, 553] on button "Mark Ineligible" at bounding box center [85, 555] width 147 height 24
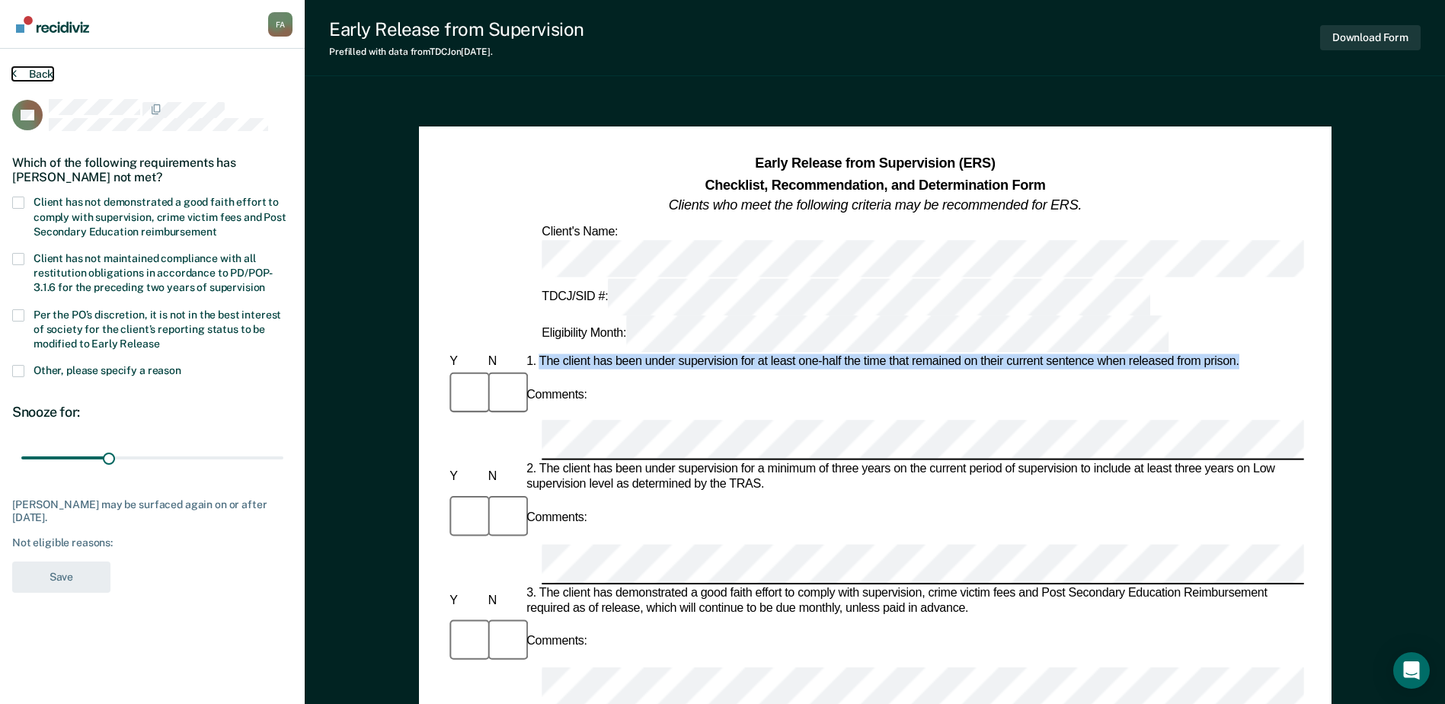
click at [43, 72] on button "Back" at bounding box center [32, 74] width 41 height 14
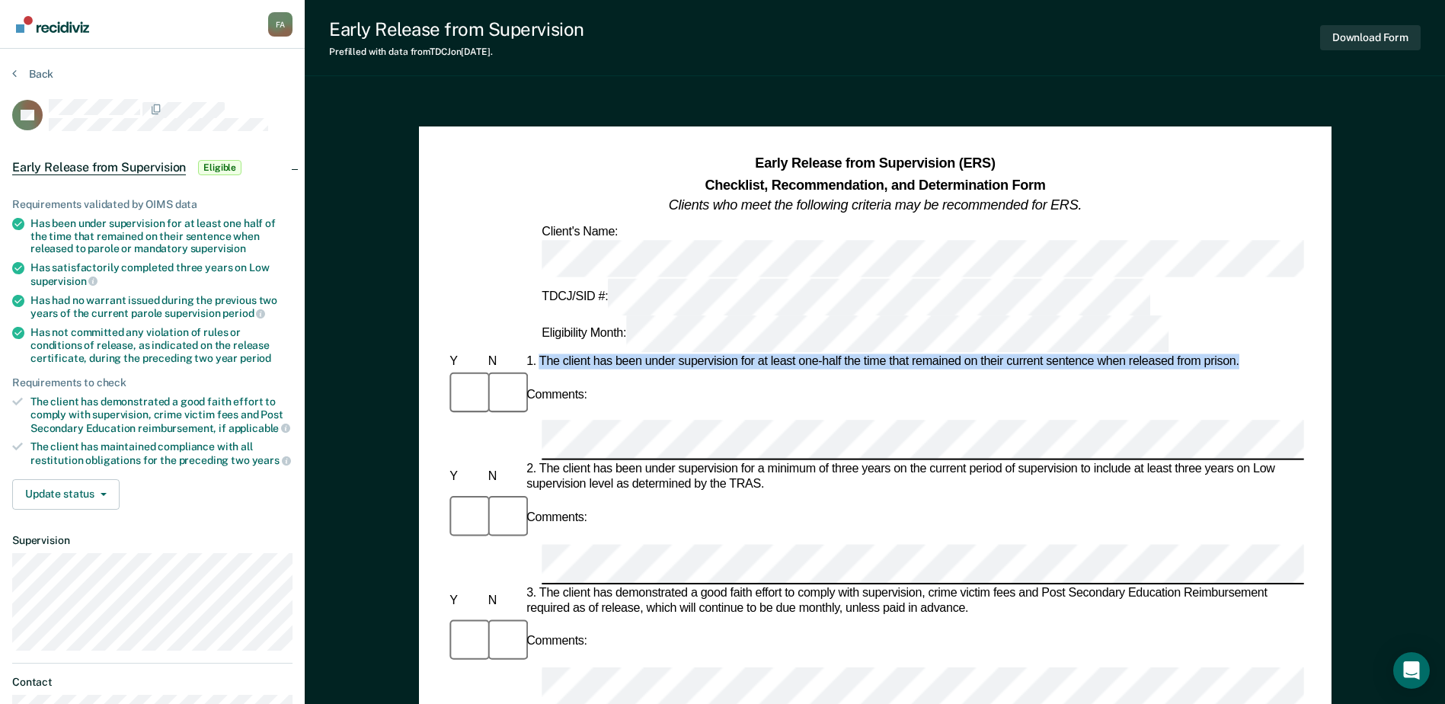
click at [61, 18] on img "Go to Recidiviz Home" at bounding box center [52, 24] width 73 height 17
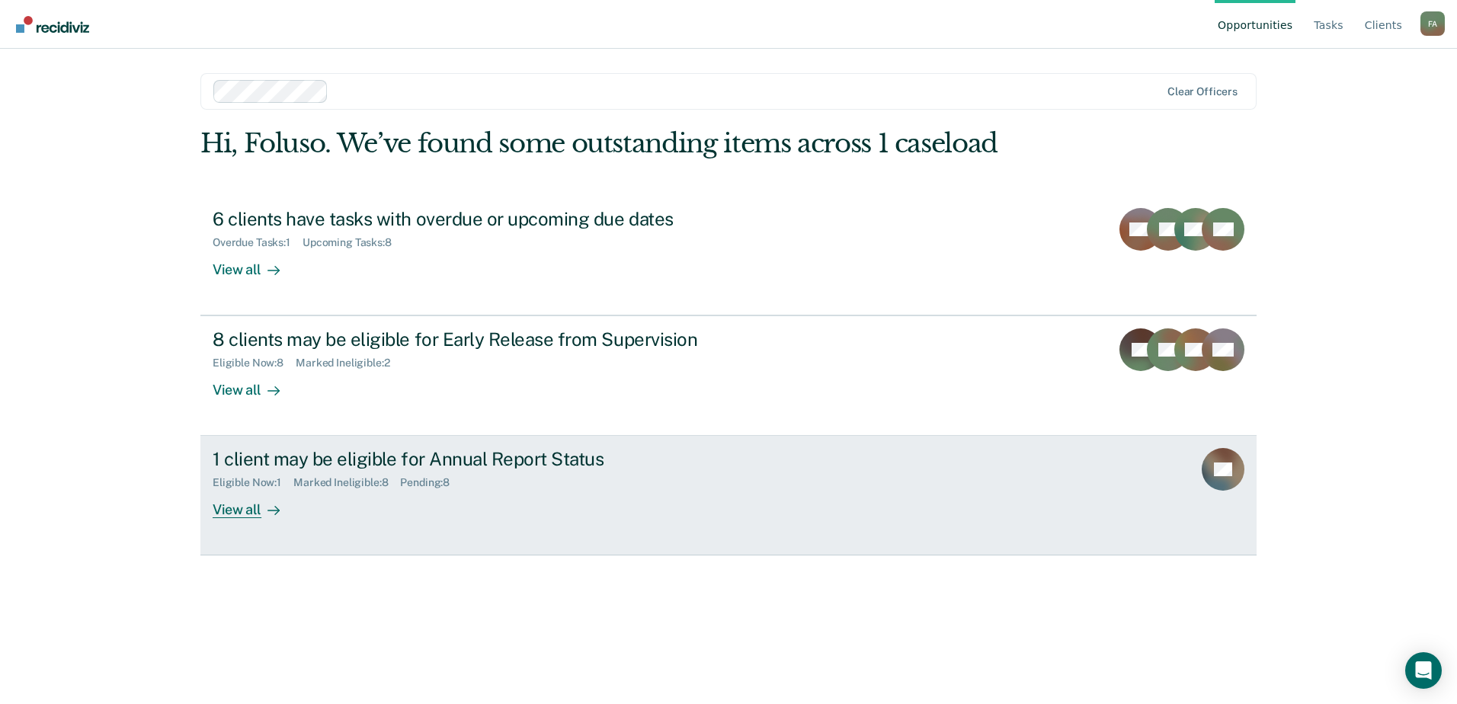
click at [443, 453] on div "1 client may be eligible for Annual Report Status" at bounding box center [480, 459] width 535 height 22
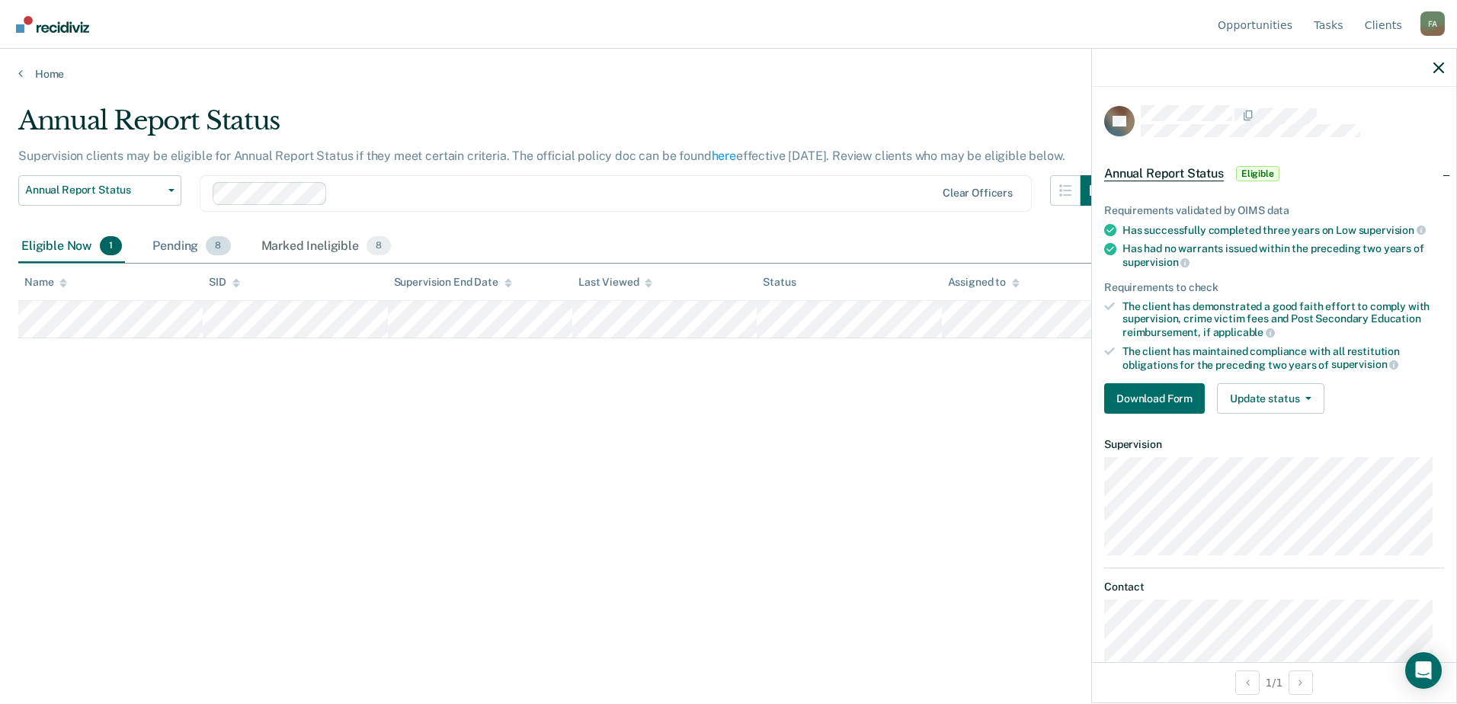
click at [168, 244] on div "Pending 8" at bounding box center [191, 247] width 84 height 34
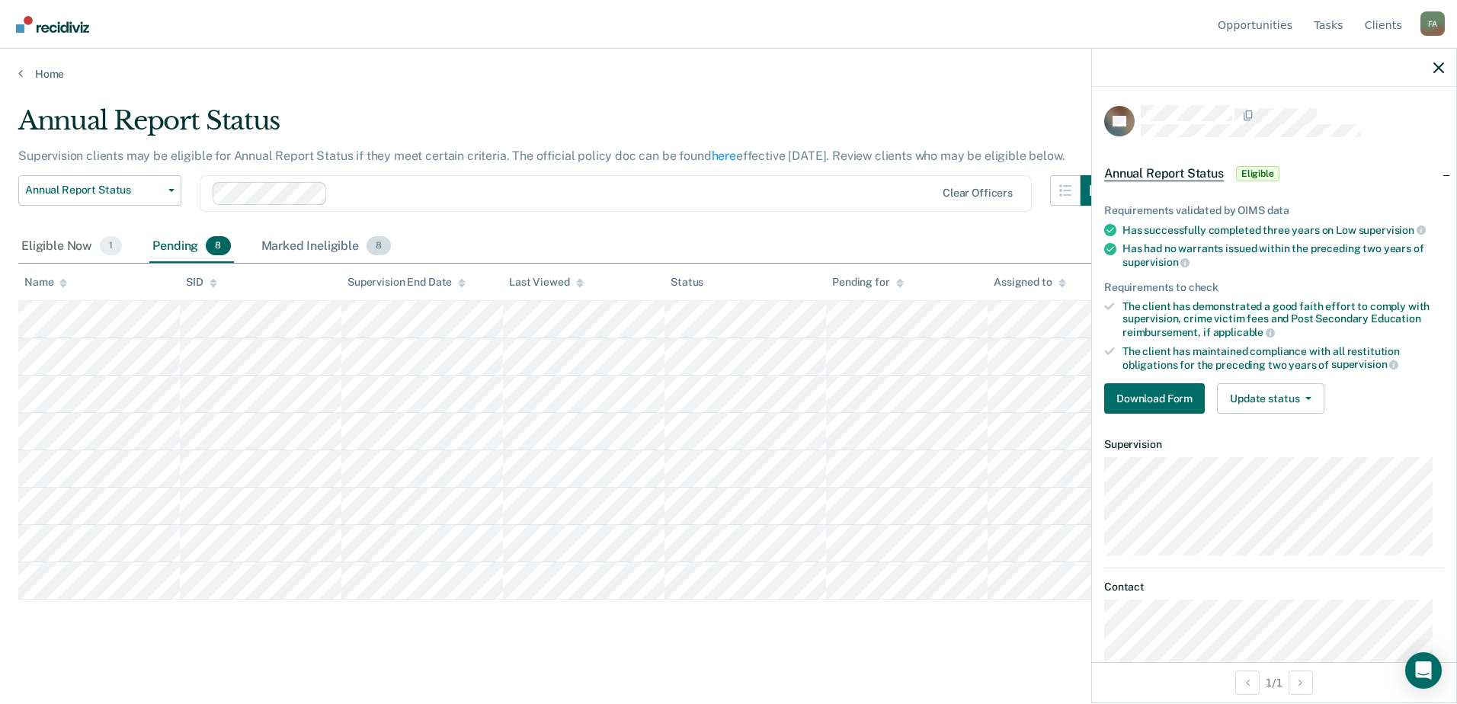
click at [359, 247] on div "Marked Ineligible 8" at bounding box center [326, 247] width 136 height 34
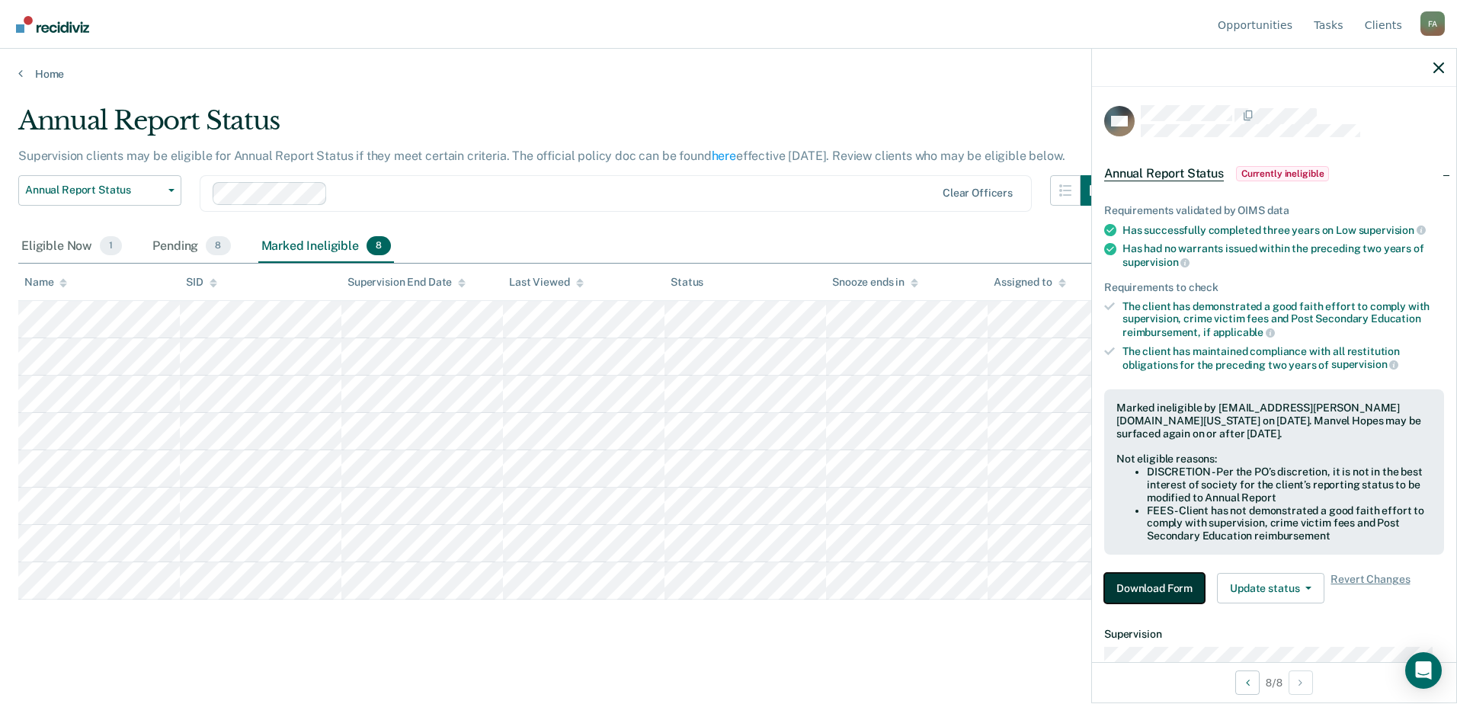
click at [1140, 590] on button "Download Form" at bounding box center [1154, 588] width 101 height 30
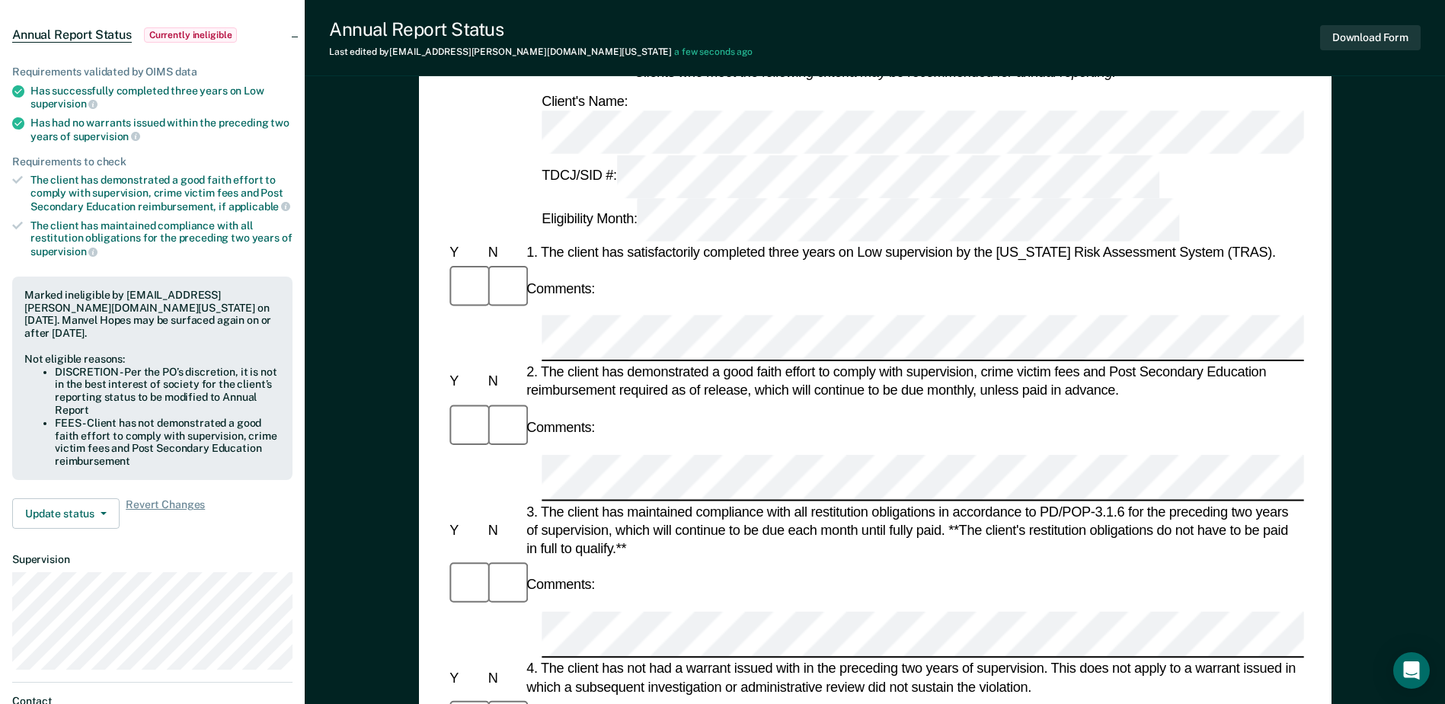
scroll to position [121, 0]
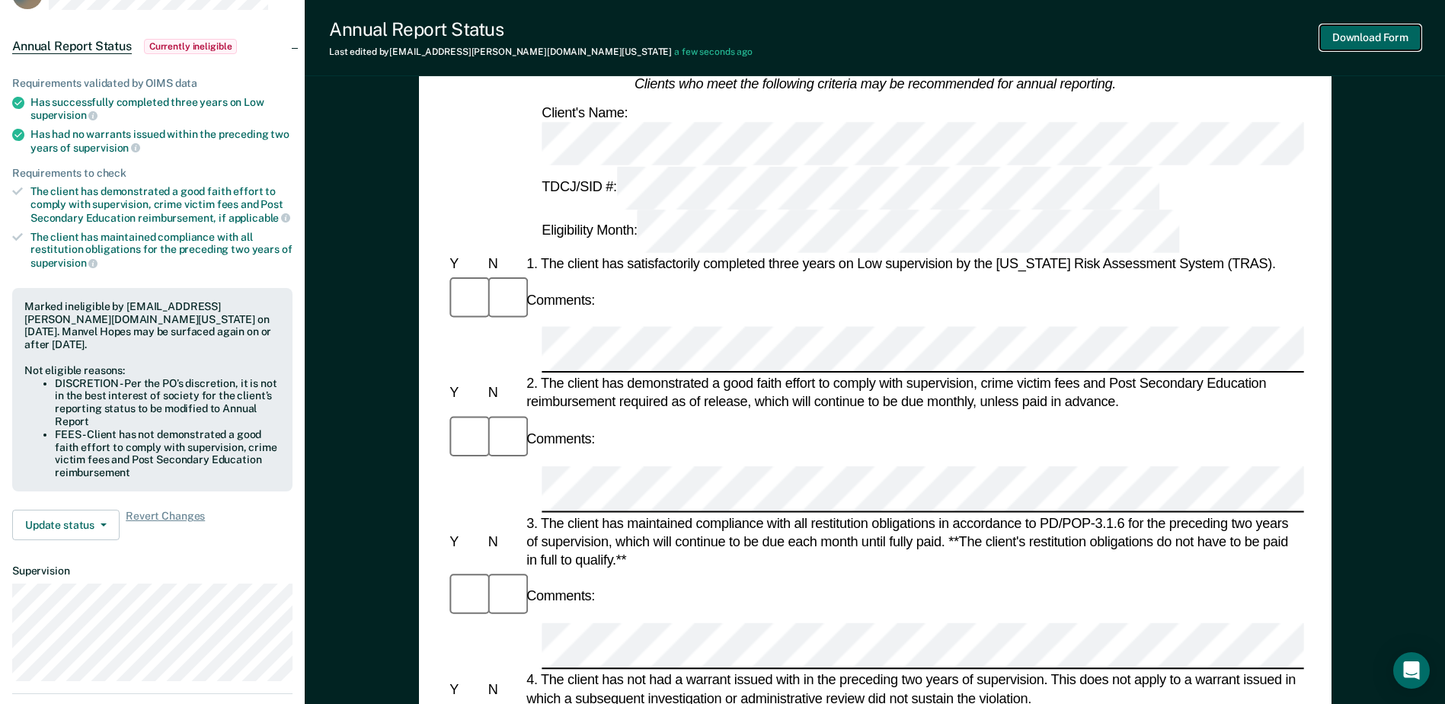
click at [1386, 39] on button "Download Form" at bounding box center [1370, 37] width 101 height 25
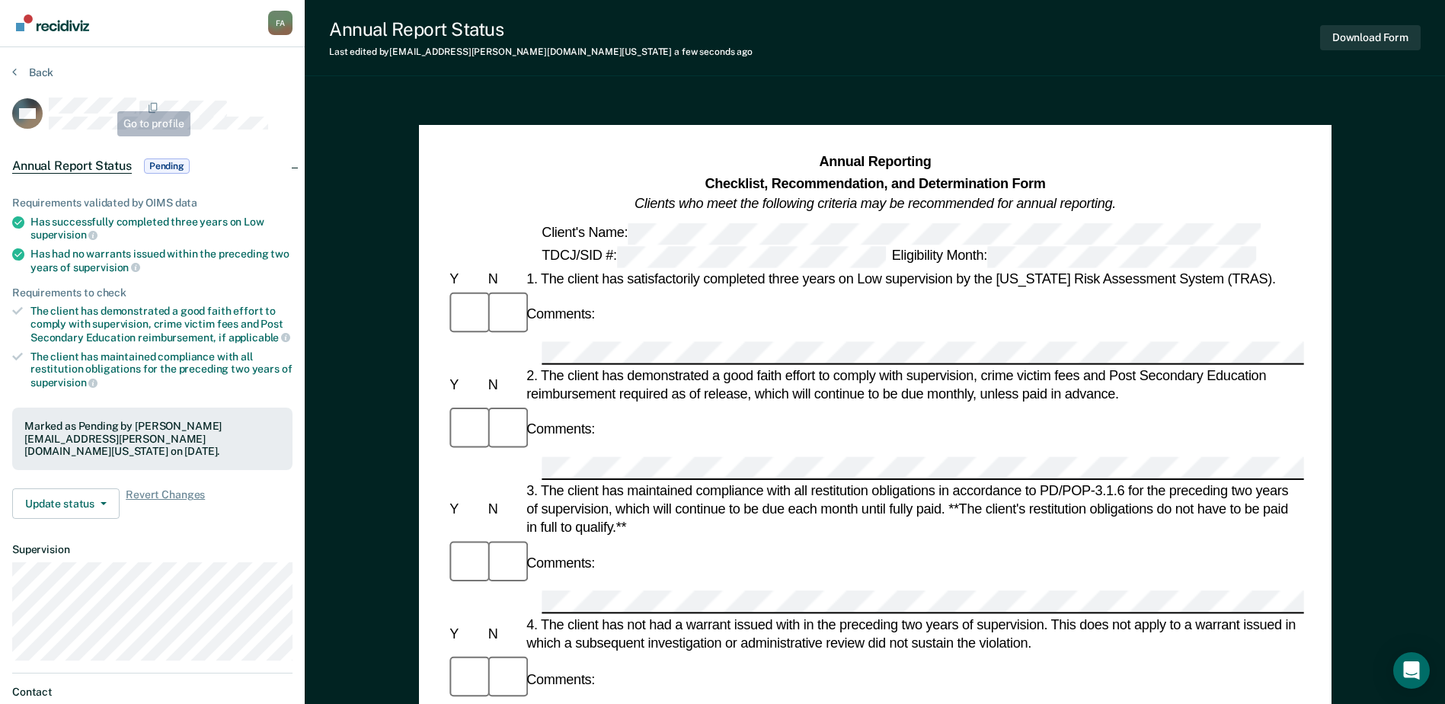
scroll to position [0, 0]
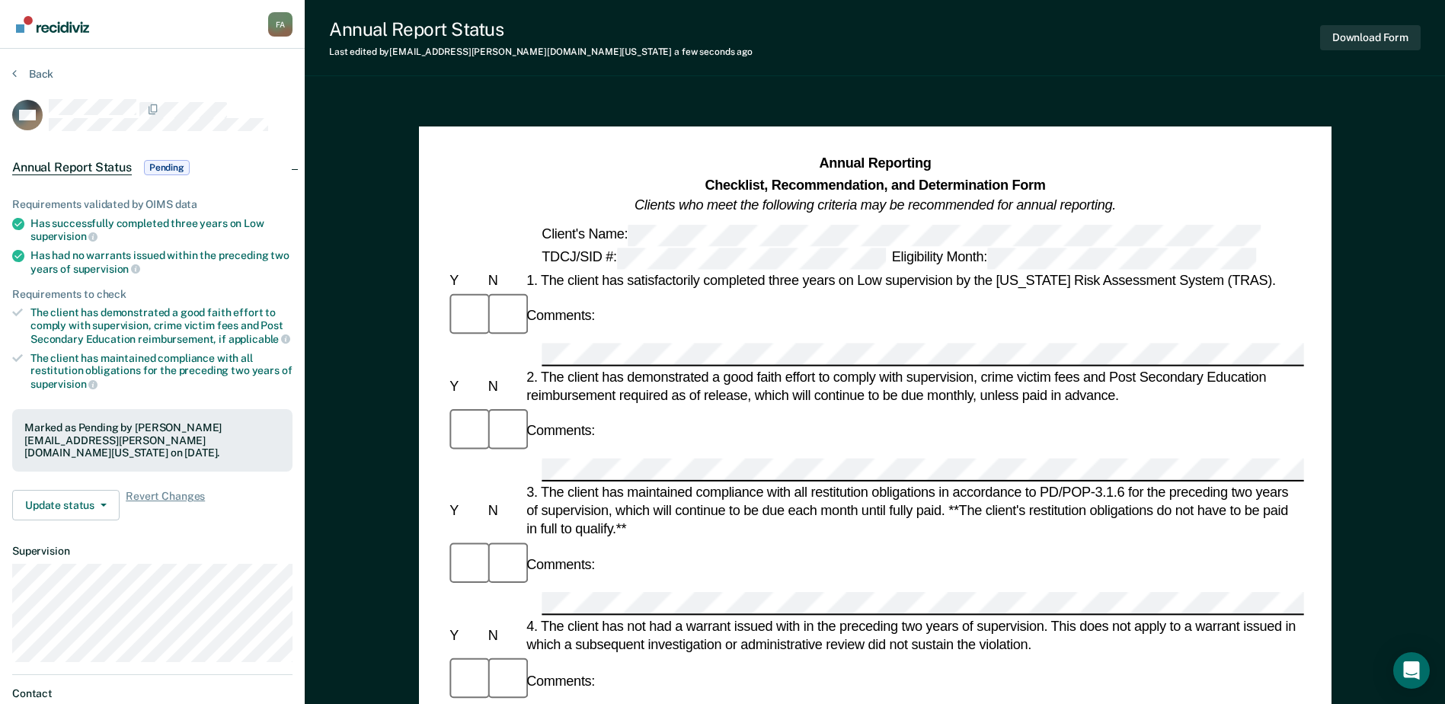
click at [69, 23] on img "Go to Recidiviz Home" at bounding box center [52, 24] width 73 height 17
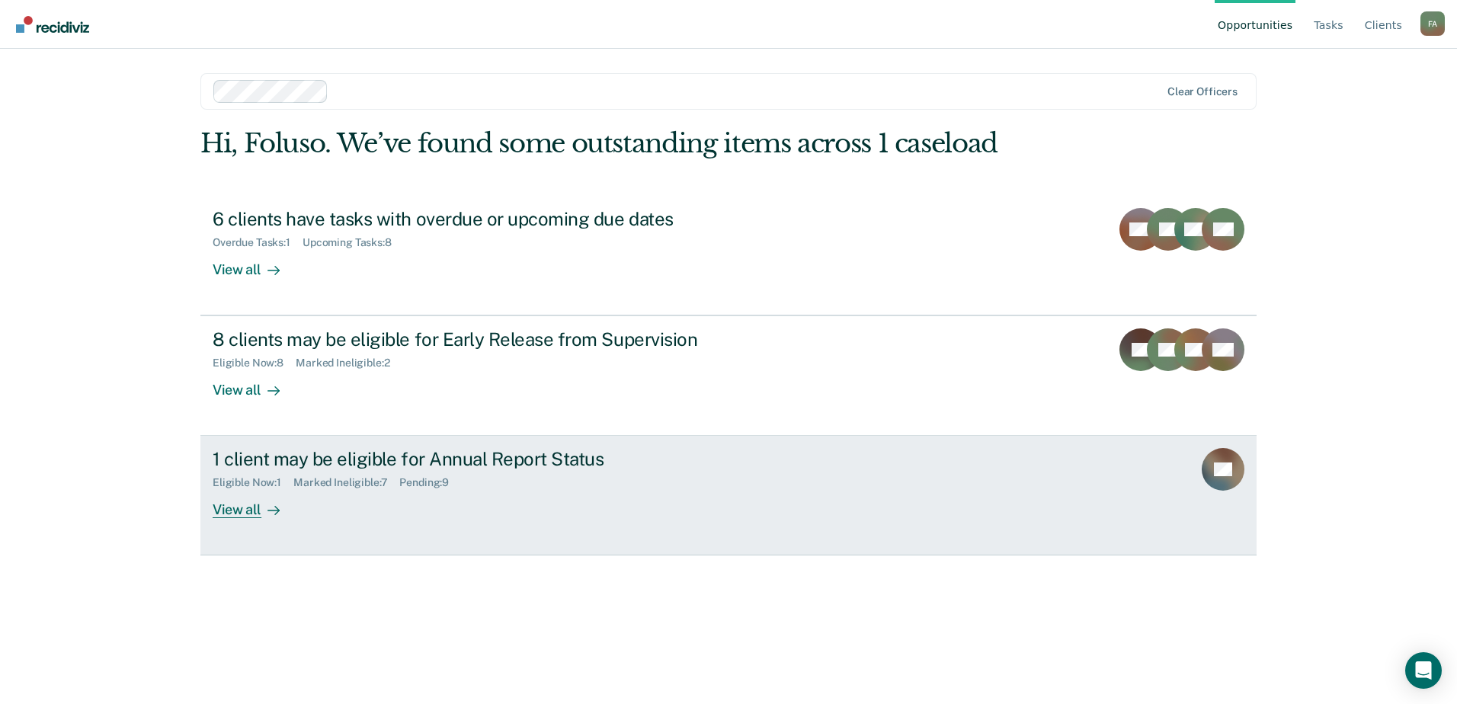
click at [356, 446] on link "1 client may be eligible for Annual Report Status Eligible Now : 1 Marked Ineli…" at bounding box center [728, 496] width 1056 height 120
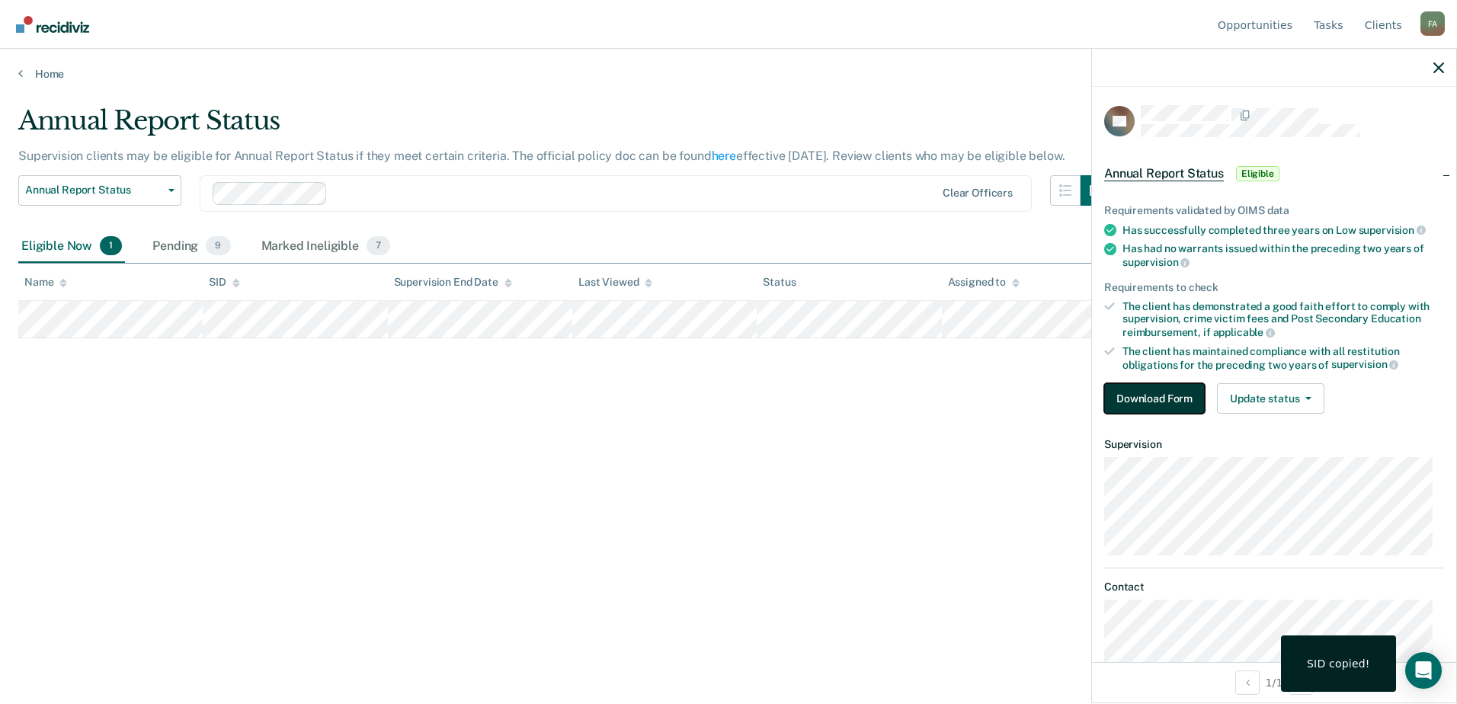
click at [1150, 398] on button "Download Form" at bounding box center [1154, 398] width 101 height 30
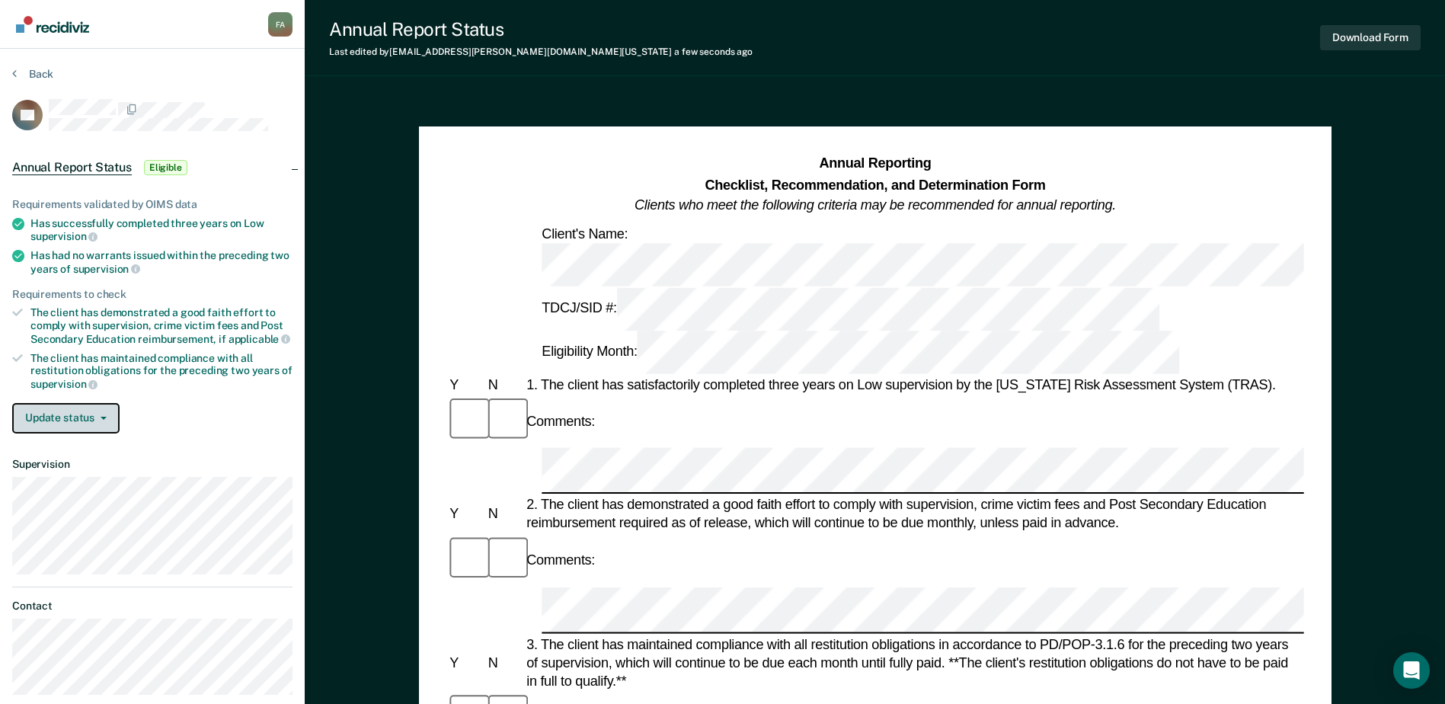
click at [82, 421] on button "Update status" at bounding box center [65, 418] width 107 height 30
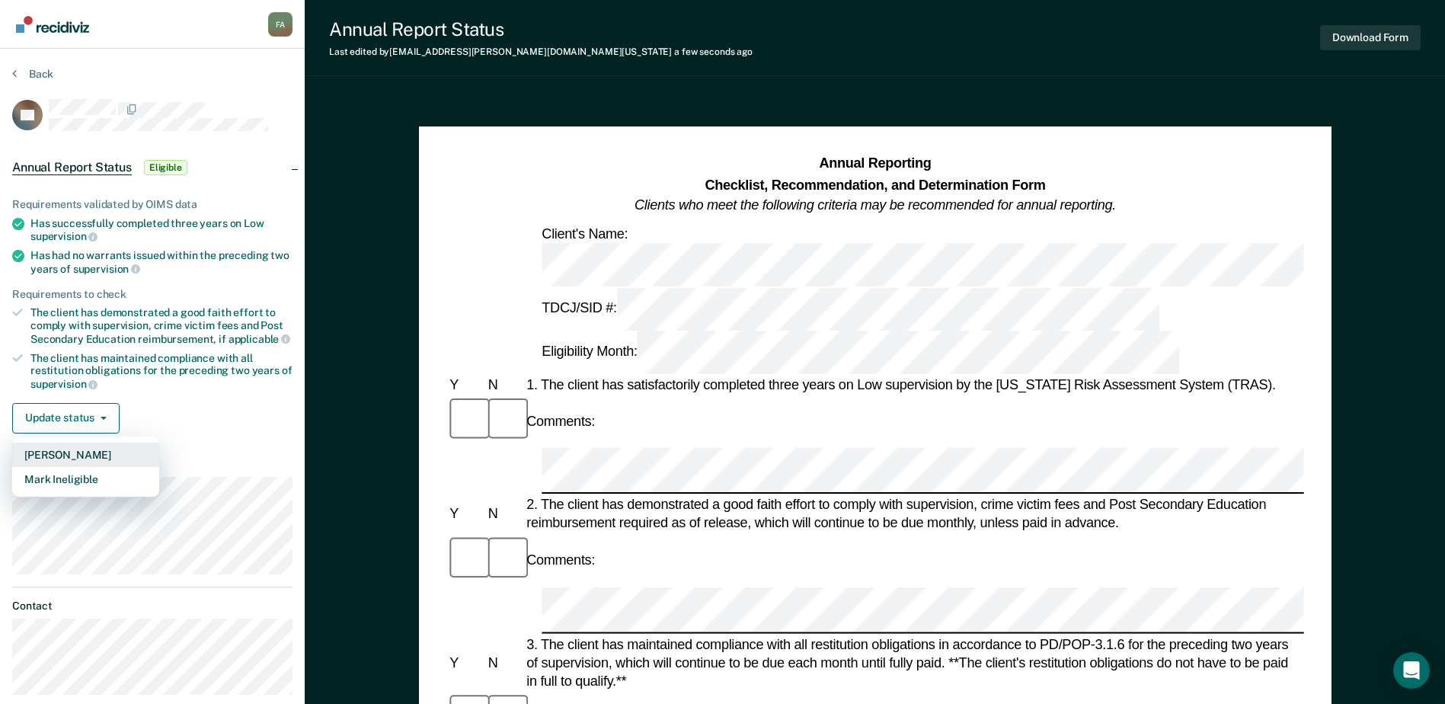
click at [75, 453] on button "[PERSON_NAME]" at bounding box center [85, 455] width 147 height 24
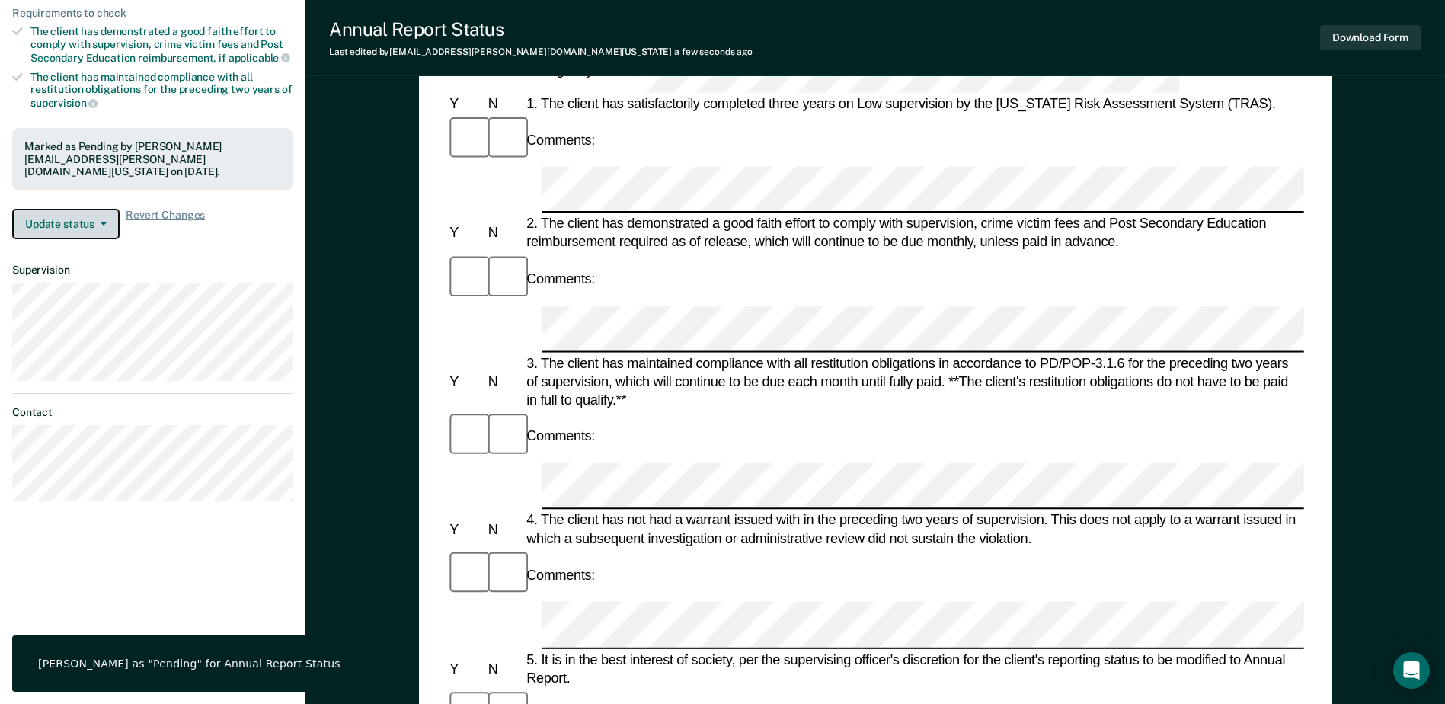
scroll to position [273, 0]
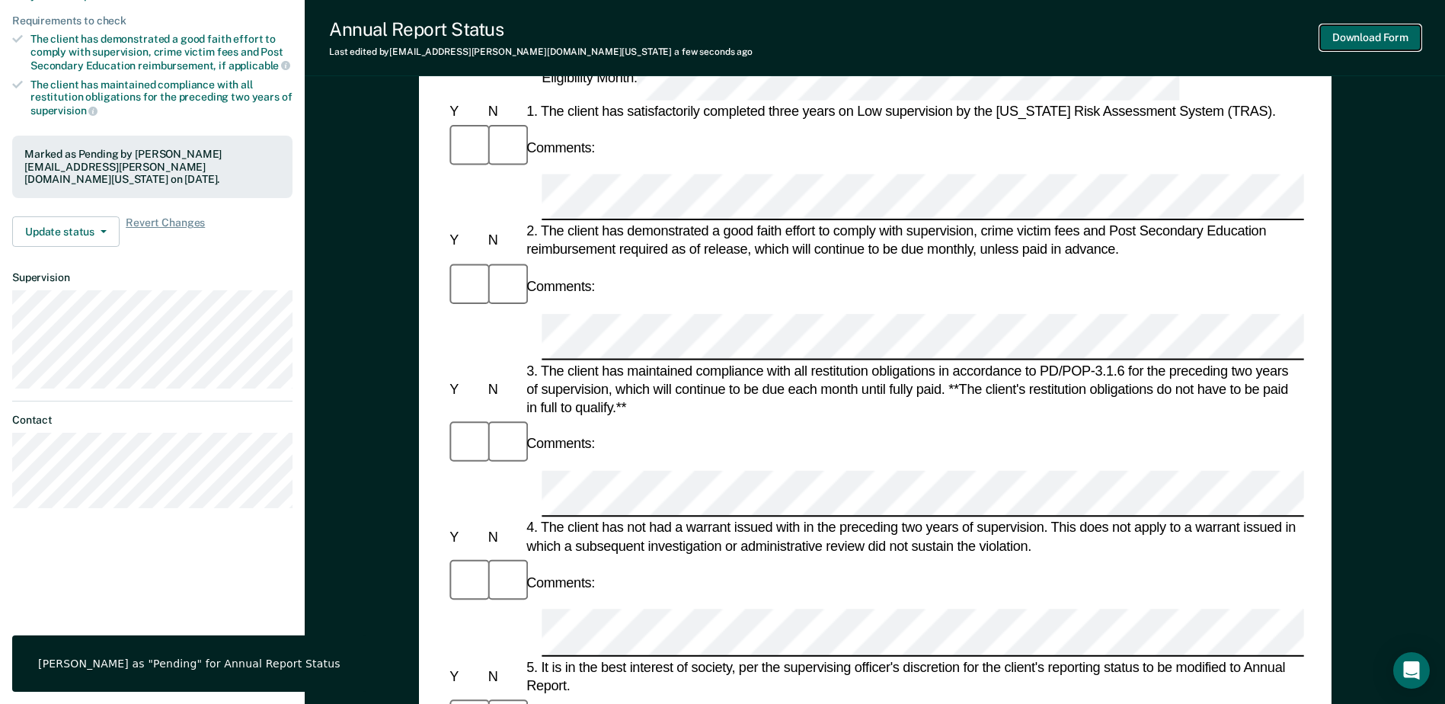
click at [1374, 32] on button "Download Form" at bounding box center [1370, 37] width 101 height 25
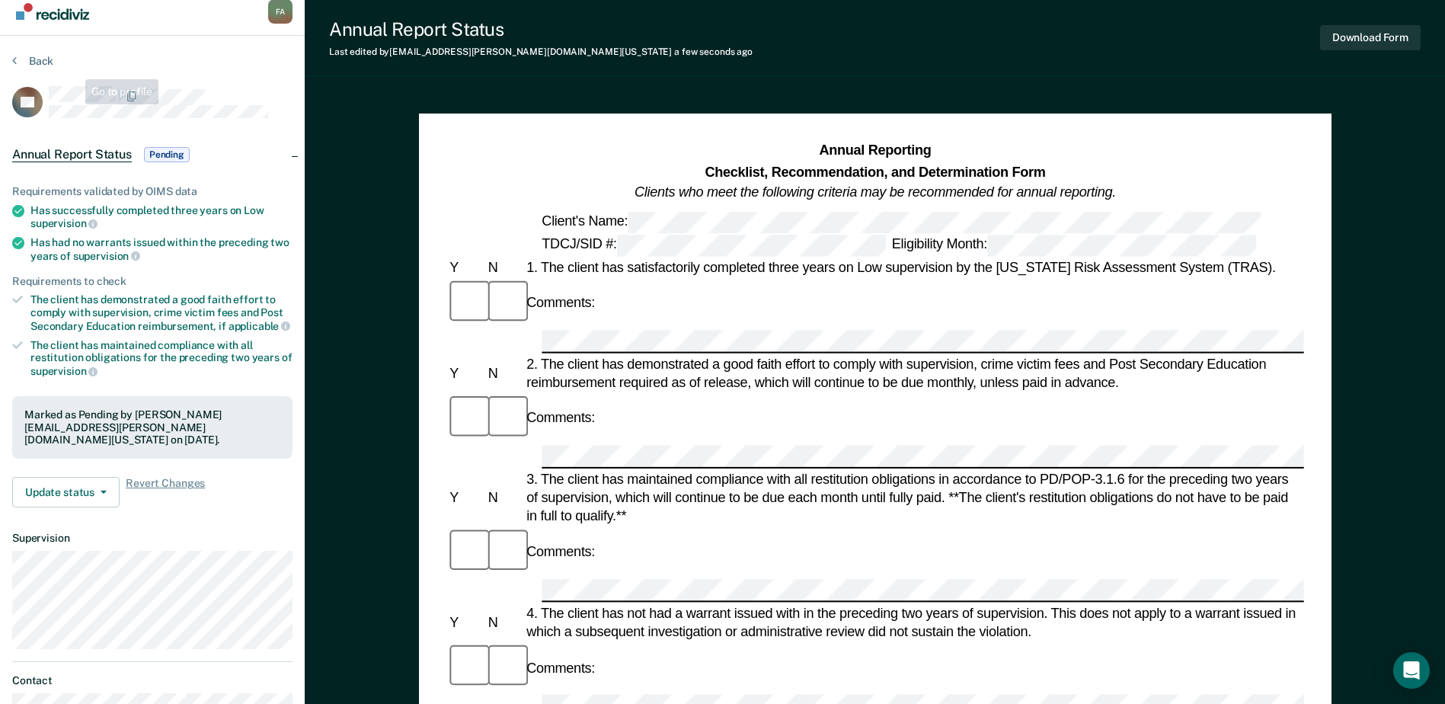
scroll to position [0, 0]
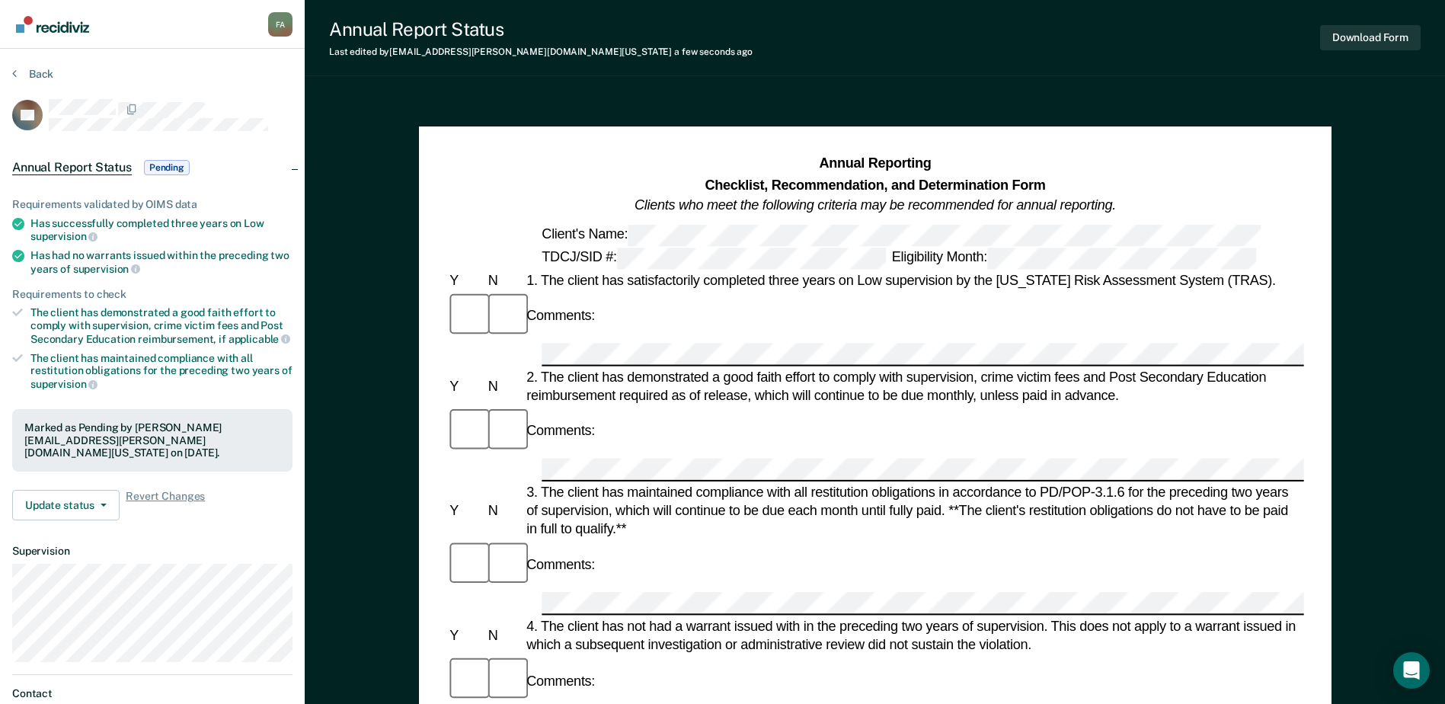
click at [61, 24] on img "Go to Recidiviz Home" at bounding box center [52, 24] width 73 height 17
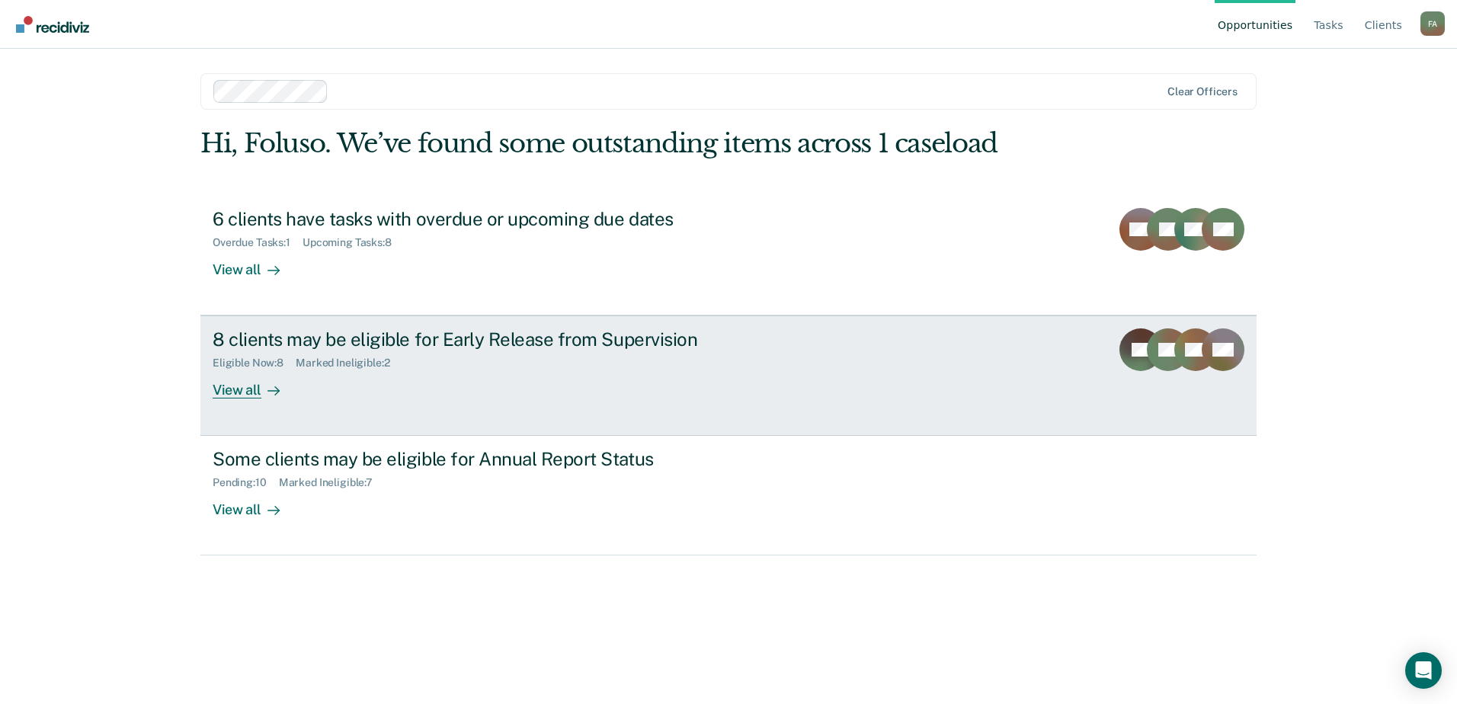
click at [429, 337] on div "8 clients may be eligible for Early Release from Supervision" at bounding box center [480, 339] width 535 height 22
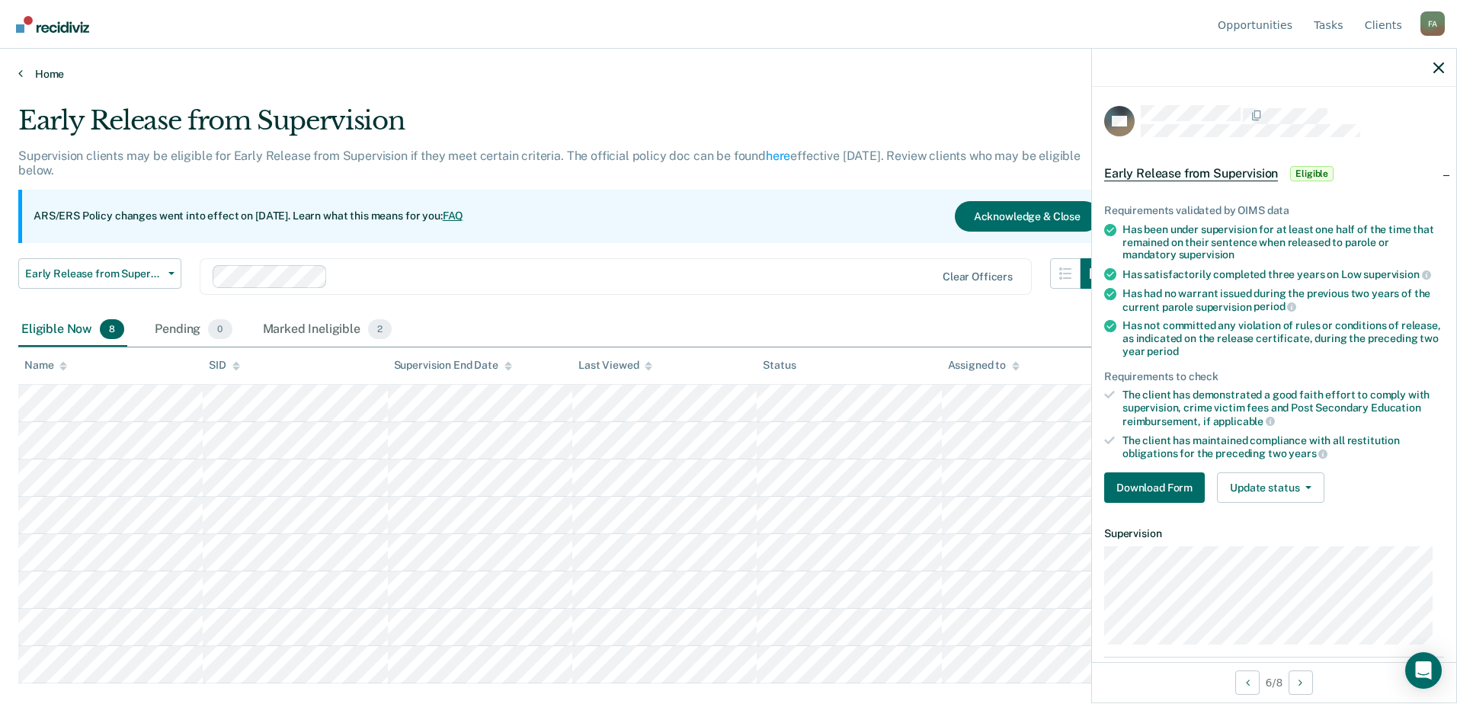
click at [880, 76] on link "Home" at bounding box center [728, 74] width 1420 height 14
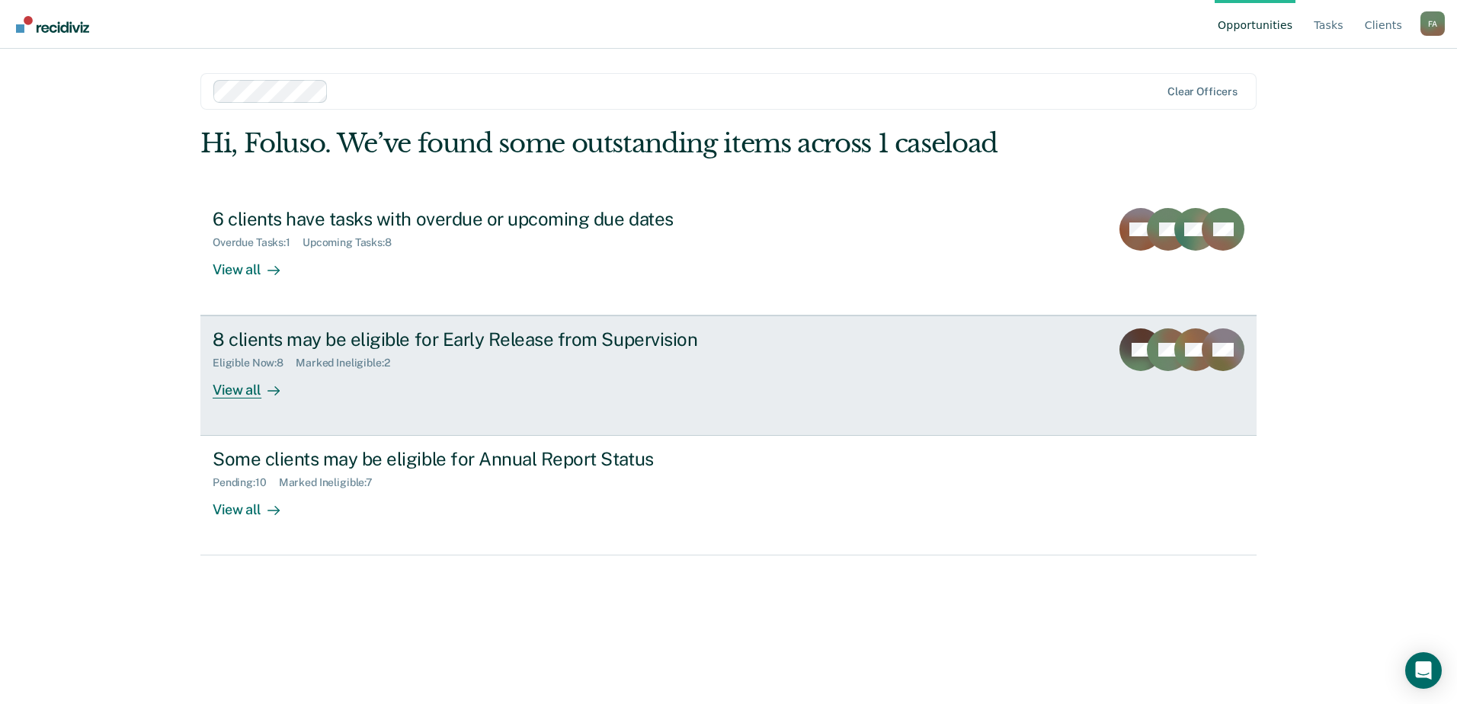
click at [347, 342] on div "8 clients may be eligible for Early Release from Supervision" at bounding box center [480, 339] width 535 height 22
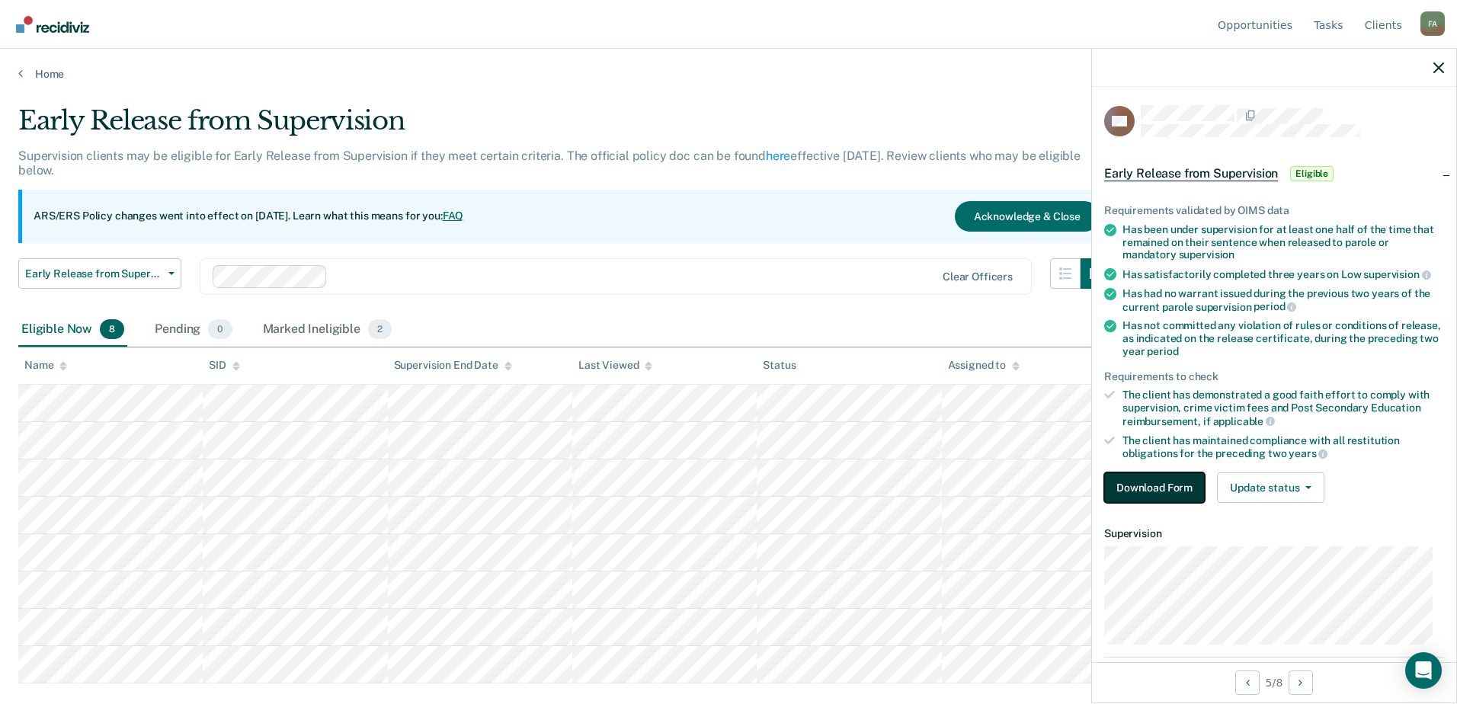
click at [1145, 479] on button "Download Form" at bounding box center [1154, 487] width 101 height 30
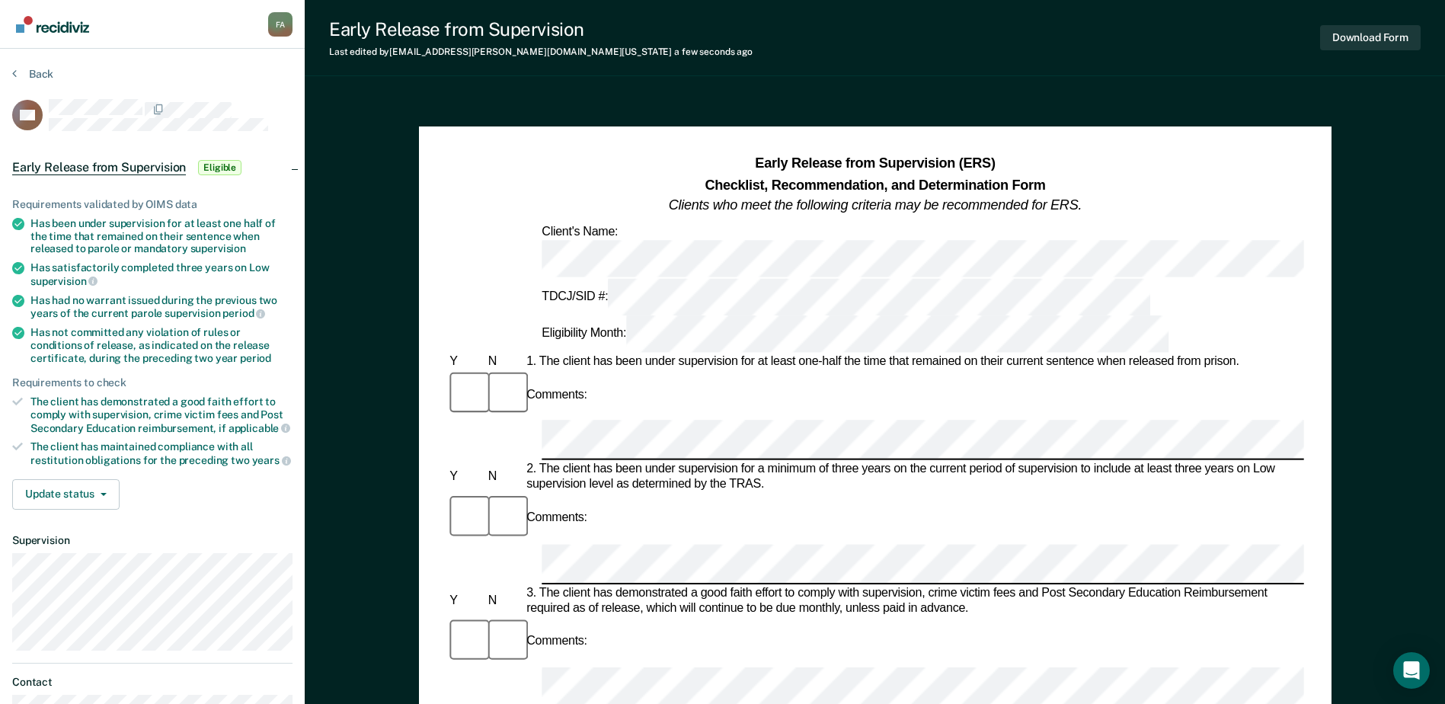
click at [511, 421] on div at bounding box center [874, 441] width 857 height 40
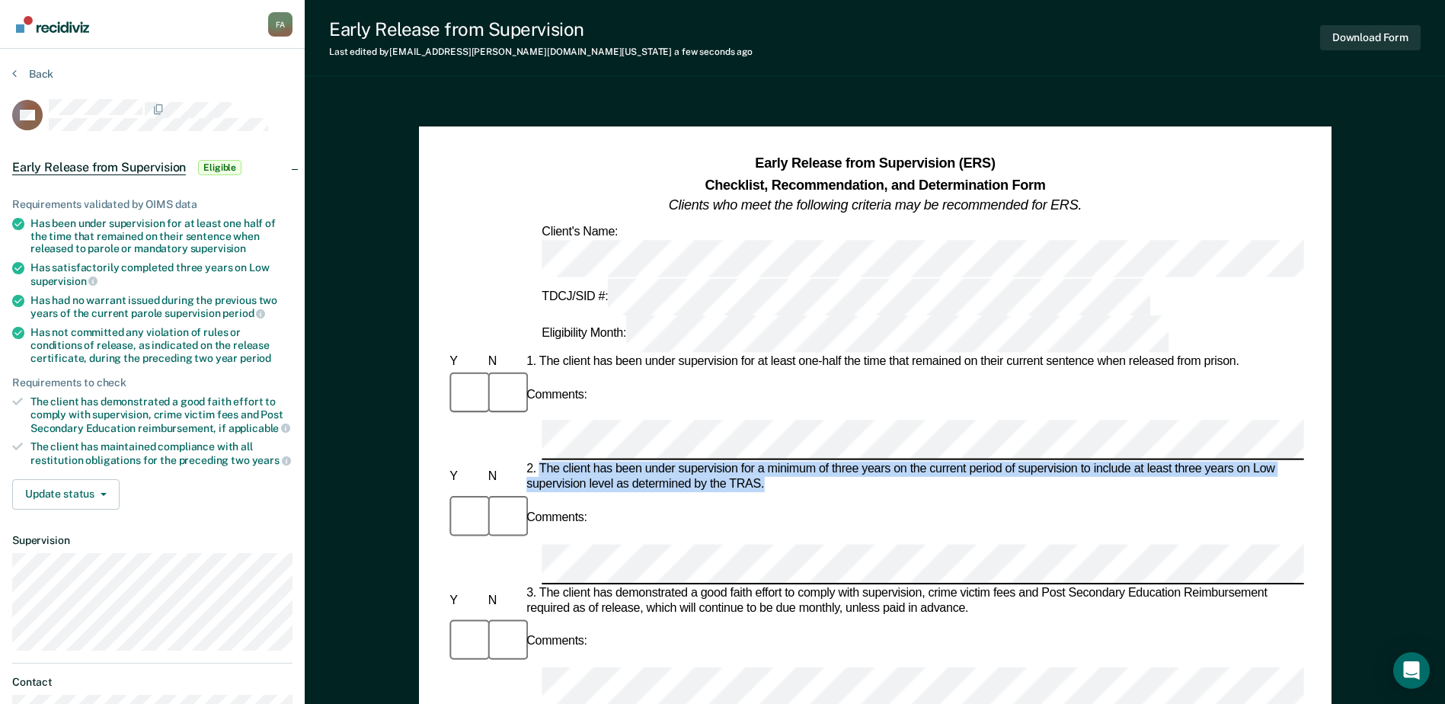
drag, startPoint x: 778, startPoint y: 350, endPoint x: 541, endPoint y: 332, distance: 237.6
click at [541, 462] on div "2. The client has been under supervision for a minimum of three years on the cu…" at bounding box center [913, 477] width 781 height 30
copy div "The client has been under supervision for a minimum of three years on the curre…"
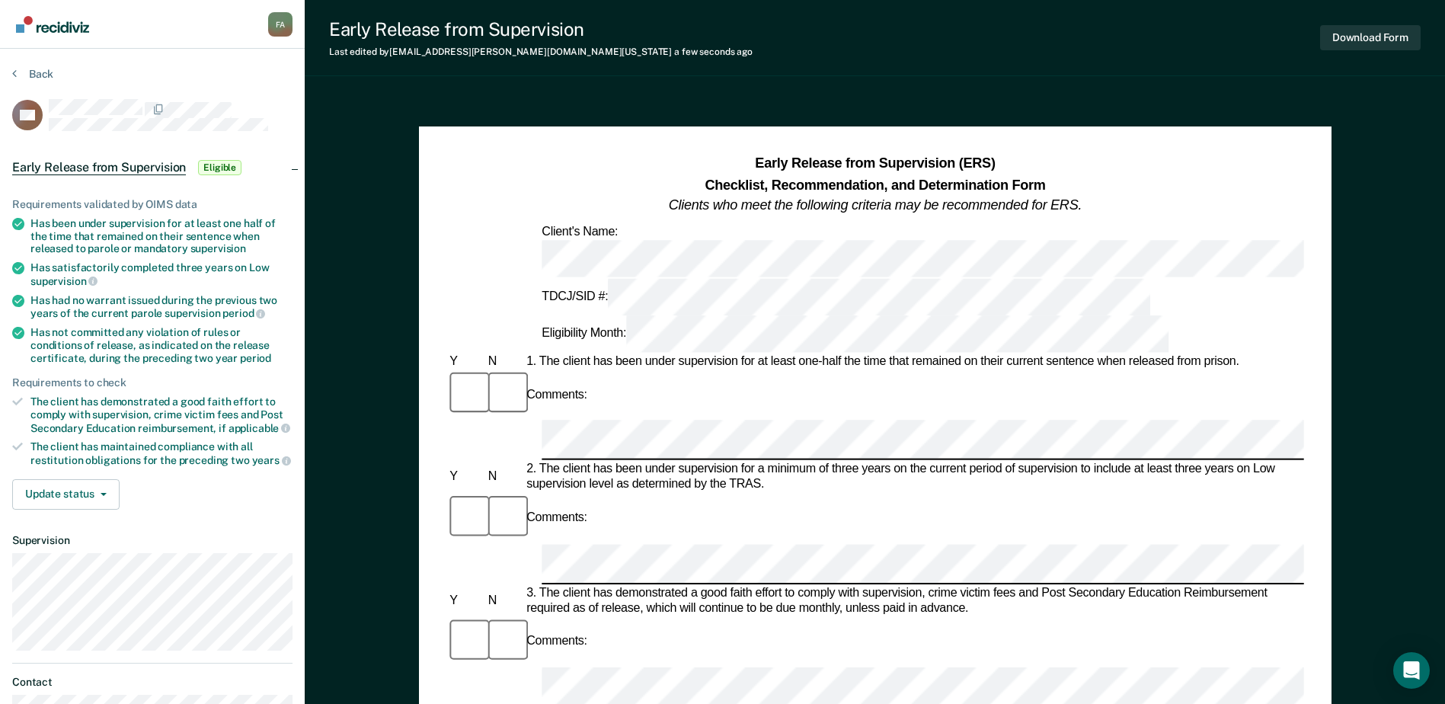
click at [621, 493] on div "Comments:" at bounding box center [874, 518] width 857 height 51
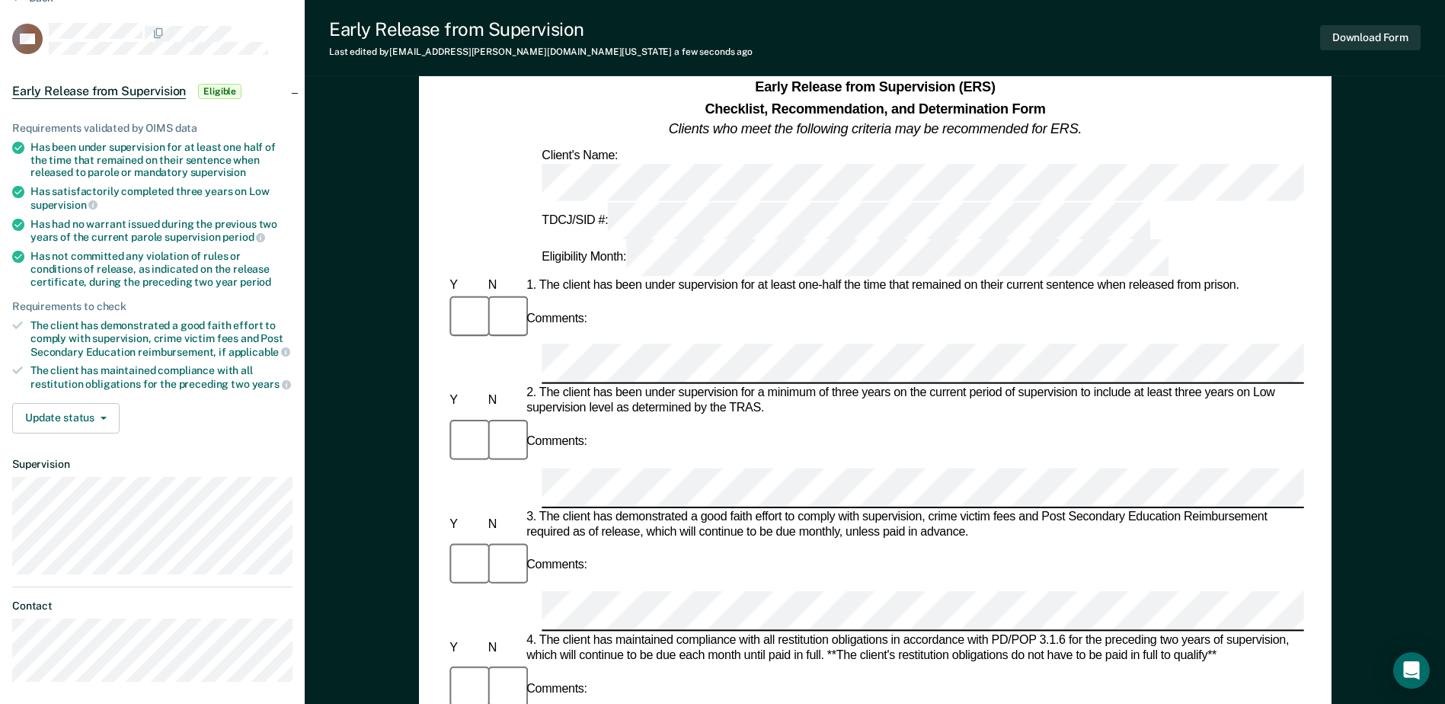
scroll to position [152, 0]
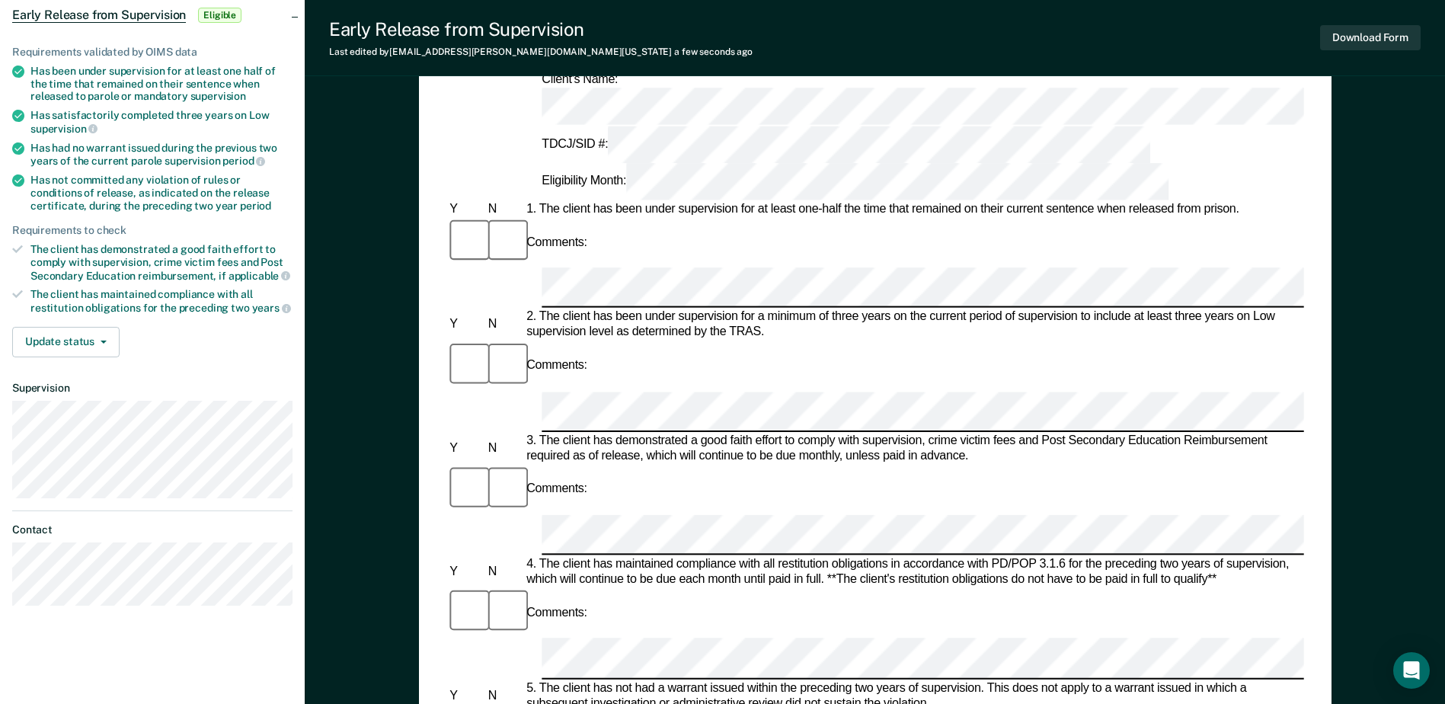
drag, startPoint x: 763, startPoint y: 521, endPoint x: 540, endPoint y: 507, distance: 222.9
copy div "The client has not committed any violation of rules or conditions of release as…"
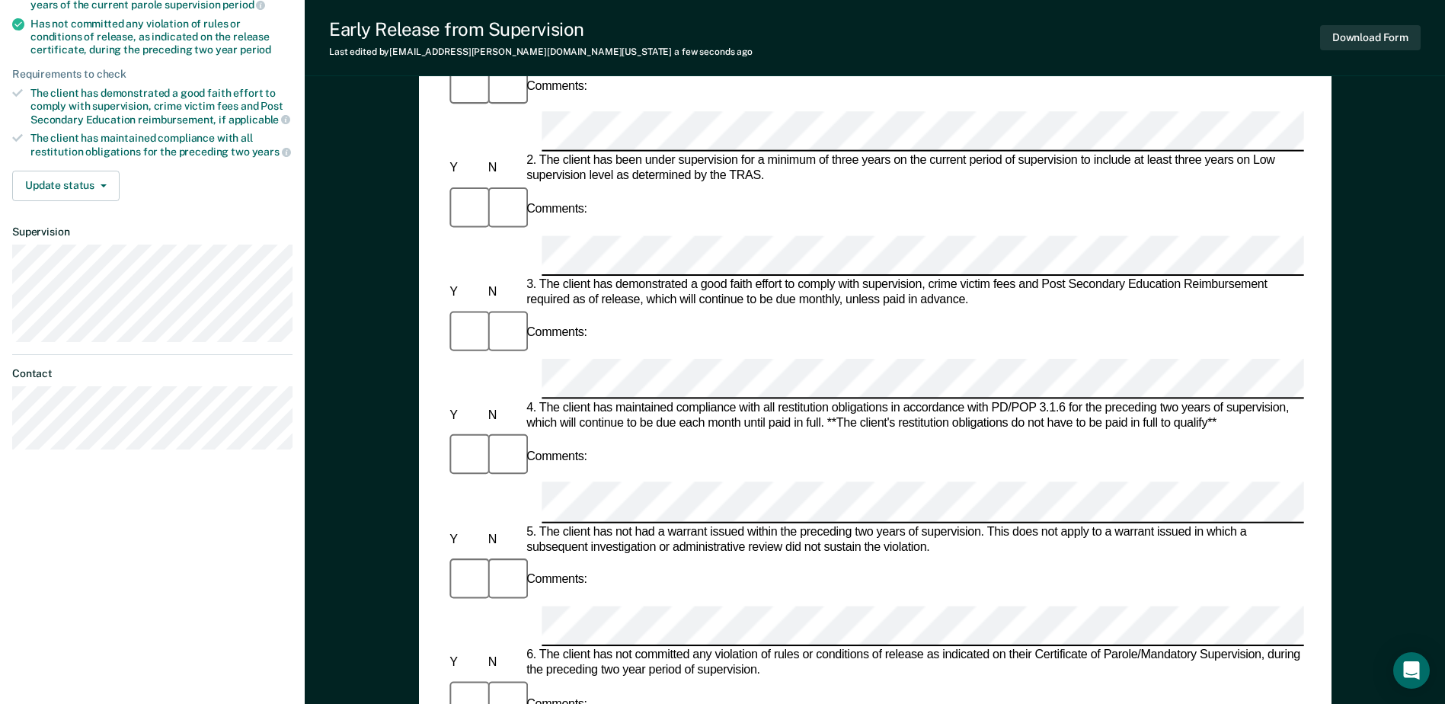
scroll to position [305, 0]
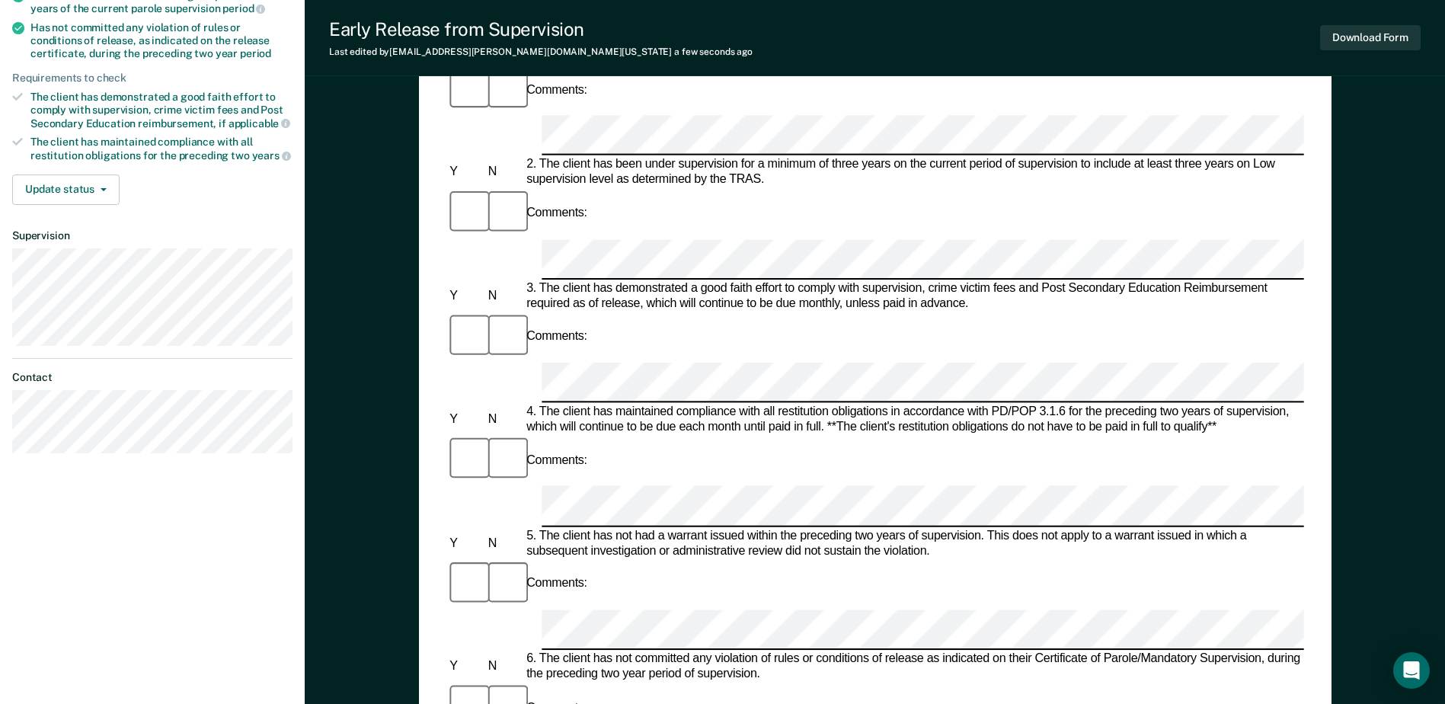
drag, startPoint x: 539, startPoint y: 430, endPoint x: 1212, endPoint y: 428, distance: 672.7
copy div "It is in the best interest of society, per the supervising officer's discretion…"
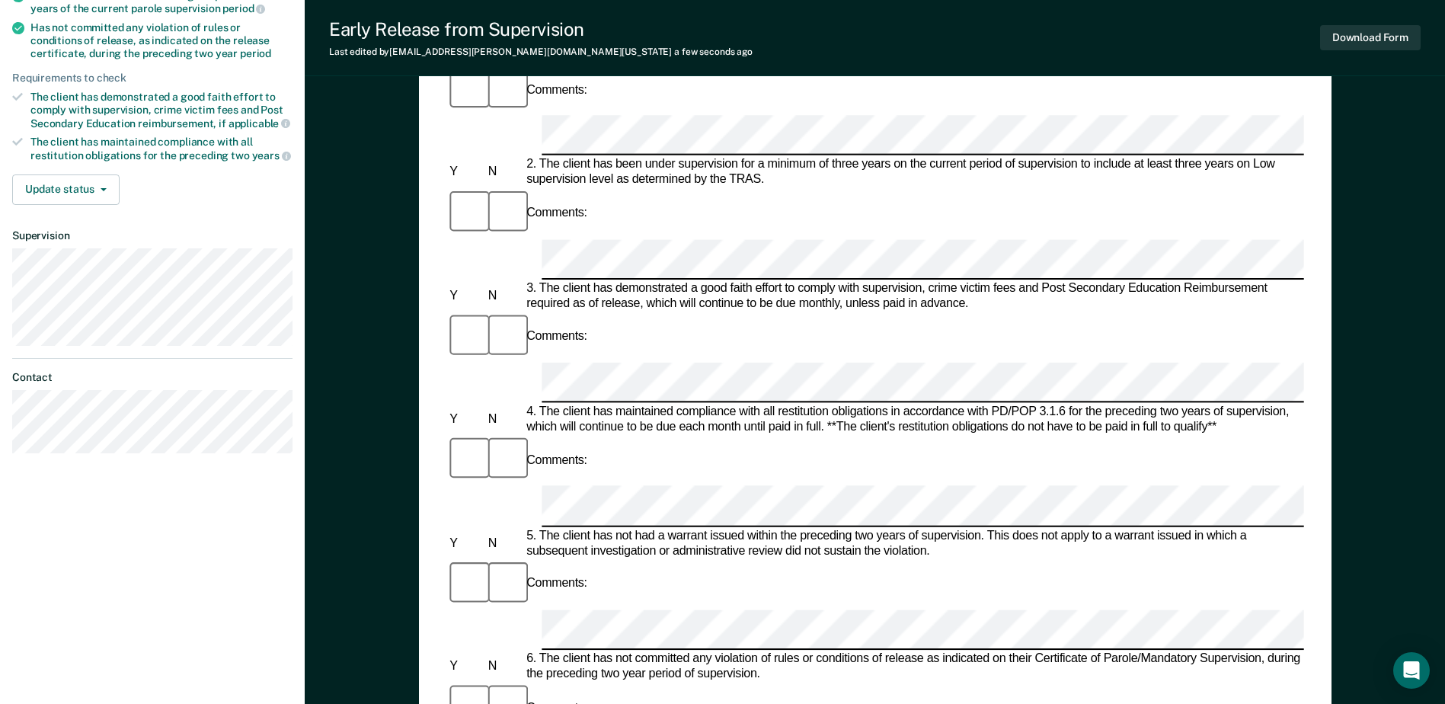
drag, startPoint x: 485, startPoint y: 456, endPoint x: 1182, endPoint y: 489, distance: 697.8
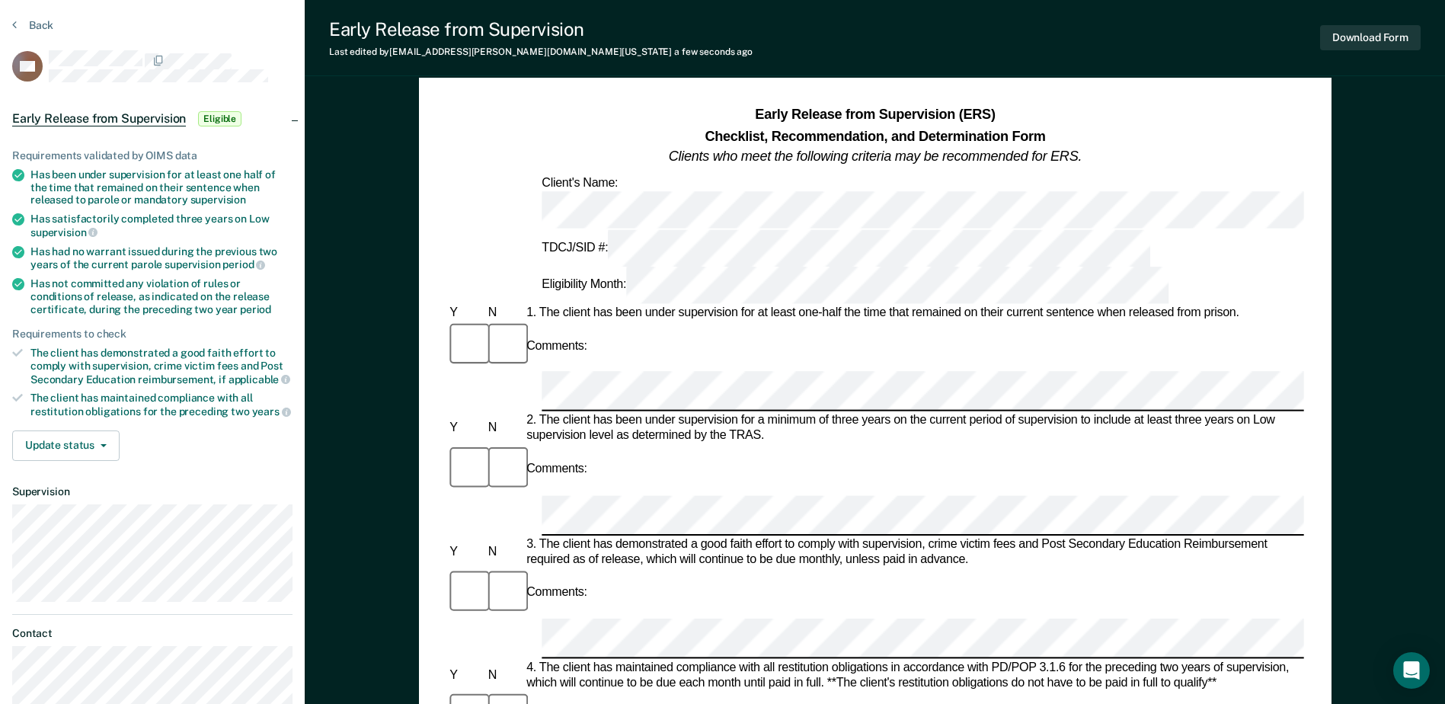
scroll to position [76, 0]
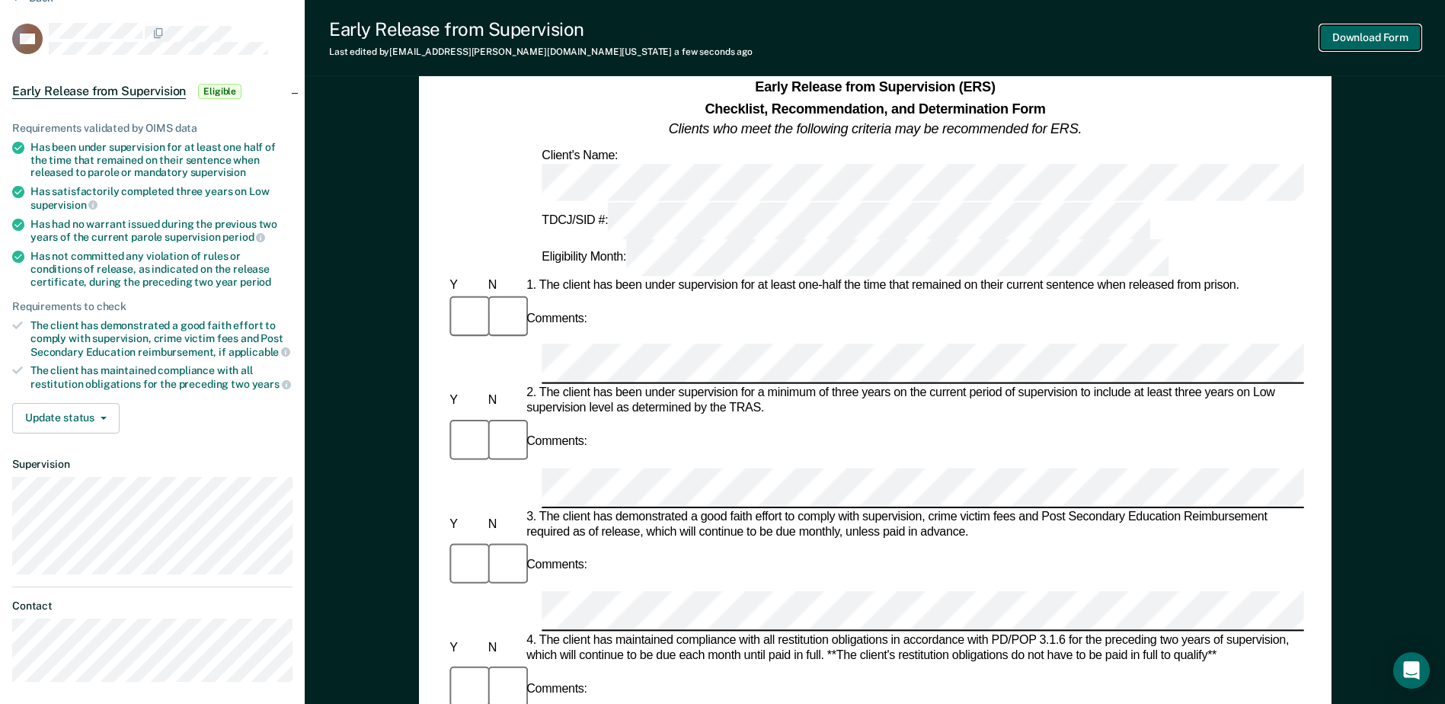
click at [1385, 28] on button "Download Form" at bounding box center [1370, 37] width 101 height 25
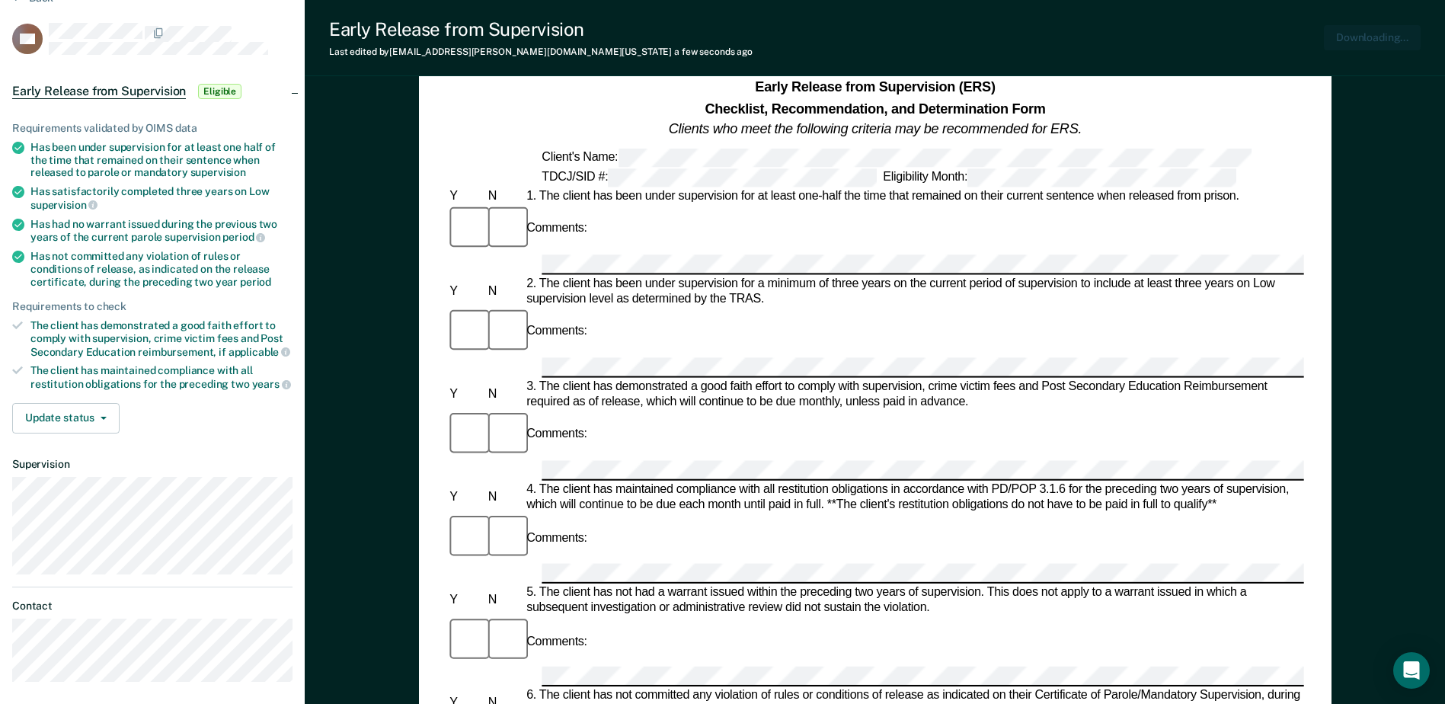
scroll to position [0, 0]
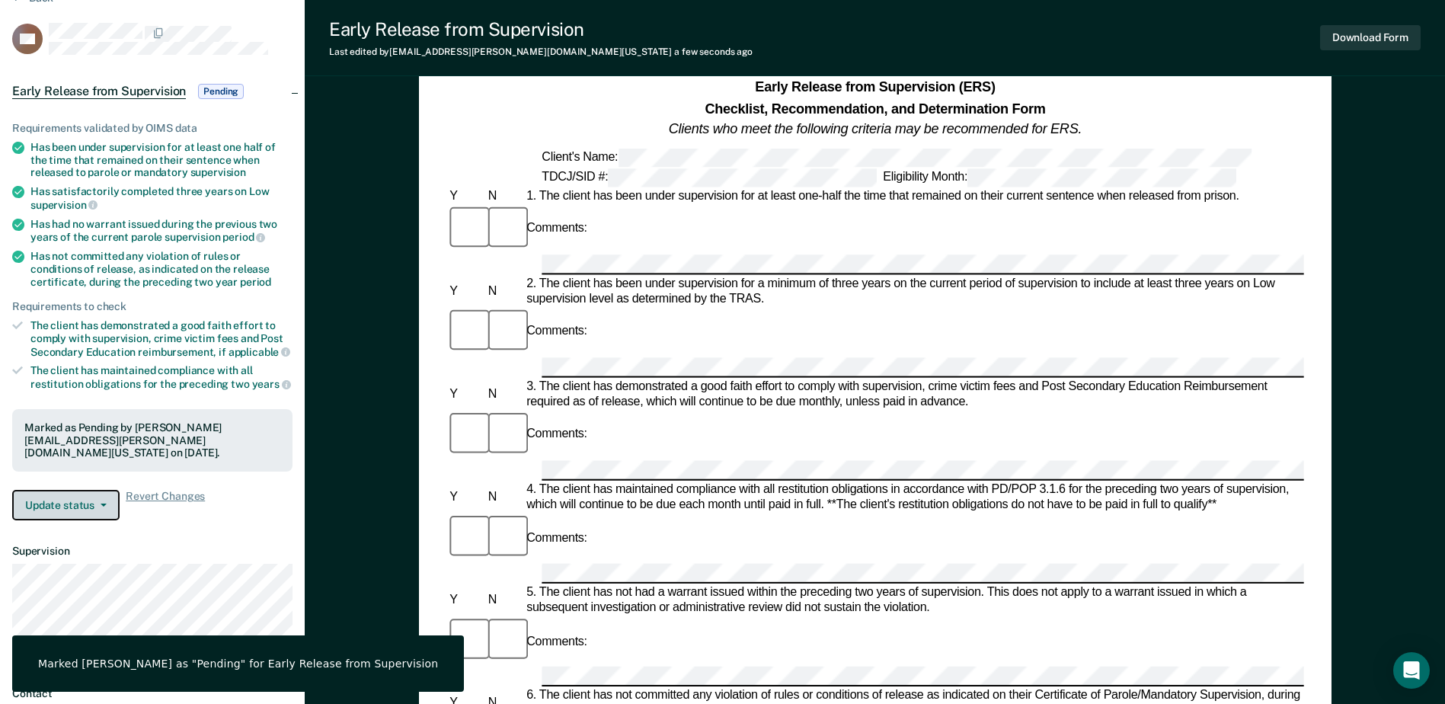
click at [74, 497] on button "Update status" at bounding box center [65, 505] width 107 height 30
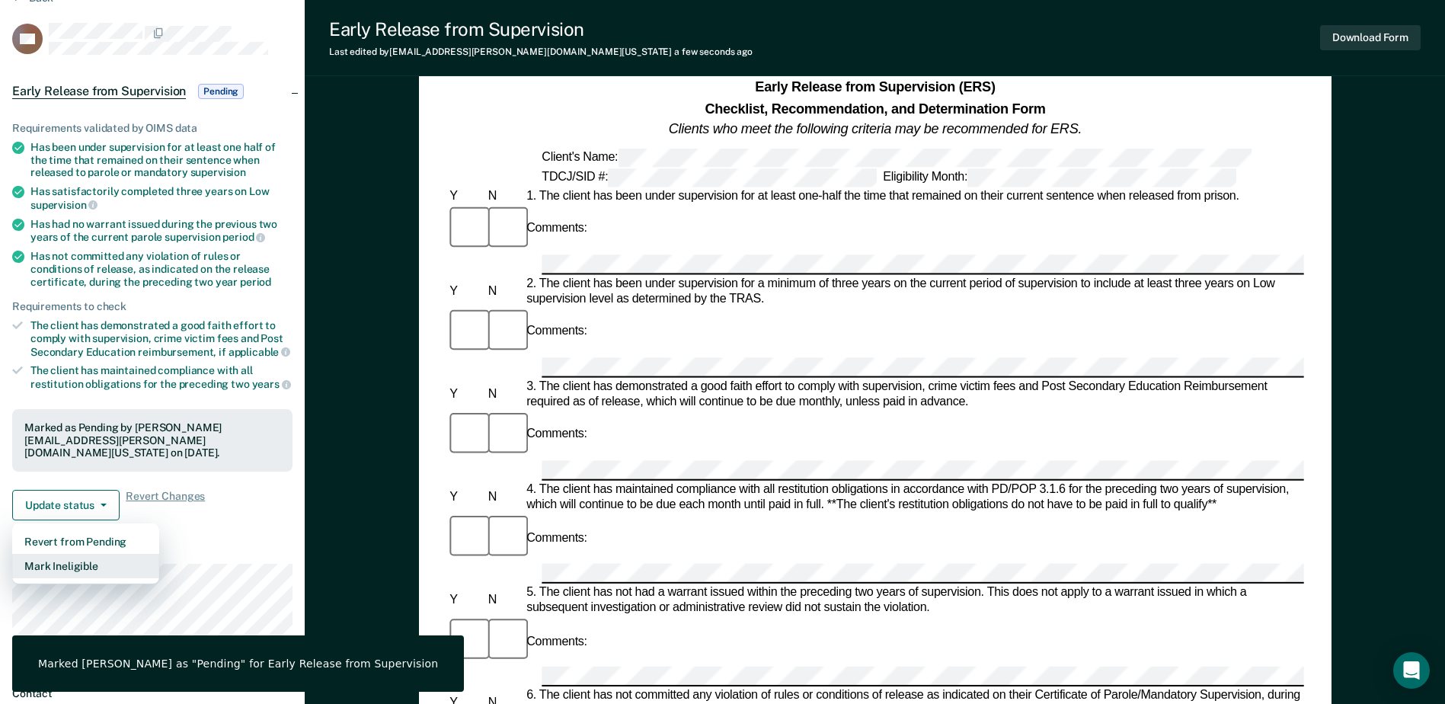
click at [74, 554] on button "Mark Ineligible" at bounding box center [85, 566] width 147 height 24
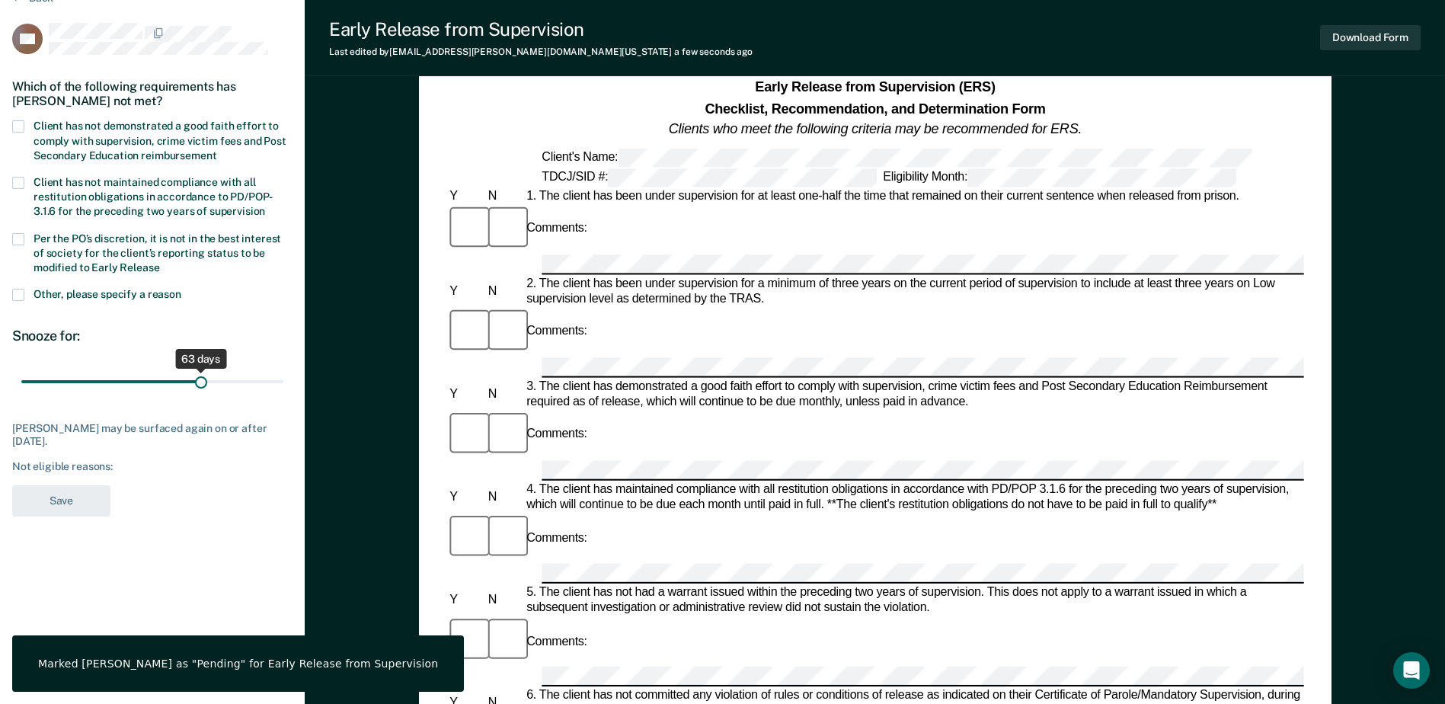
drag, startPoint x: 107, startPoint y: 379, endPoint x: 203, endPoint y: 381, distance: 96.0
click at [203, 381] on input "range" at bounding box center [152, 382] width 262 height 27
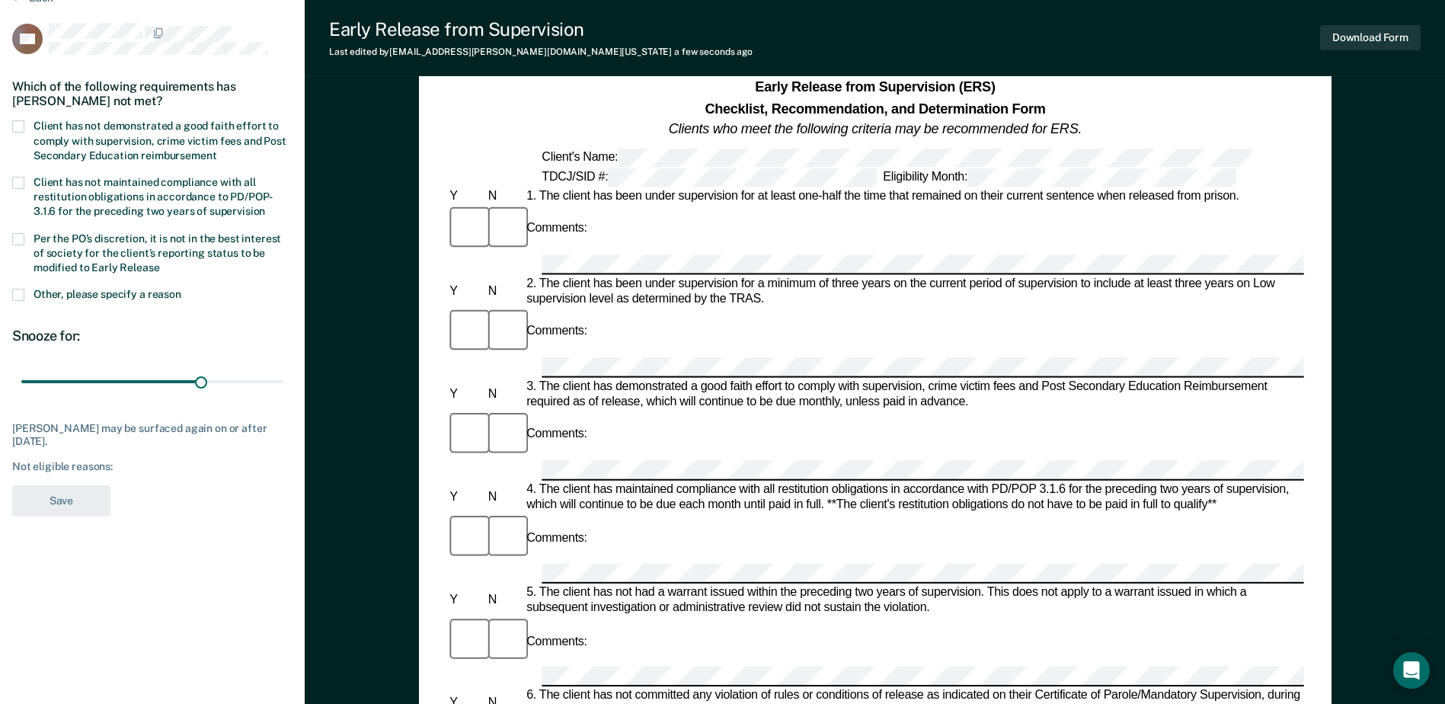
click at [18, 127] on span at bounding box center [18, 126] width 12 height 12
click at [216, 150] on input "Client has not demonstrated a good faith effort to comply with supervision, cri…" at bounding box center [216, 150] width 0 height 0
click at [21, 235] on span at bounding box center [18, 239] width 12 height 12
click at [160, 262] on input "Per the PO’s discretion, it is not in the best interest of society for the clie…" at bounding box center [160, 262] width 0 height 0
type input "182"
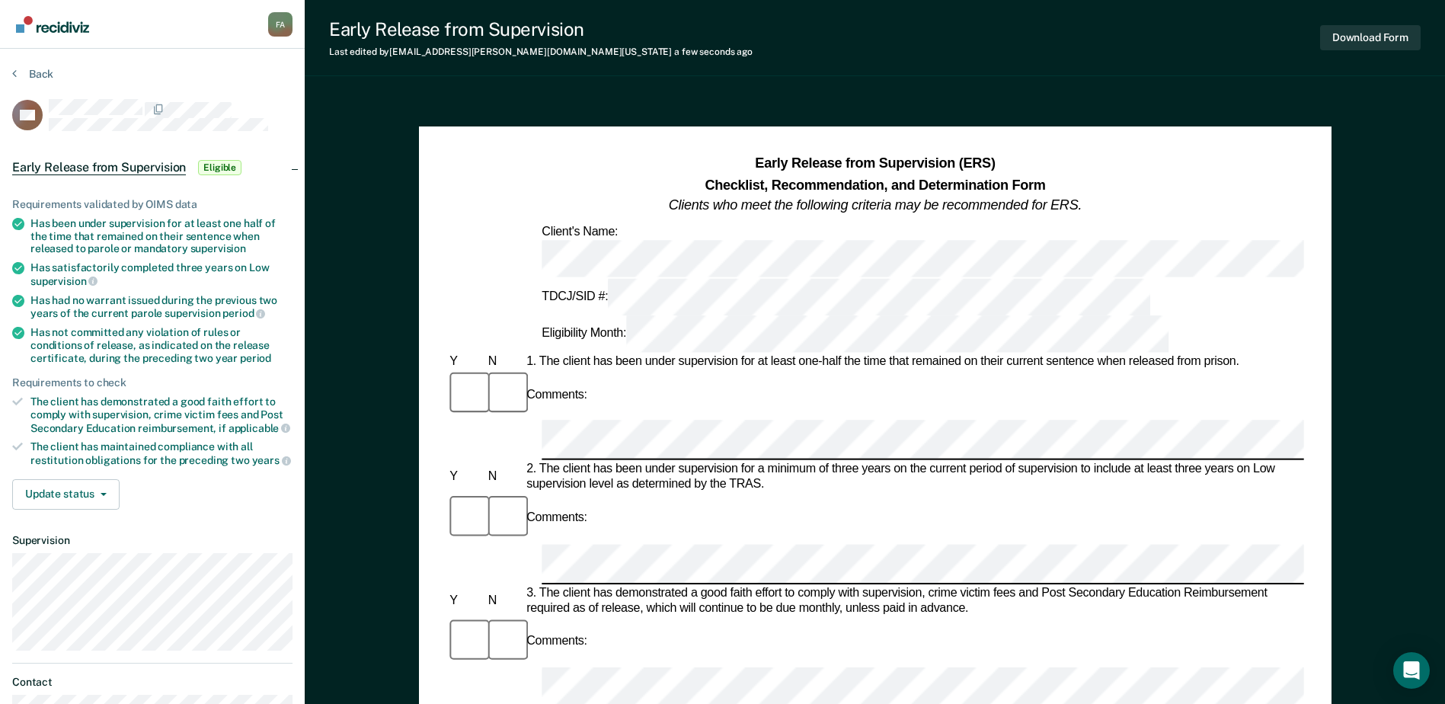
click at [56, 29] on img "Go to Recidiviz Home" at bounding box center [52, 24] width 73 height 17
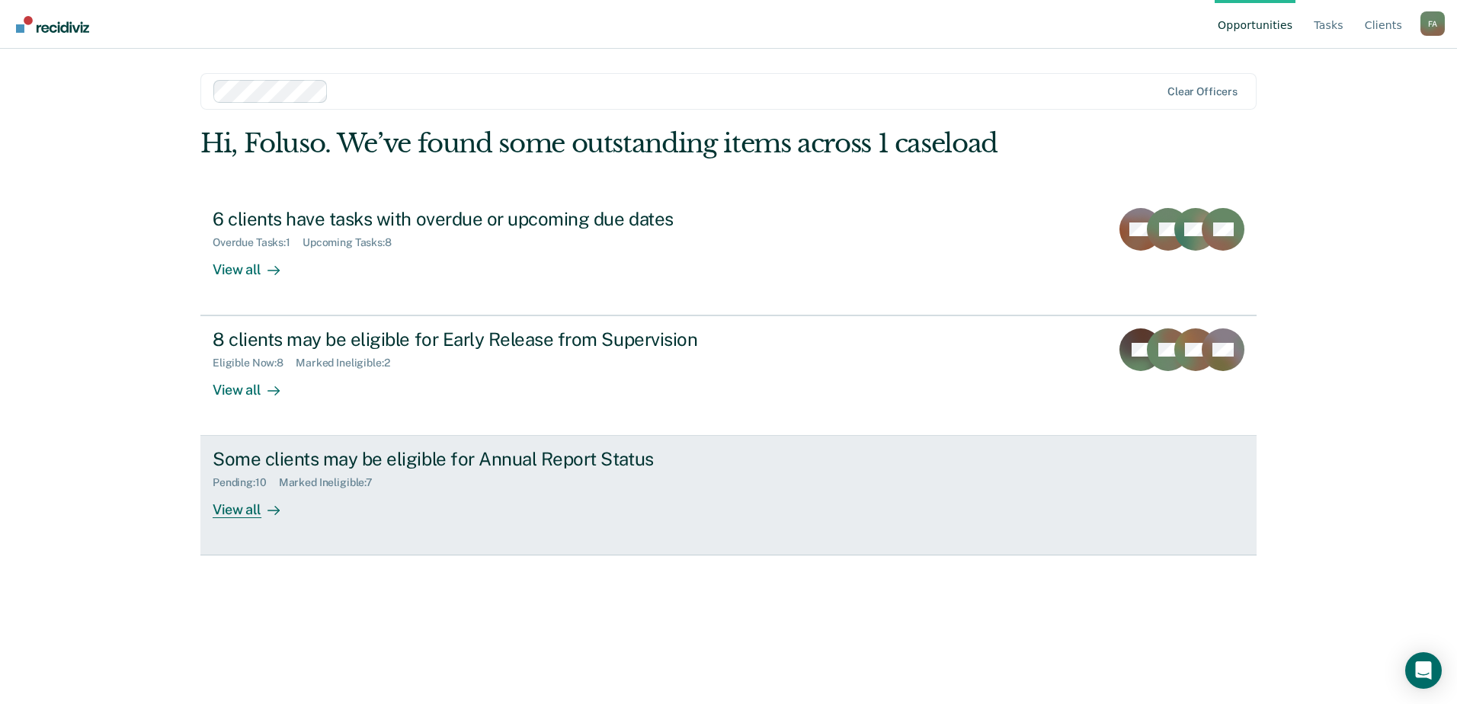
click at [518, 445] on link "Some clients may be eligible for Annual Report Status Pending : 10 Marked Ineli…" at bounding box center [728, 496] width 1056 height 120
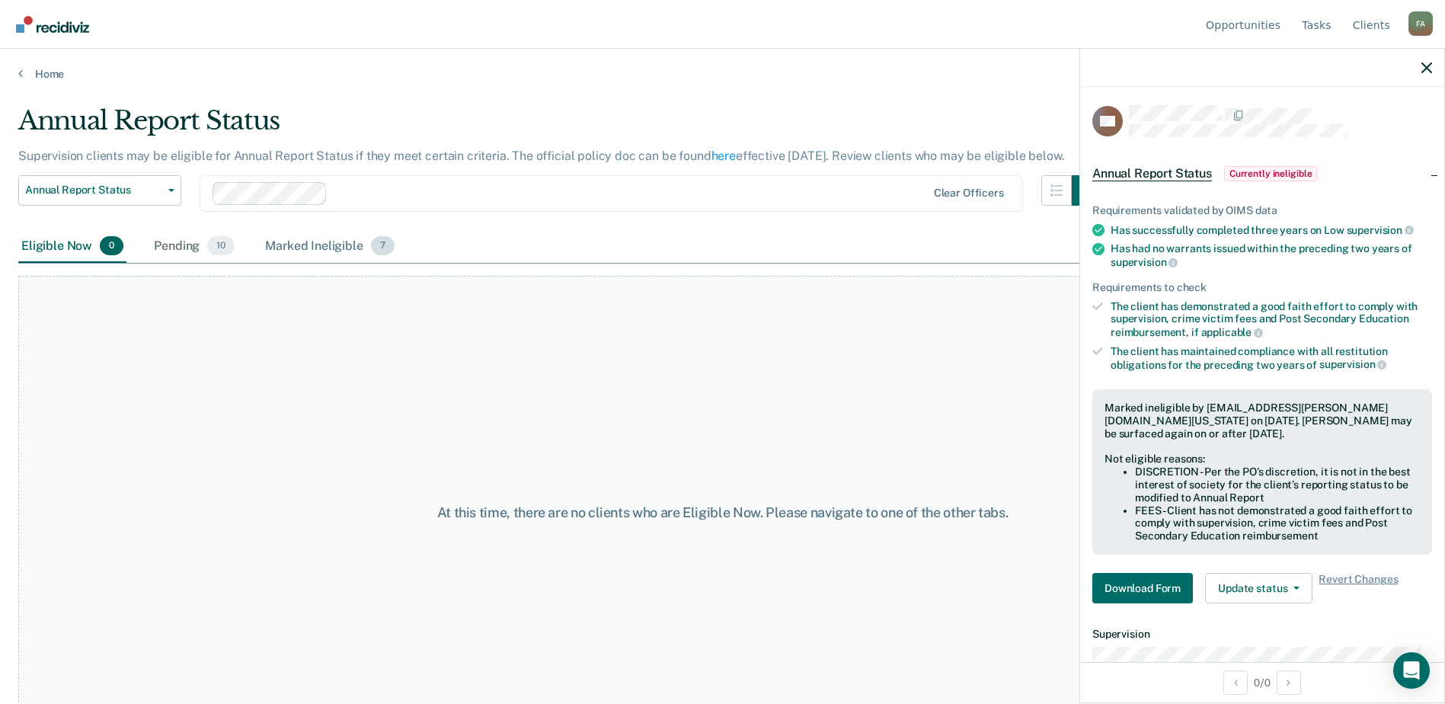
click at [323, 246] on div "Marked Ineligible 7" at bounding box center [330, 247] width 136 height 34
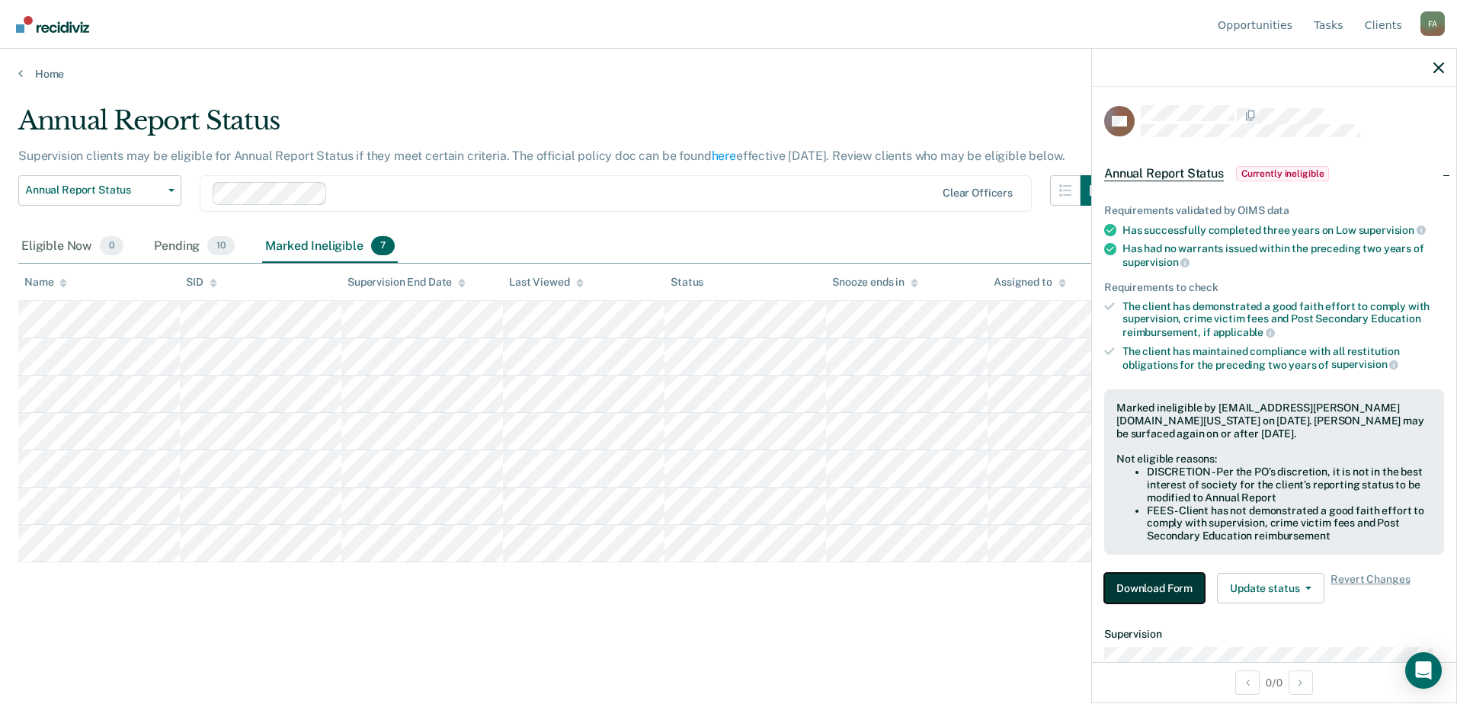
click at [1169, 579] on button "Download Form" at bounding box center [1154, 588] width 101 height 30
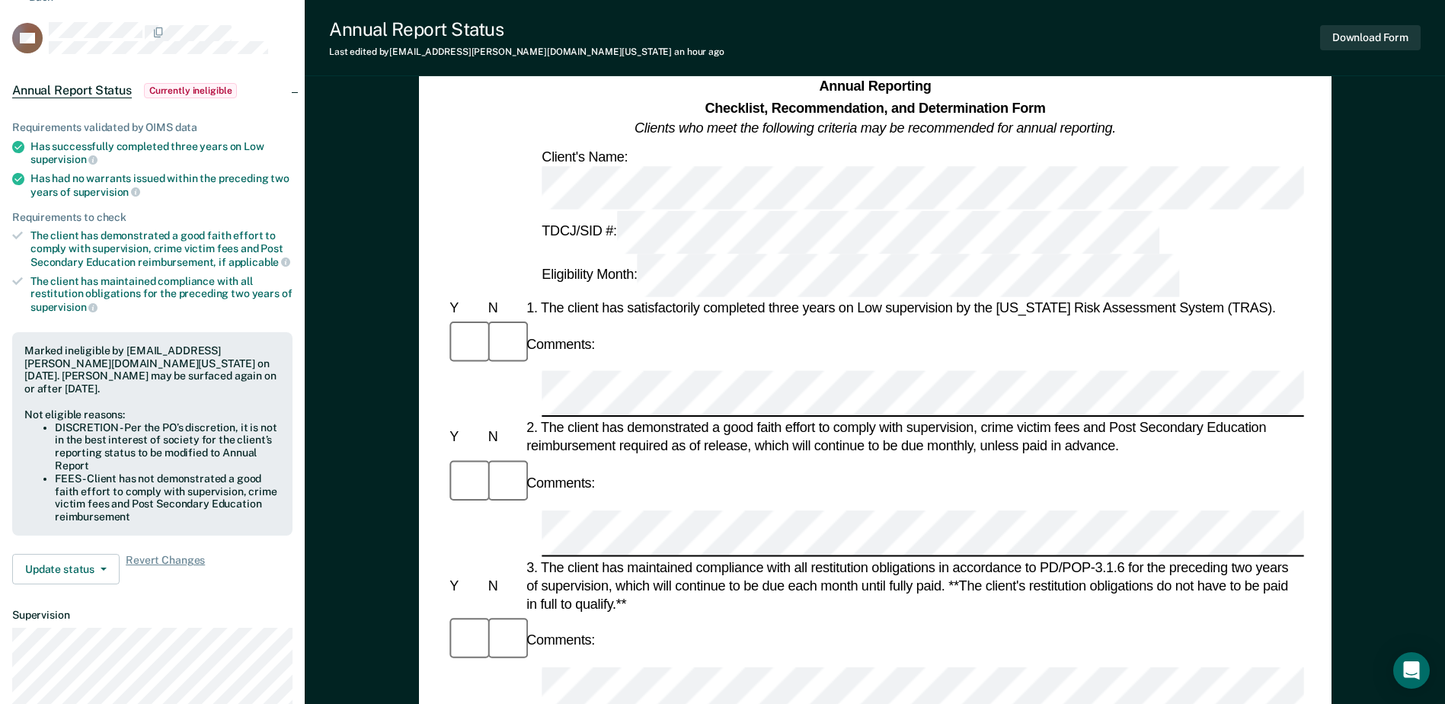
scroll to position [76, 0]
click at [306, 395] on div "Annual Reporting Checklist, Recommendation, and Determination Form Clients who …" at bounding box center [875, 688] width 1140 height 1340
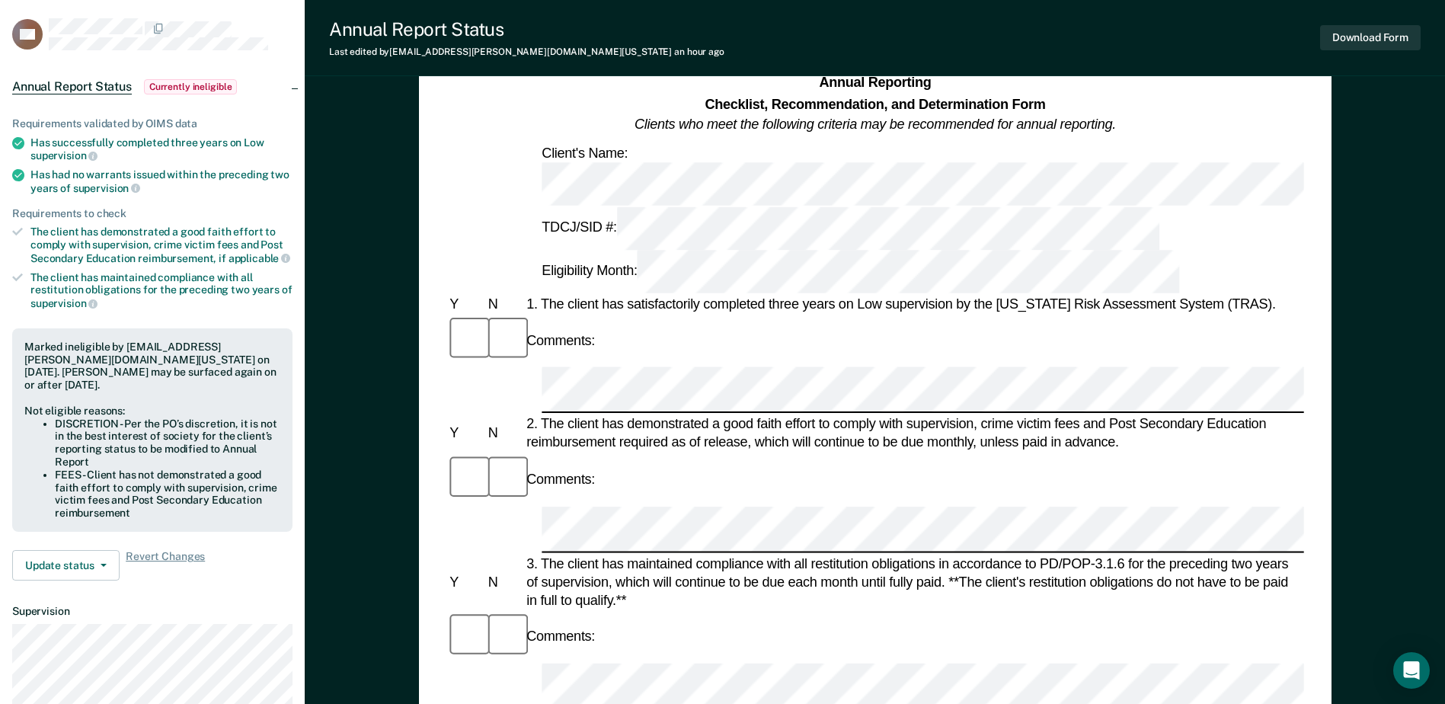
scroll to position [0, 0]
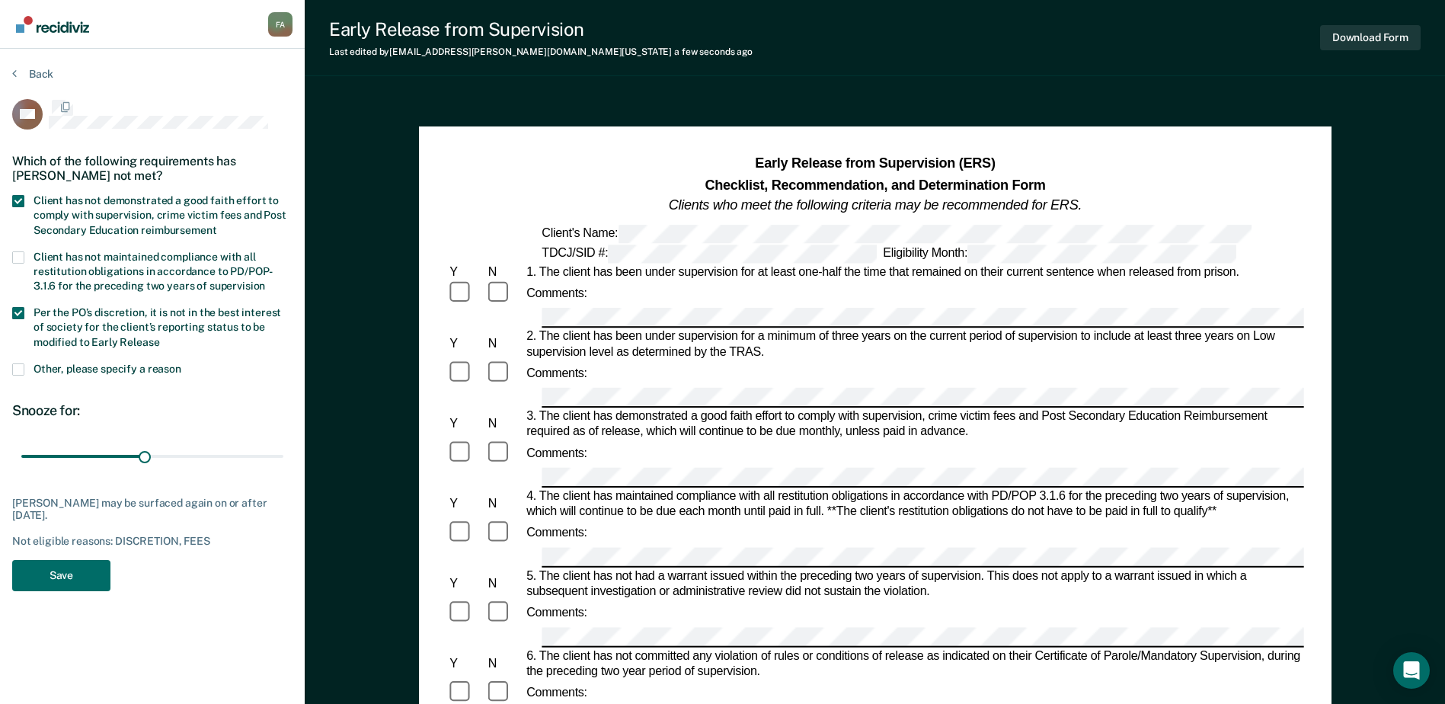
scroll to position [76, 0]
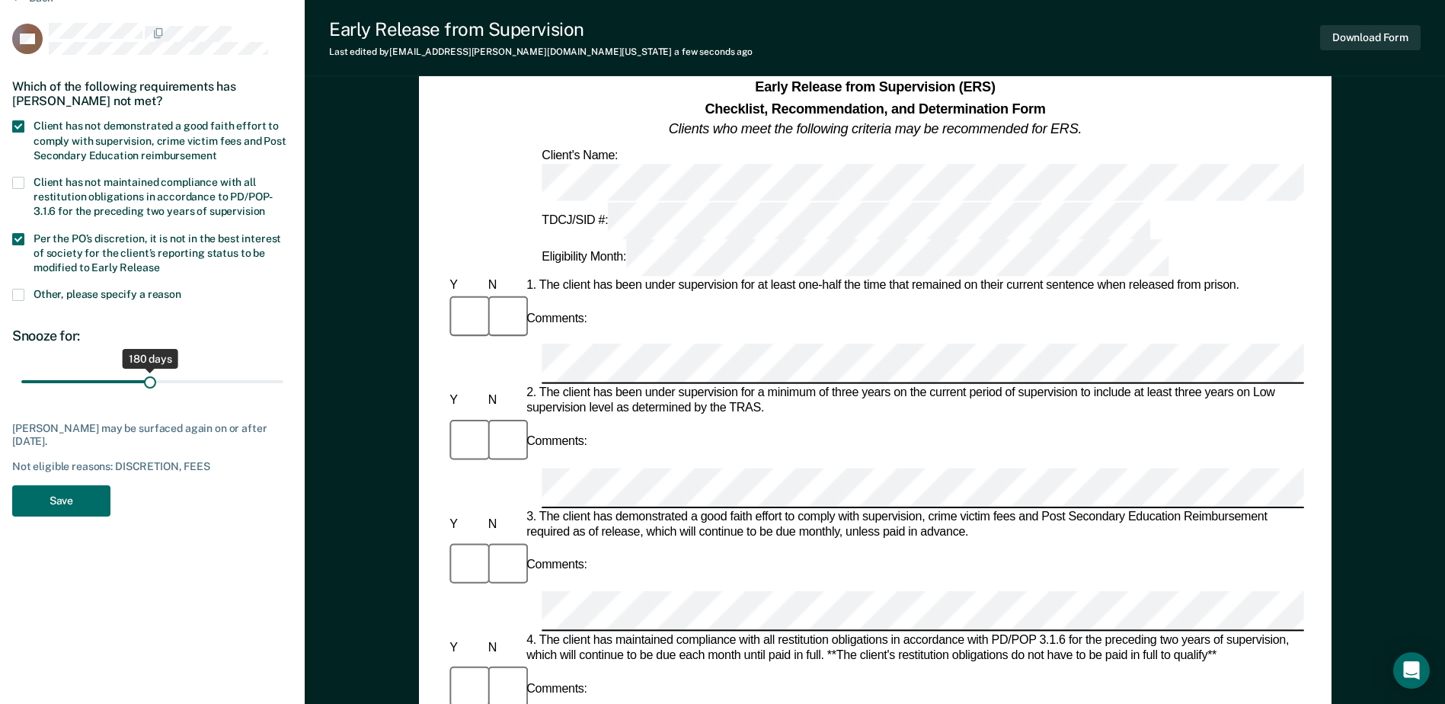
type input "180"
click at [150, 388] on input "range" at bounding box center [152, 382] width 262 height 27
click at [67, 501] on button "Save" at bounding box center [61, 500] width 98 height 31
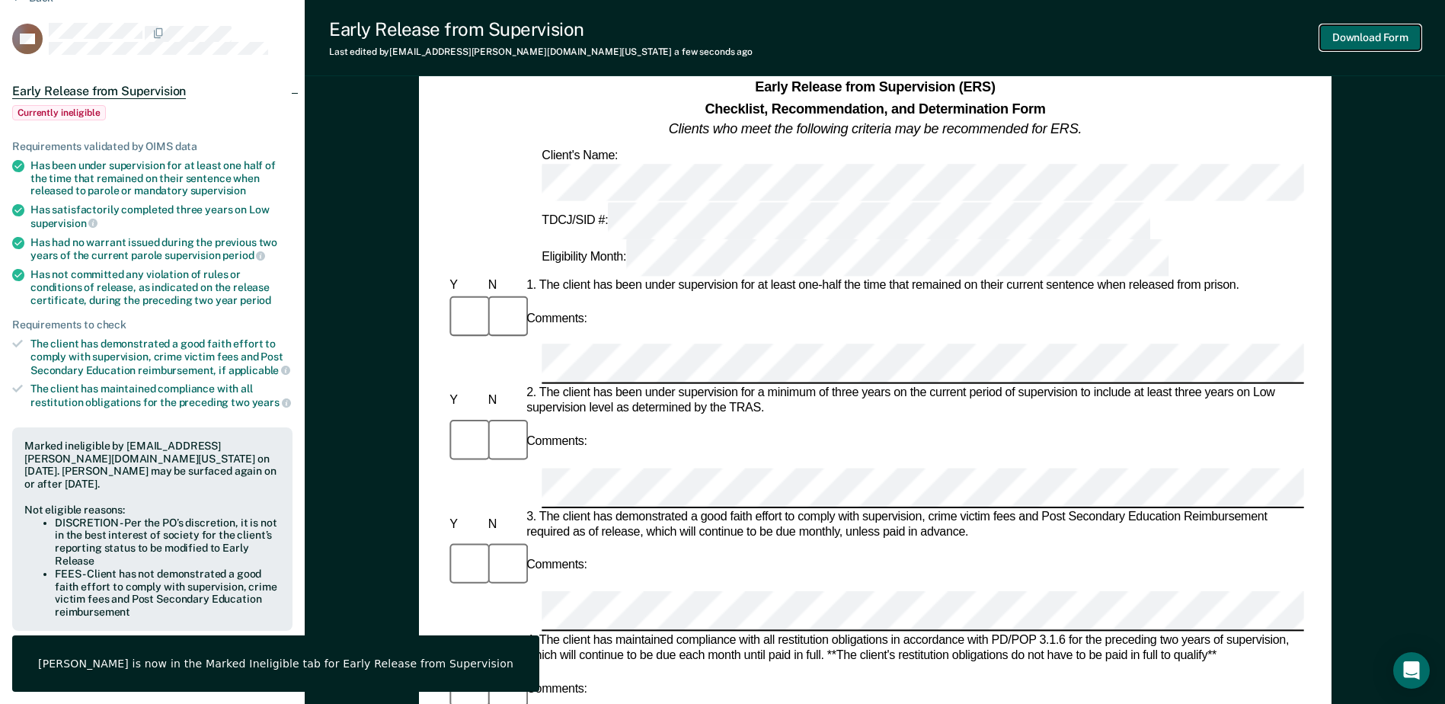
click at [1387, 36] on button "Download Form" at bounding box center [1370, 37] width 101 height 25
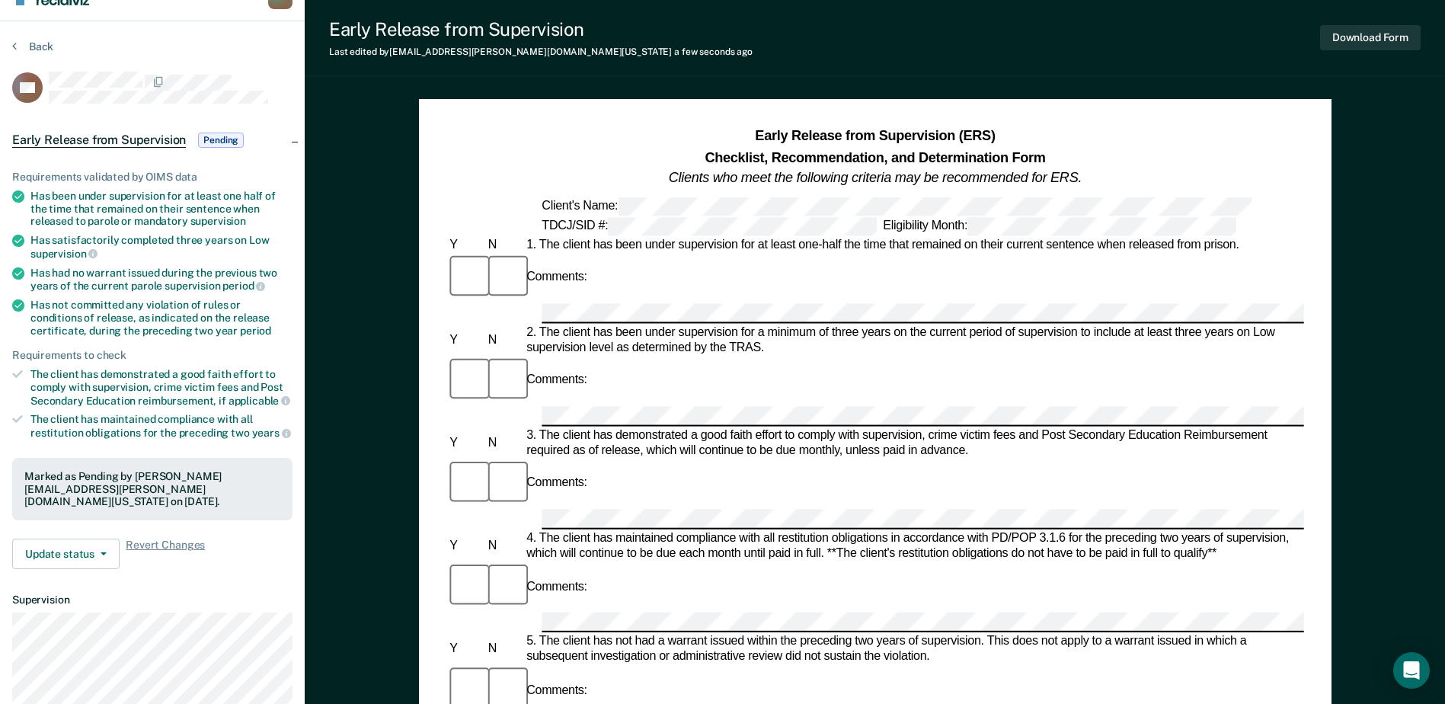
scroll to position [0, 0]
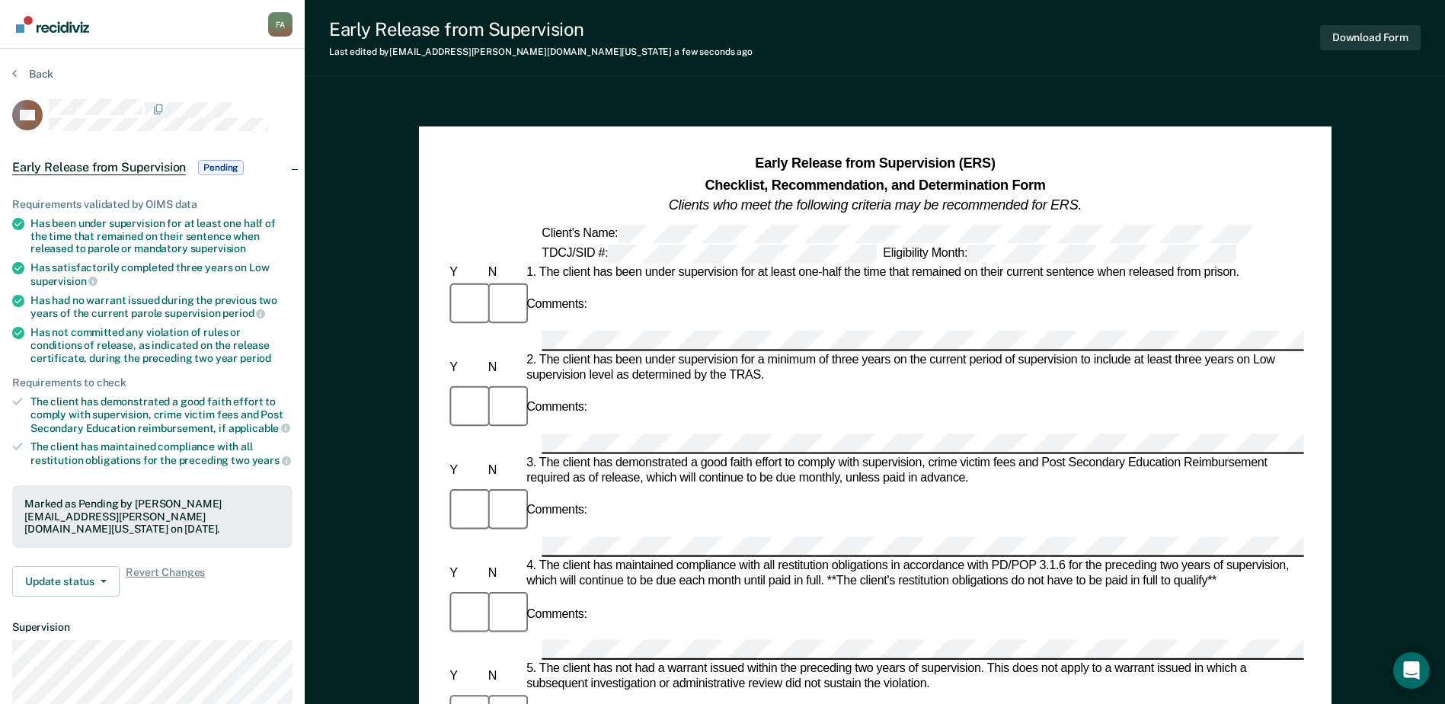
click at [63, 24] on img "Go to Recidiviz Home" at bounding box center [52, 24] width 73 height 17
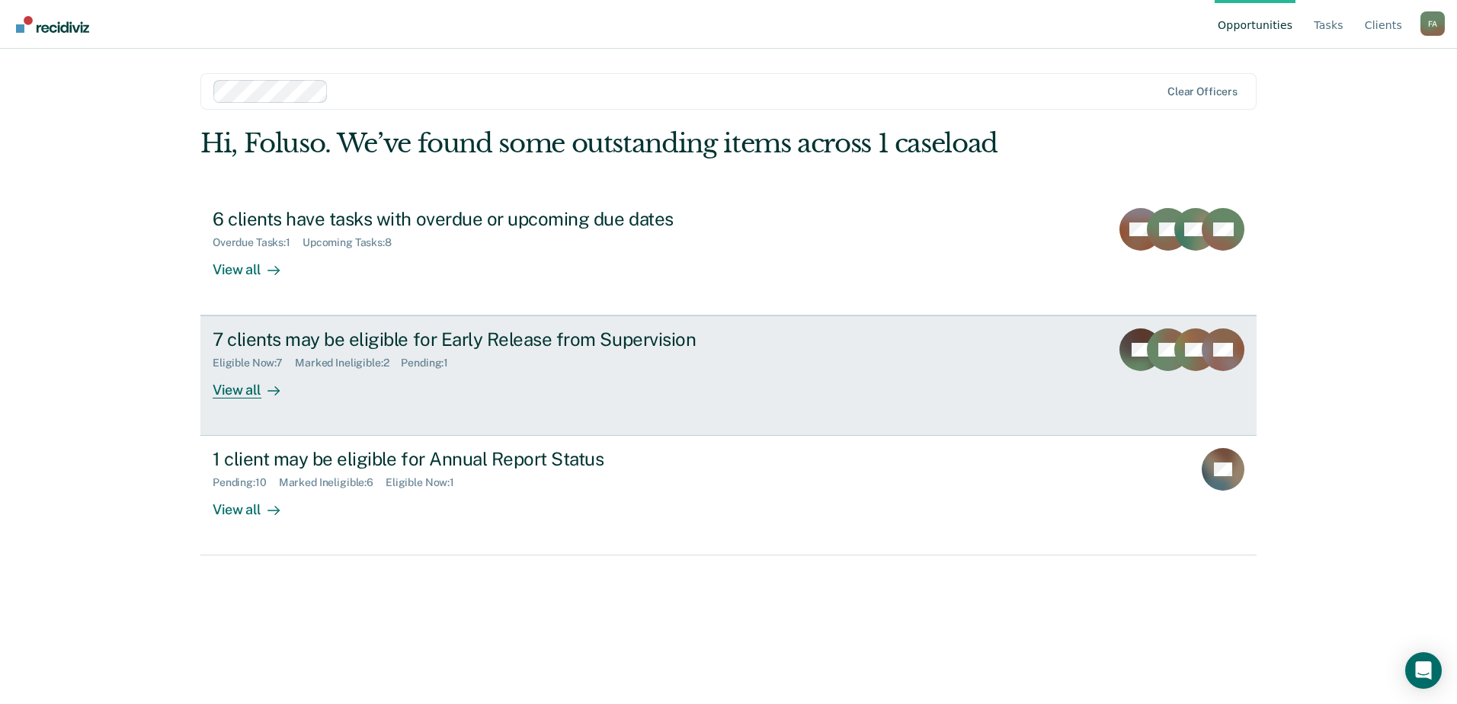
click at [276, 334] on div "7 clients may be eligible for Early Release from Supervision" at bounding box center [480, 339] width 535 height 22
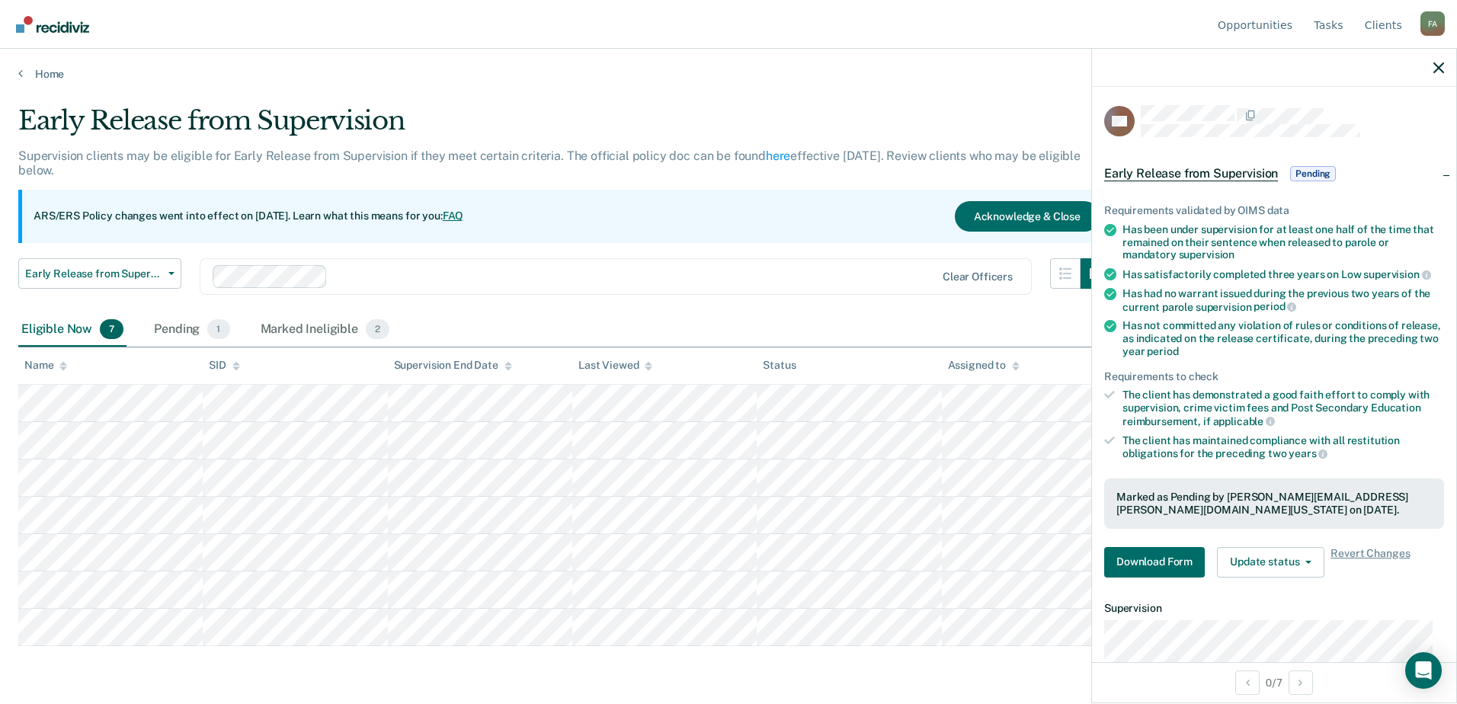
click at [63, 27] on img "Go to Recidiviz Home" at bounding box center [52, 24] width 73 height 17
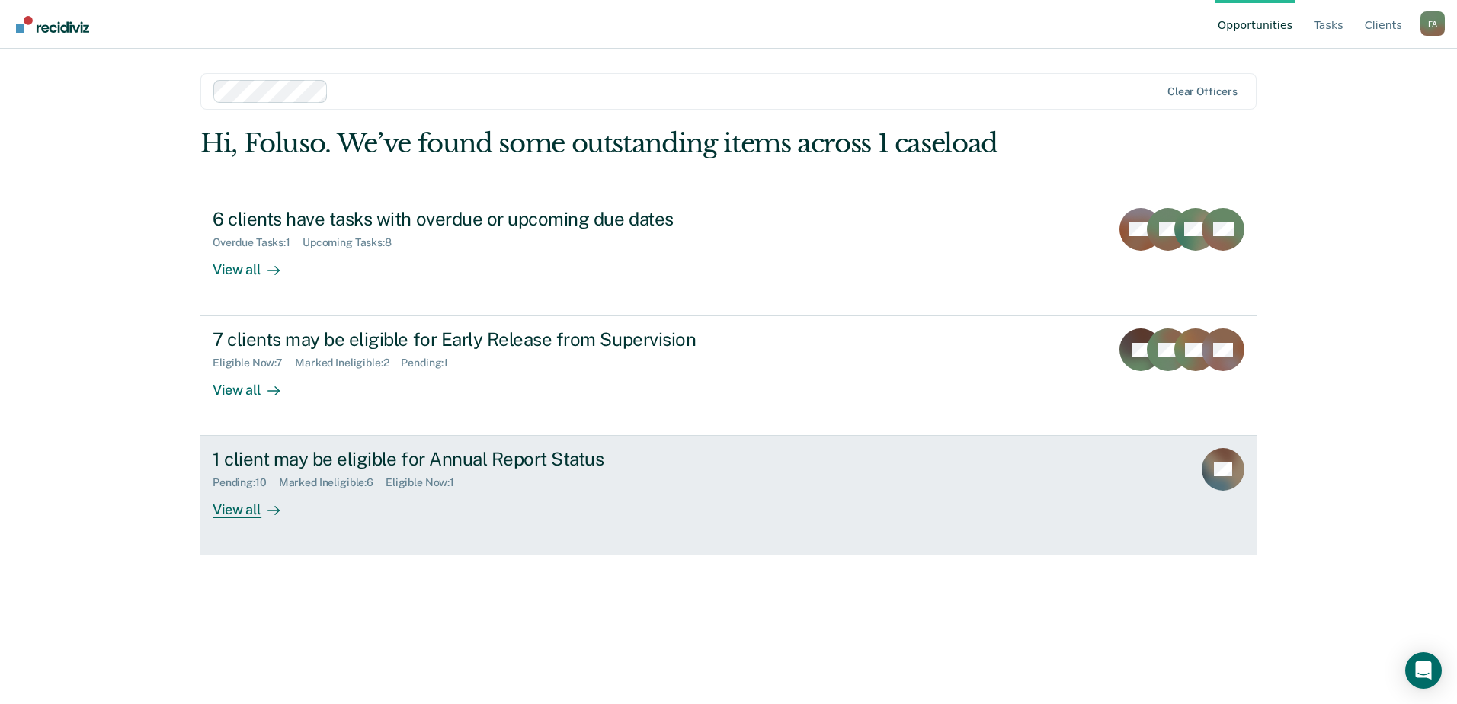
click at [304, 466] on div "1 client may be eligible for Annual Report Status" at bounding box center [480, 459] width 535 height 22
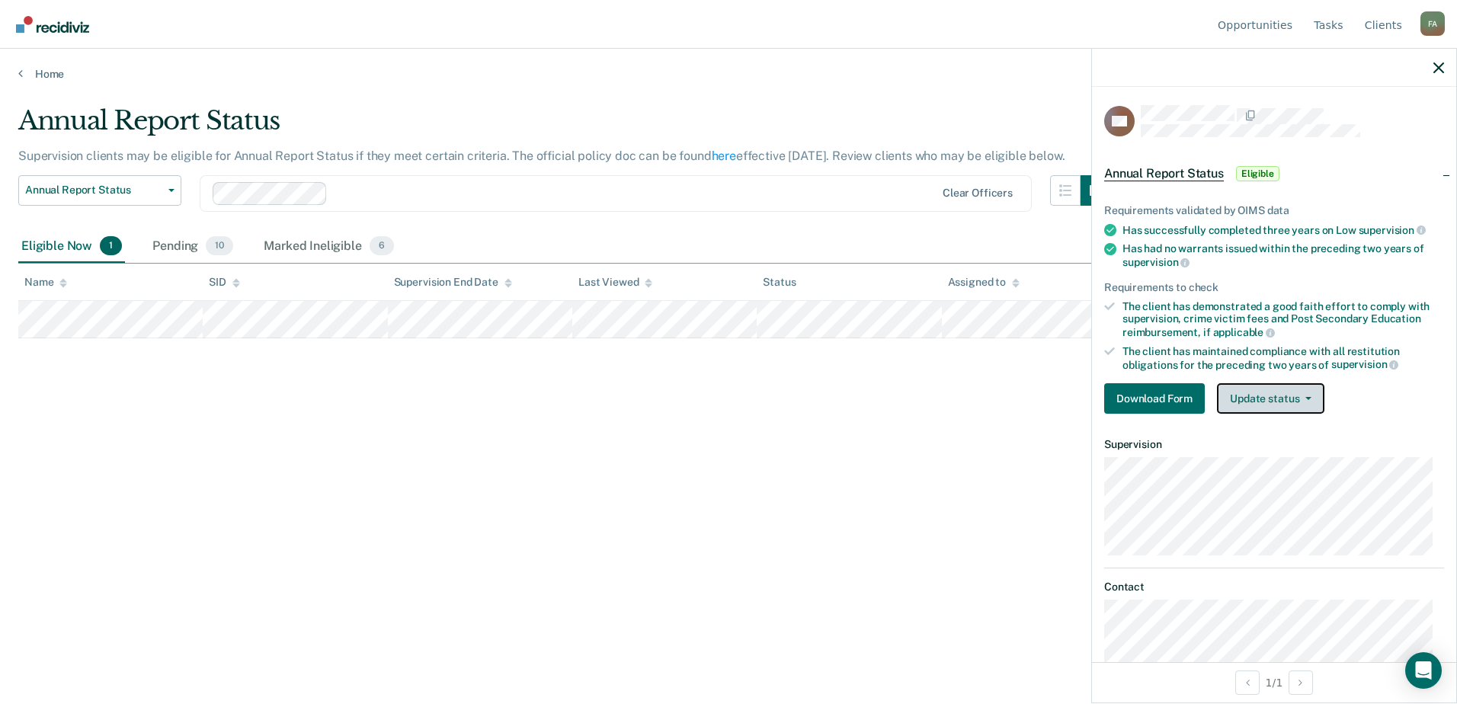
click at [1294, 392] on button "Update status" at bounding box center [1270, 398] width 107 height 30
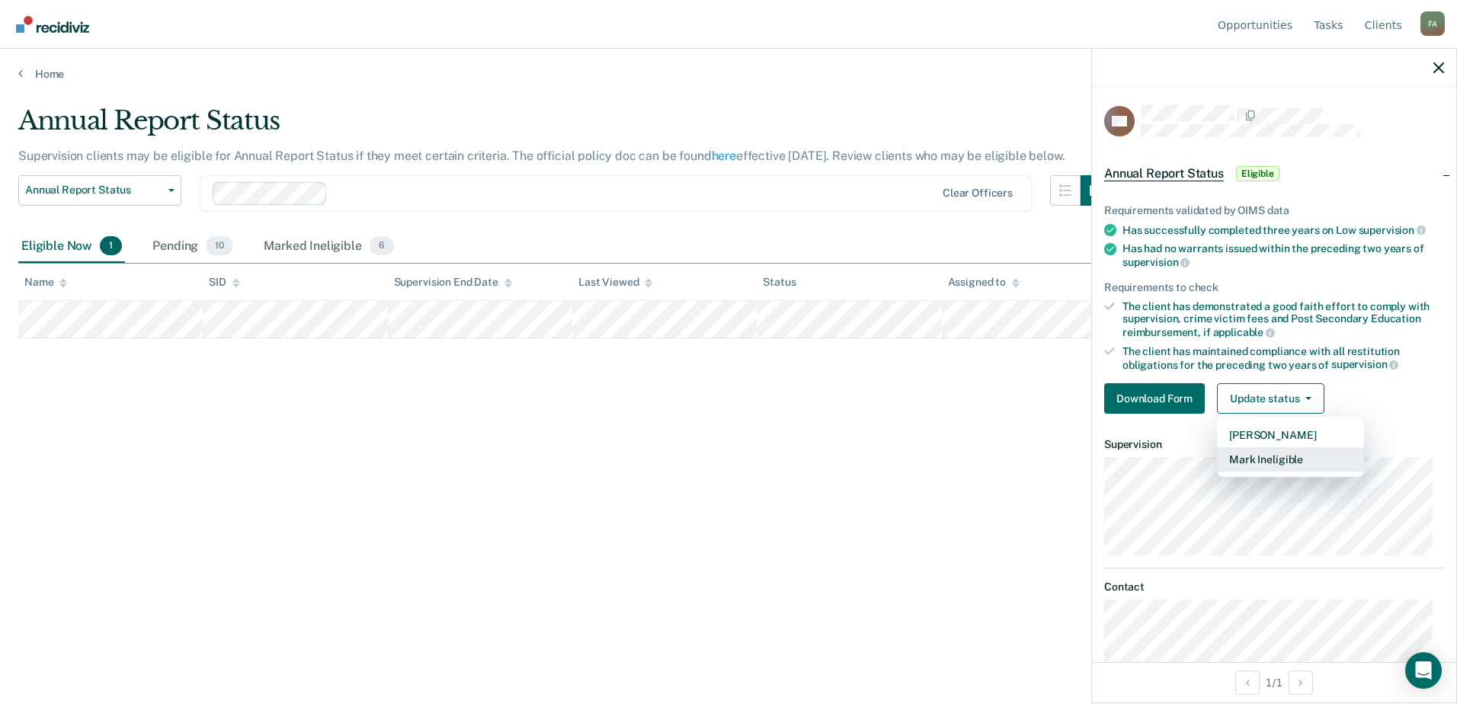
click at [1266, 454] on button "Mark Ineligible" at bounding box center [1290, 459] width 147 height 24
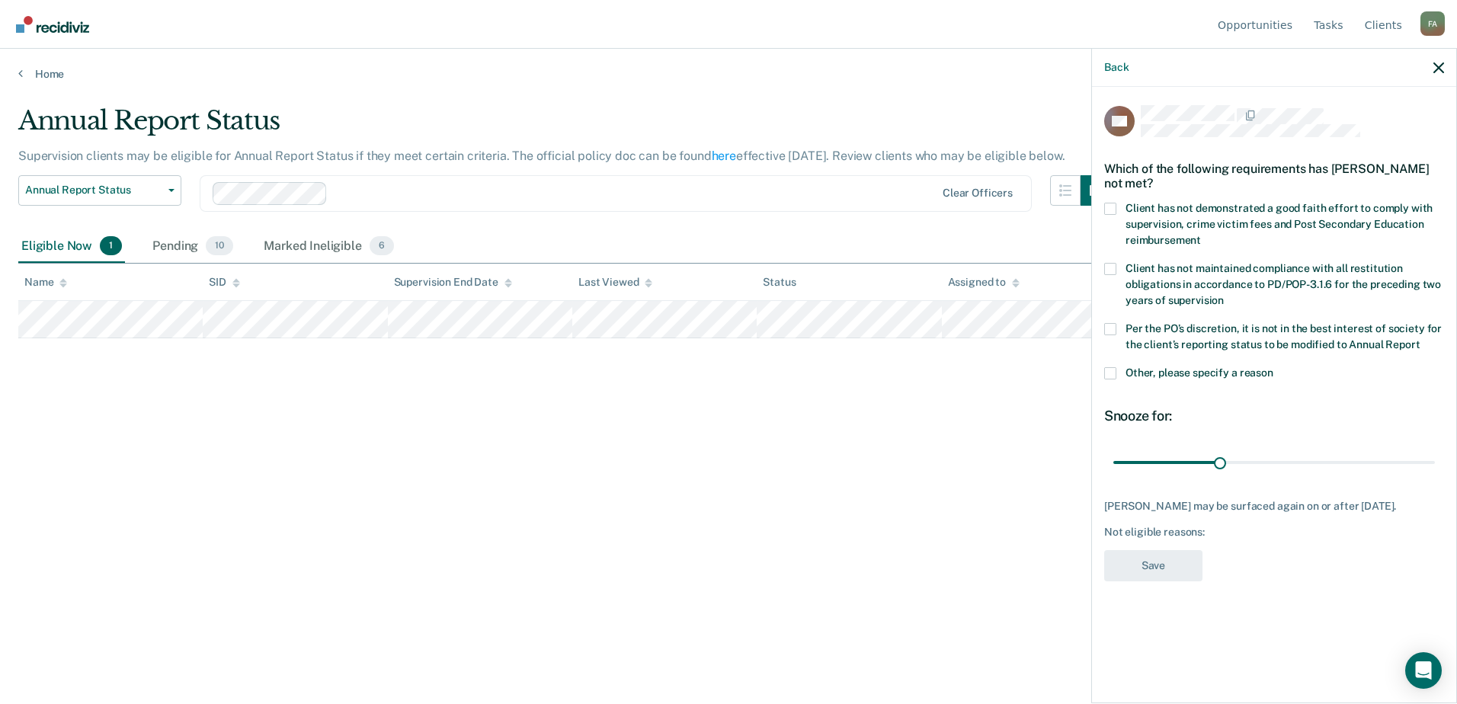
click at [1112, 198] on div "Which of the following requirements has [PERSON_NAME] not met?" at bounding box center [1274, 175] width 340 height 53
click at [1107, 206] on span at bounding box center [1110, 209] width 12 height 12
click at [1201, 235] on input "Client has not demonstrated a good faith effort to comply with supervision, cri…" at bounding box center [1201, 235] width 0 height 0
click at [1110, 333] on span at bounding box center [1110, 329] width 12 height 12
click at [1419, 339] on input "Per the PO’s discretion, it is not in the best interest of society for the clie…" at bounding box center [1419, 339] width 0 height 0
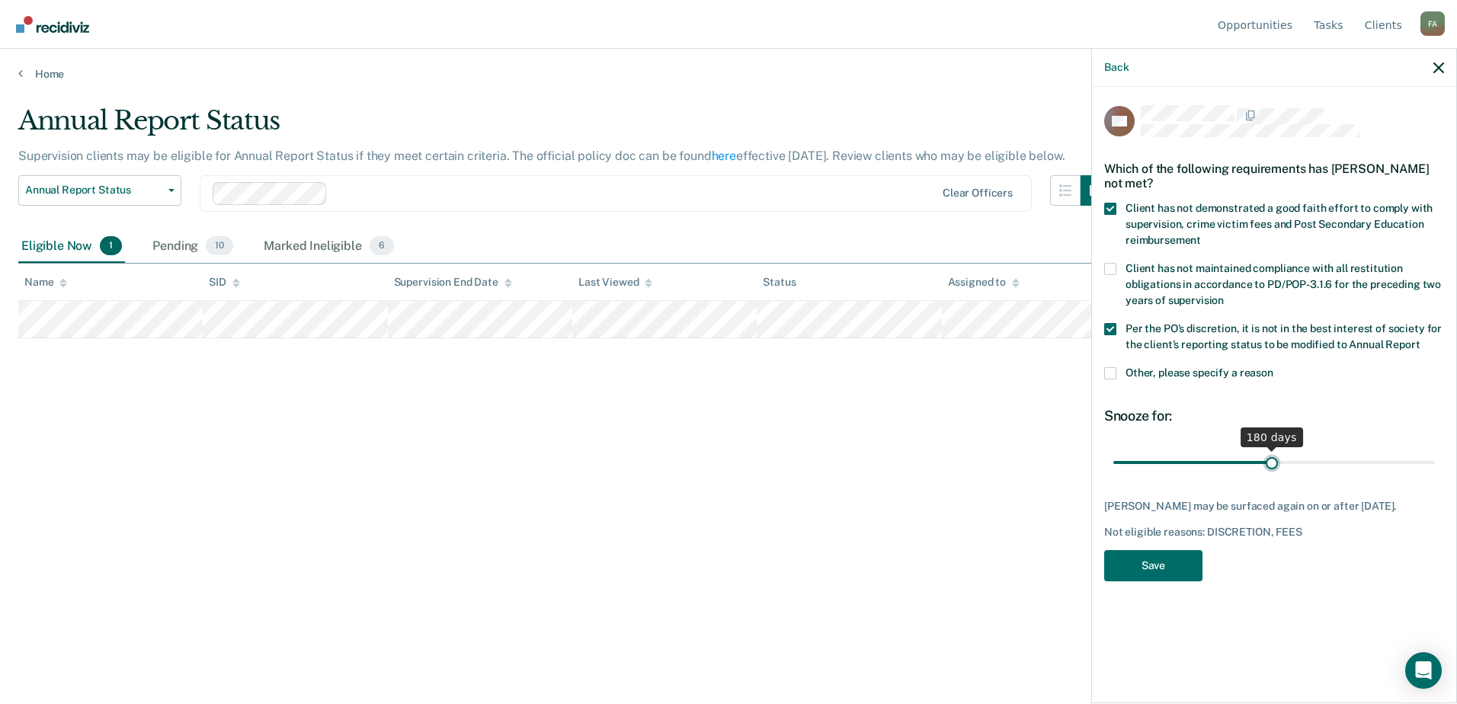
drag, startPoint x: 1139, startPoint y: 459, endPoint x: 1271, endPoint y: 460, distance: 132.6
type input "180"
click at [1271, 460] on input "range" at bounding box center [1273, 462] width 321 height 27
click at [1155, 563] on button "Save" at bounding box center [1153, 565] width 98 height 31
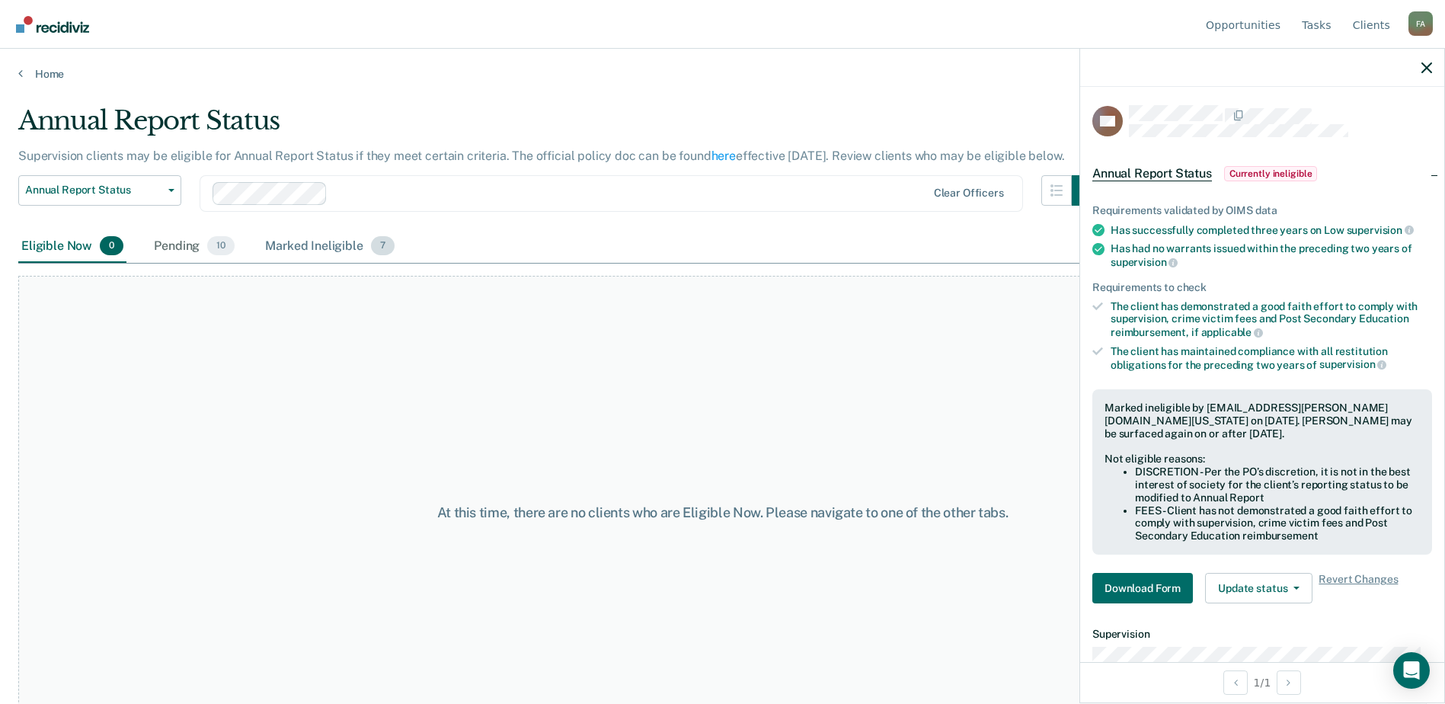
click at [305, 244] on div "Marked Ineligible 7" at bounding box center [330, 247] width 136 height 34
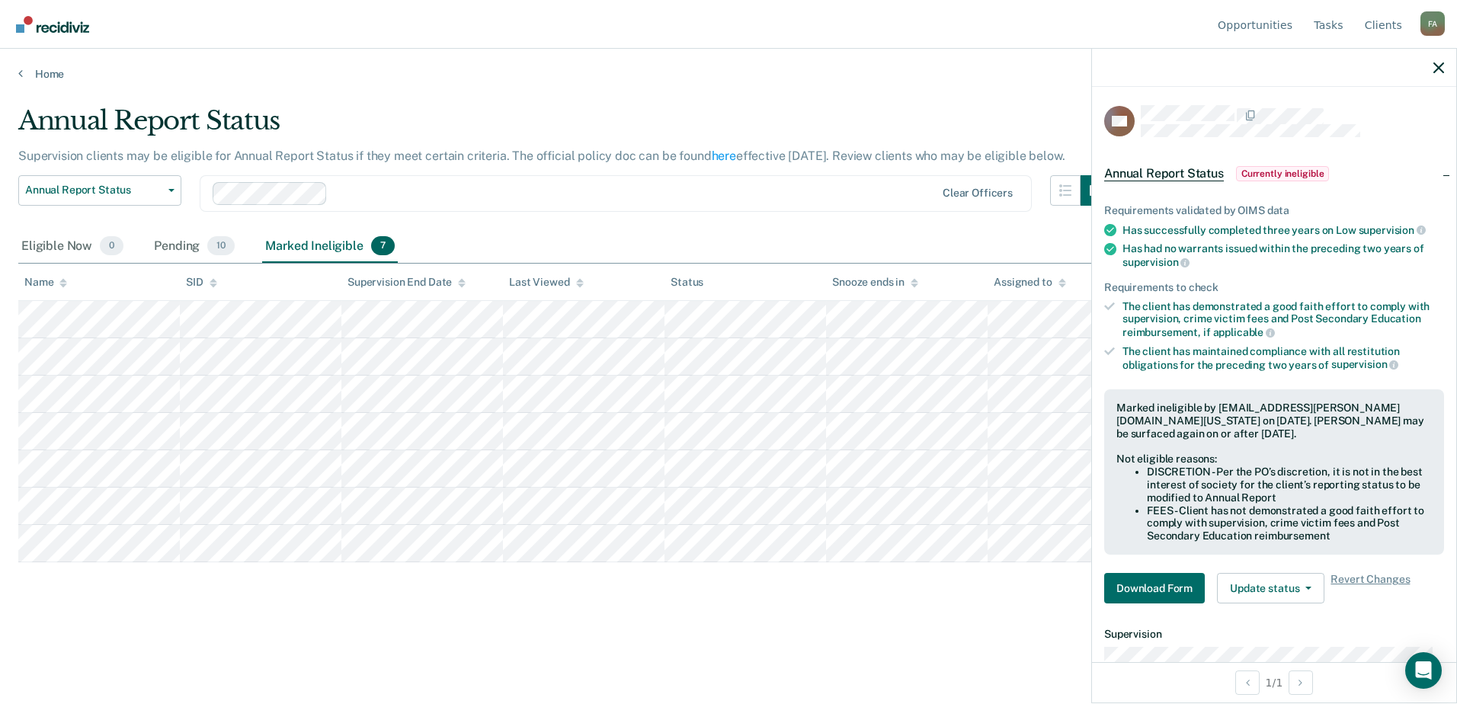
click at [26, 24] on img "Go to Recidiviz Home" at bounding box center [52, 24] width 73 height 17
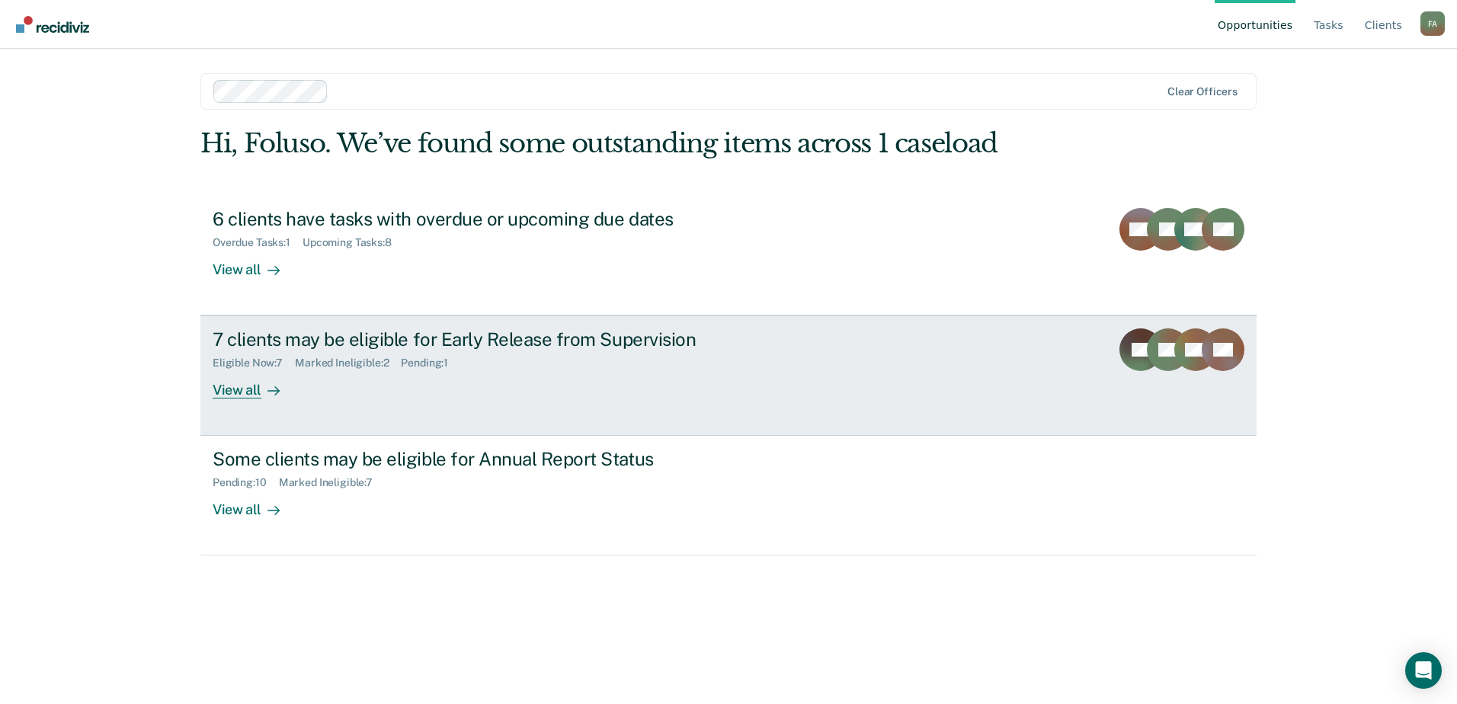
click at [349, 339] on div "7 clients may be eligible for Early Release from Supervision" at bounding box center [480, 339] width 535 height 22
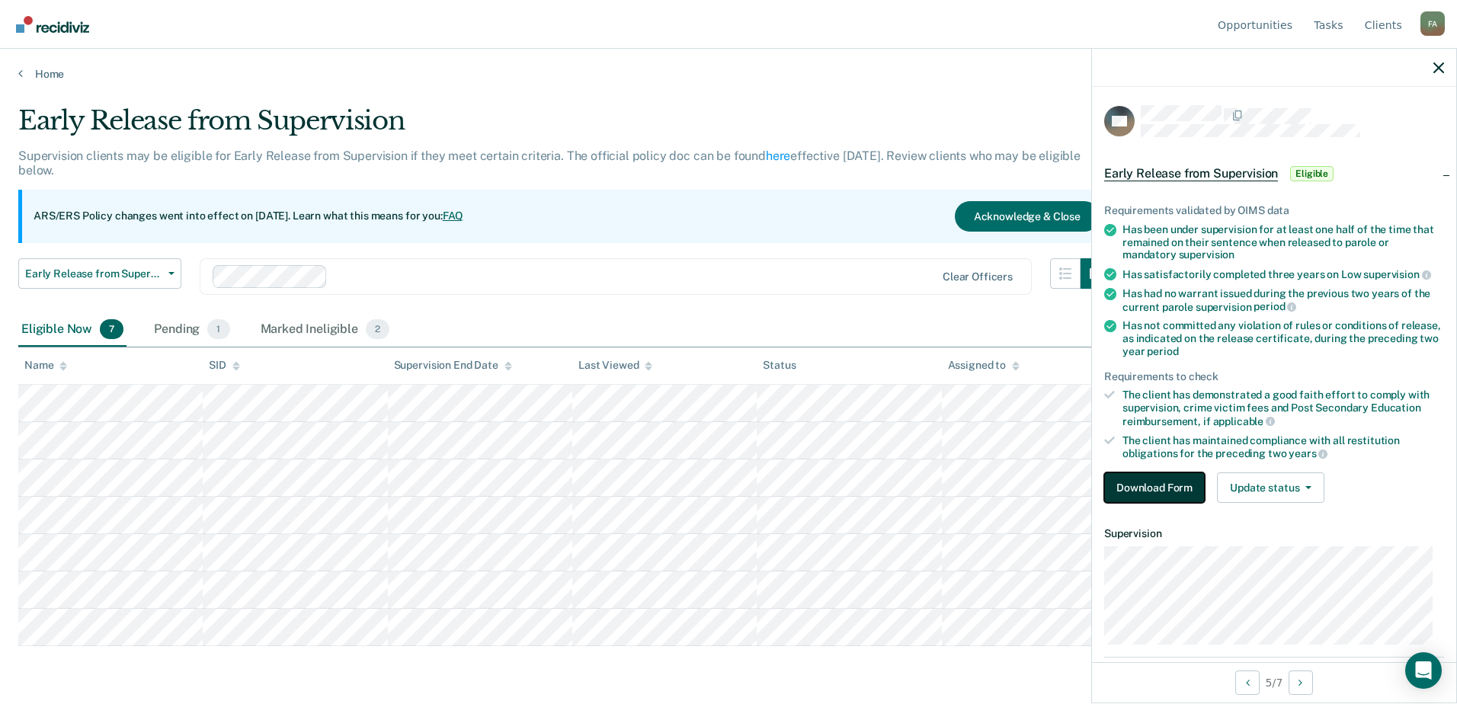
click at [1161, 481] on button "Download Form" at bounding box center [1154, 487] width 101 height 30
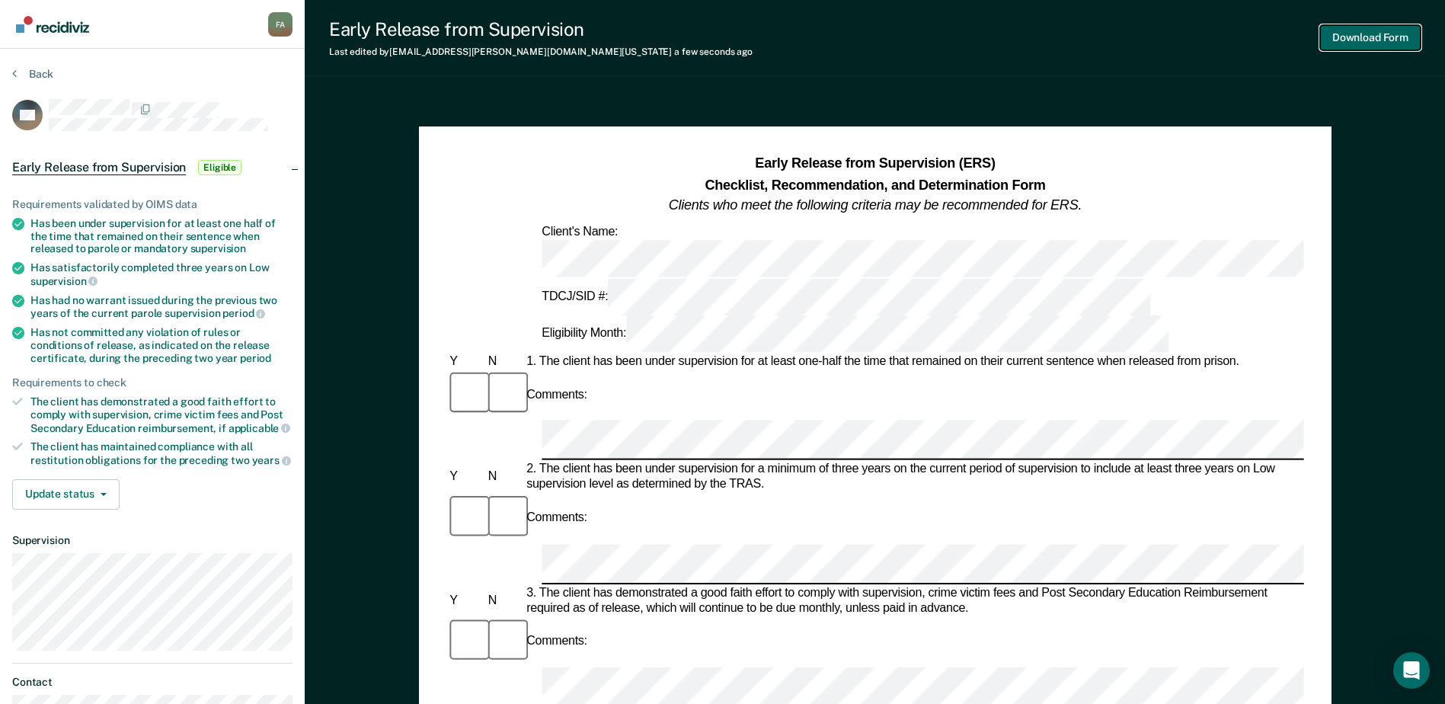
click at [1377, 36] on button "Download Form" at bounding box center [1370, 37] width 101 height 25
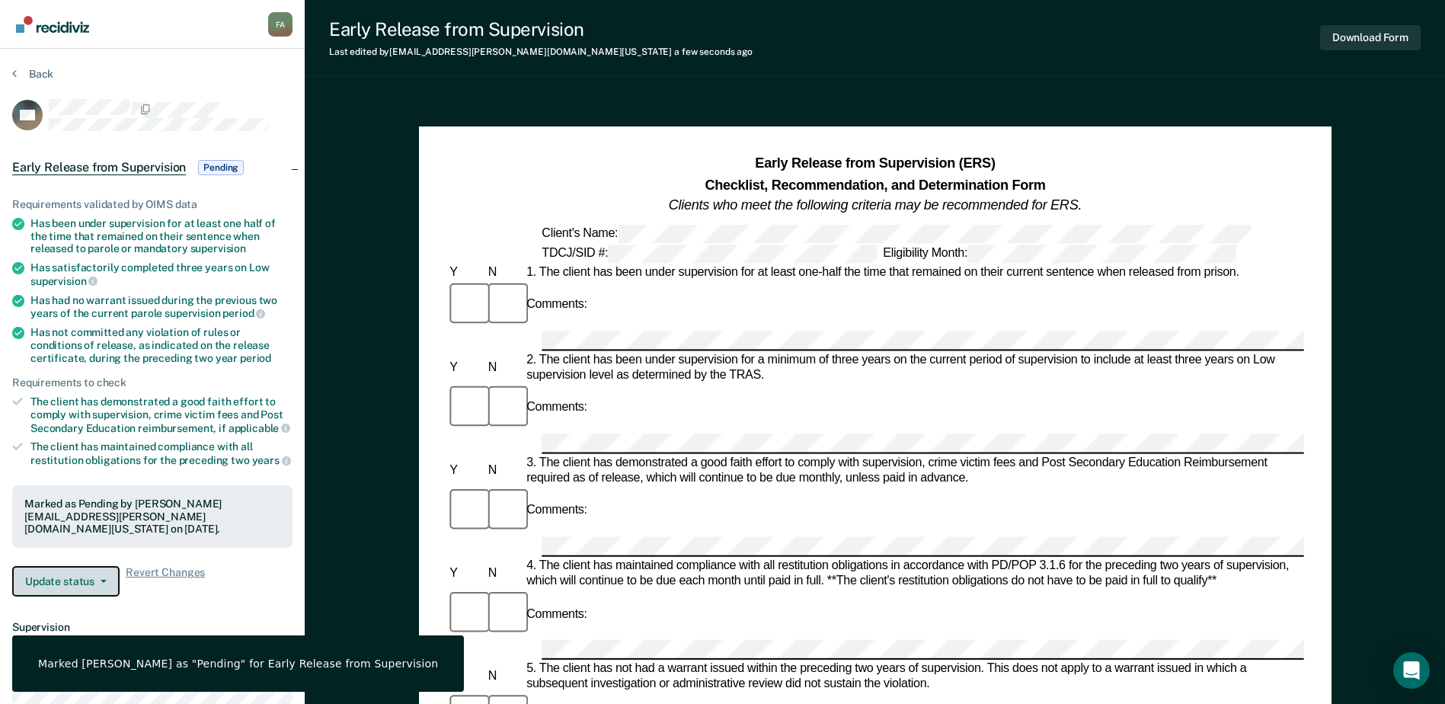
click at [88, 568] on button "Update status" at bounding box center [65, 581] width 107 height 30
click at [85, 630] on button "Mark Ineligible" at bounding box center [85, 642] width 147 height 24
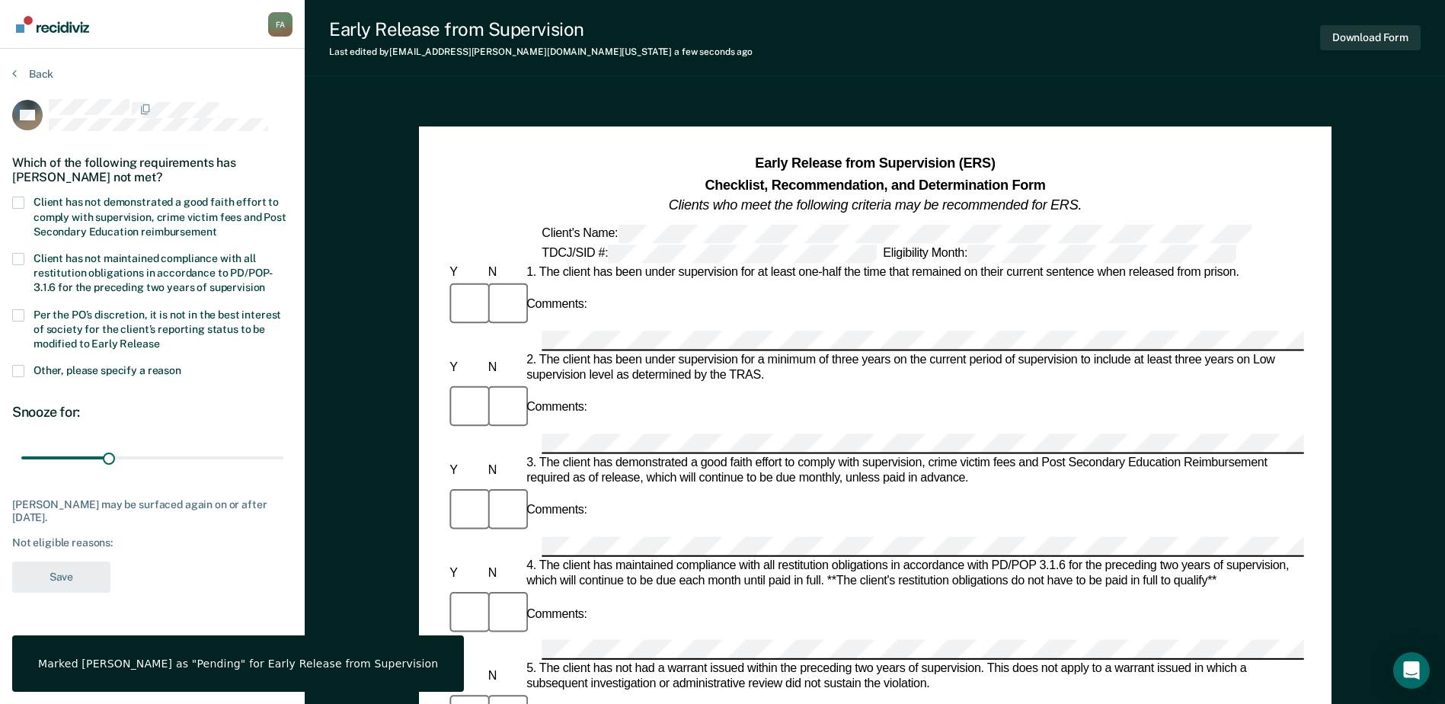
click at [21, 194] on div "Which of the following requirements has [PERSON_NAME] not met?" at bounding box center [152, 169] width 280 height 53
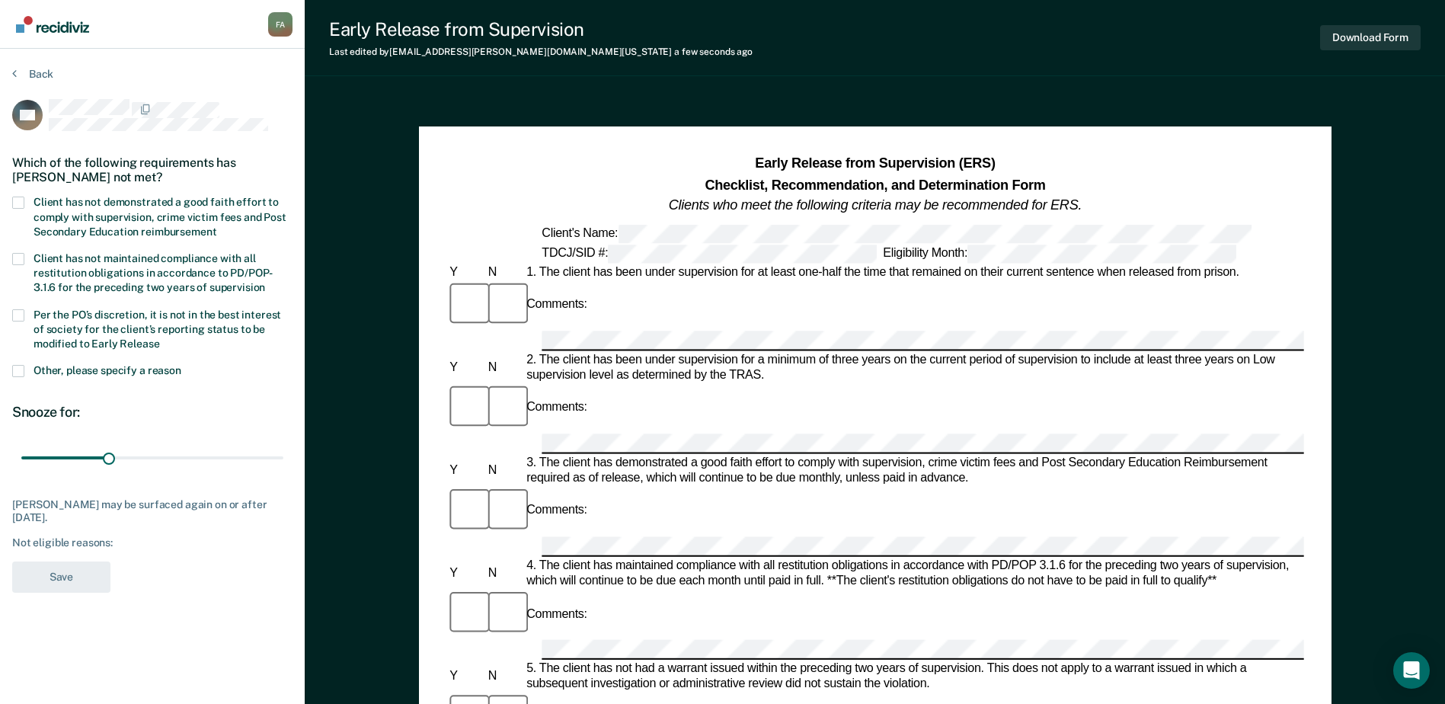
click at [18, 209] on label "Client has not demonstrated a good faith effort to comply with supervision, cri…" at bounding box center [152, 219] width 280 height 44
click at [216, 226] on input "Client has not demonstrated a good faith effort to comply with supervision, cri…" at bounding box center [216, 226] width 0 height 0
click at [21, 254] on span at bounding box center [18, 259] width 12 height 12
click at [265, 282] on input "Client has not maintained compliance with all restitution obligations in accord…" at bounding box center [265, 282] width 0 height 0
click at [20, 310] on span at bounding box center [18, 315] width 12 height 12
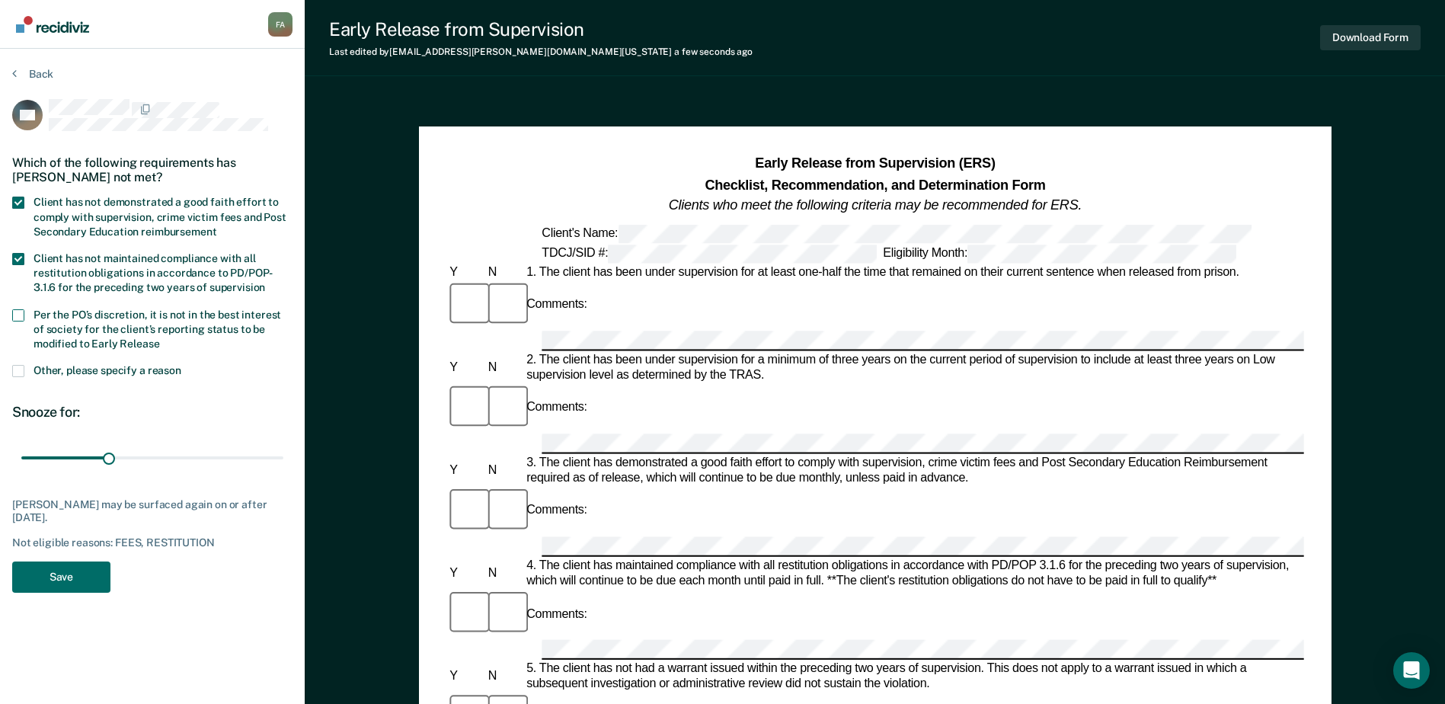
click at [160, 338] on input "Per the PO’s discretion, it is not in the best interest of society for the clie…" at bounding box center [160, 338] width 0 height 0
drag, startPoint x: 47, startPoint y: 456, endPoint x: 150, endPoint y: 453, distance: 102.9
type input "180"
click at [150, 453] on input "range" at bounding box center [152, 458] width 262 height 27
click at [73, 582] on button "Save" at bounding box center [61, 576] width 98 height 31
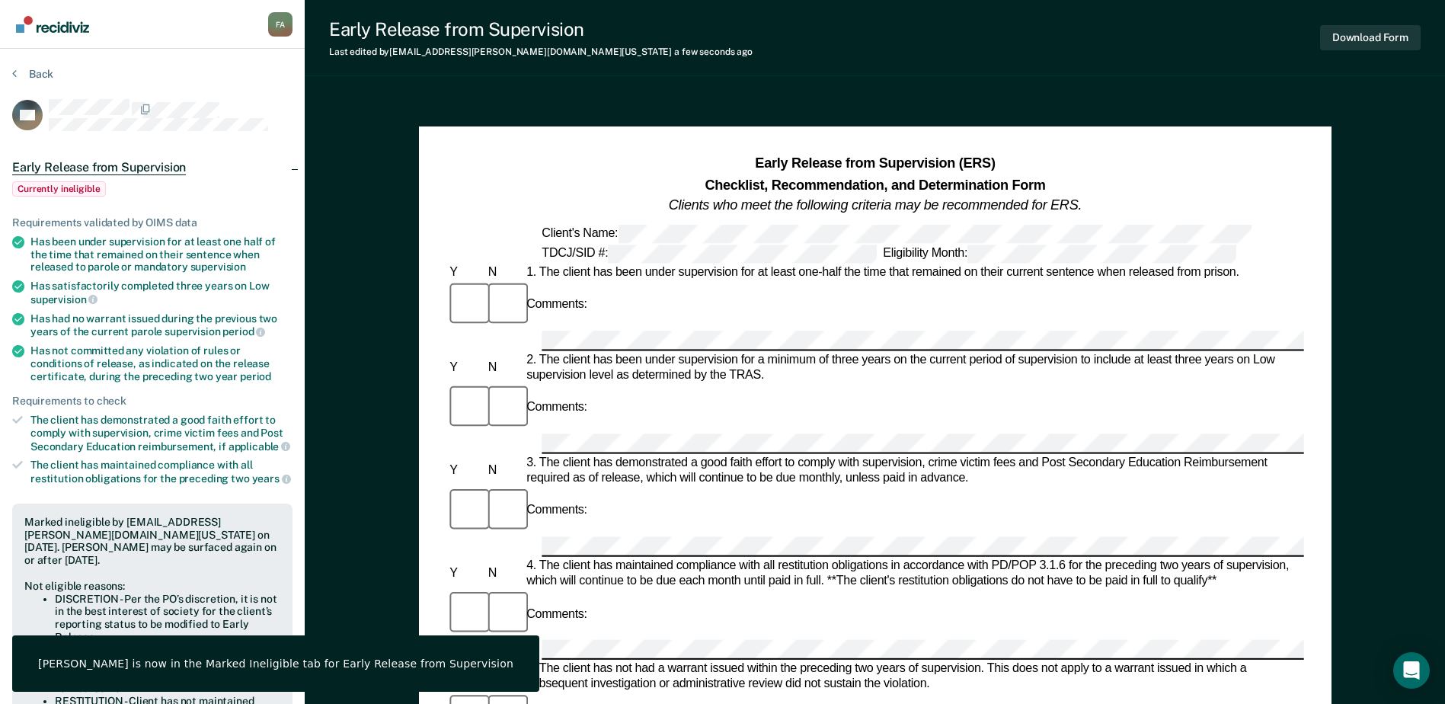
click at [75, 29] on img "Go to Recidiviz Home" at bounding box center [52, 24] width 73 height 17
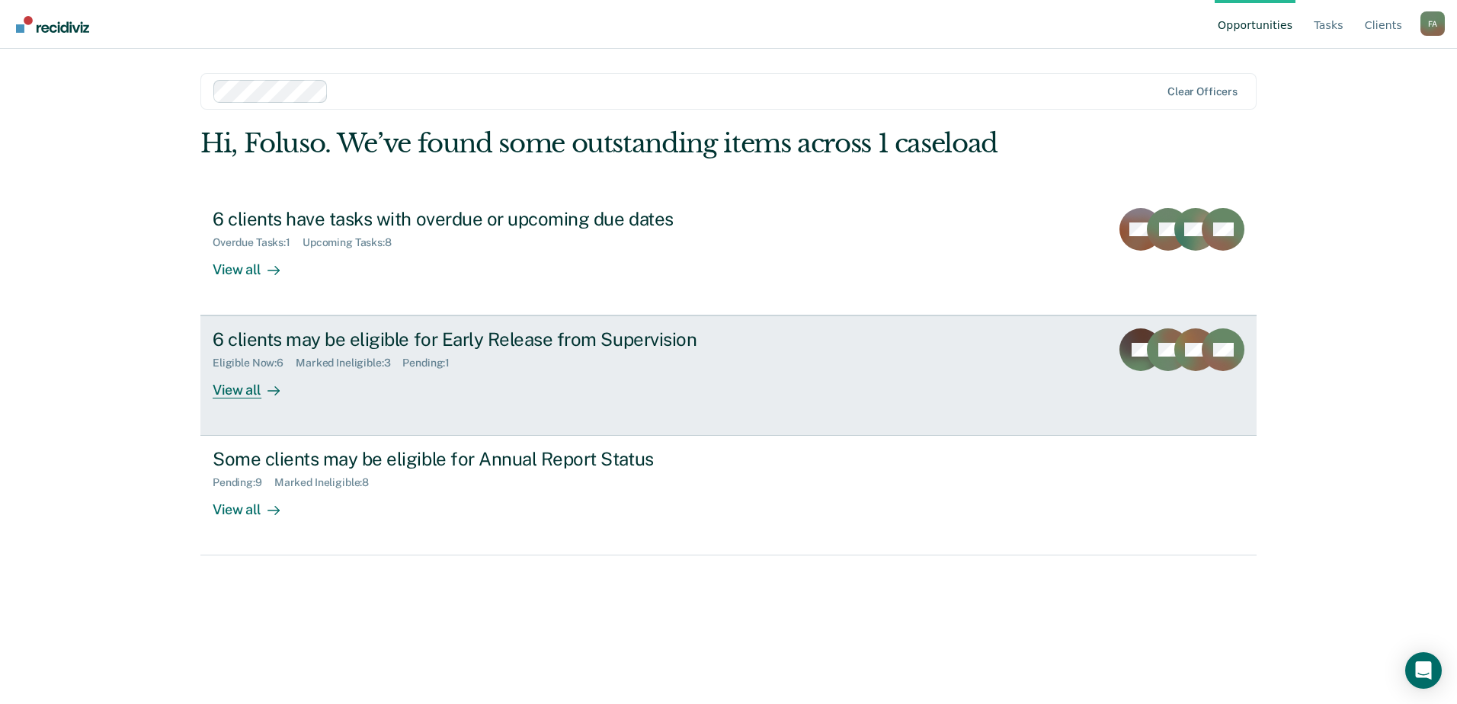
click at [449, 341] on div "6 clients may be eligible for Early Release from Supervision" at bounding box center [480, 339] width 535 height 22
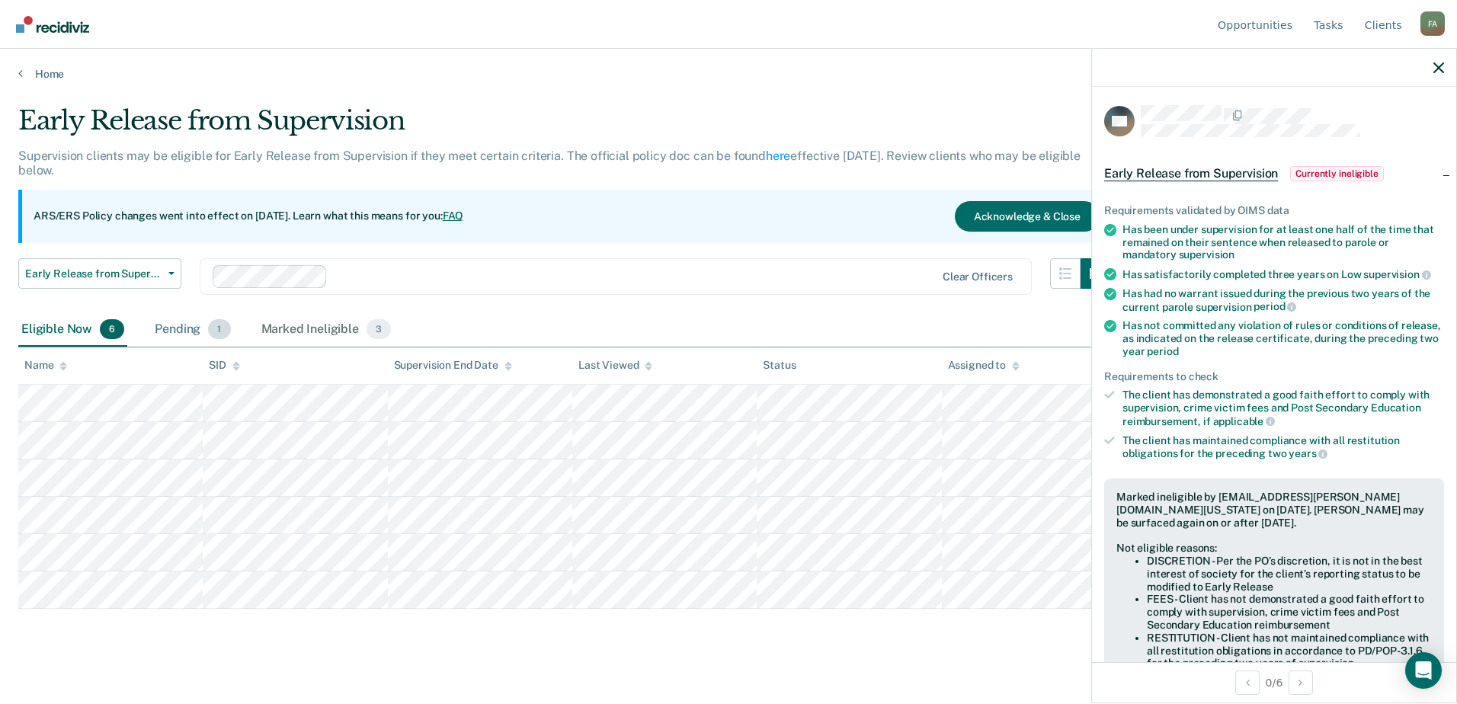
click at [213, 331] on span "1" at bounding box center [219, 329] width 22 height 20
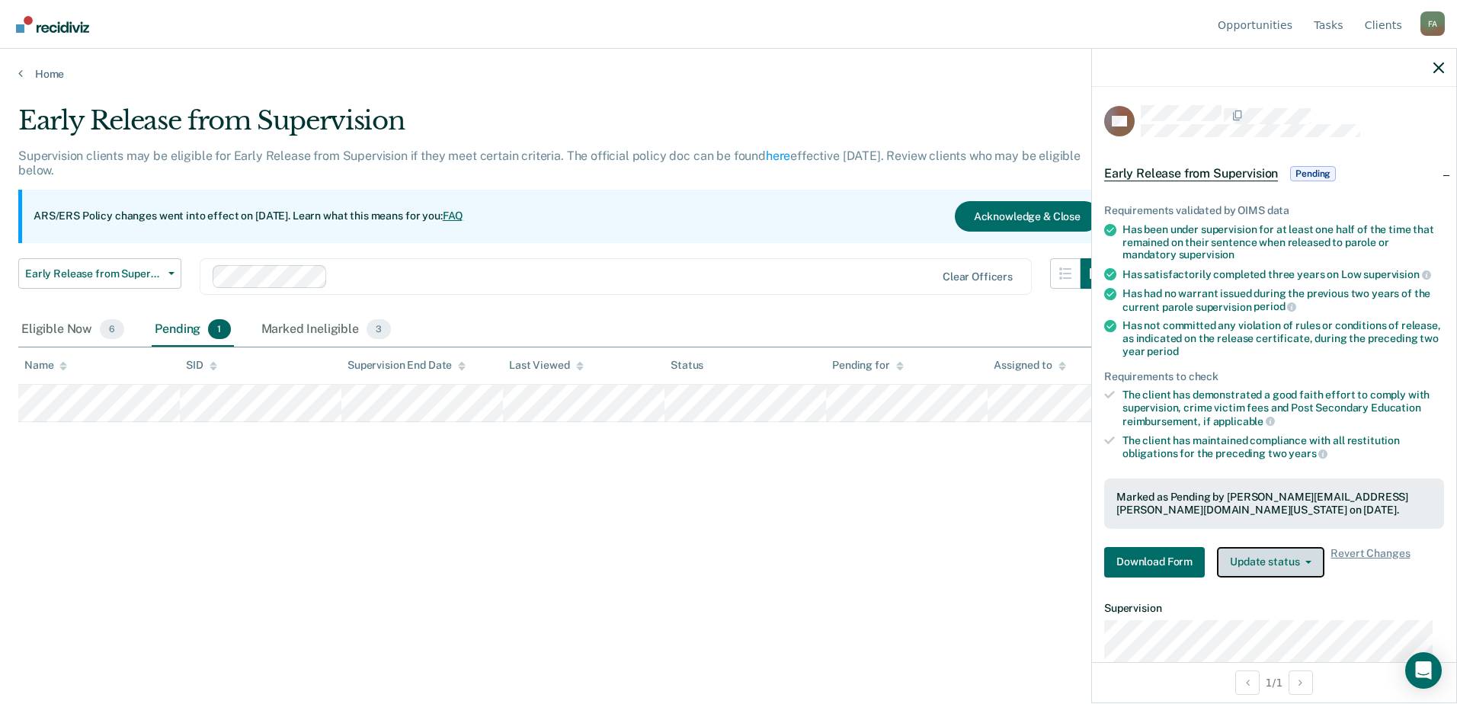
click at [1277, 555] on button "Update status" at bounding box center [1270, 562] width 107 height 30
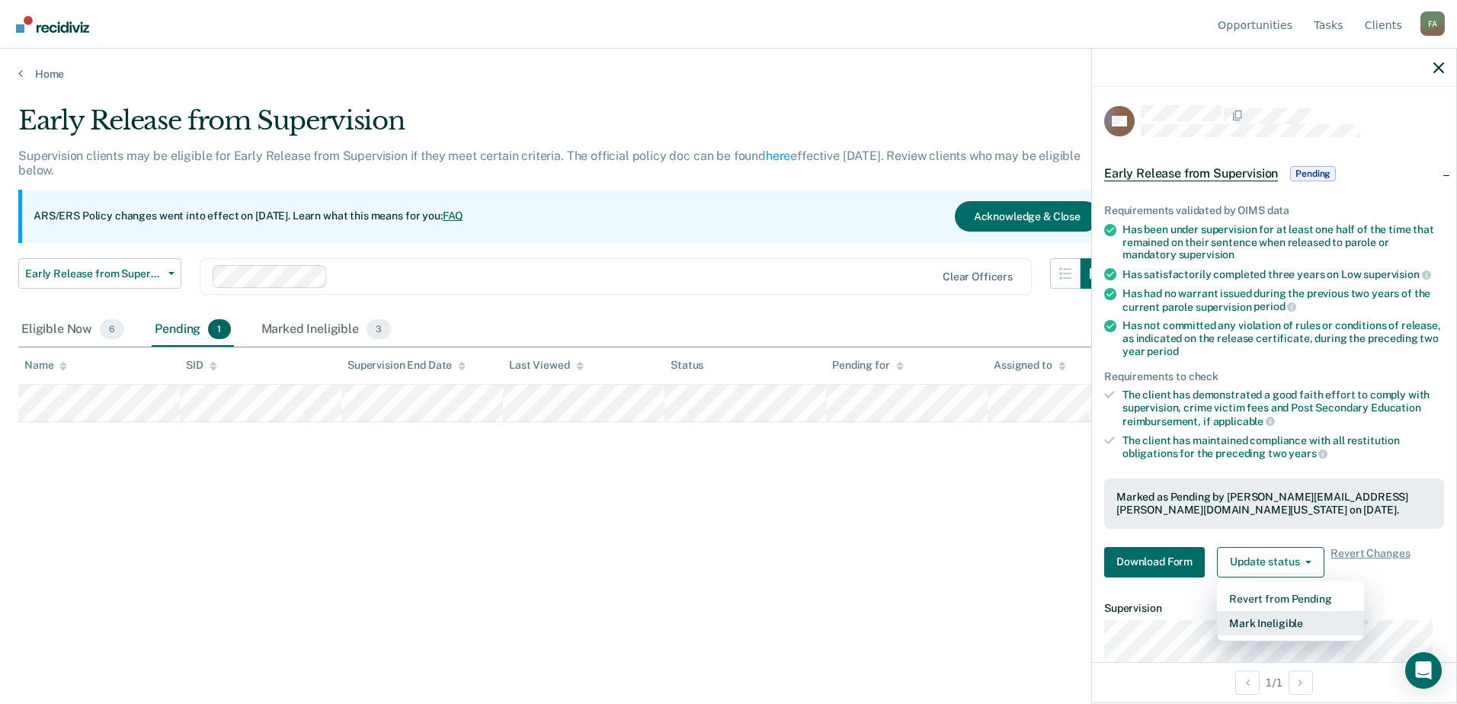
click at [1268, 621] on button "Mark Ineligible" at bounding box center [1290, 623] width 147 height 24
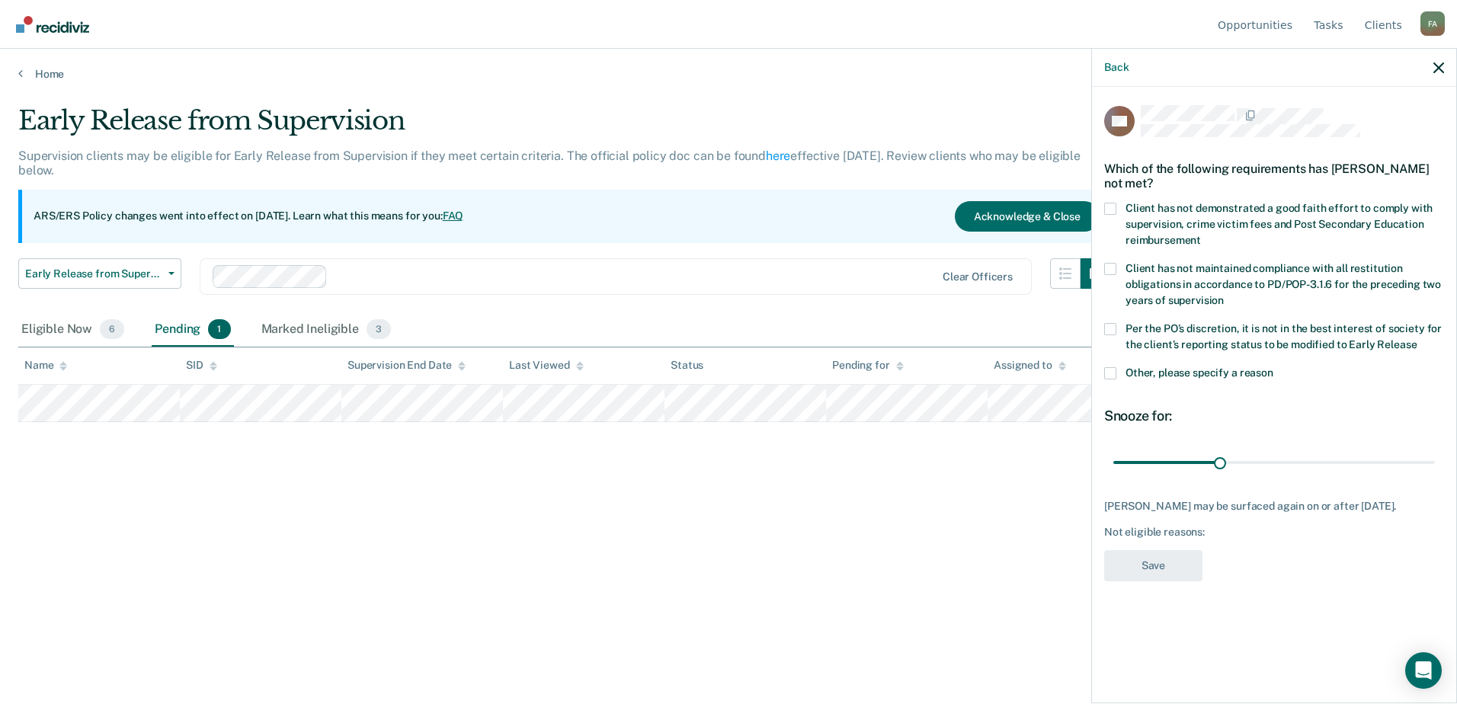
click at [1117, 207] on label "Client has not demonstrated a good faith effort to comply with supervision, cri…" at bounding box center [1274, 227] width 340 height 48
click at [1201, 235] on input "Client has not demonstrated a good faith effort to comply with supervision, cri…" at bounding box center [1201, 235] width 0 height 0
click at [1107, 325] on span at bounding box center [1110, 329] width 12 height 12
click at [1416, 339] on input "Per the PO’s discretion, it is not in the best interest of society for the clie…" at bounding box center [1416, 339] width 0 height 0
drag, startPoint x: 1144, startPoint y: 459, endPoint x: 1271, endPoint y: 454, distance: 128.1
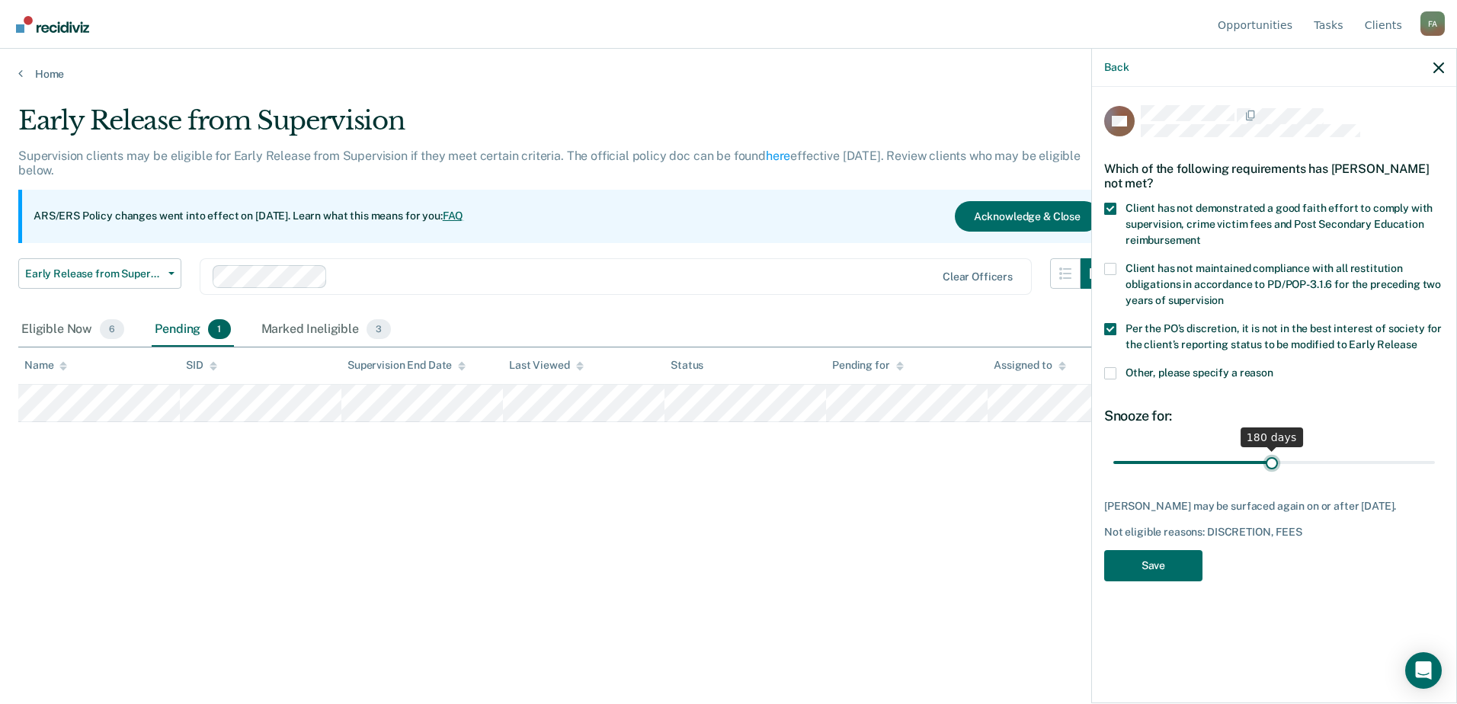
type input "180"
click at [1271, 454] on input "range" at bounding box center [1273, 462] width 321 height 27
click at [1172, 561] on button "Save" at bounding box center [1153, 565] width 98 height 31
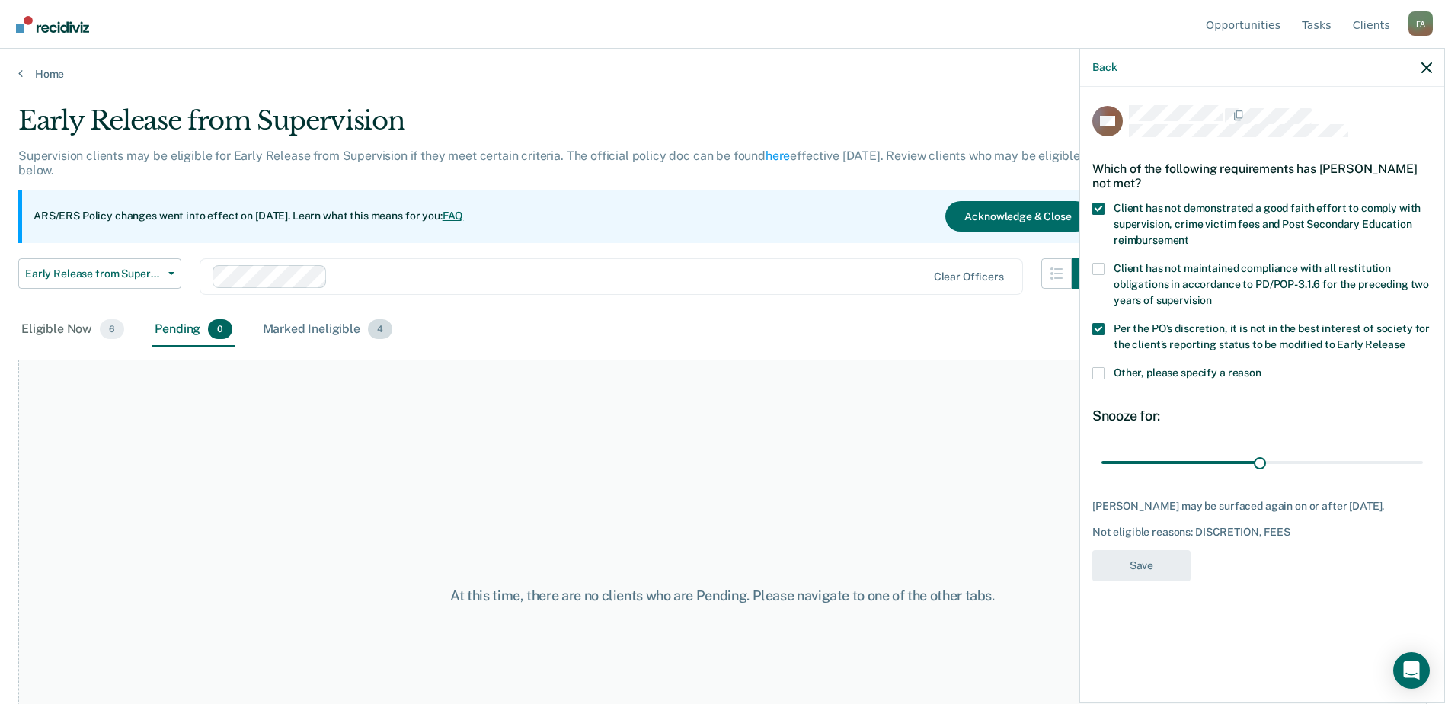
click at [299, 331] on div "Marked Ineligible 4" at bounding box center [328, 330] width 136 height 34
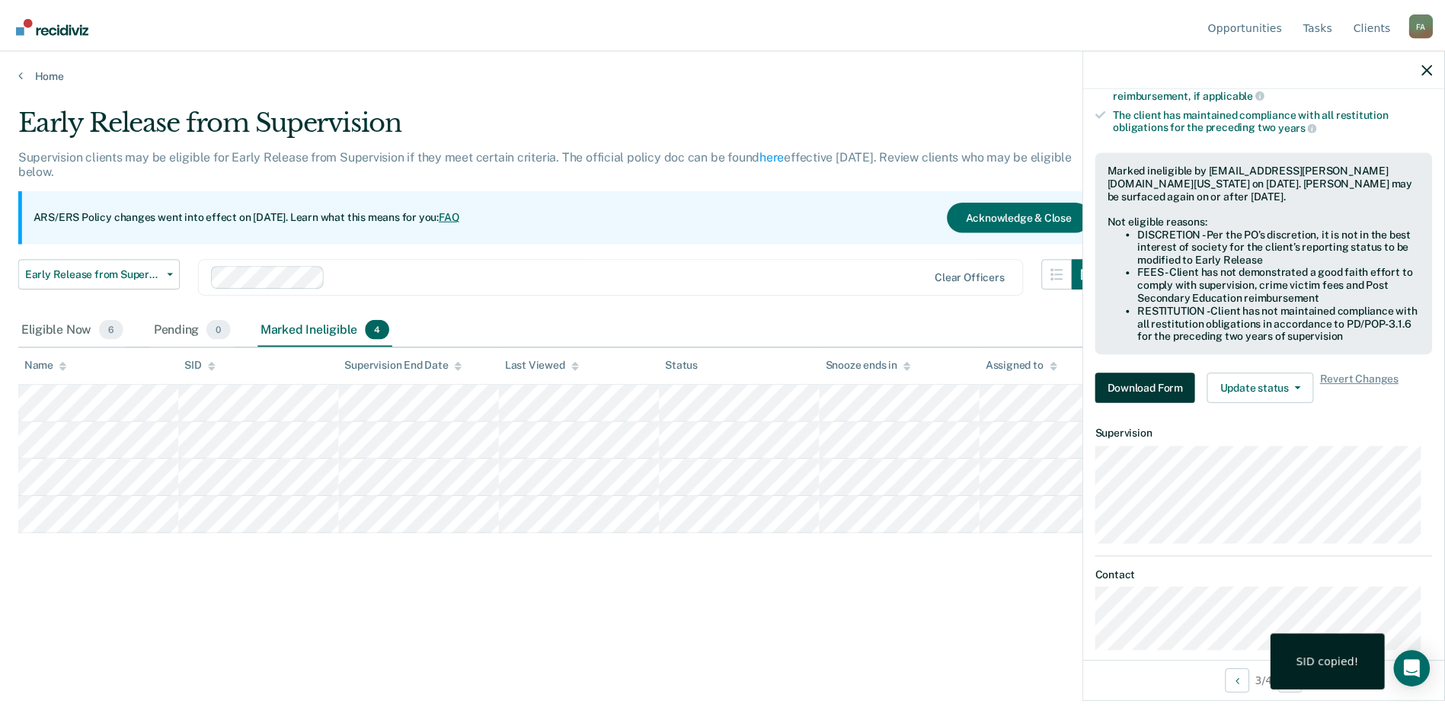
scroll to position [346, 0]
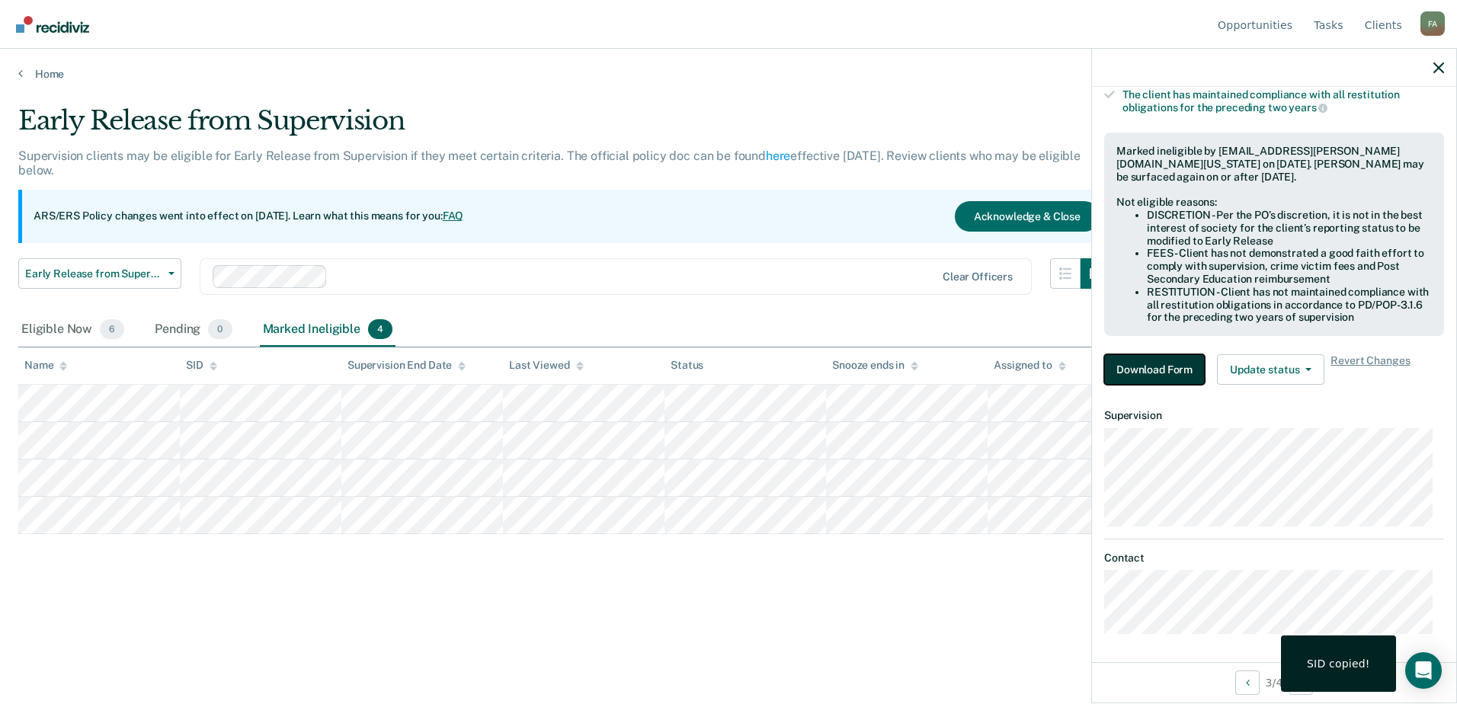
click at [1157, 359] on button "Download Form" at bounding box center [1154, 369] width 101 height 30
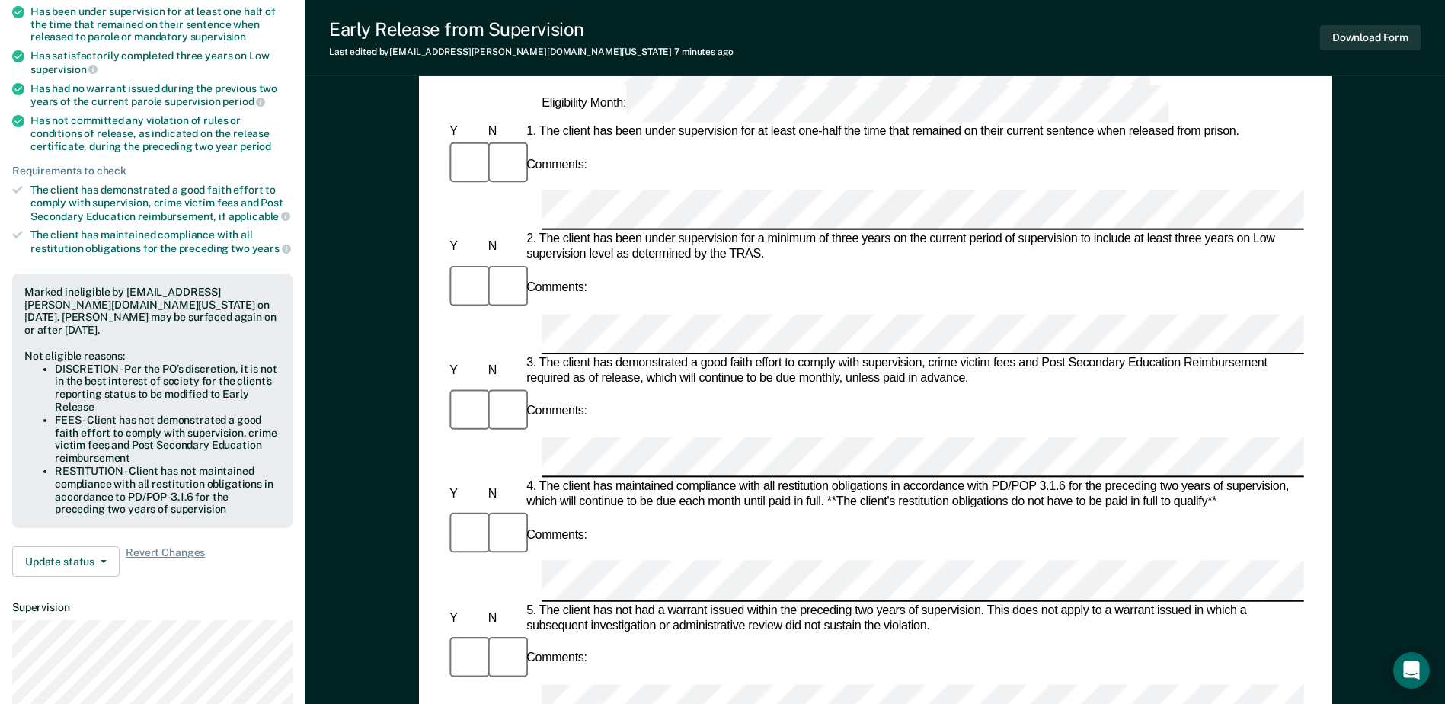
scroll to position [229, 0]
click at [512, 511] on div at bounding box center [504, 536] width 38 height 51
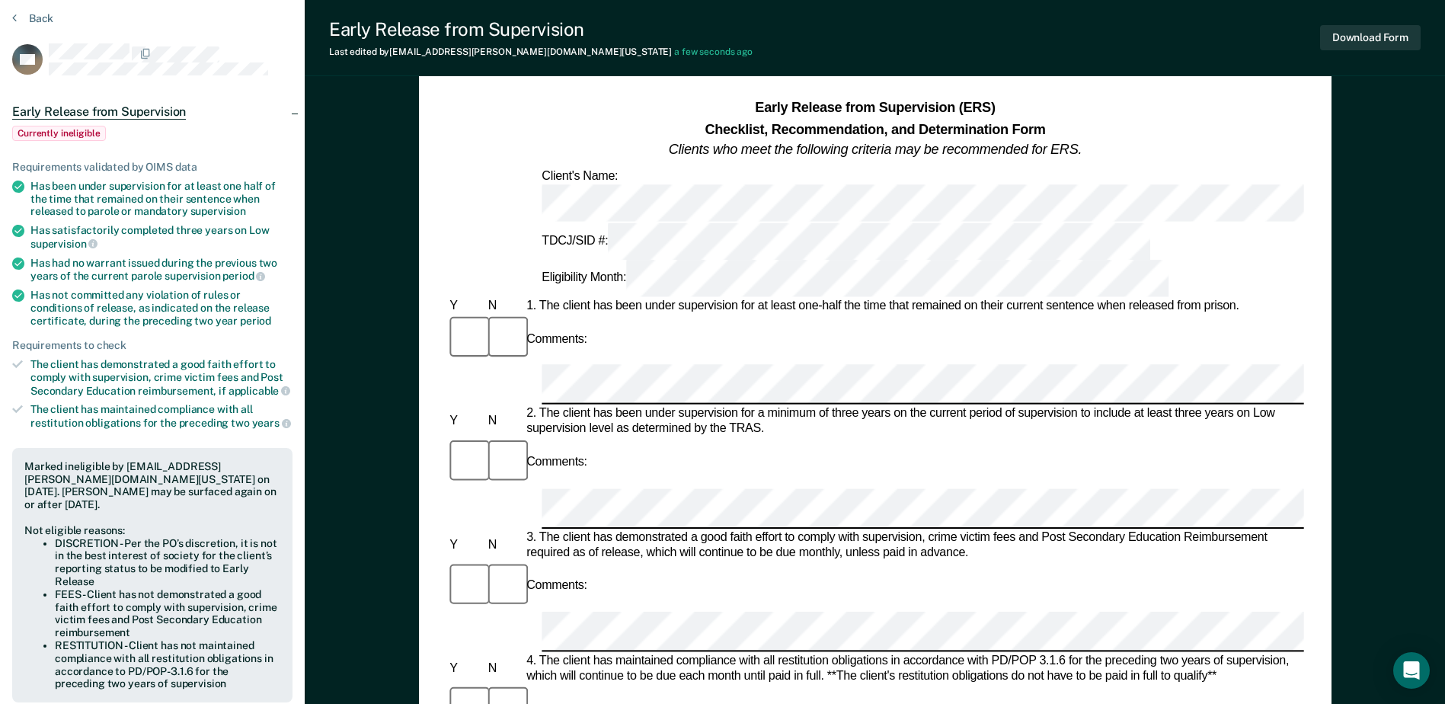
scroll to position [0, 0]
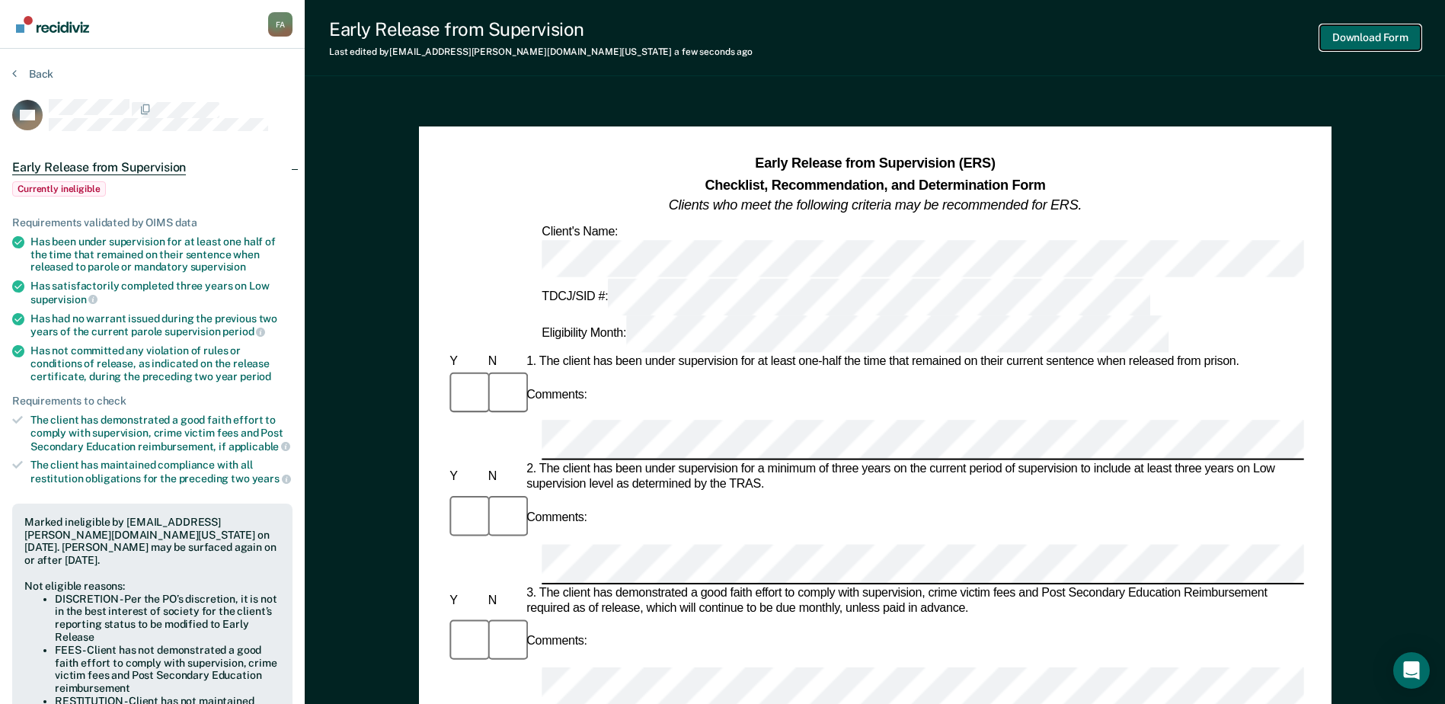
click at [1367, 37] on button "Download Form" at bounding box center [1370, 37] width 101 height 25
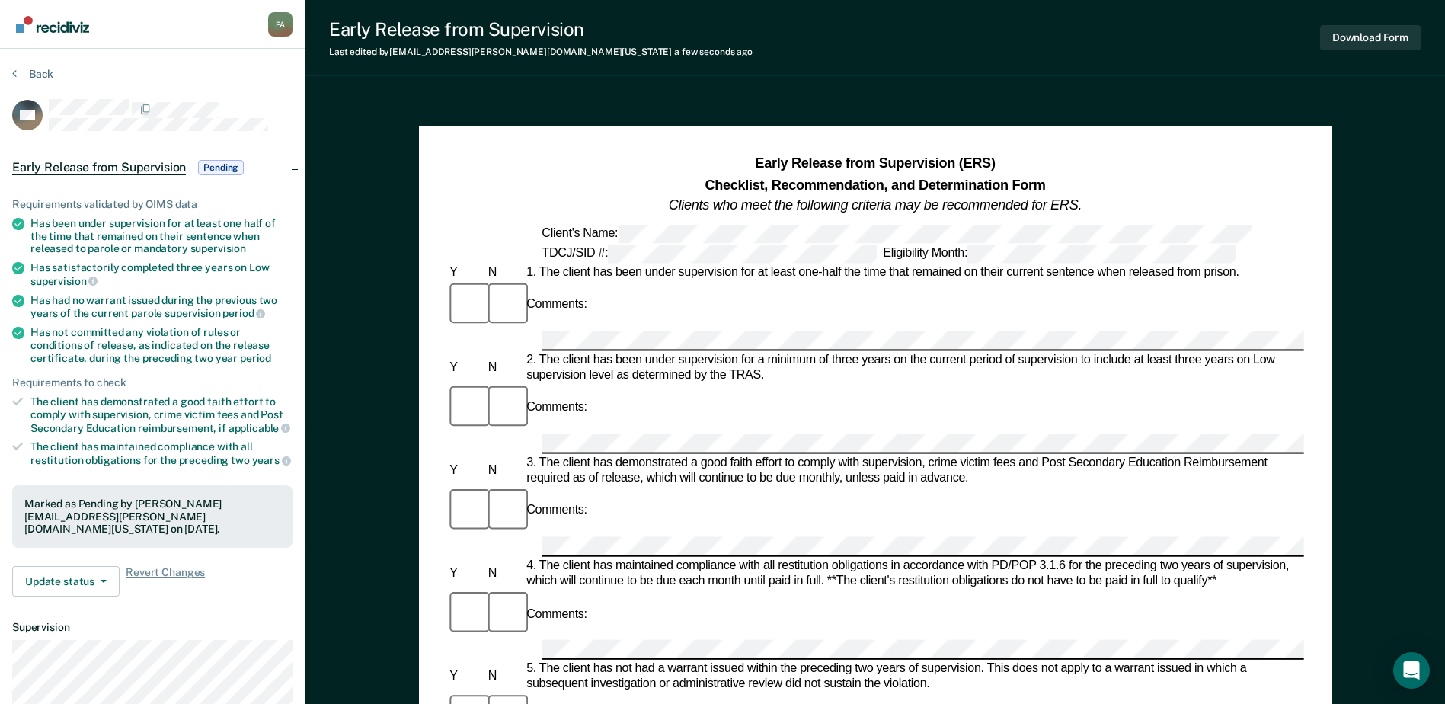
click at [52, 23] on img "Go to Recidiviz Home" at bounding box center [52, 24] width 73 height 17
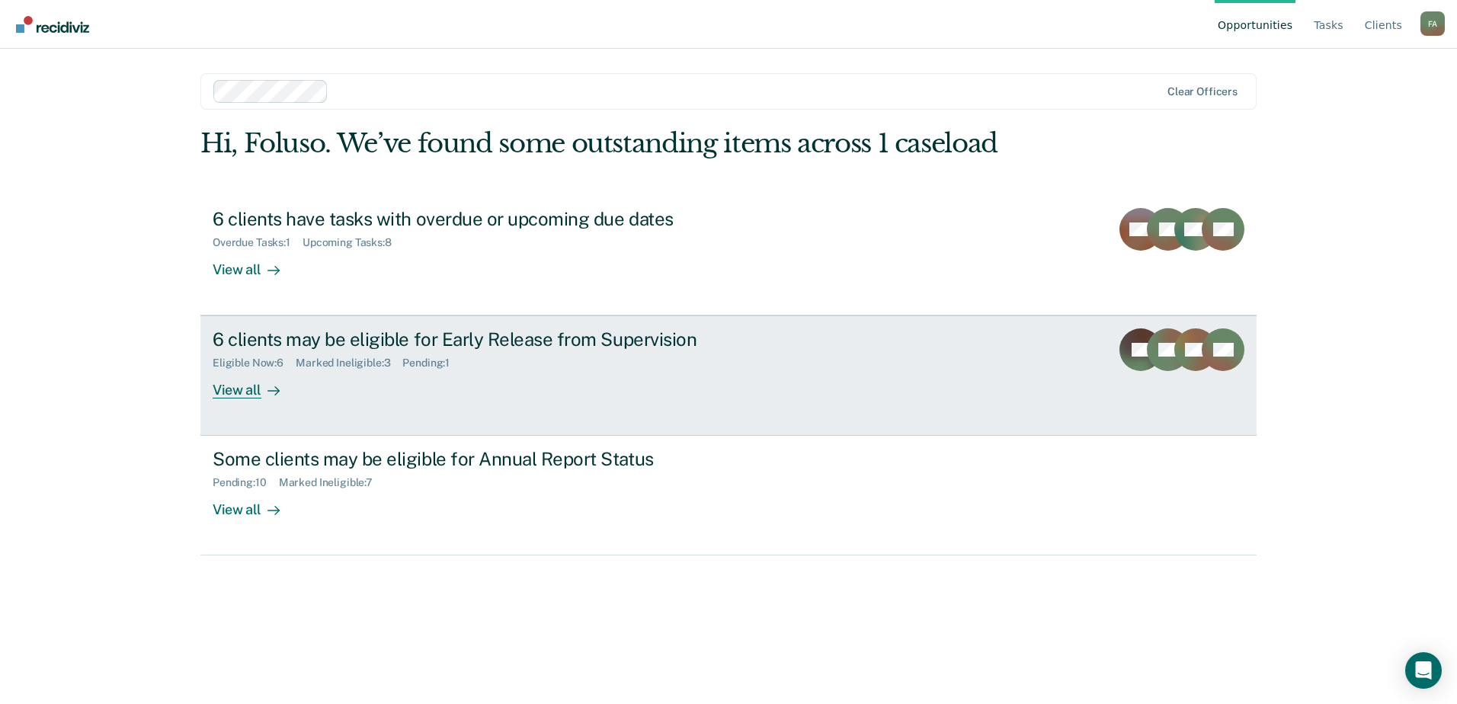
click at [470, 347] on div "6 clients may be eligible for Early Release from Supervision" at bounding box center [480, 339] width 535 height 22
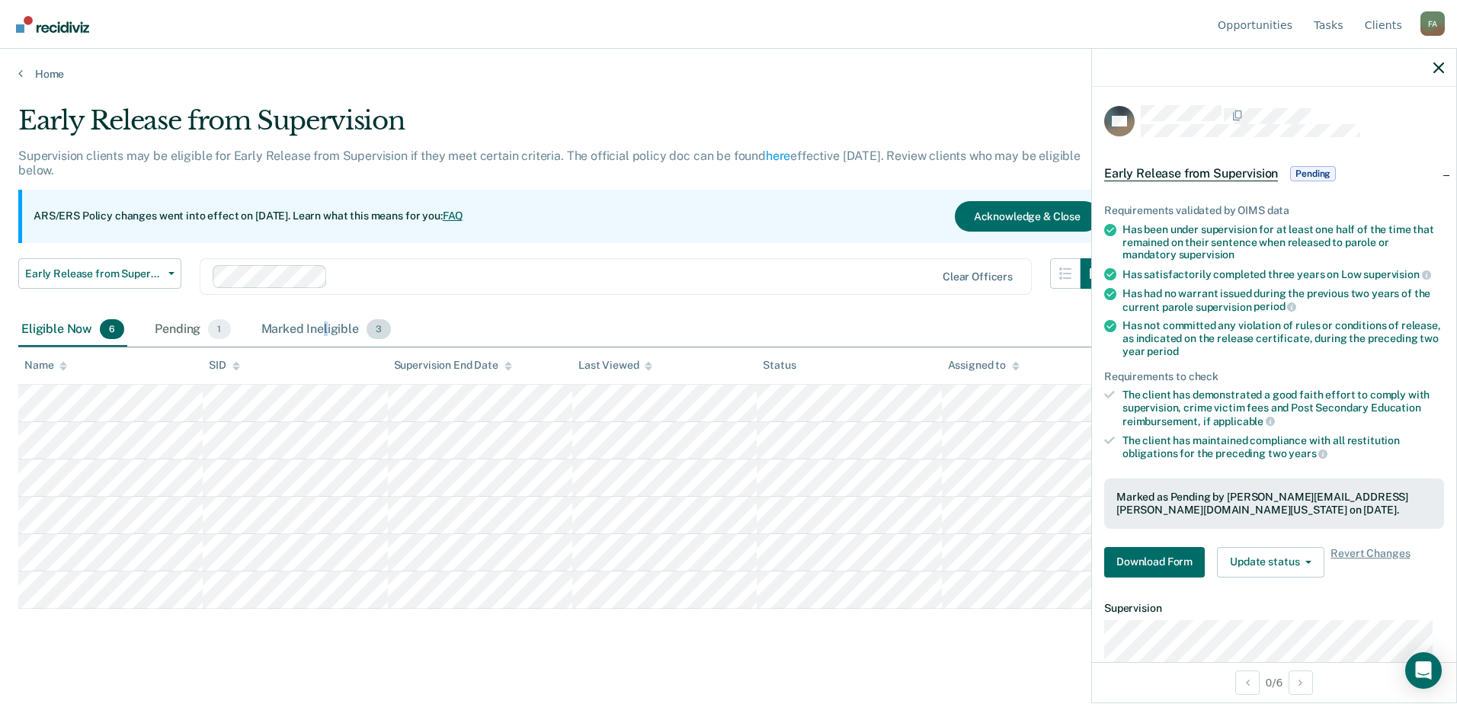
click at [324, 331] on div "Marked Ineligible 3" at bounding box center [326, 330] width 136 height 34
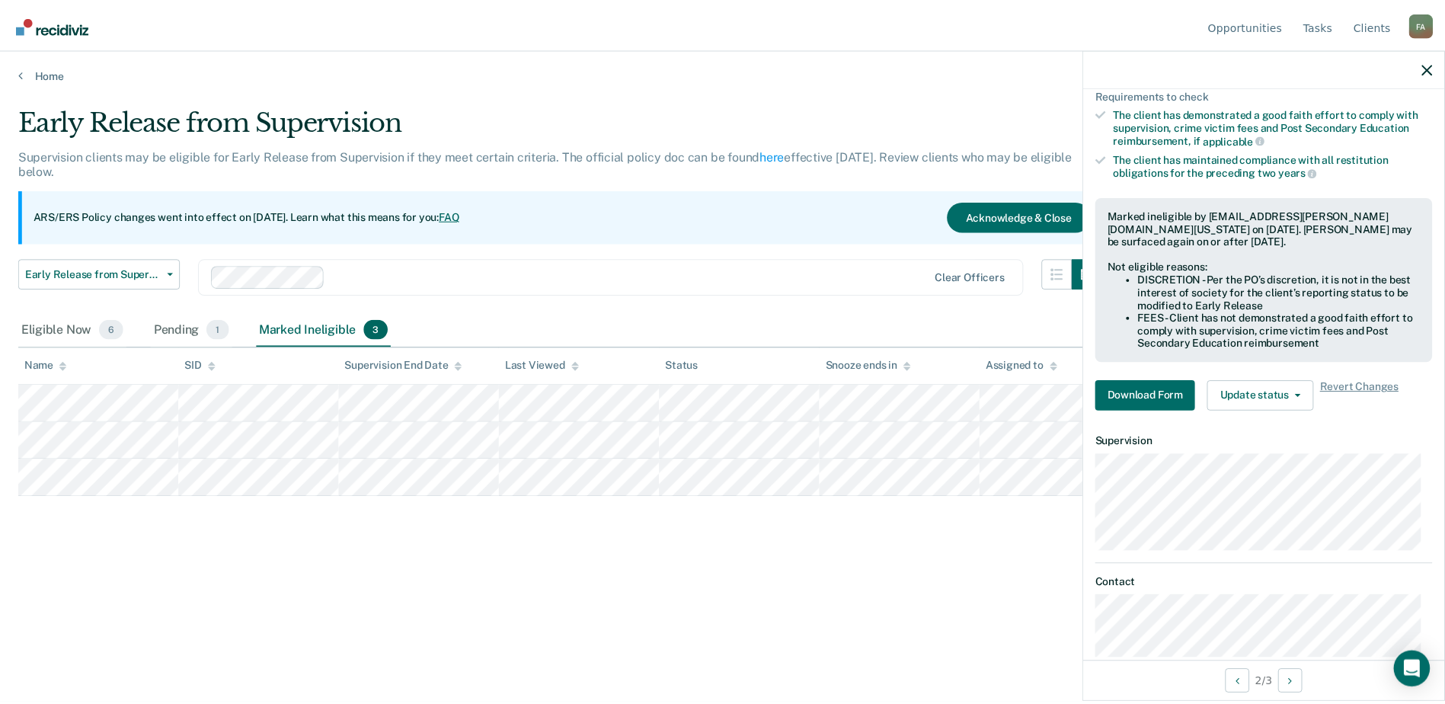
scroll to position [308, 0]
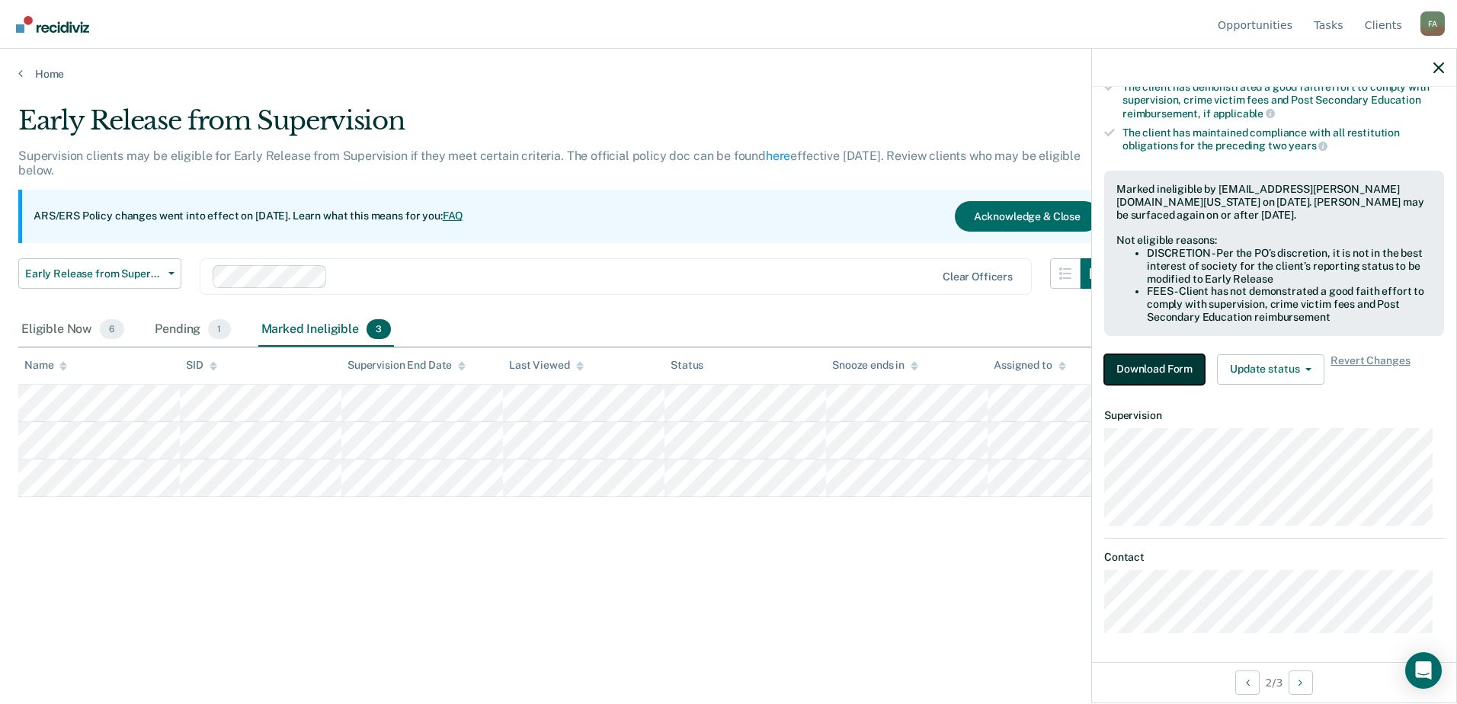
click at [1147, 377] on button "Download Form" at bounding box center [1154, 369] width 101 height 30
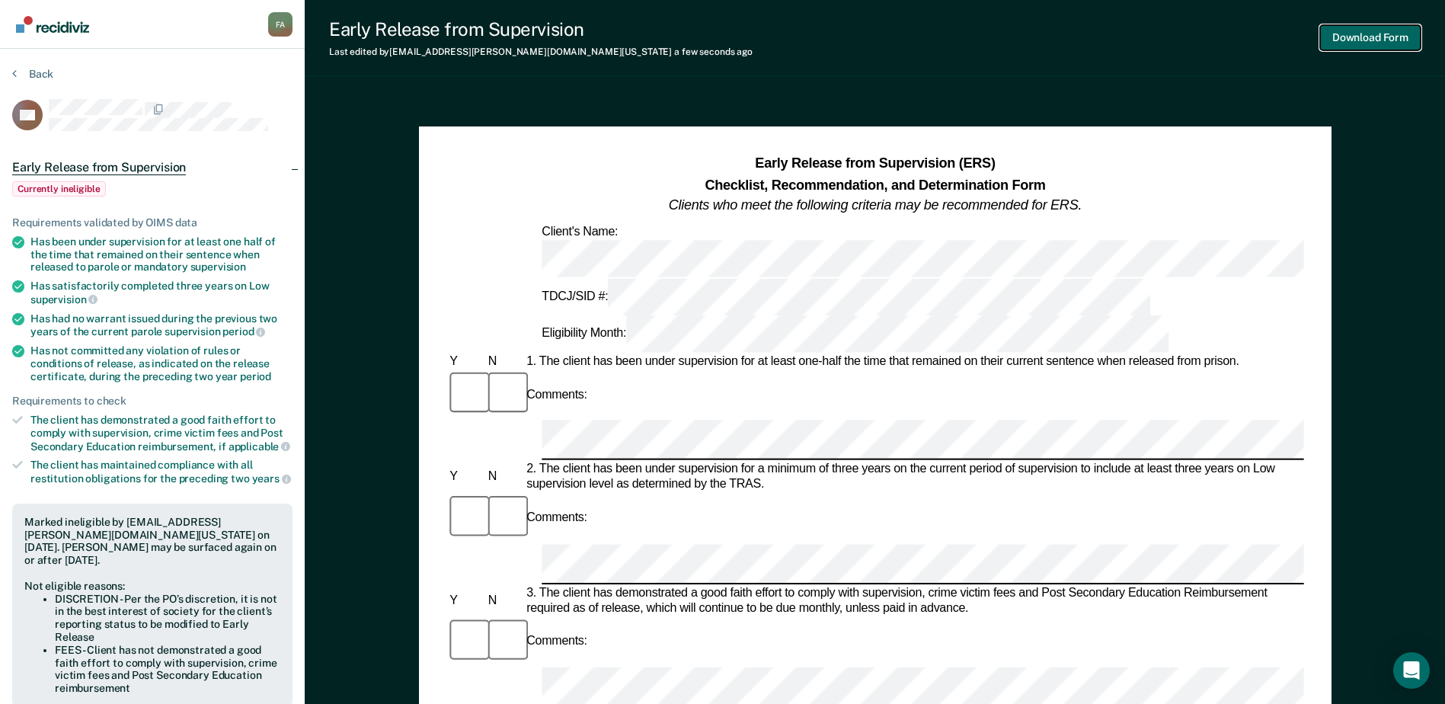
click at [1354, 27] on button "Download Form" at bounding box center [1370, 37] width 101 height 25
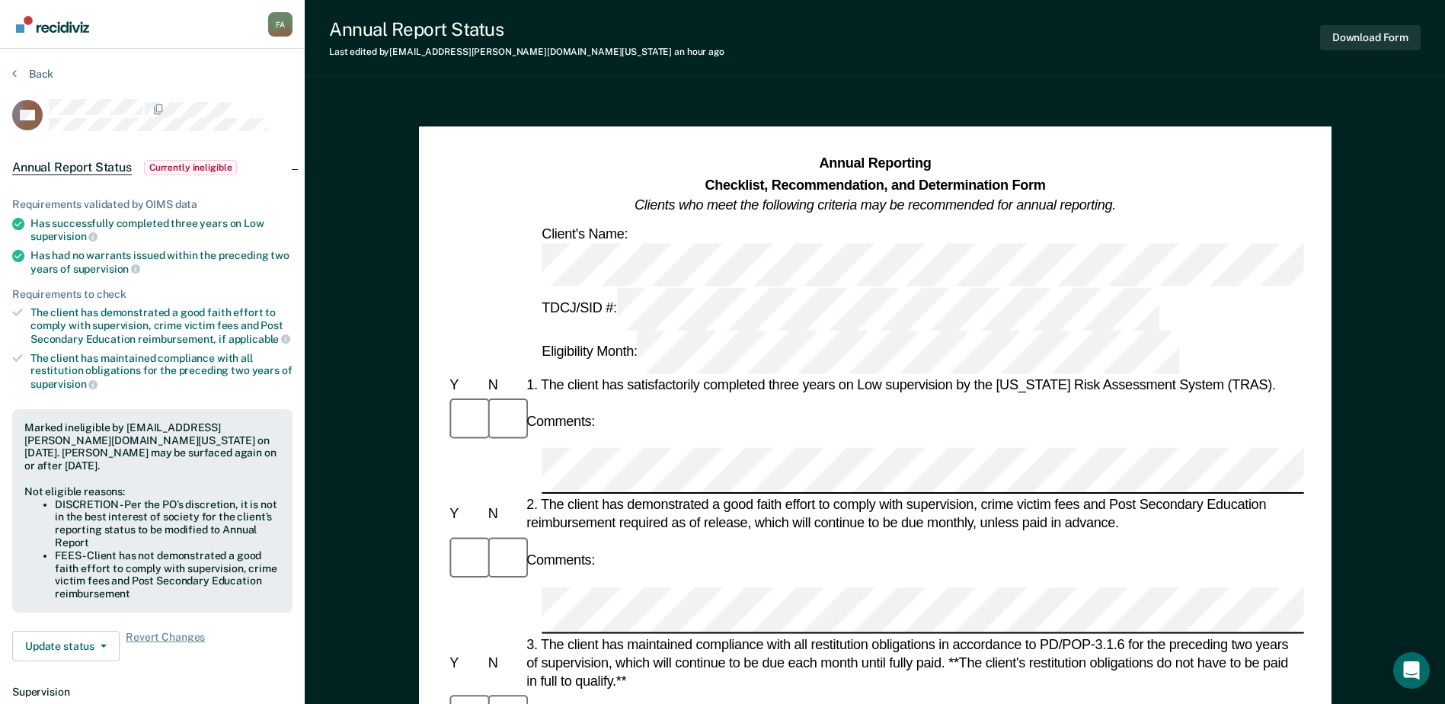
click at [50, 30] on img "Go to Recidiviz Home" at bounding box center [52, 24] width 73 height 17
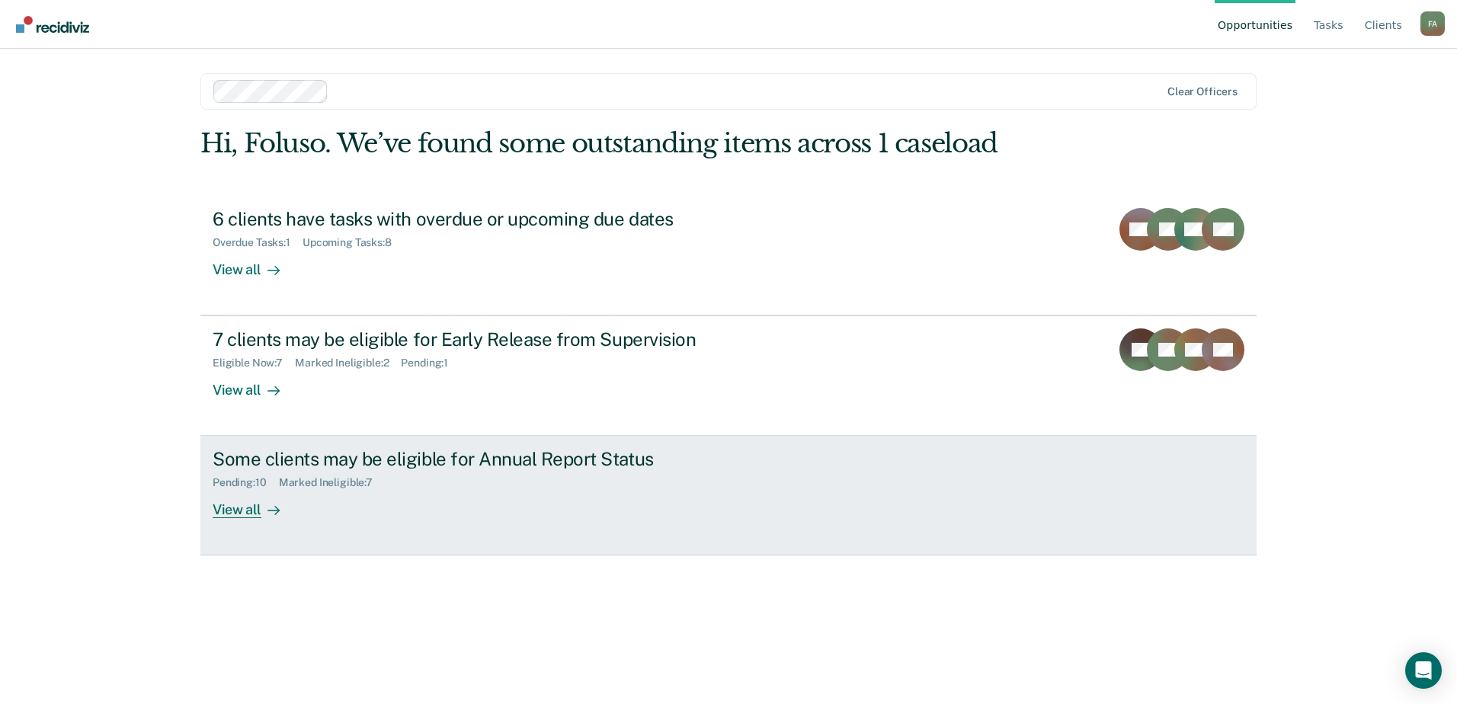
click at [488, 452] on div "Some clients may be eligible for Annual Report Status" at bounding box center [480, 459] width 535 height 22
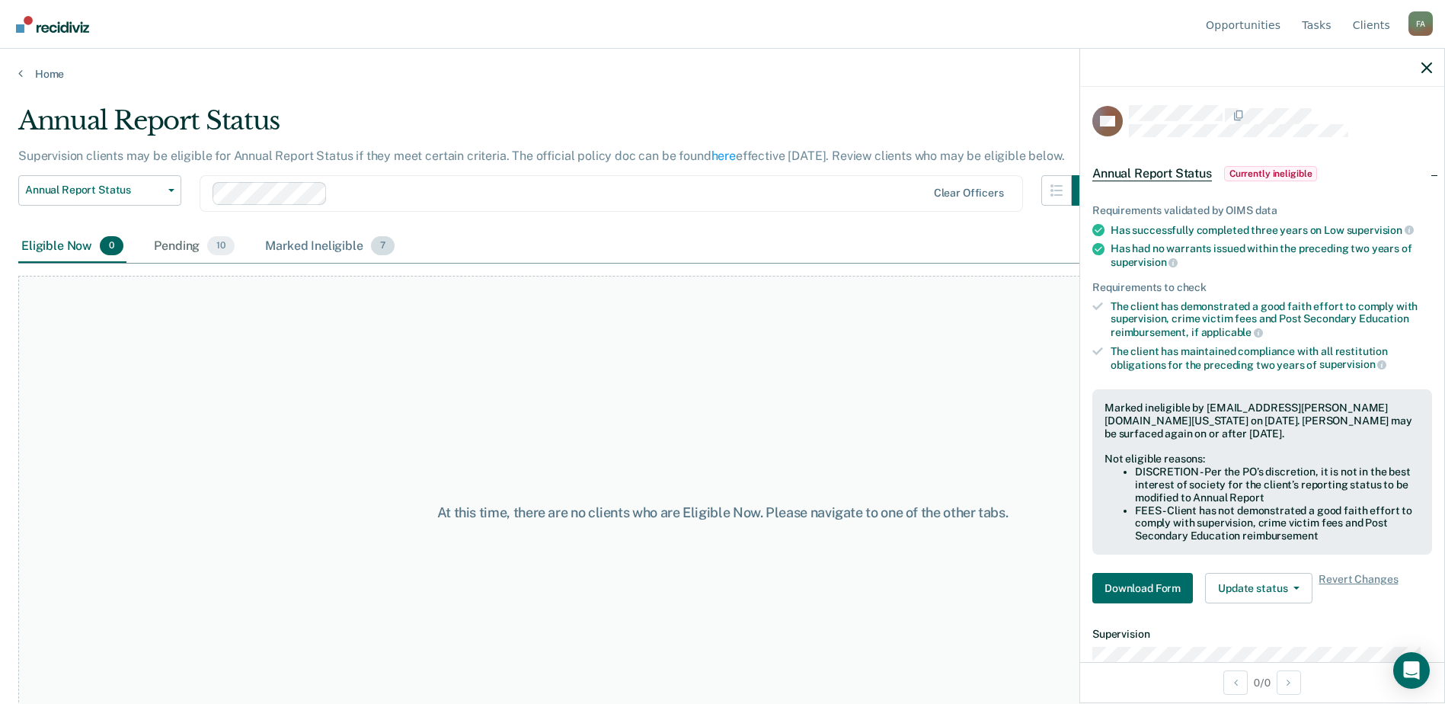
click at [332, 254] on div "Marked Ineligible 7" at bounding box center [330, 247] width 136 height 34
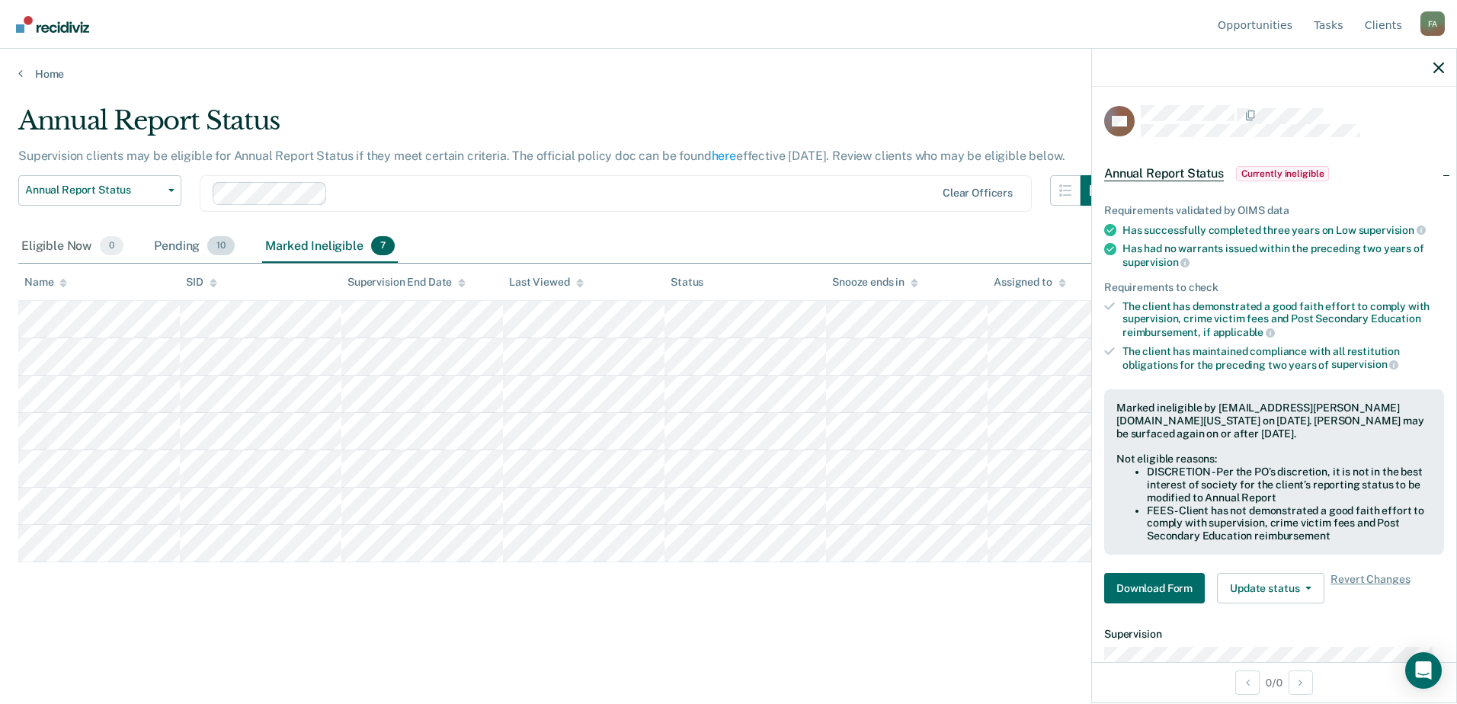
click at [220, 248] on span "10" at bounding box center [220, 246] width 27 height 20
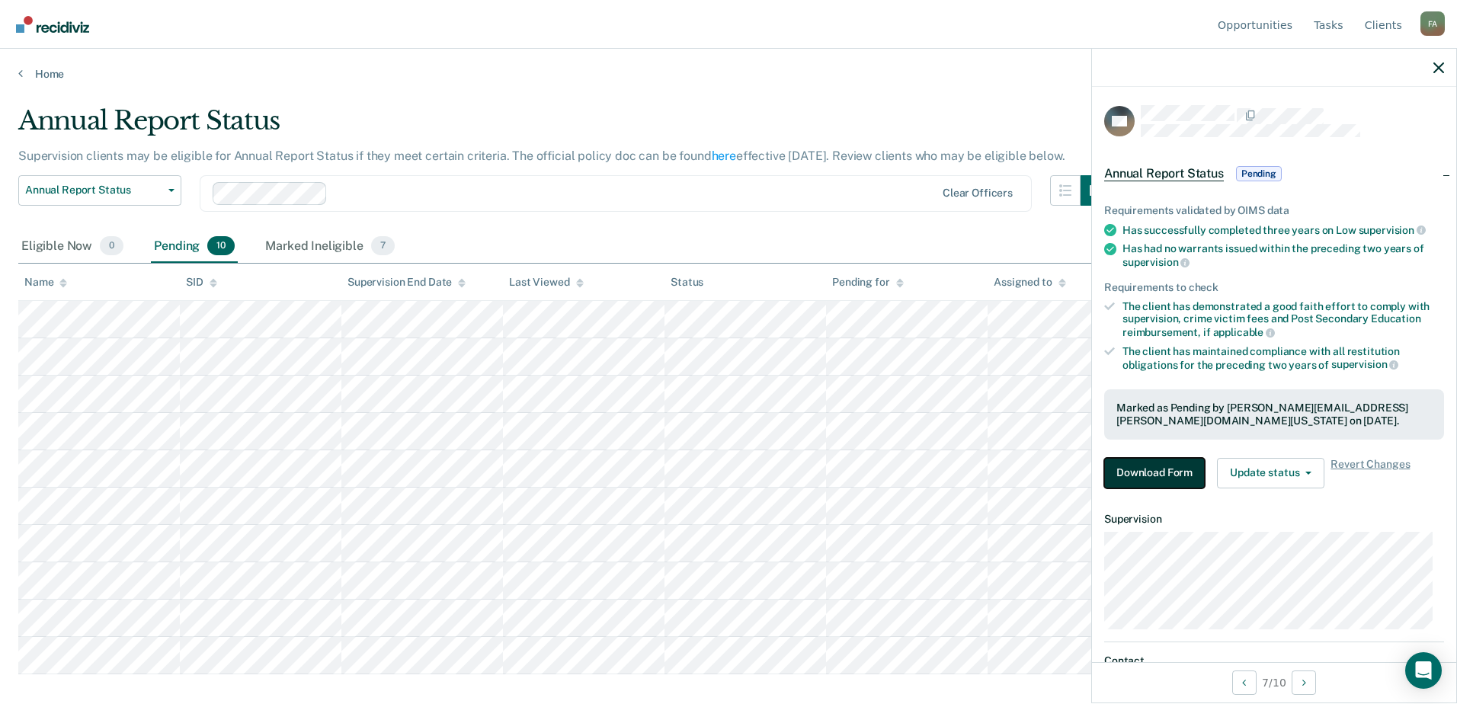
click at [1150, 467] on button "Download Form" at bounding box center [1154, 473] width 101 height 30
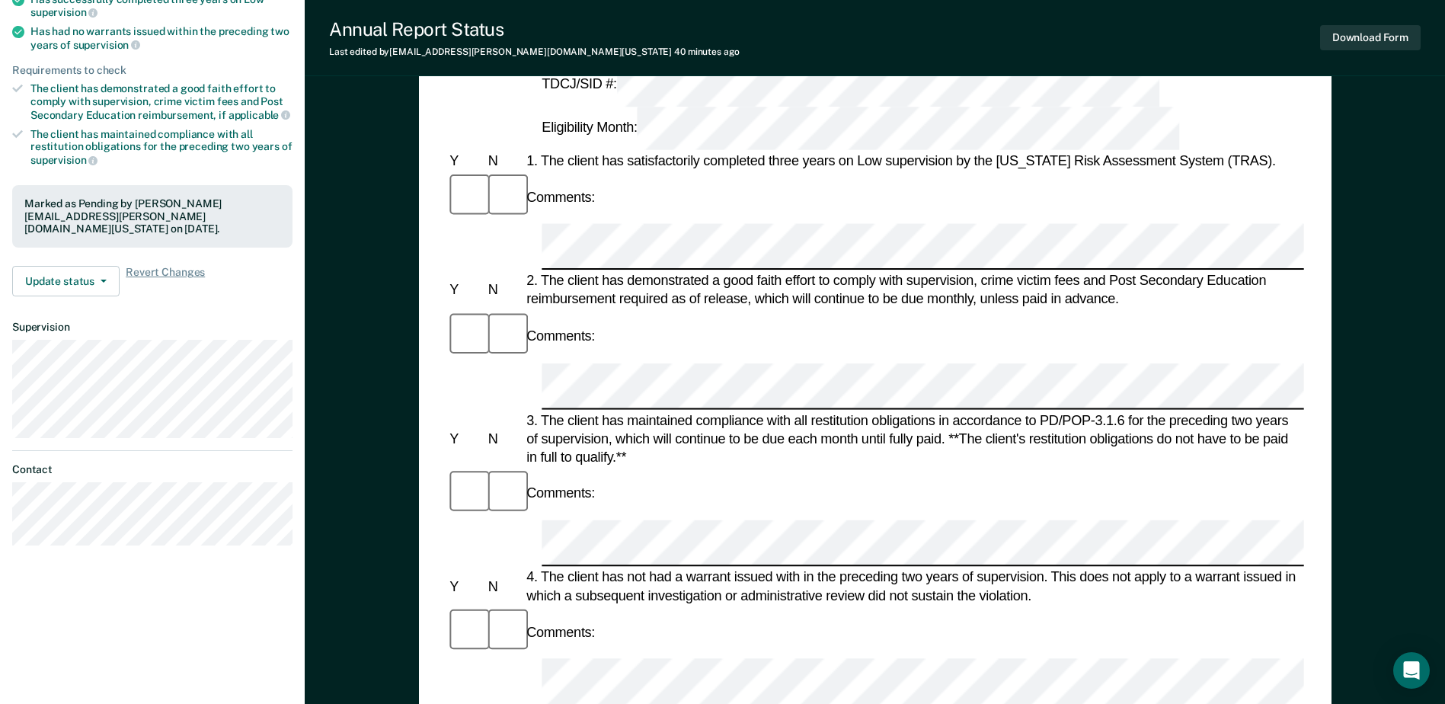
scroll to position [229, 0]
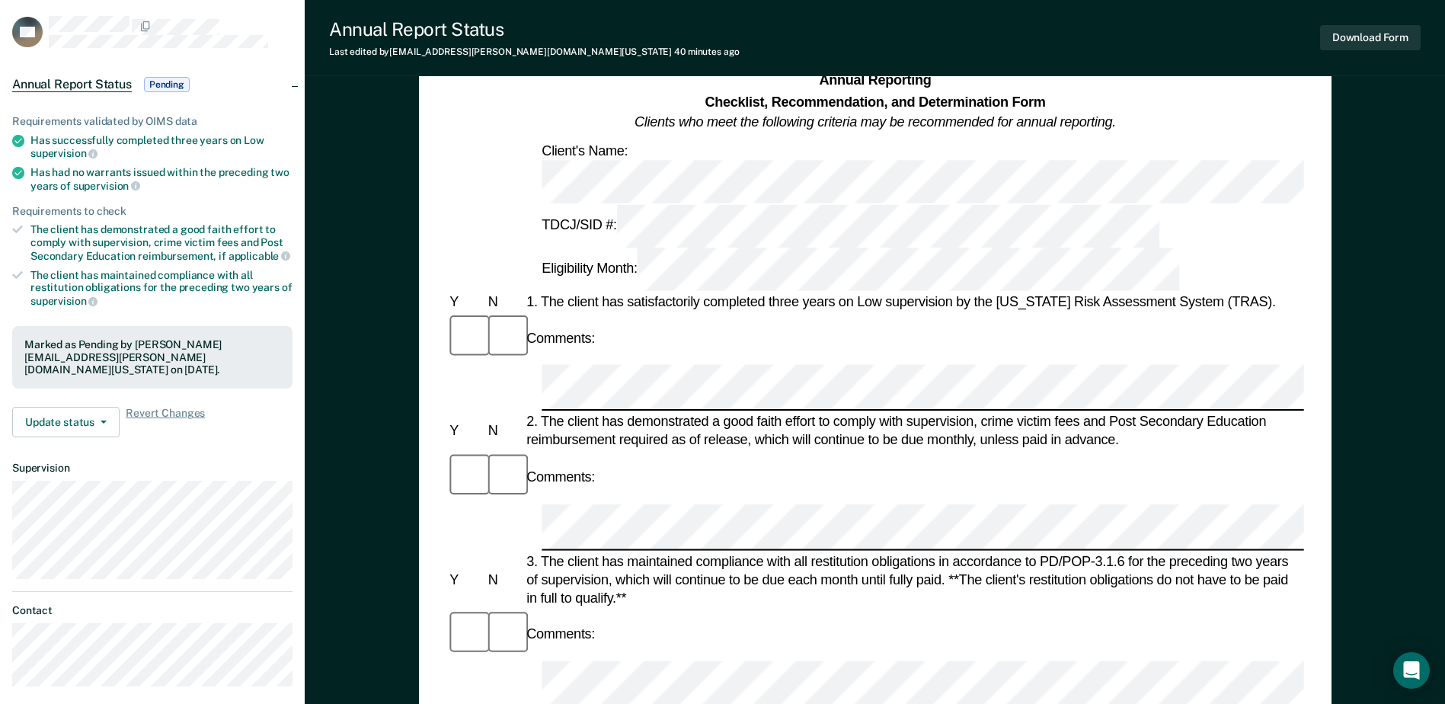
scroll to position [0, 0]
